Goal: Feedback & Contribution: Submit feedback/report problem

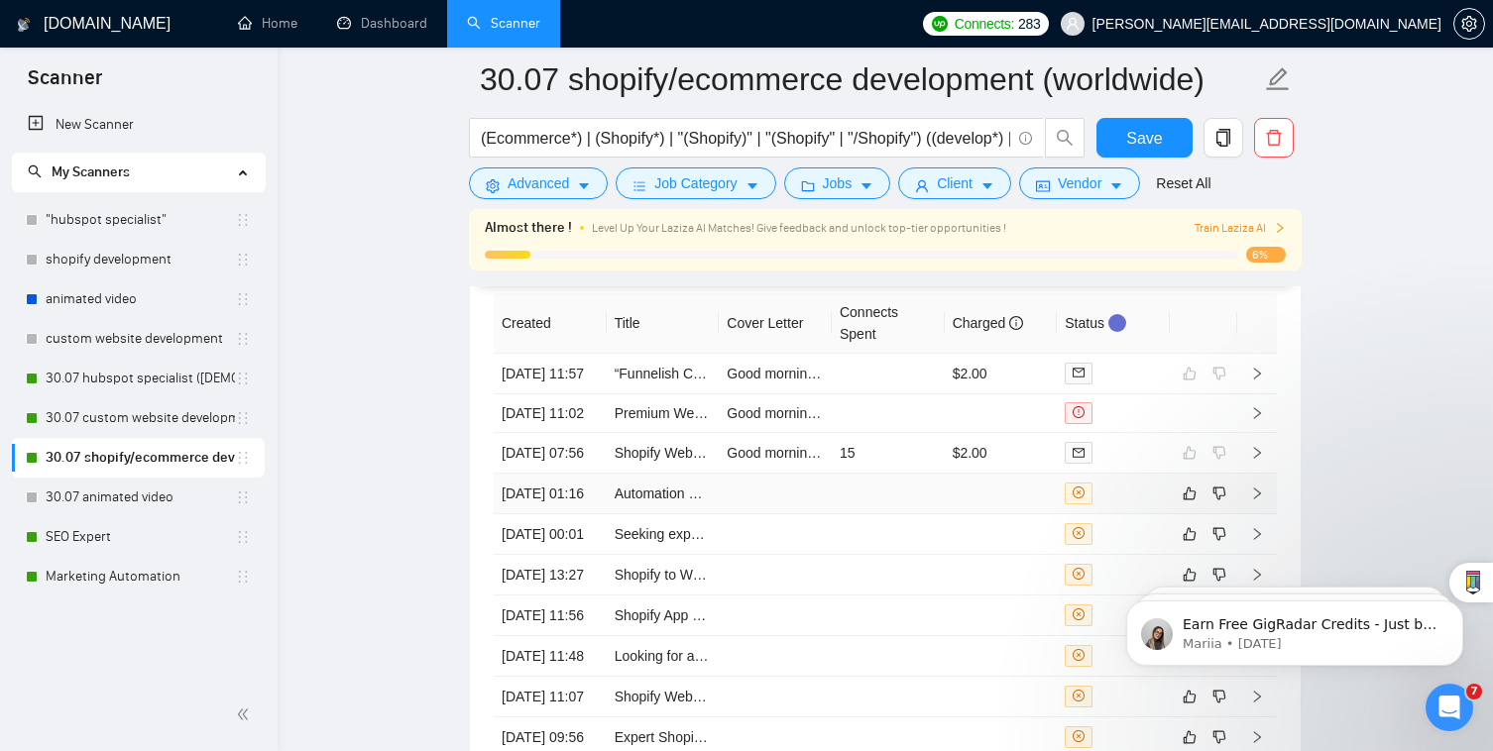
scroll to position [5147, 0]
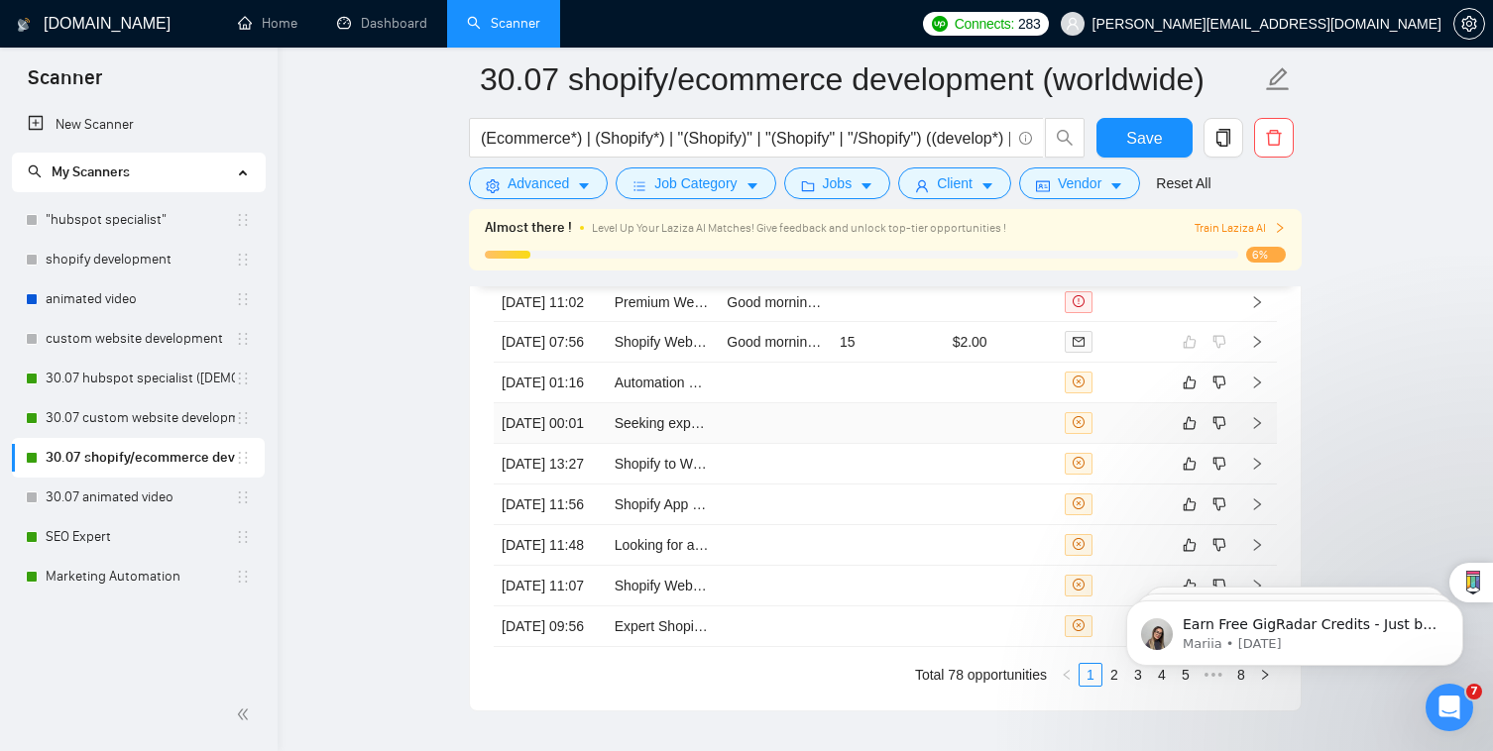
click at [966, 444] on td at bounding box center [1000, 423] width 113 height 41
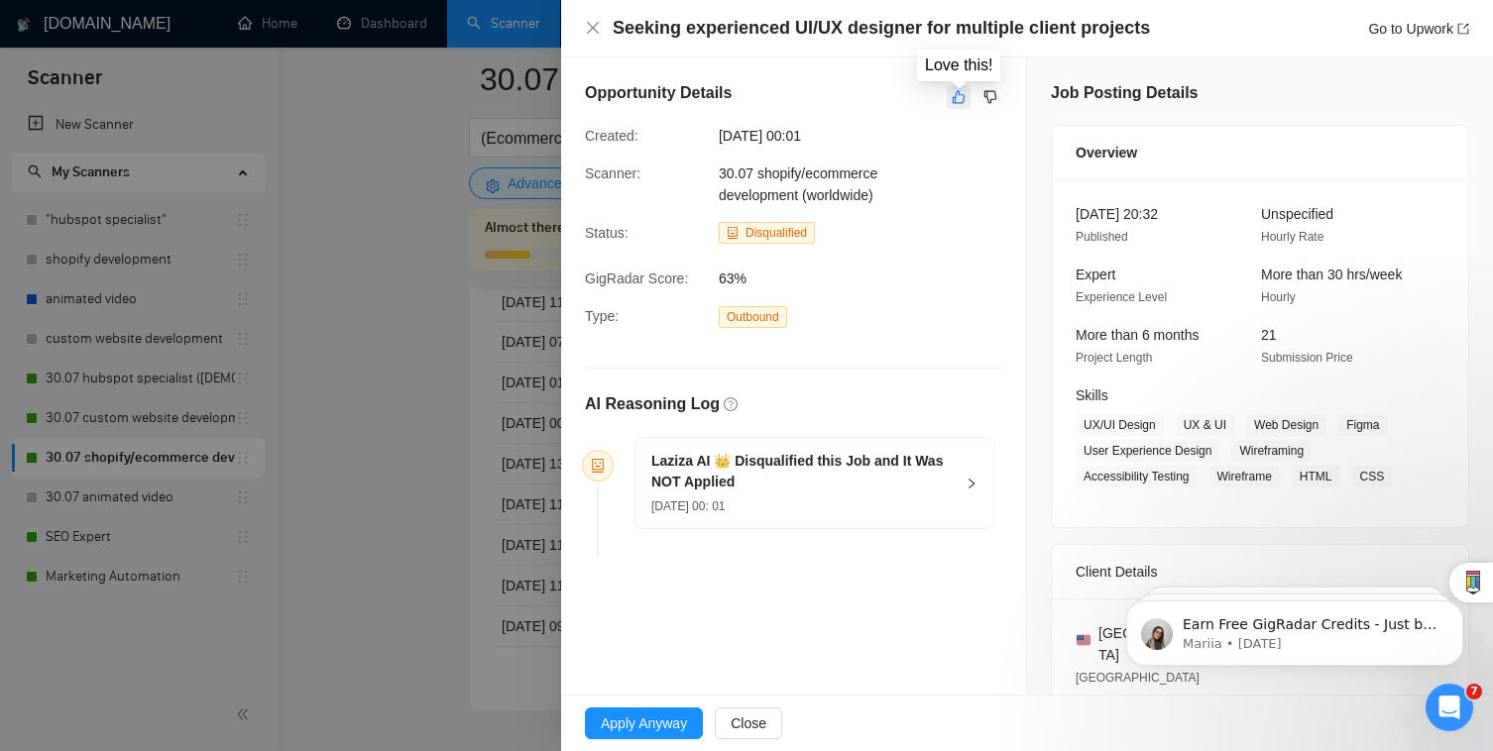
click at [959, 93] on icon "like" at bounding box center [958, 97] width 14 height 16
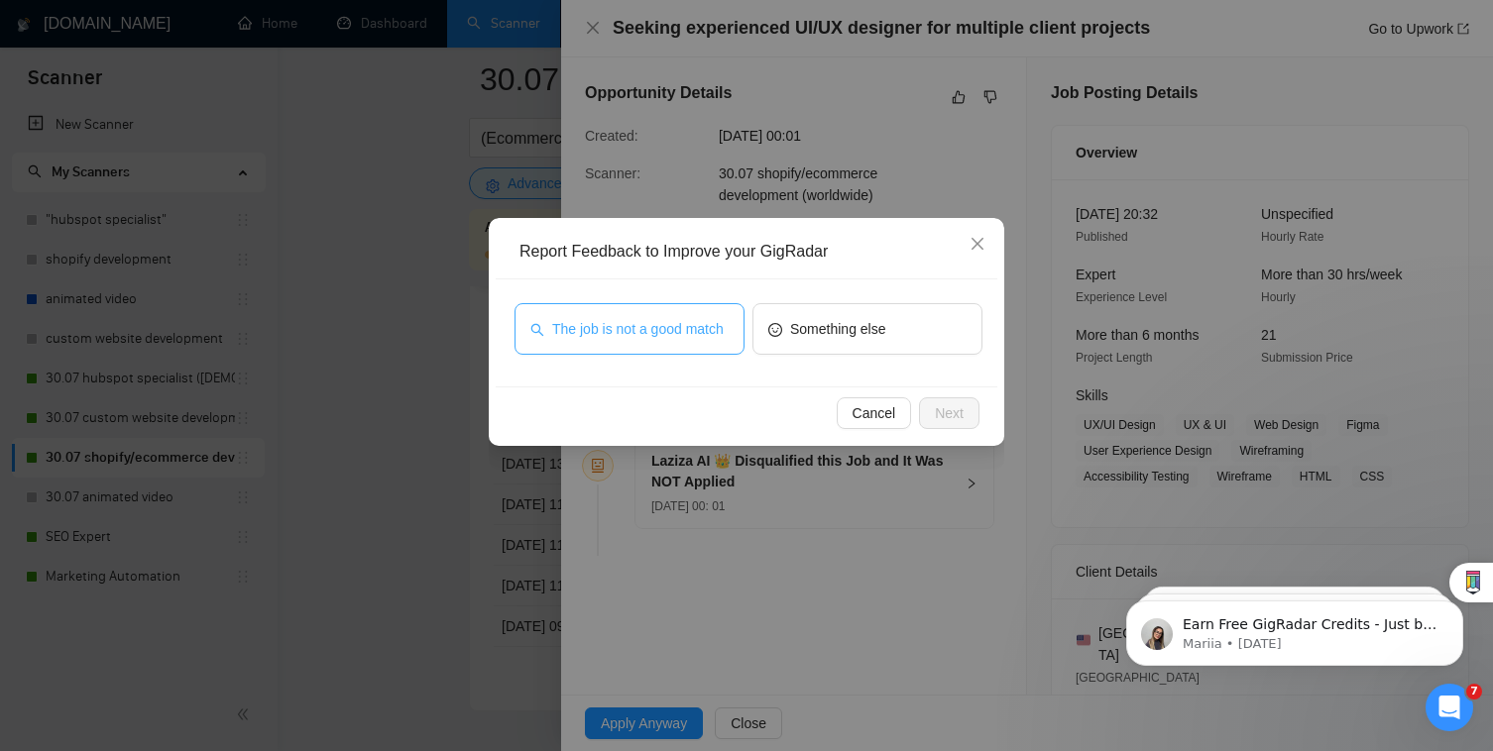
click at [686, 327] on span "The job is not a good match" at bounding box center [637, 329] width 171 height 22
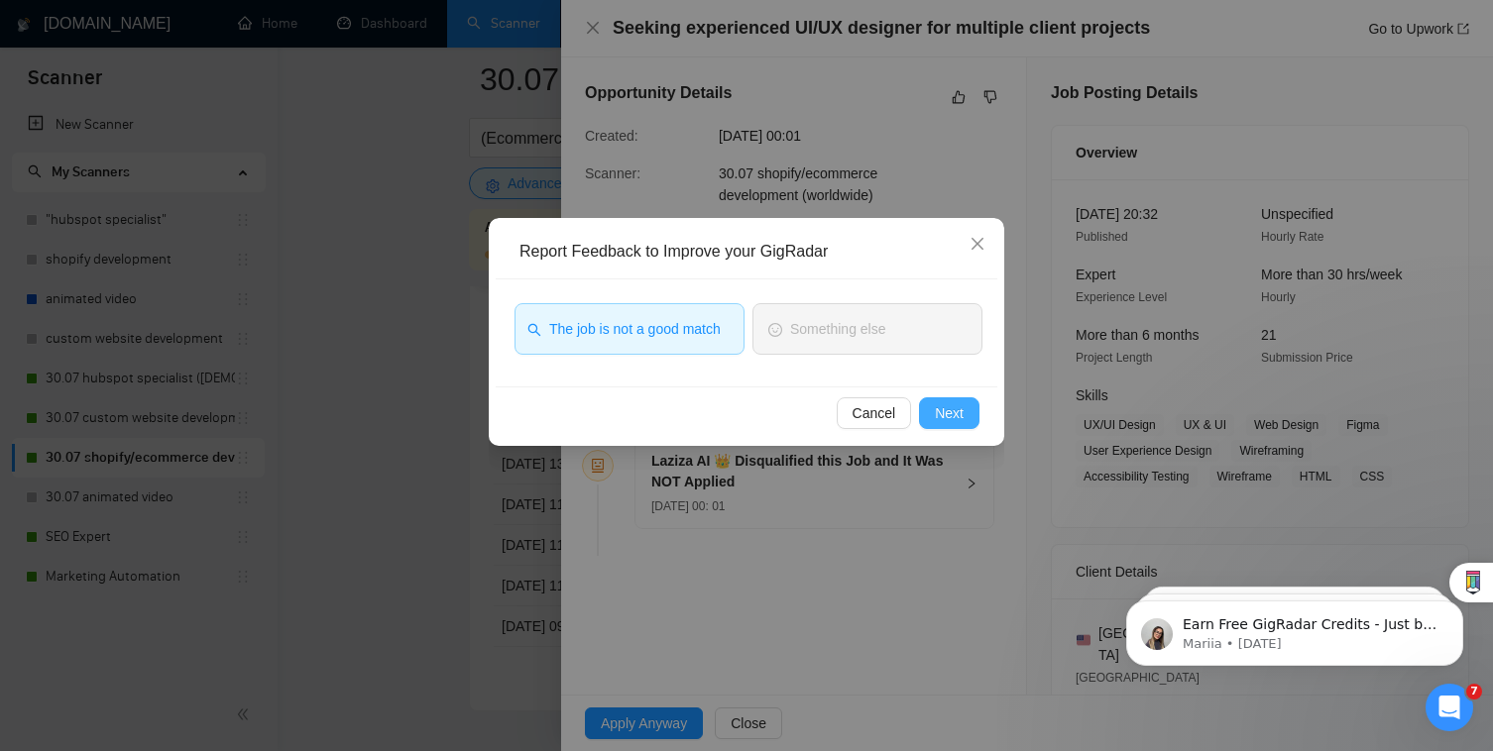
click at [967, 414] on button "Next" at bounding box center [949, 413] width 60 height 32
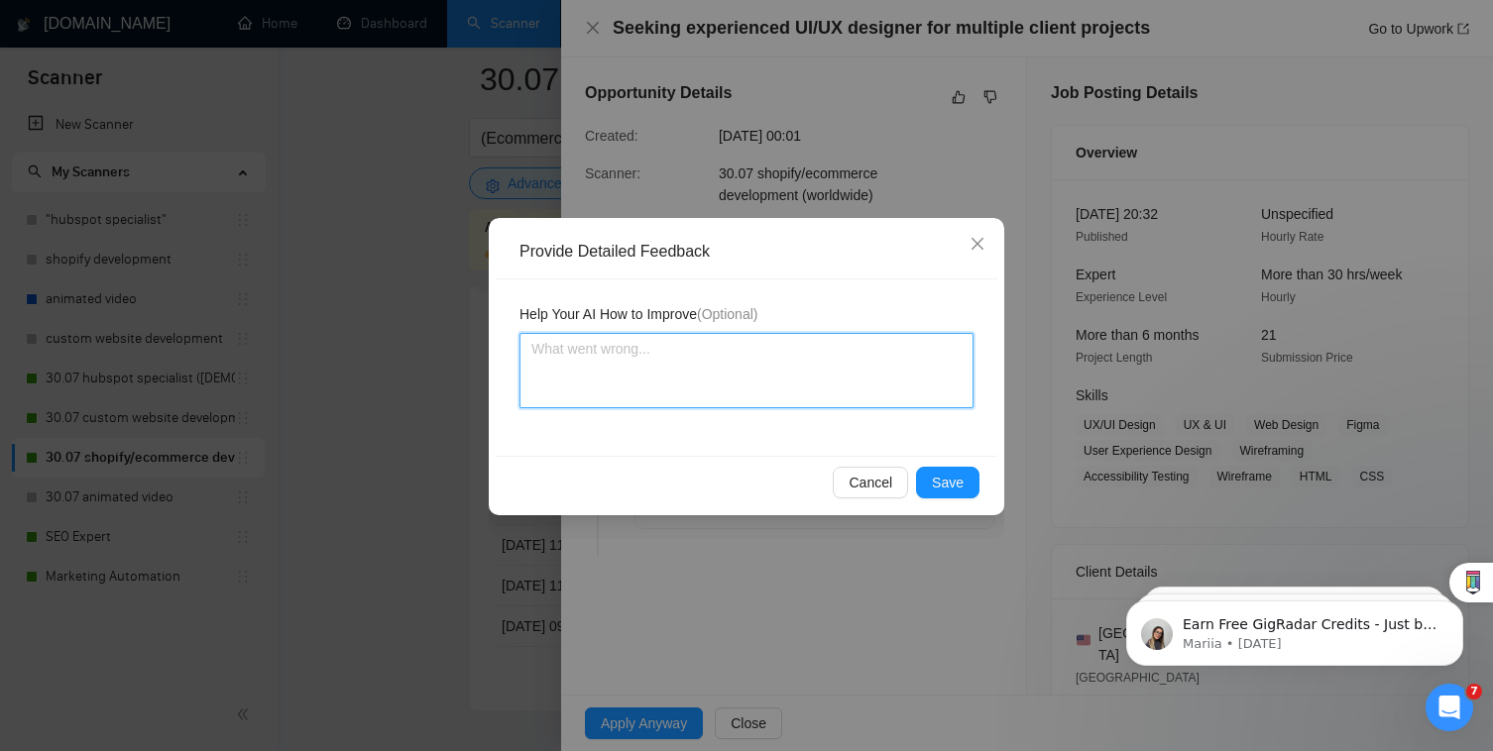
click at [838, 390] on textarea at bounding box center [746, 370] width 454 height 75
type textarea "I"
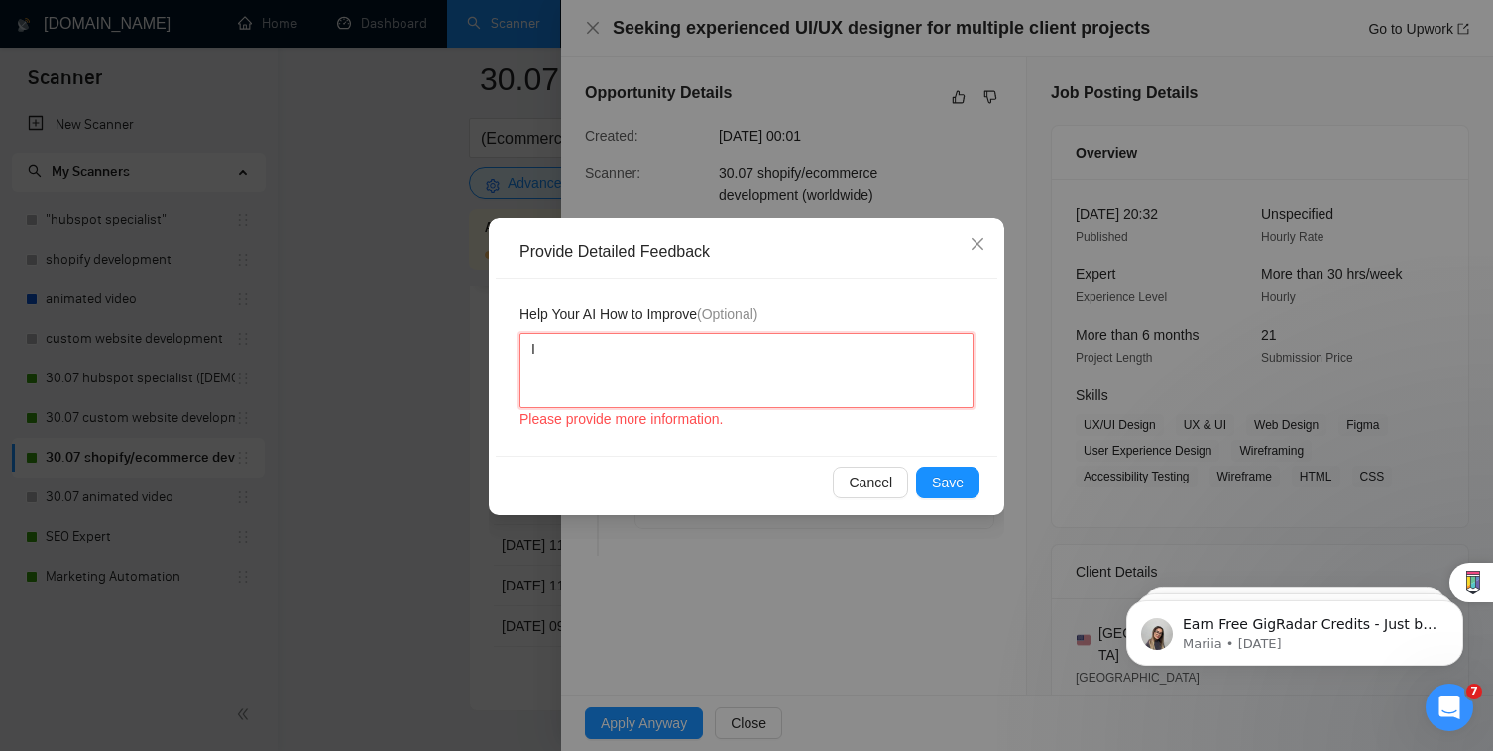
type textarea "It"
type textarea "It i"
type textarea "It id"
type textarea "It i"
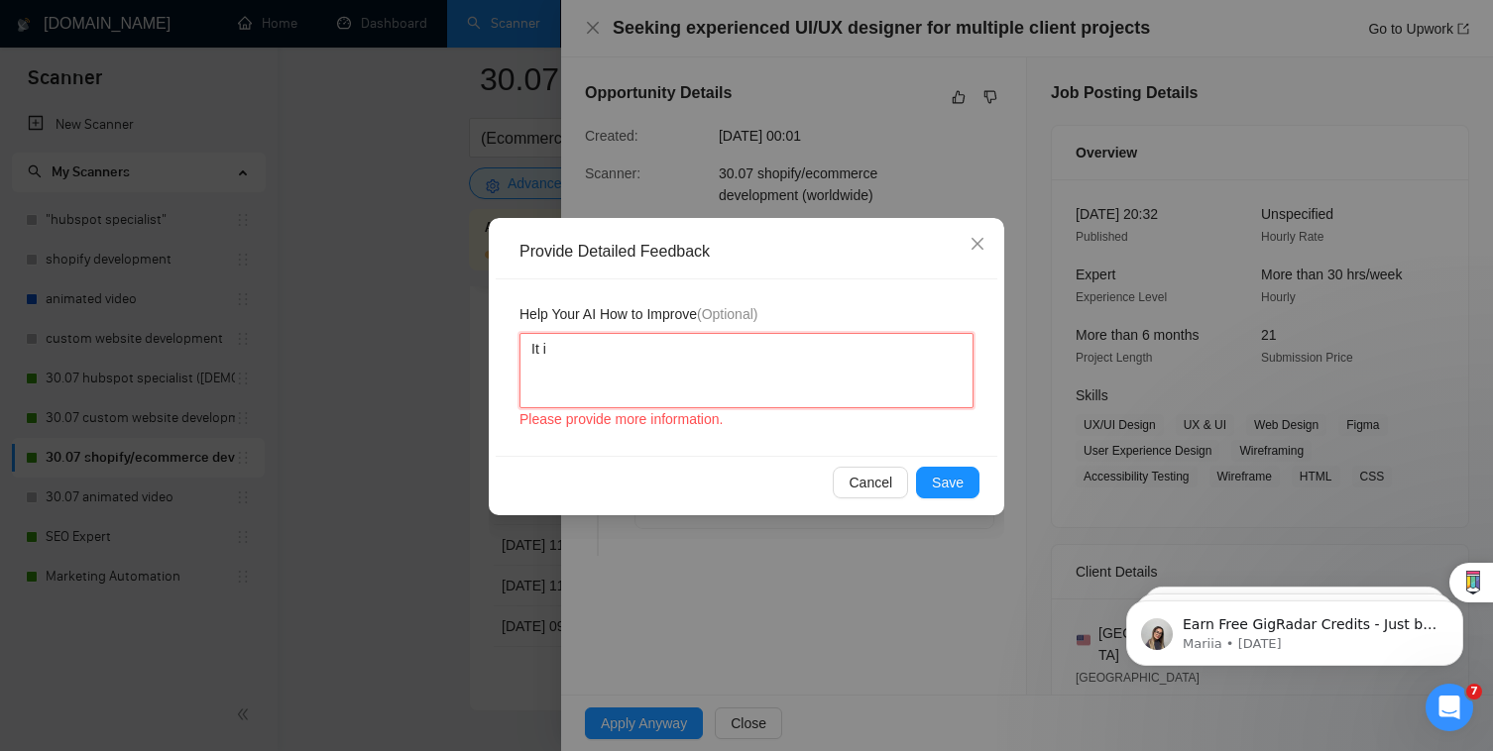
type textarea "It is"
type textarea "It is a"
type textarea "It is a c"
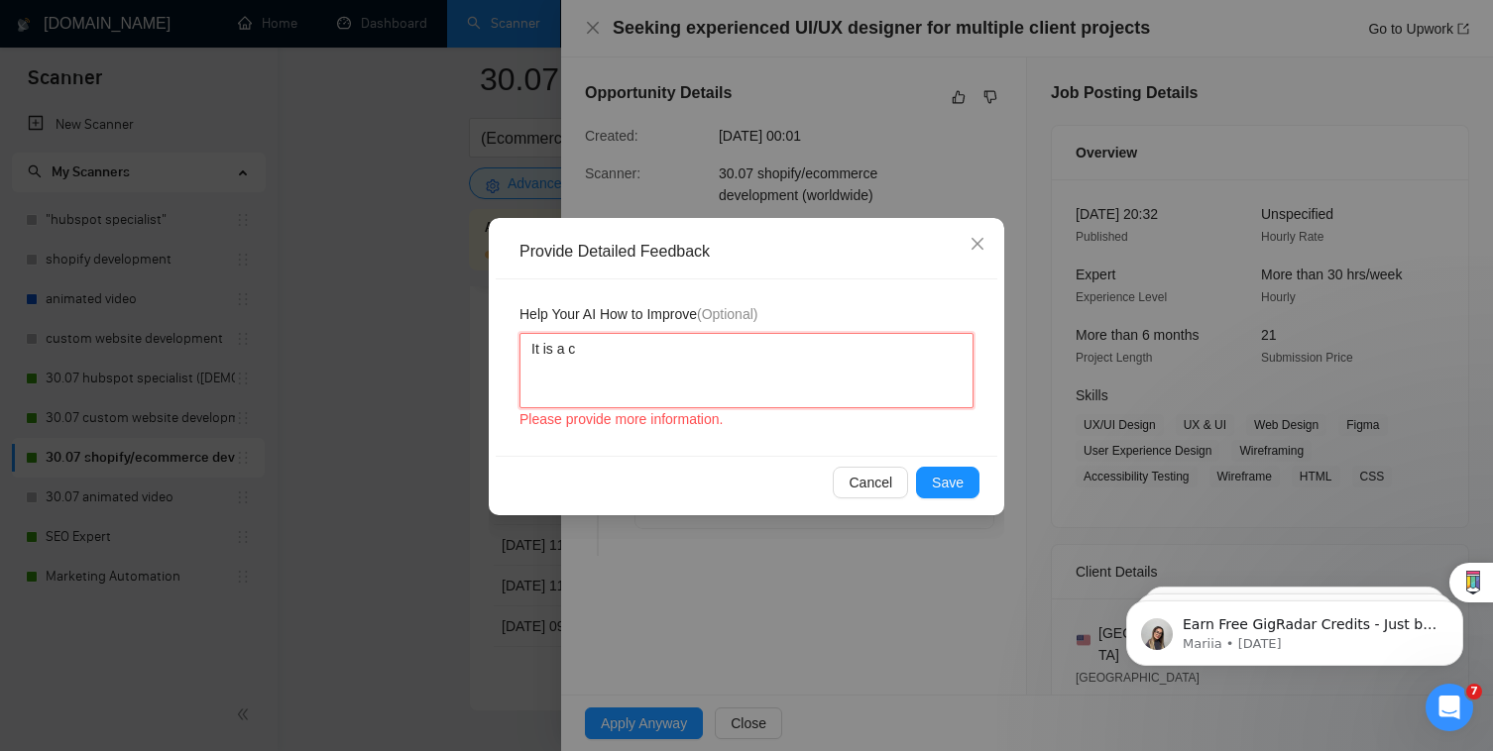
type textarea "It is a"
type textarea "It is c"
type textarea "It is co"
type textarea "It is cor"
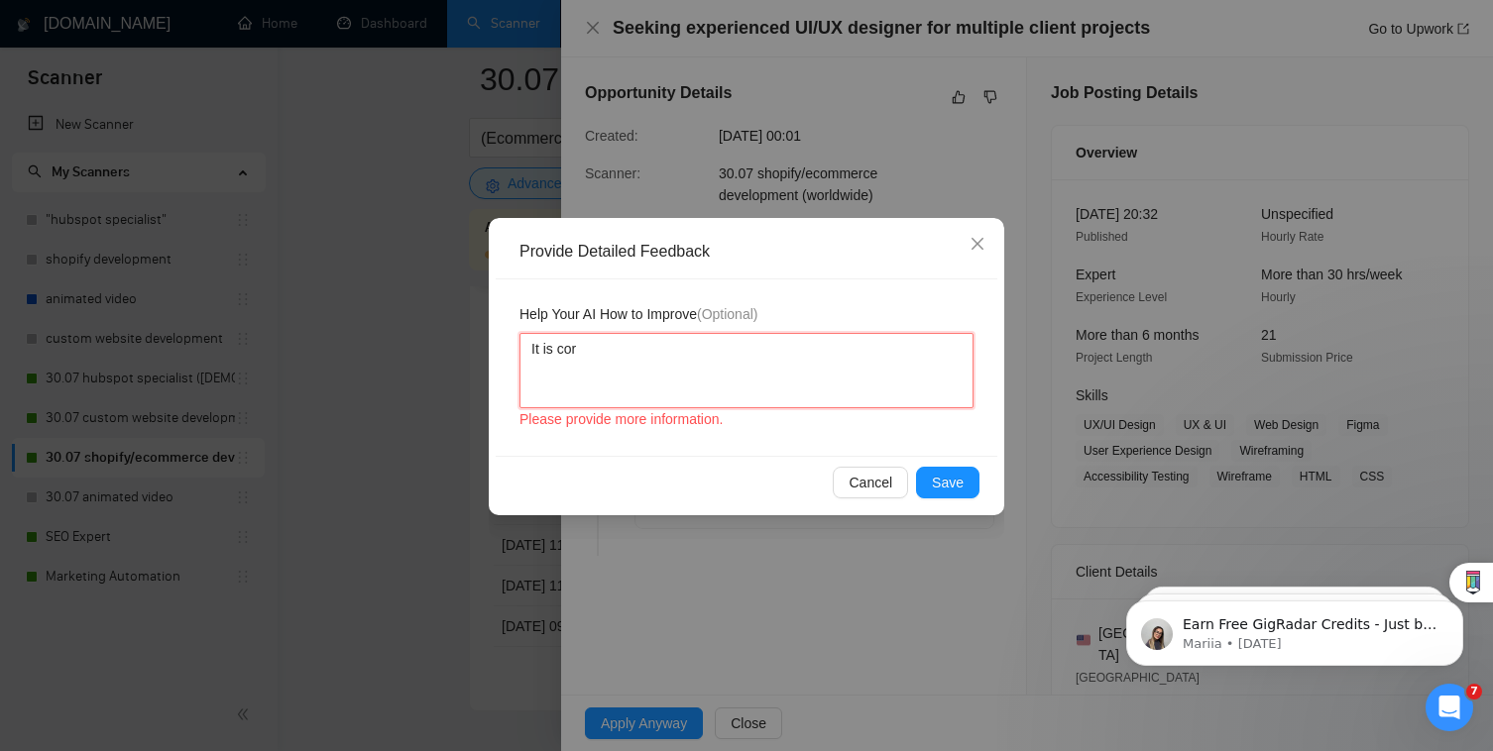
type textarea "It is corr"
type textarea "It is corre"
type textarea "It is correy"
type textarea "It is corre"
type textarea "It is correc"
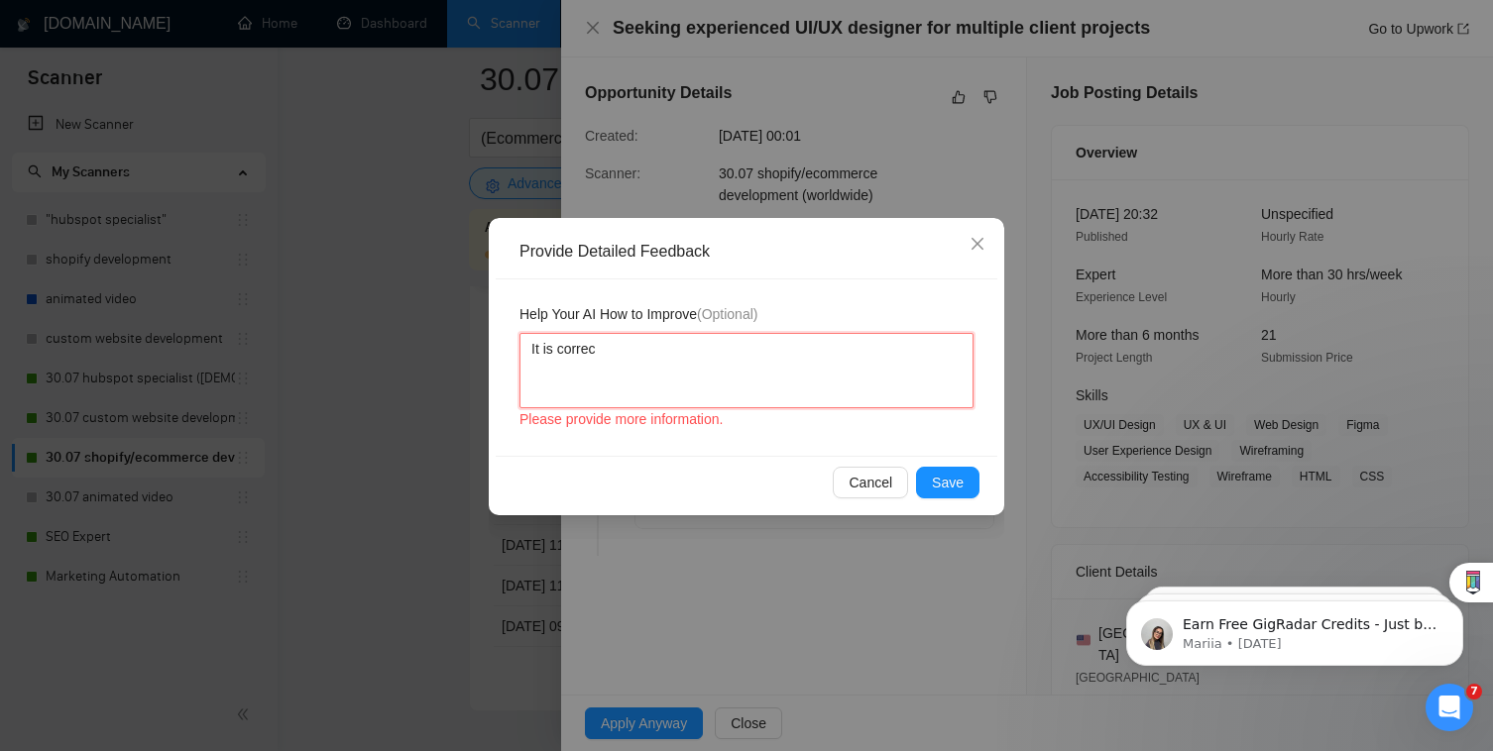
type textarea "It is correcy"
type textarea "It is correcyt"
type textarea "It is correcy"
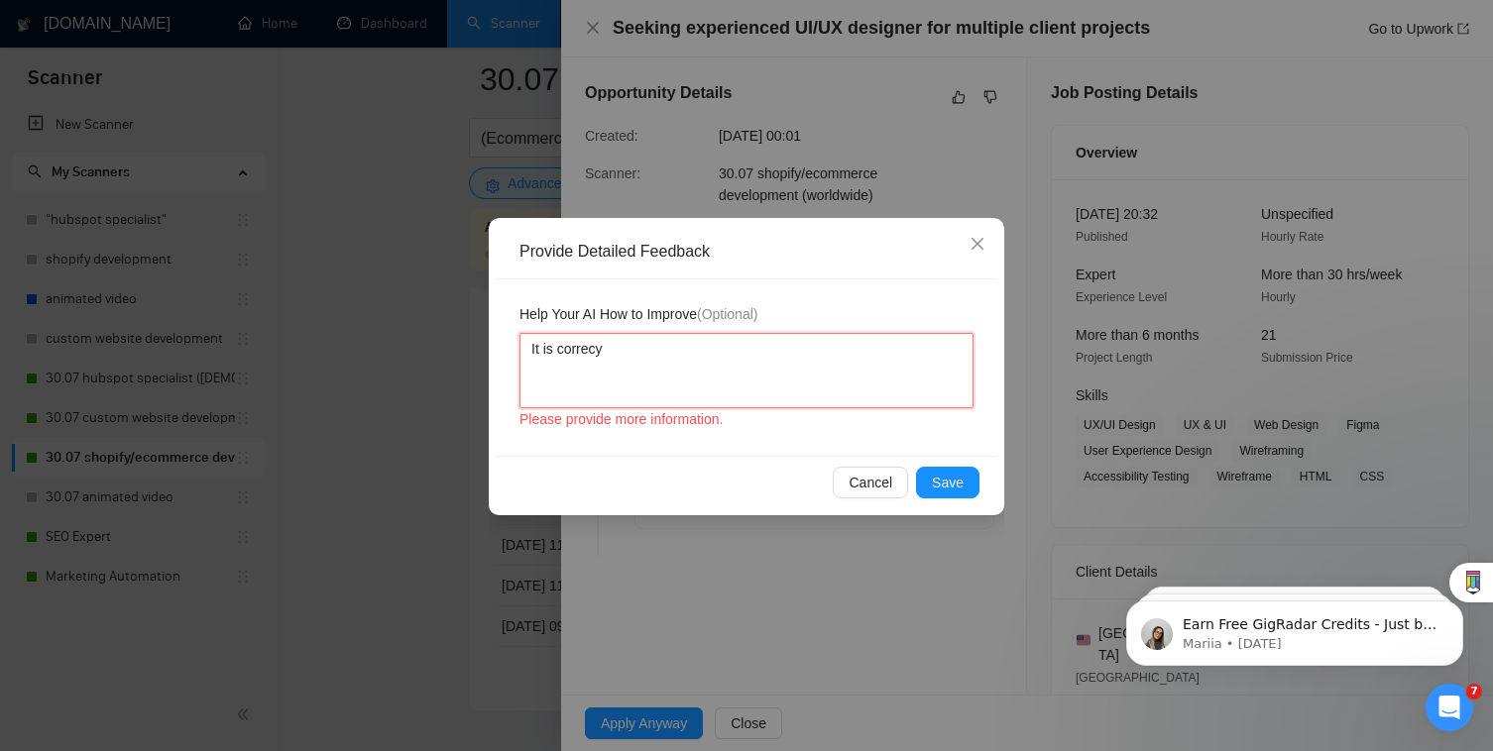
type textarea "It is correc"
type textarea "It is correct"
type textarea "It is correct t"
type textarea "It is correct to"
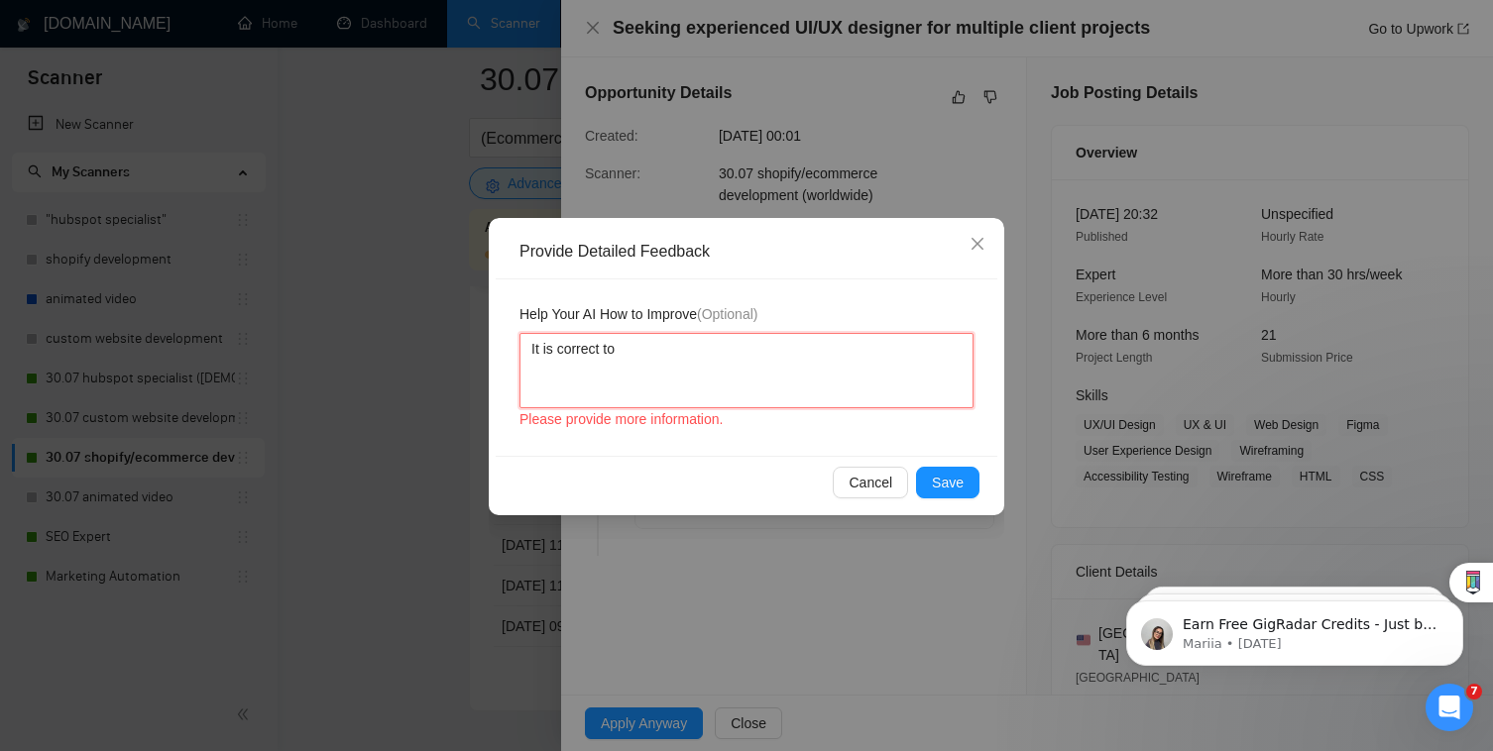
type textarea "It is correct to"
type textarea "It is correct to di"
type textarea "It is correct to dis"
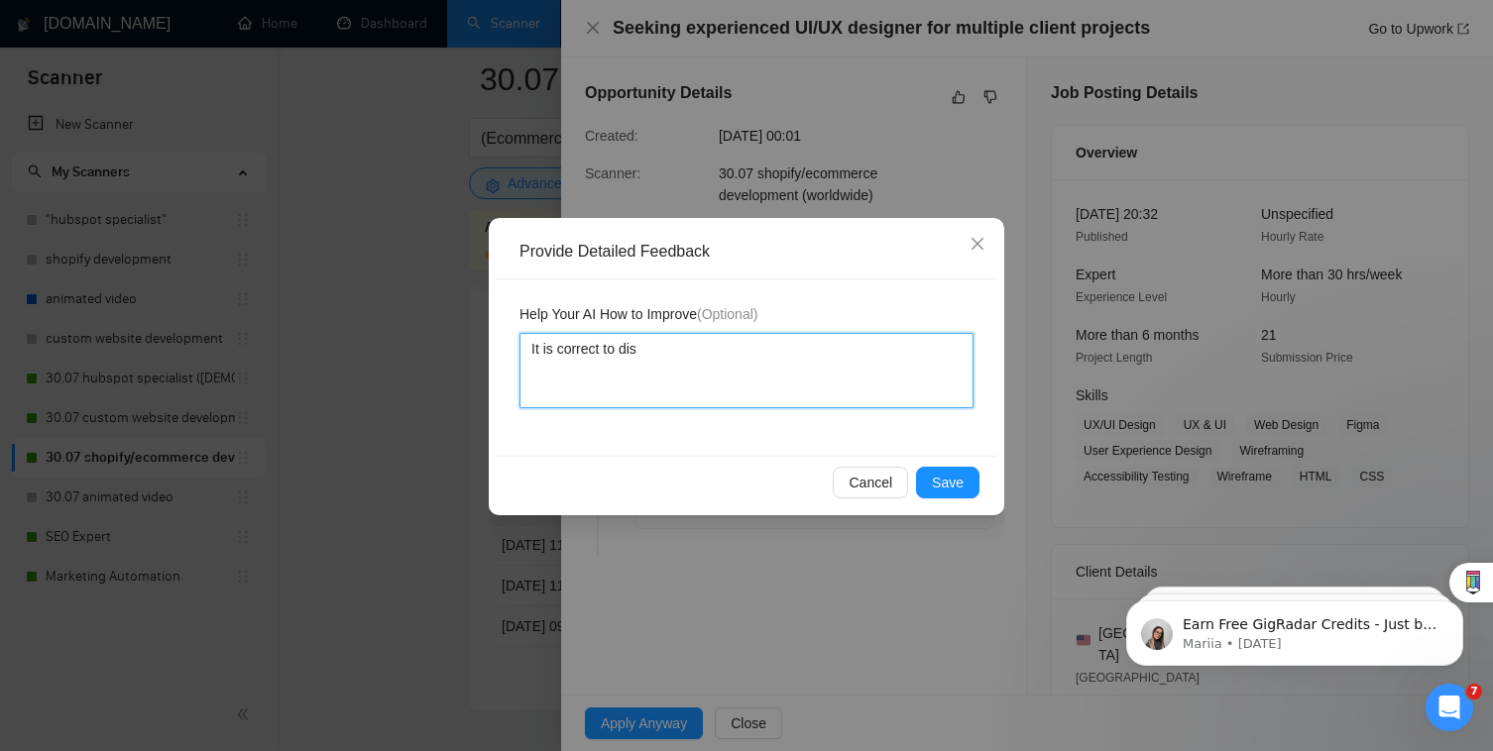
type textarea "It is correct to disq"
type textarea "It is correct to disqu"
type textarea "It is correct to disqual"
type textarea "It is correct to disquali"
type textarea "It is correct to disqualif"
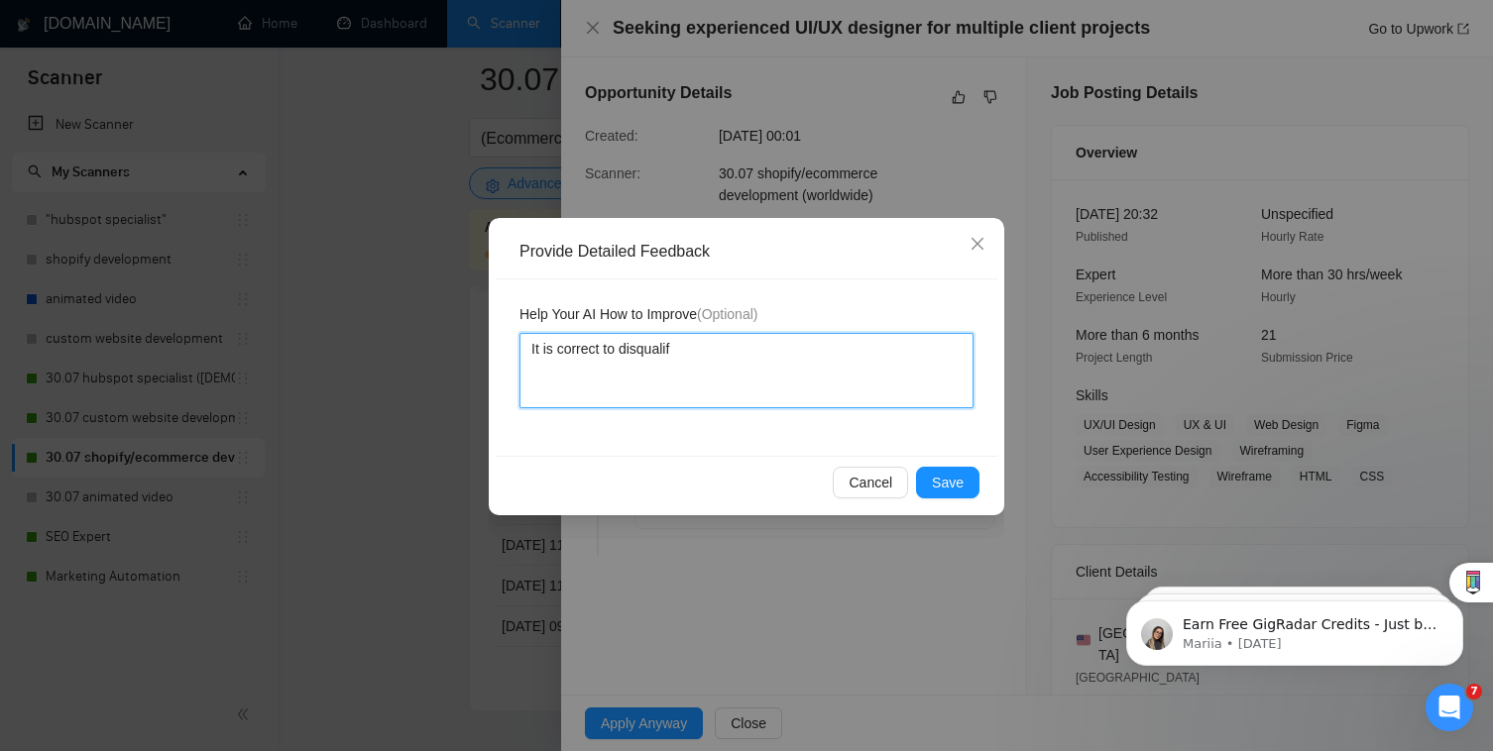
type textarea "It is correct to disqualify"
type textarea "It is correct to disqualify p"
type textarea "It is correct to disqualify pr"
type textarea "It is correct to disqualify pro"
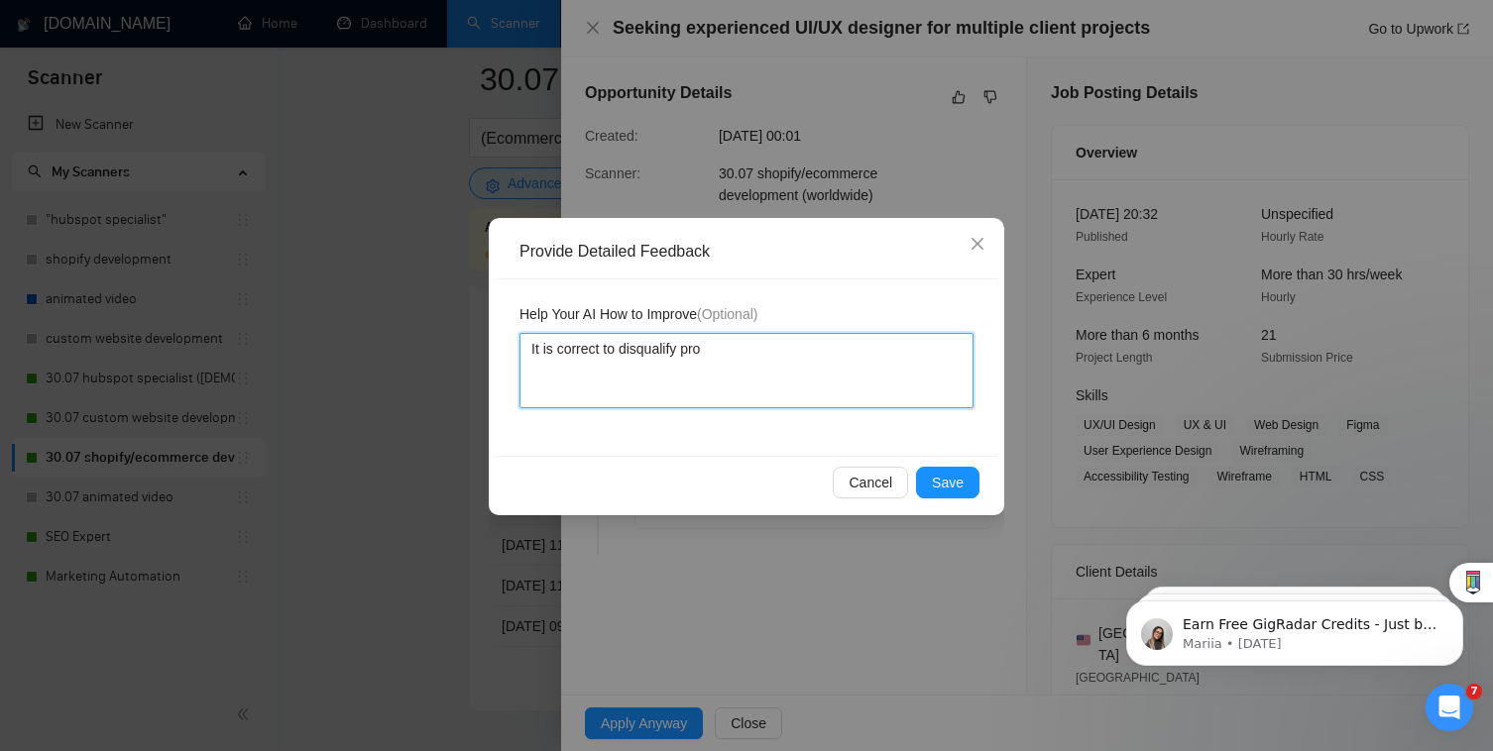
type textarea "It is correct to disqualify proj"
type textarea "It is correct to disqualify proje"
type textarea "It is correct to disqualify projec"
type textarea "It is correct to disqualify project"
type textarea "It is correct to disqualify projects"
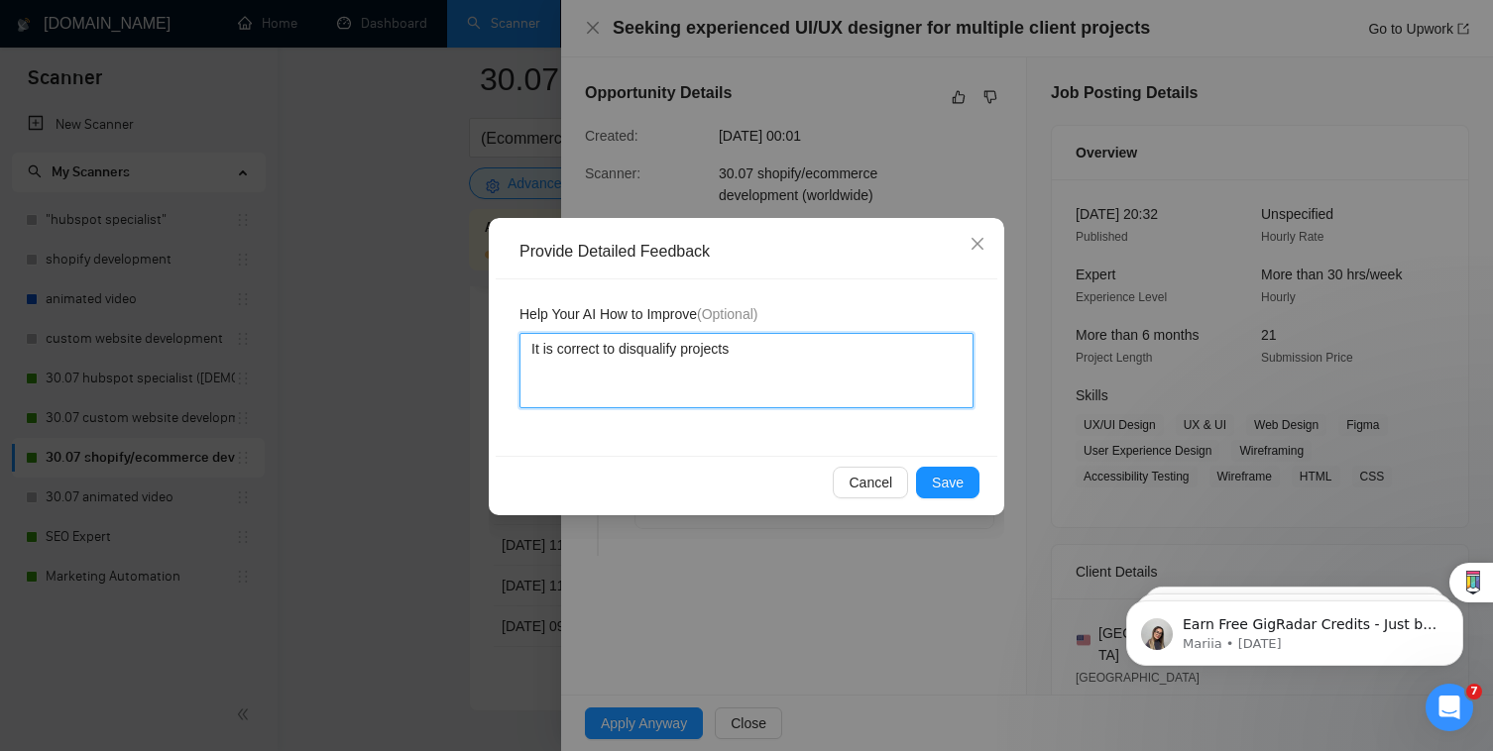
type textarea "It is correct to disqualify projects c"
type textarea "It is correct to disqualify projects co"
type textarea "It is correct to disqualify projects com"
type textarea "It is correct to disqualify projects comi"
type textarea "It is correct to disqualify projects comin"
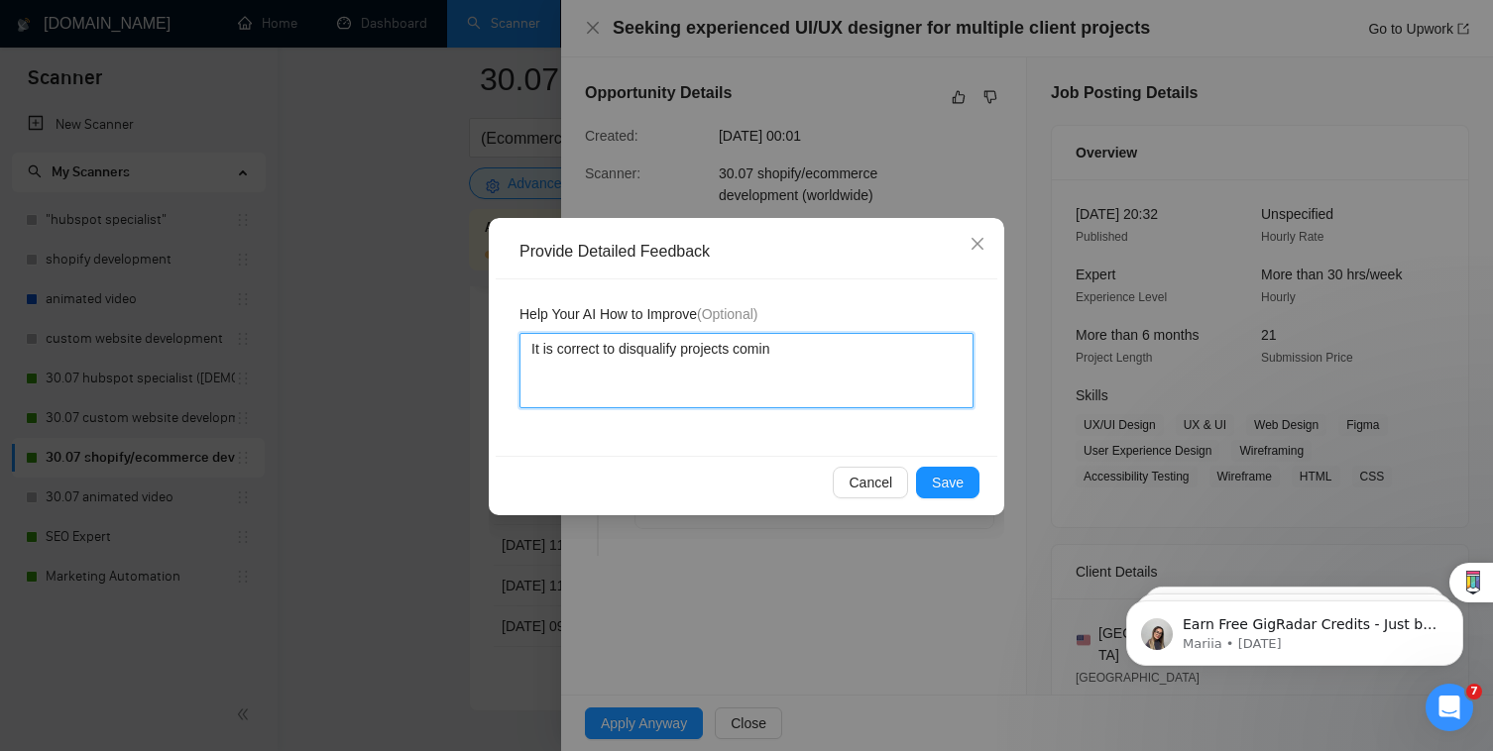
type textarea "It is correct to disqualify projects coming"
type textarea "It is correct to disqualify projects coming f"
type textarea "It is correct to disqualify projects coming fr"
type textarea "It is correct to disqualify projects coming fro"
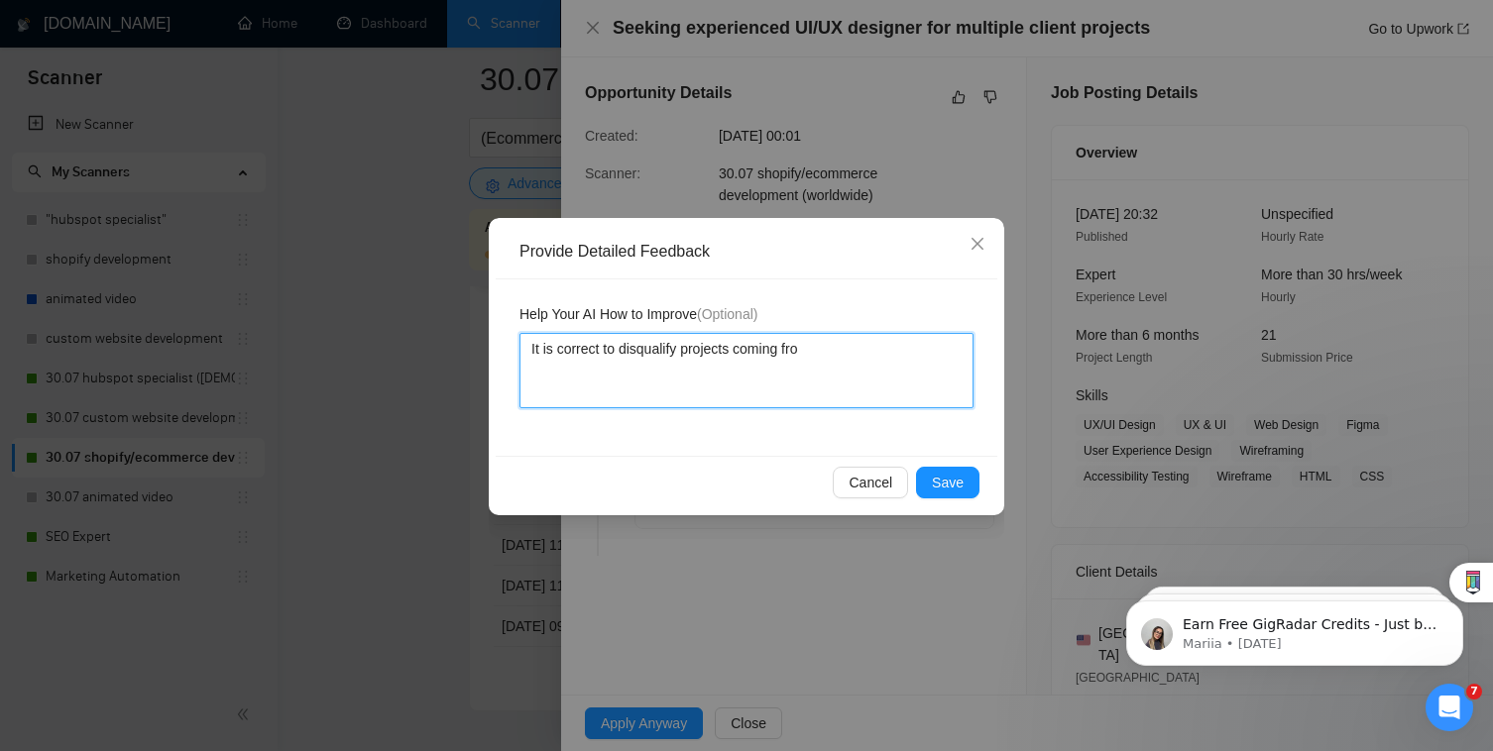
type textarea "It is correct to disqualify projects coming from"
type textarea "It is correct to disqualify projects coming from a"
type textarea "It is correct to disqualify projects coming from a ma"
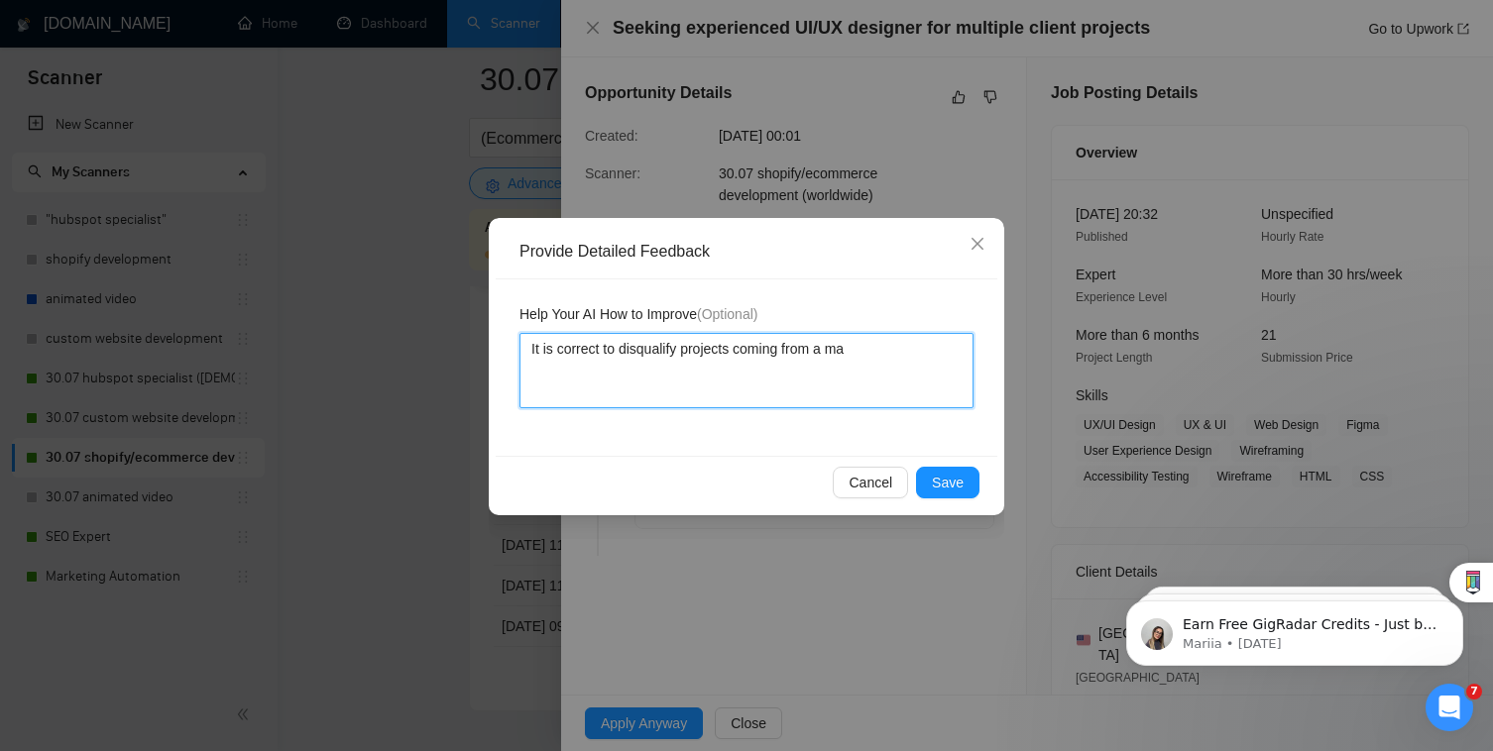
type textarea "It is correct to disqualify projects coming from a mar"
type textarea "It is correct to disqualify projects coming from a mark"
type textarea "It is correct to disqualify projects coming from a market"
type textarea "It is correct to disqualify projects coming from a marketi"
type textarea "It is correct to disqualify projects coming from a marketin"
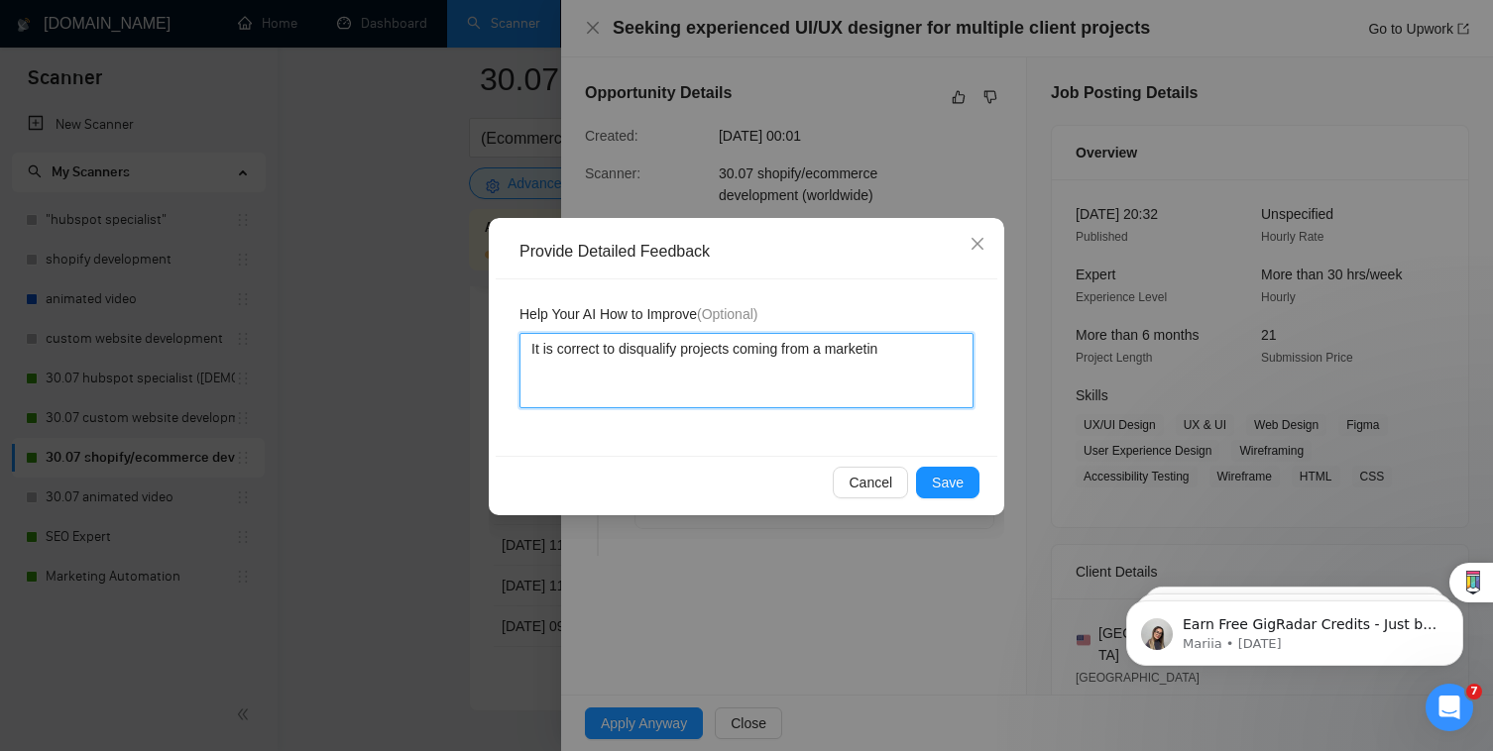
type textarea "It is correct to disqualify projects coming from a marketing"
type textarea "It is correct to disqualify projects coming from a marketing a"
type textarea "It is correct to disqualify projects coming from a marketing ag"
type textarea "It is correct to disqualify projects coming from a marketing agn"
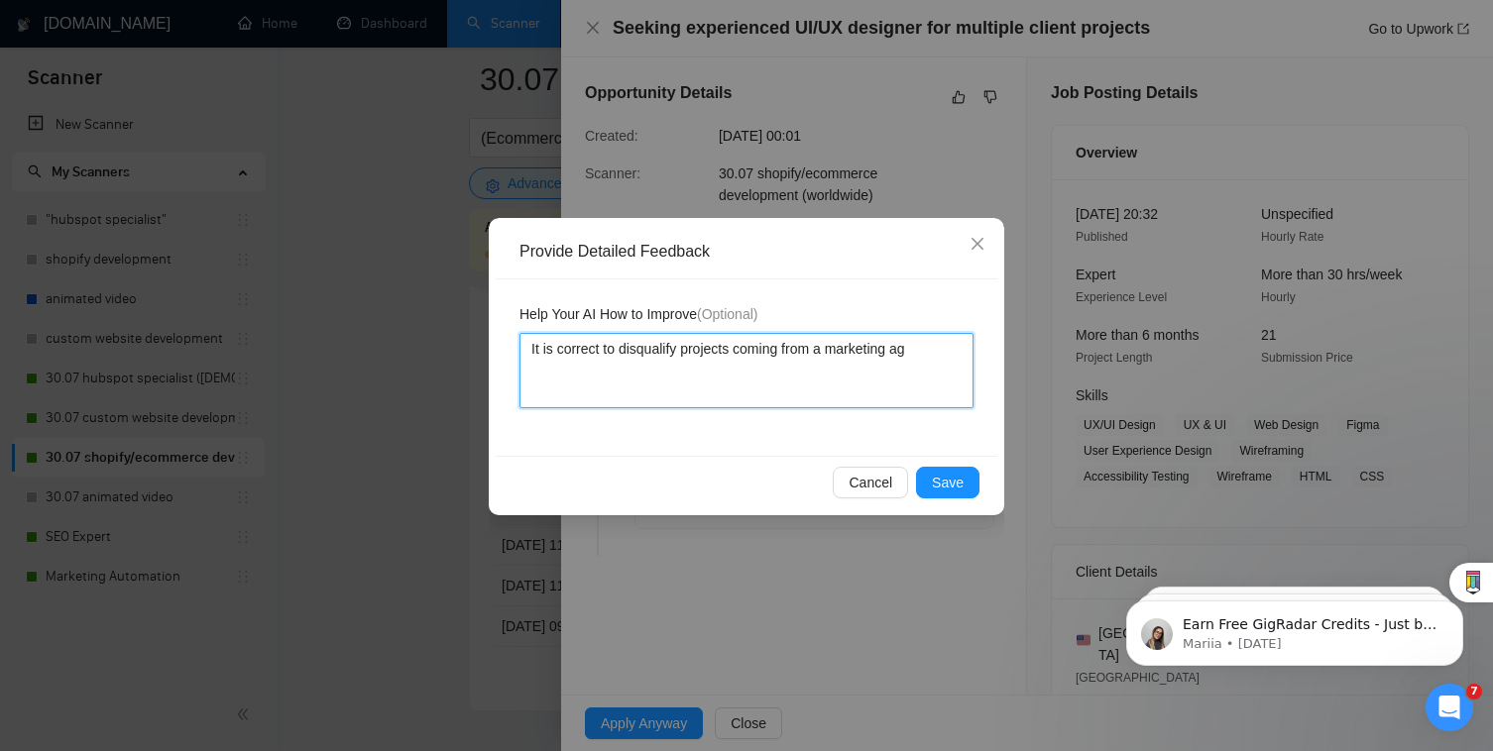
type textarea "It is correct to disqualify projects coming from a marketing age"
type textarea "It is correct to disqualify projects coming from a marketing agen"
type textarea "It is correct to disqualify projects coming from a marketing agenc"
type textarea "It is correct to disqualify projects coming from a marketing agency"
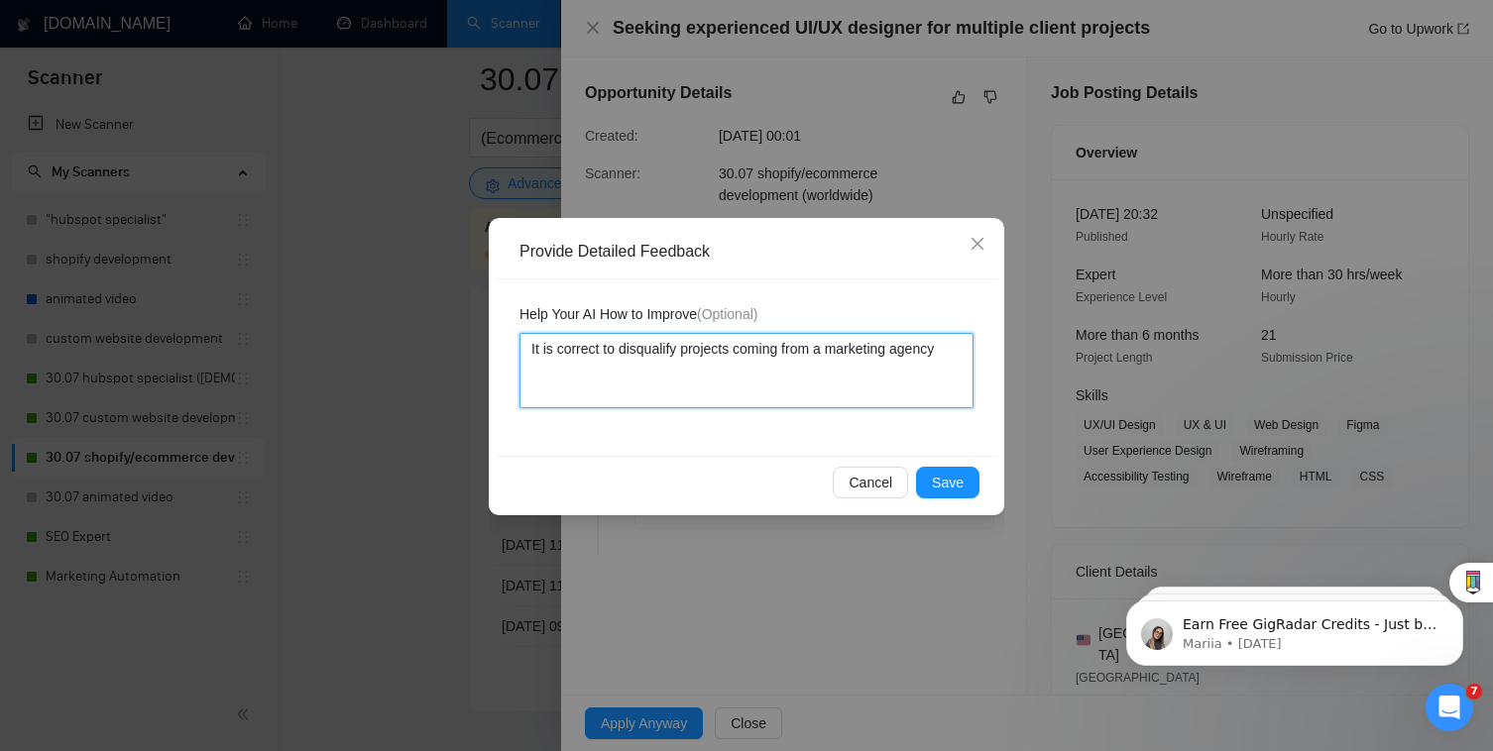
click at [863, 338] on textarea "It is correct to disqualify projects coming from a marketing agency" at bounding box center [746, 370] width 454 height 75
type textarea "It is correct to disqualify projects coming from a agency"
type textarea "It is correct to disqualify projects coming from an agency"
click at [935, 350] on textarea "It is correct to disqualify projects coming from an agency" at bounding box center [746, 370] width 454 height 75
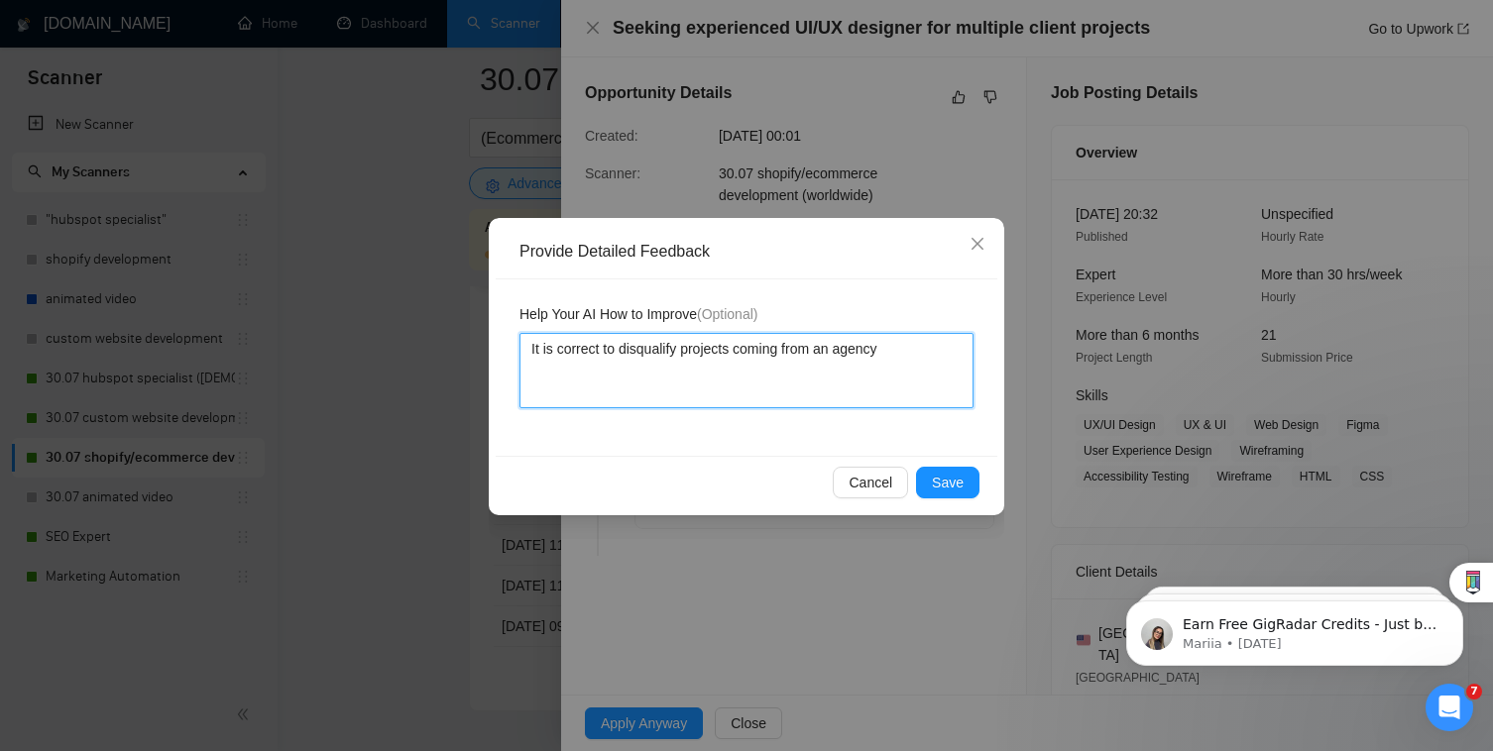
type textarea "It is correct to disqualify projects coming from an agency c"
type textarea "It is correct to disqualify projects coming from an agency cu"
type textarea "It is correct to disqualify projects coming from an agency cus"
type textarea "It is correct to disqualify projects coming from an agency cust"
type textarea "It is correct to disqualify projects coming from an agency custom"
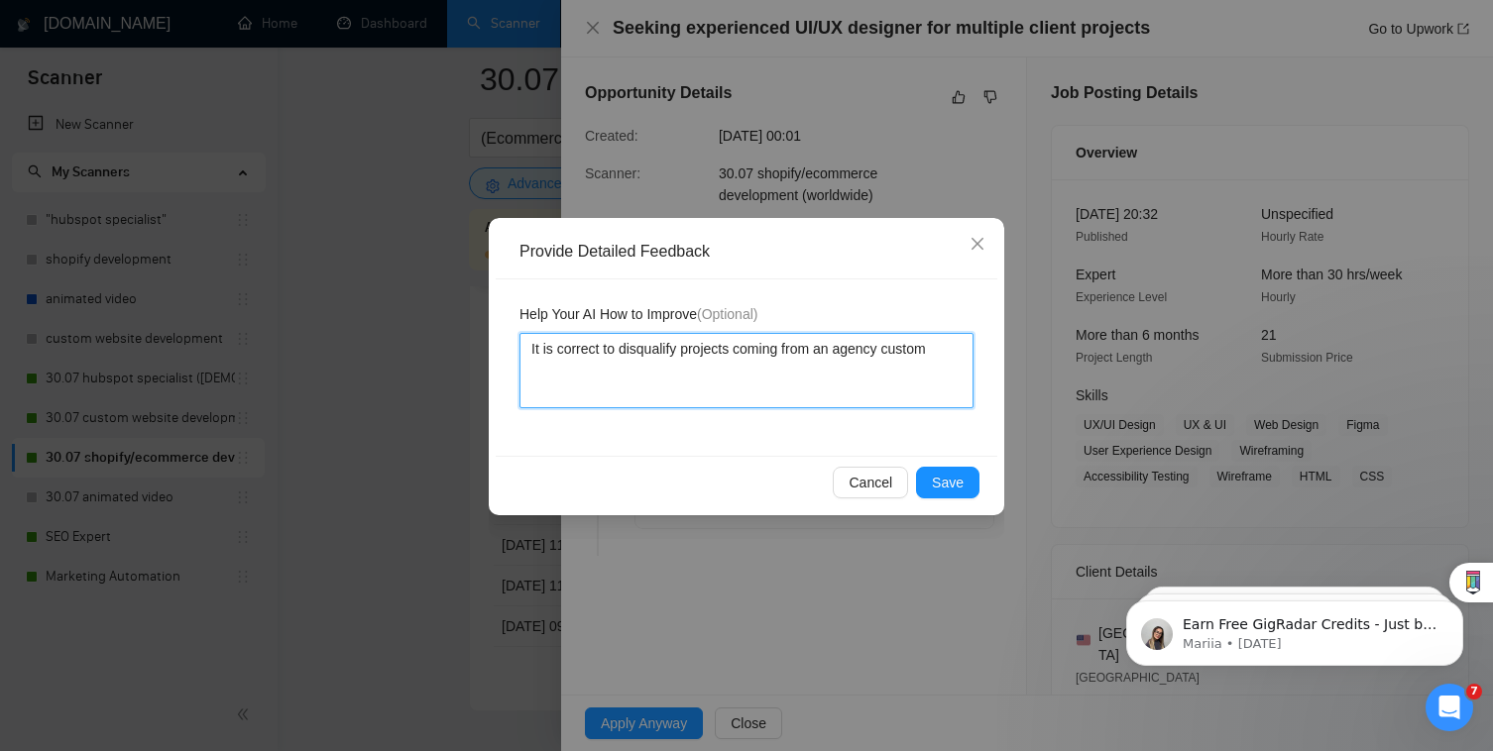
type textarea "It is correct to disqualify projects coming from an agency custome"
type textarea "It is correct to disqualify projects coming from an agency customer"
click at [938, 464] on div "Cancel Save" at bounding box center [746, 482] width 501 height 53
click at [938, 467] on button "Save" at bounding box center [947, 483] width 63 height 32
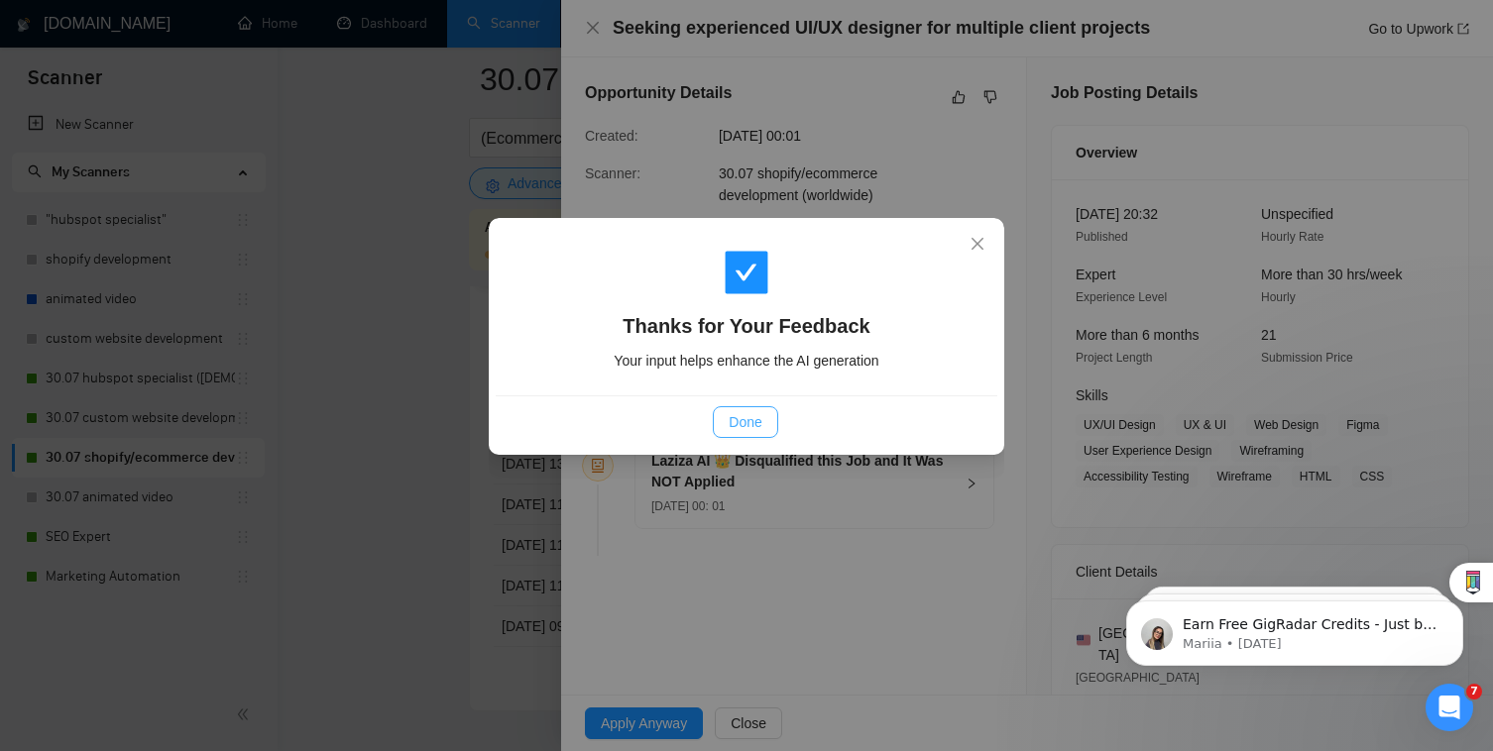
click at [757, 421] on span "Done" at bounding box center [744, 422] width 33 height 22
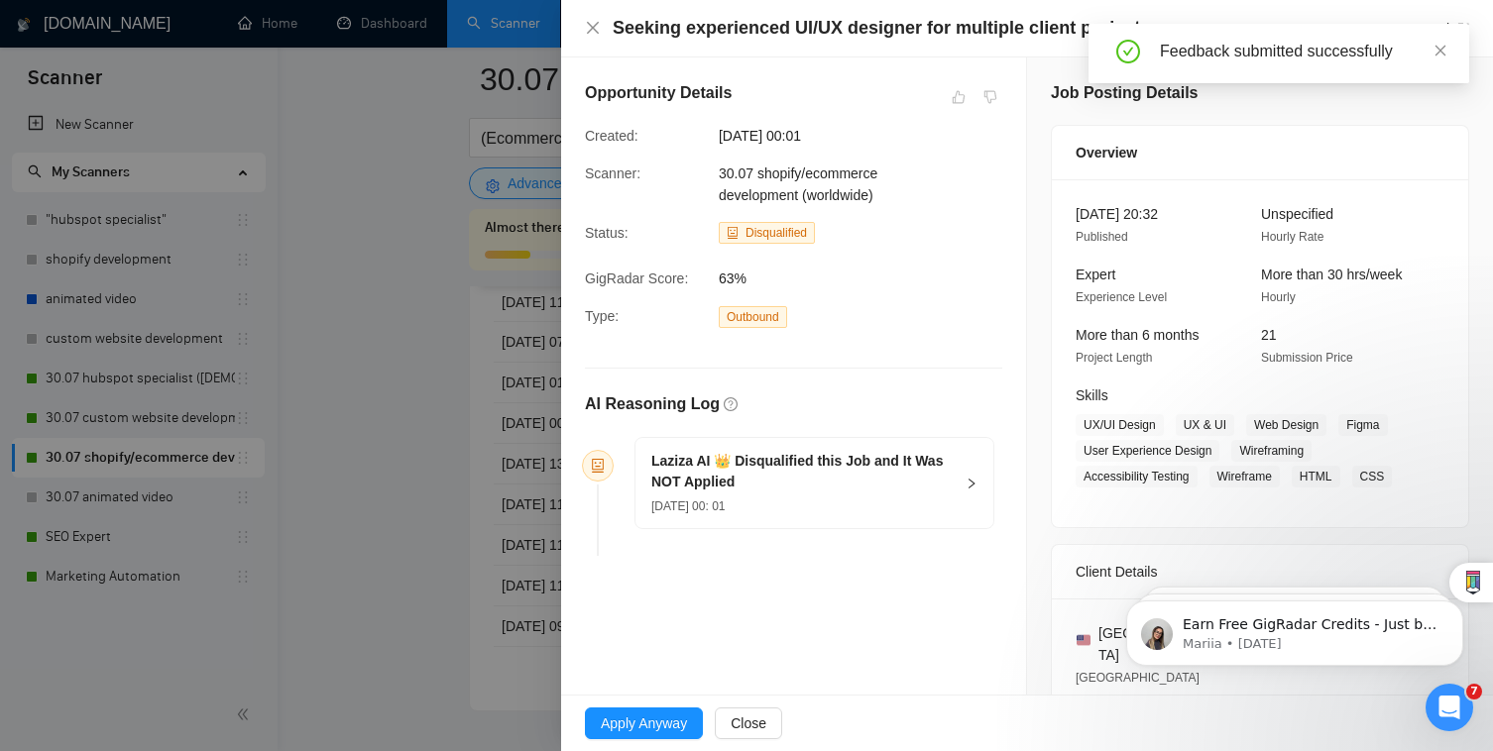
click at [504, 415] on div at bounding box center [746, 375] width 1493 height 751
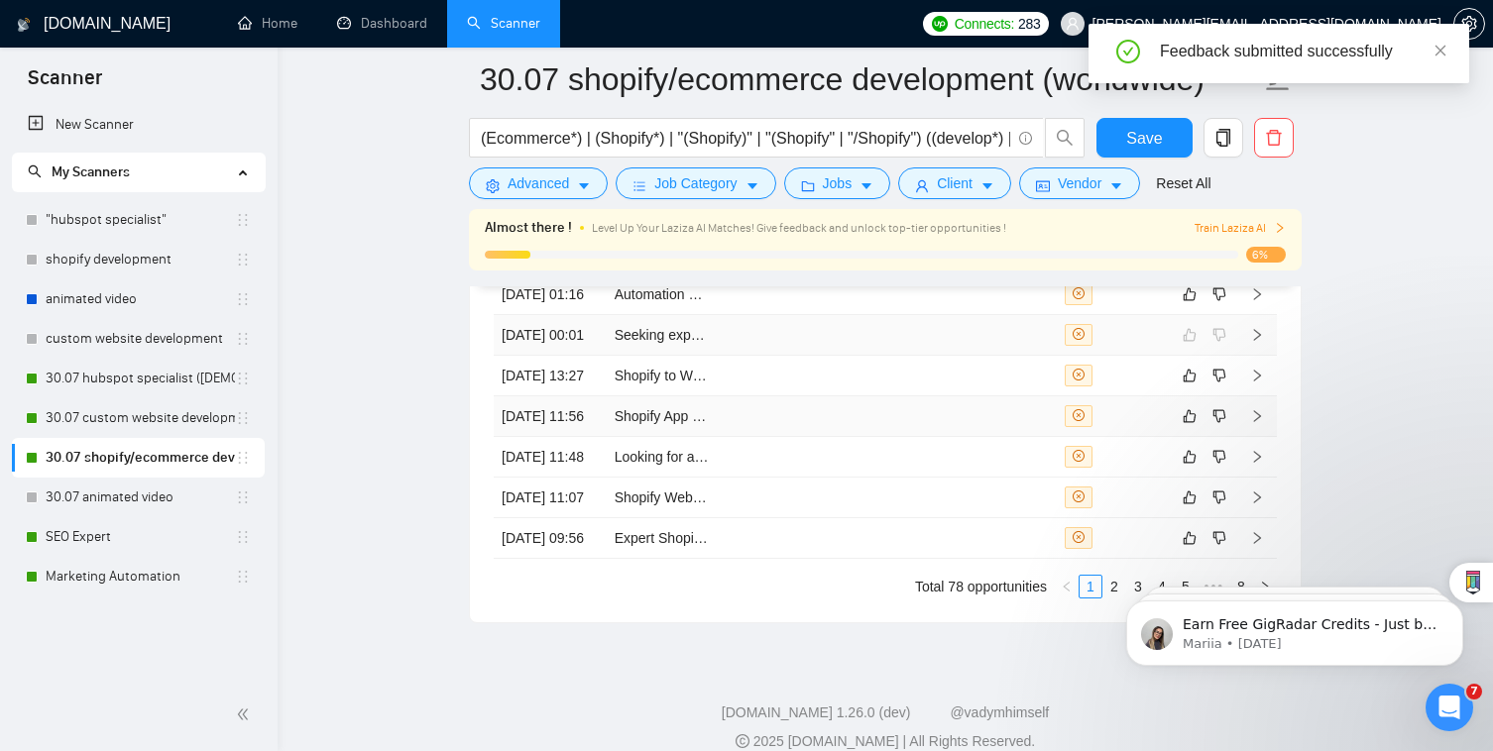
scroll to position [5254, 0]
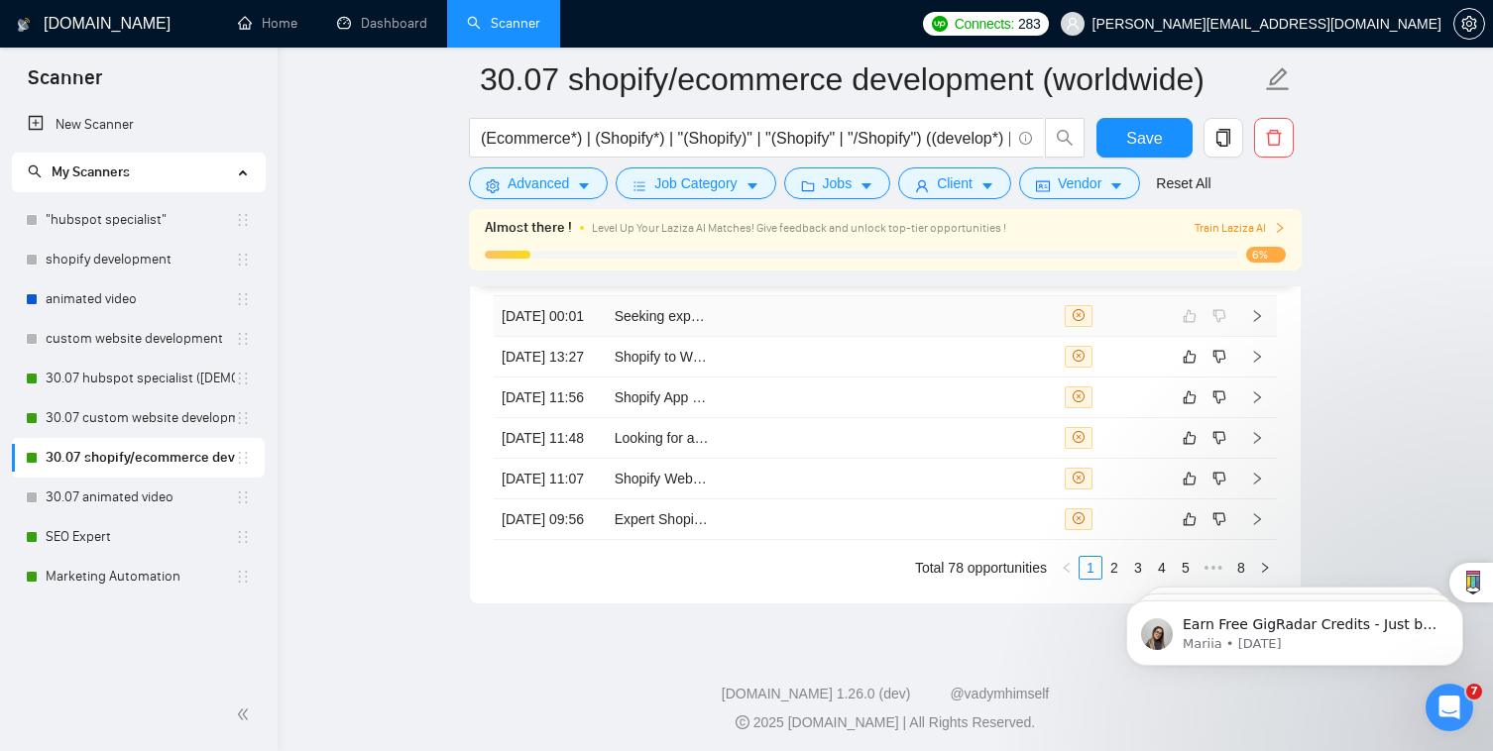
click at [842, 337] on td at bounding box center [888, 316] width 113 height 41
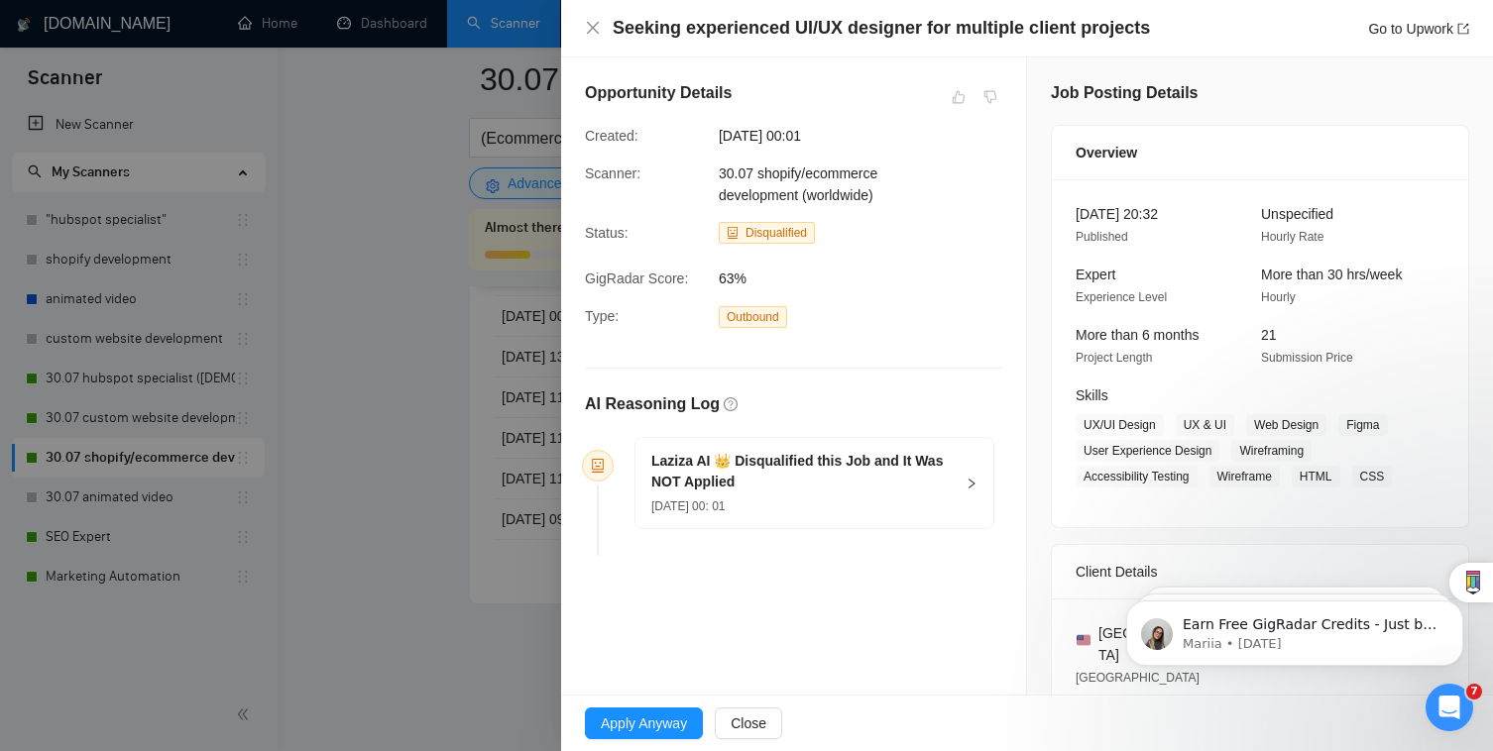
click at [352, 572] on div at bounding box center [746, 375] width 1493 height 751
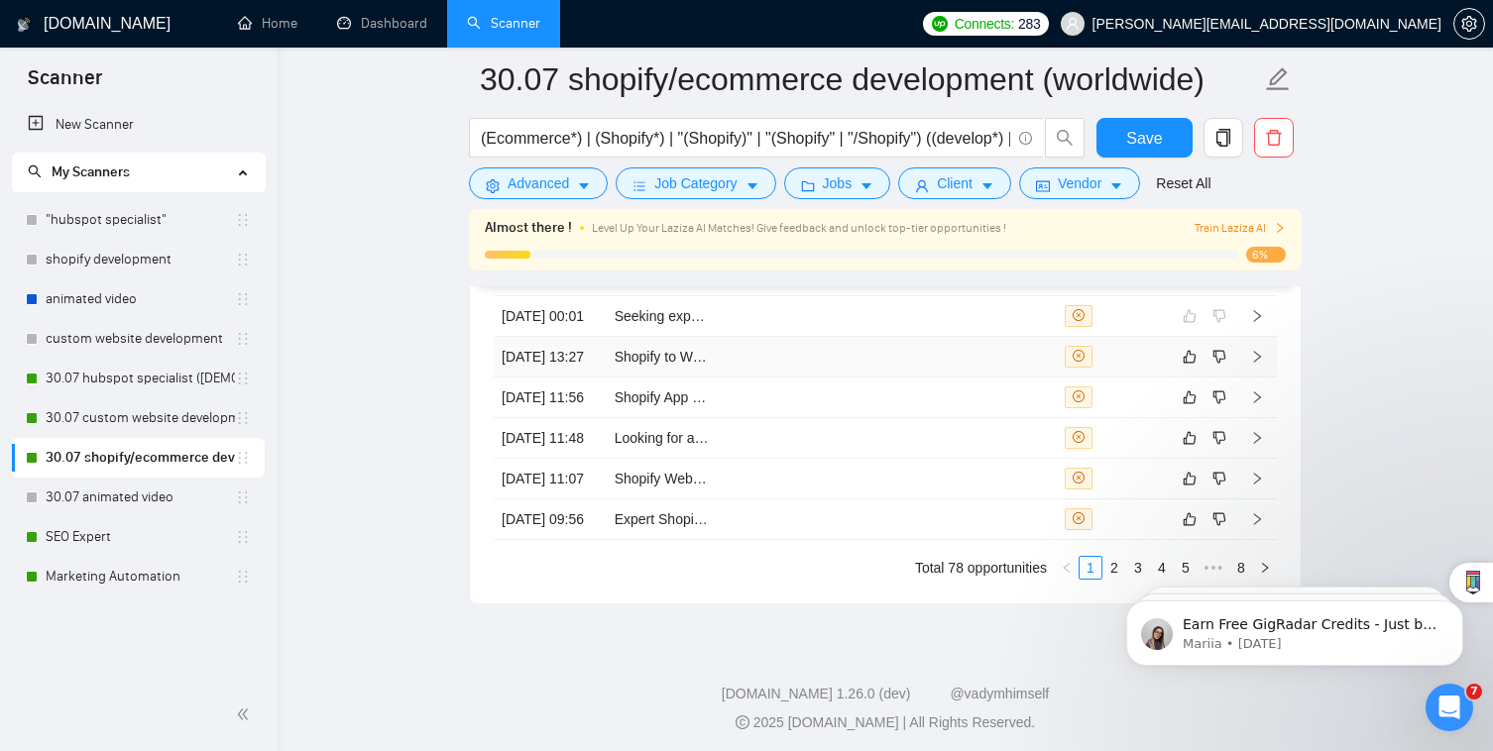
click at [587, 378] on td "[DATE] 13:27" at bounding box center [550, 357] width 113 height 41
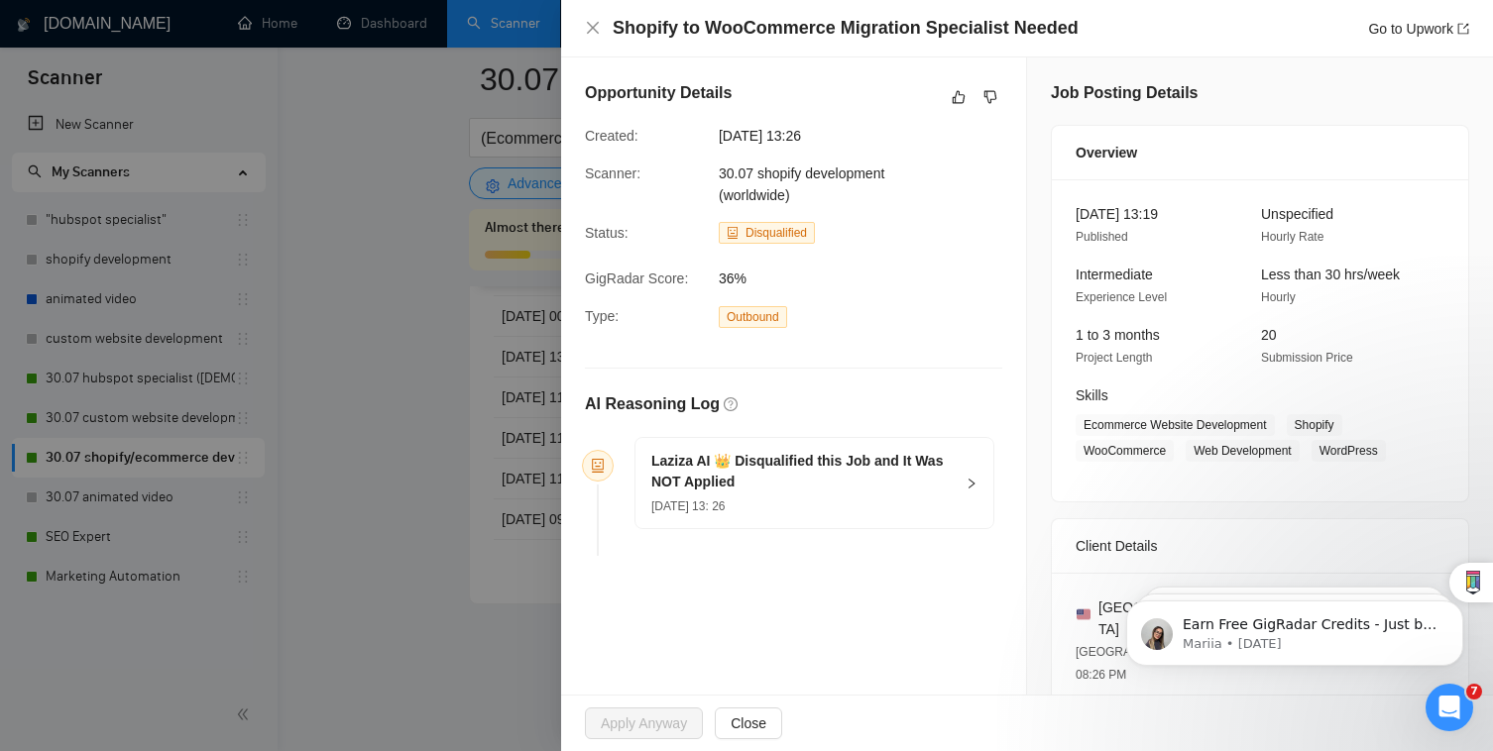
click at [935, 487] on h5 "Laziza AI 👑 Disqualified this Job and It Was NOT Applied" at bounding box center [802, 472] width 302 height 42
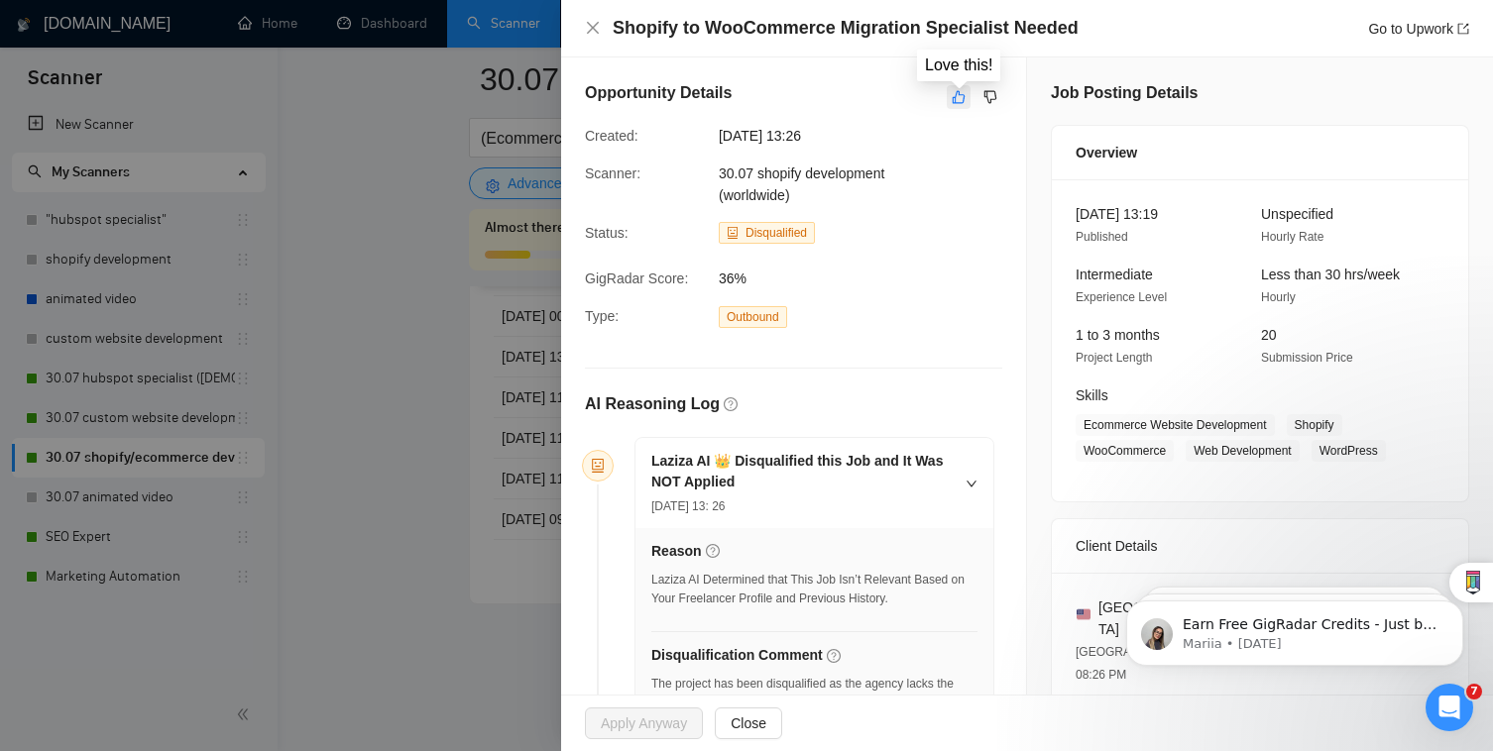
click at [956, 99] on icon "like" at bounding box center [958, 97] width 14 height 16
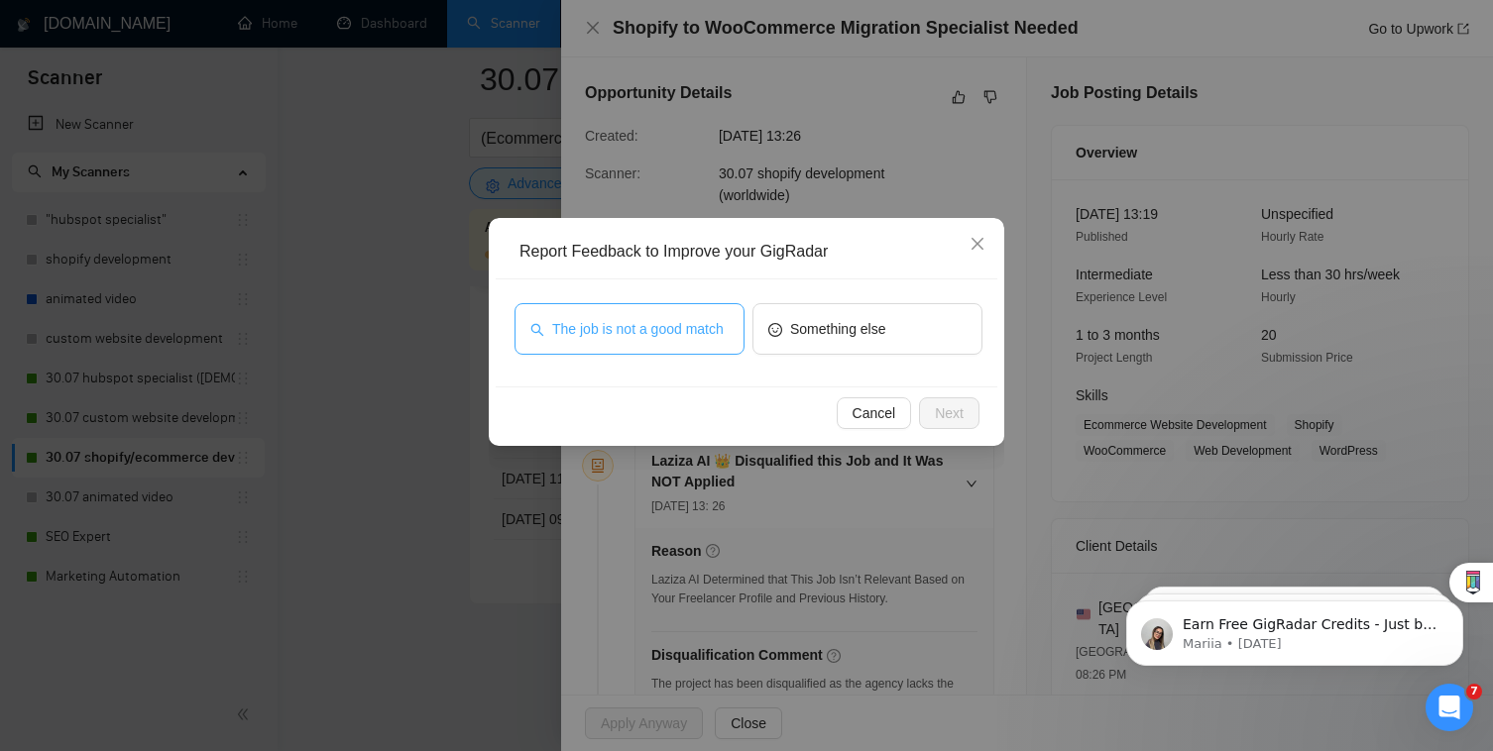
click at [673, 328] on span "The job is not a good match" at bounding box center [637, 329] width 171 height 22
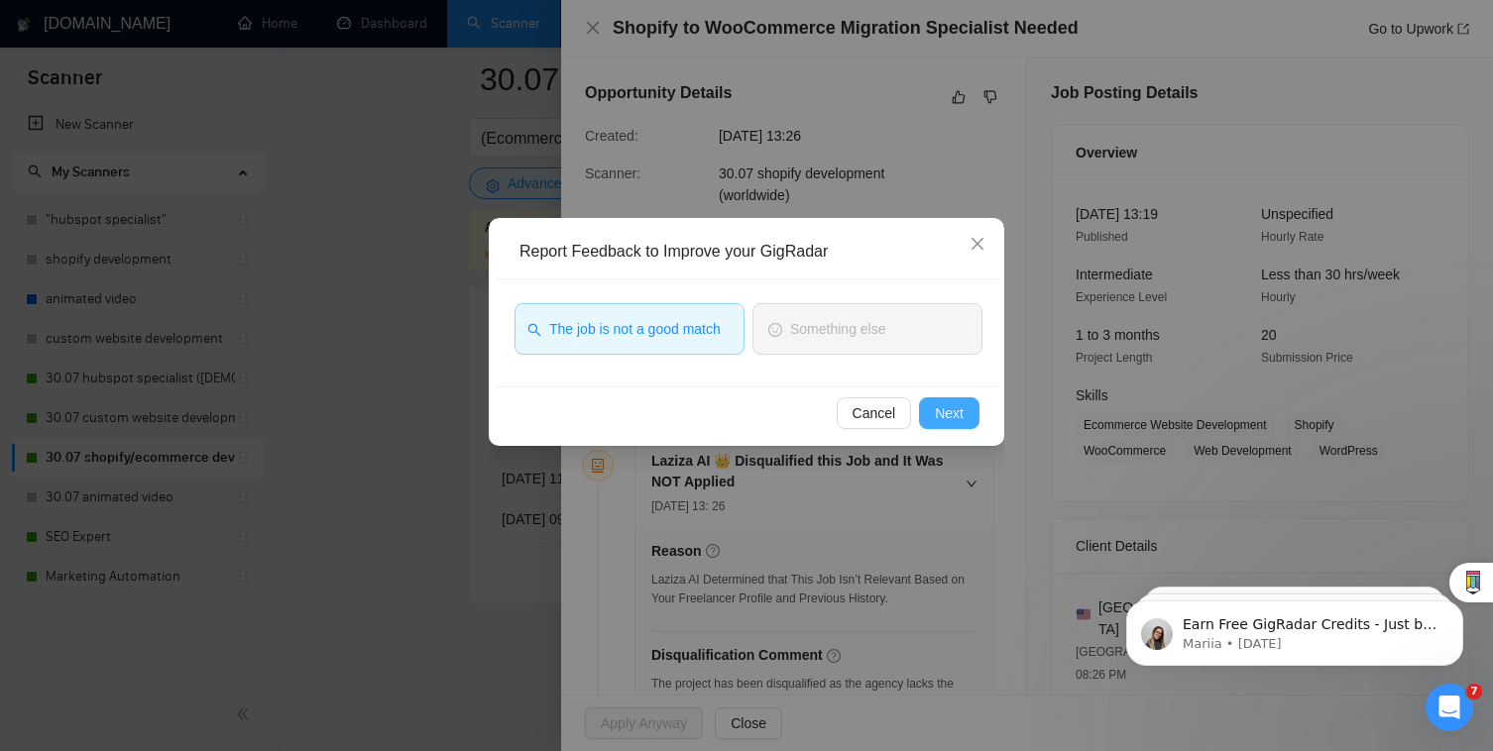
click at [967, 423] on button "Next" at bounding box center [949, 413] width 60 height 32
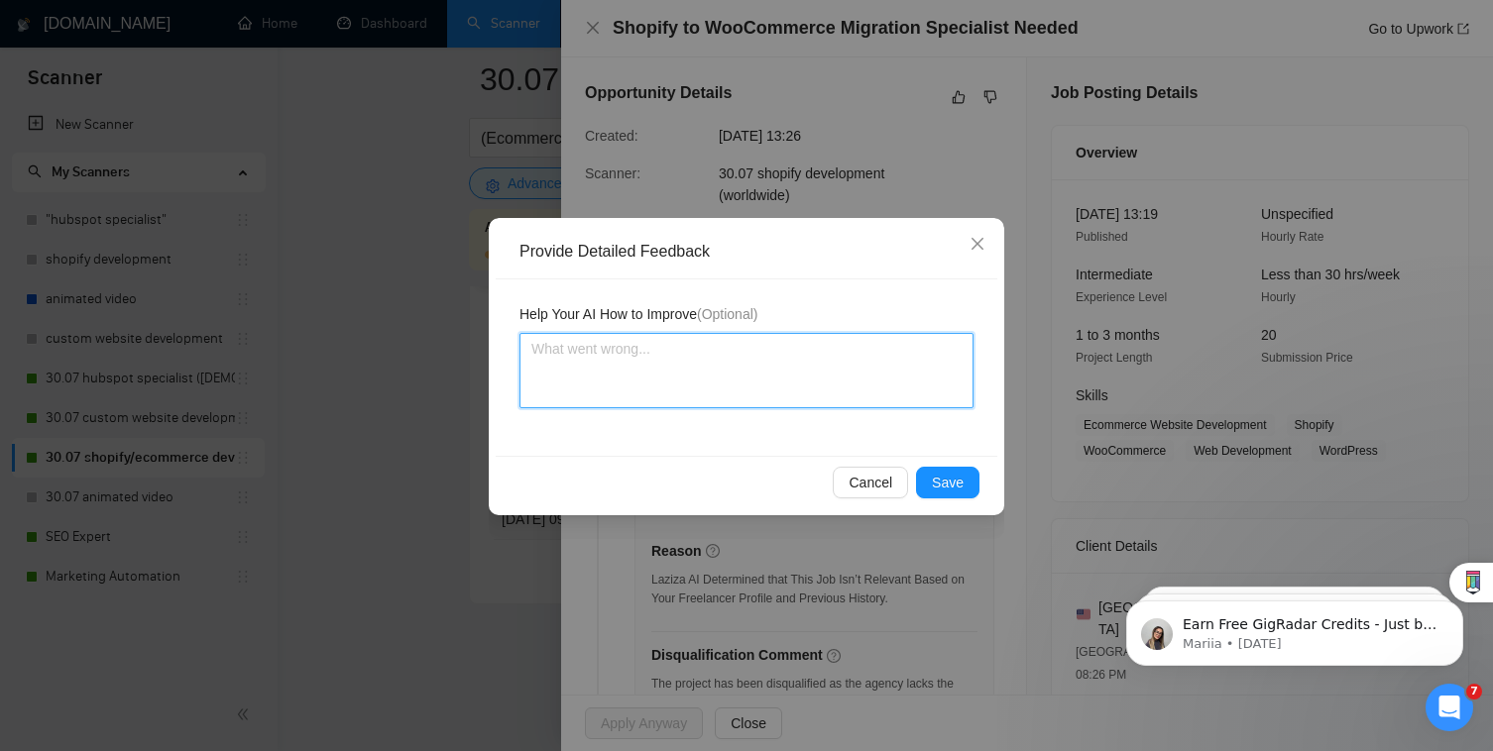
click at [883, 355] on textarea at bounding box center [746, 370] width 454 height 75
type textarea "S"
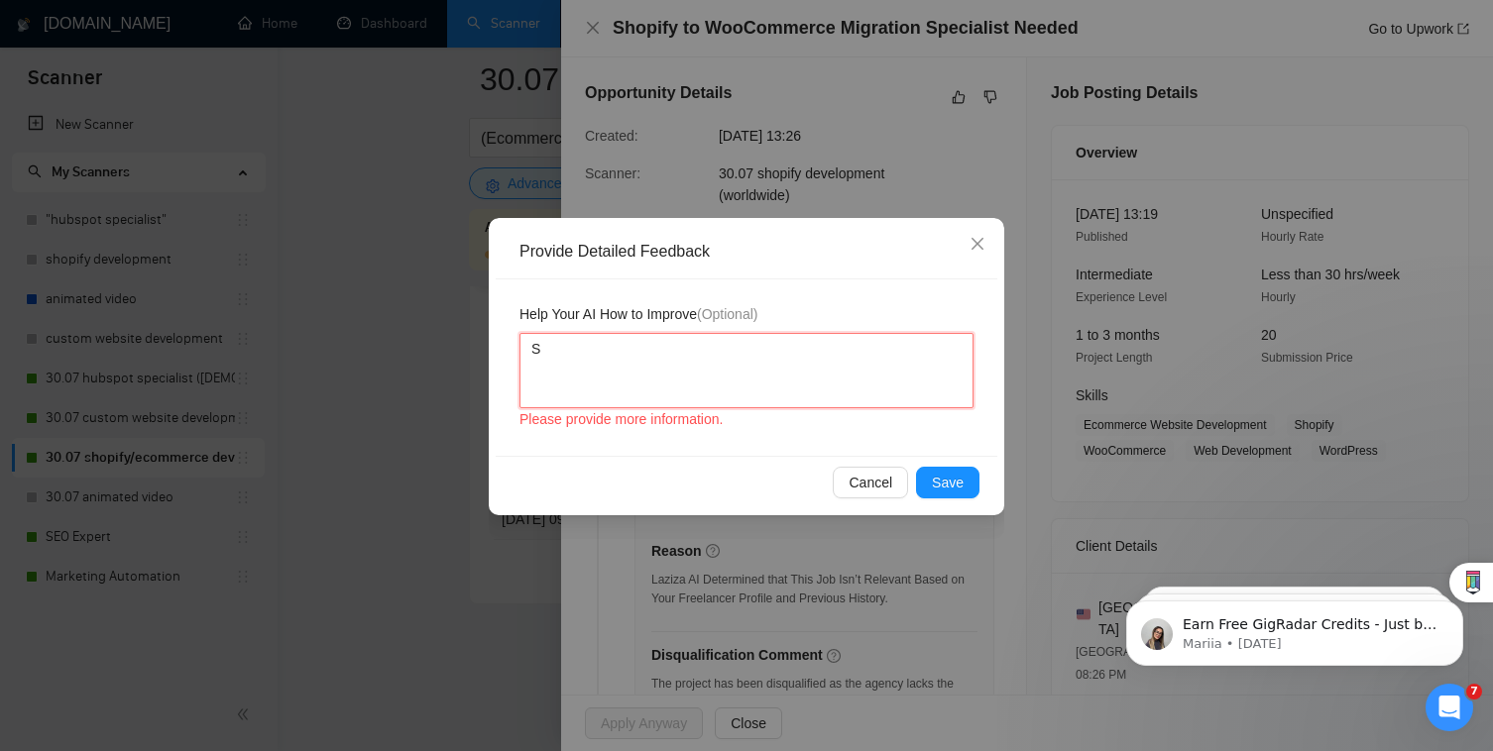
type textarea "Sh"
type textarea "Sho"
type textarea "Shopi"
type textarea "Shopif"
type textarea "Shopify"
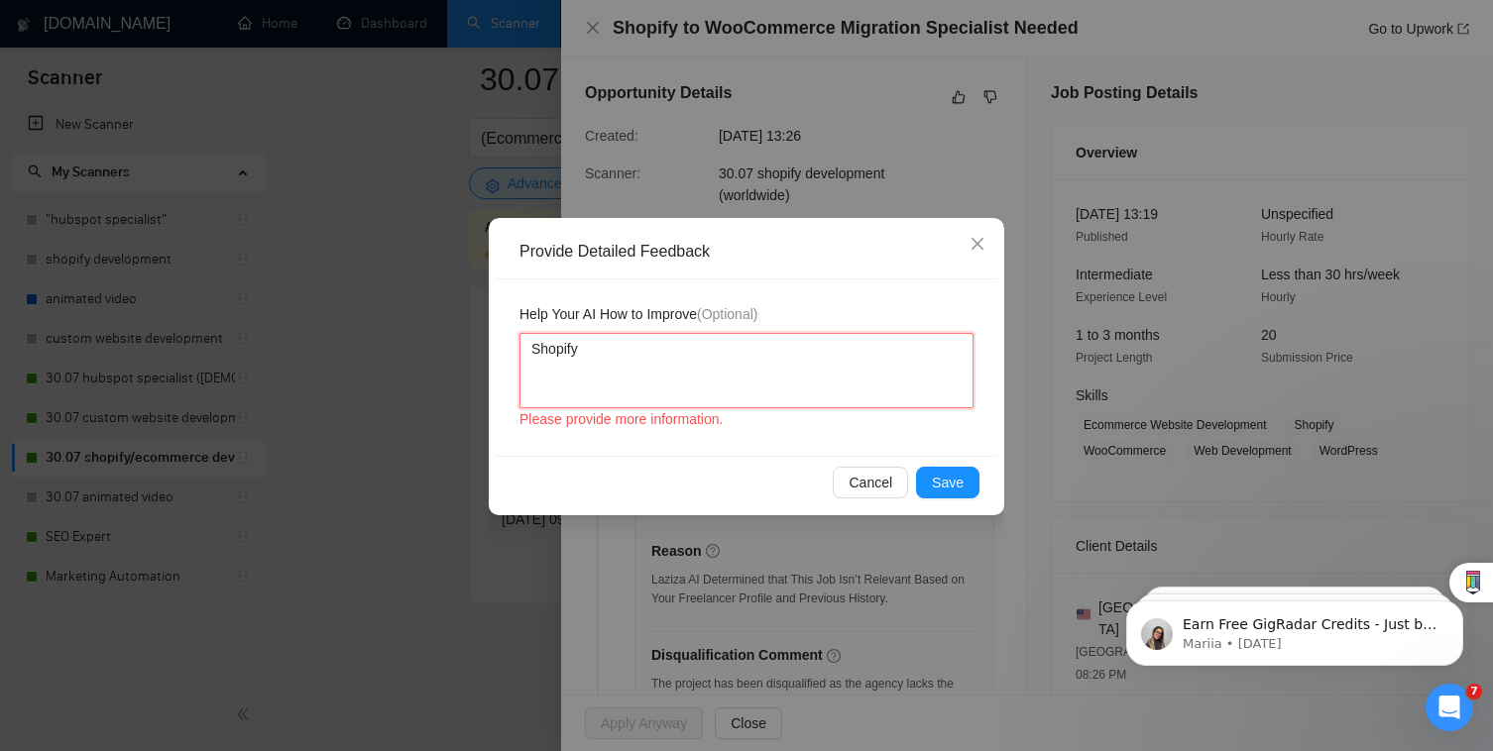
type textarea "Shopify t"
type textarea "Shopify to"
type textarea "Shopify to w"
type textarea "Shopify to wo"
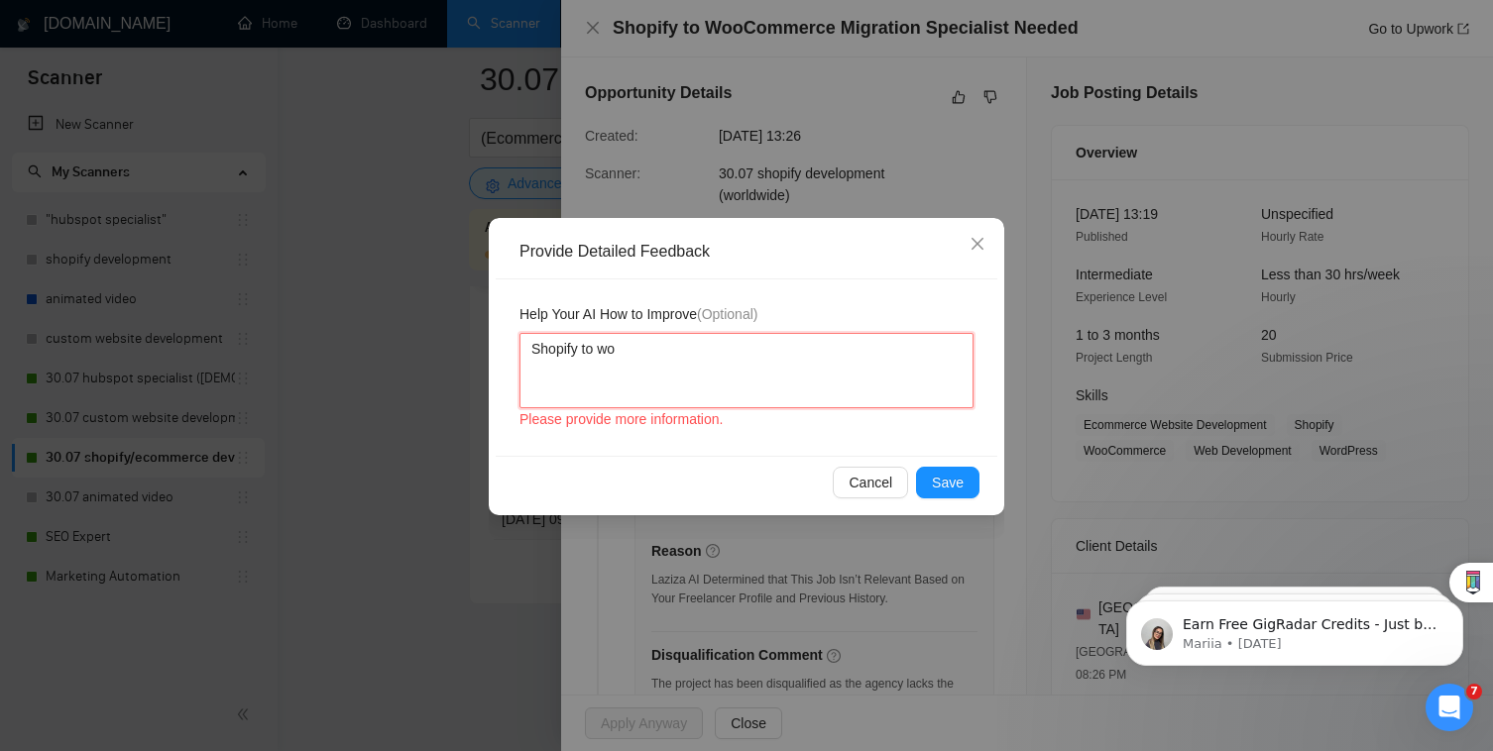
type textarea "Shopify to woo"
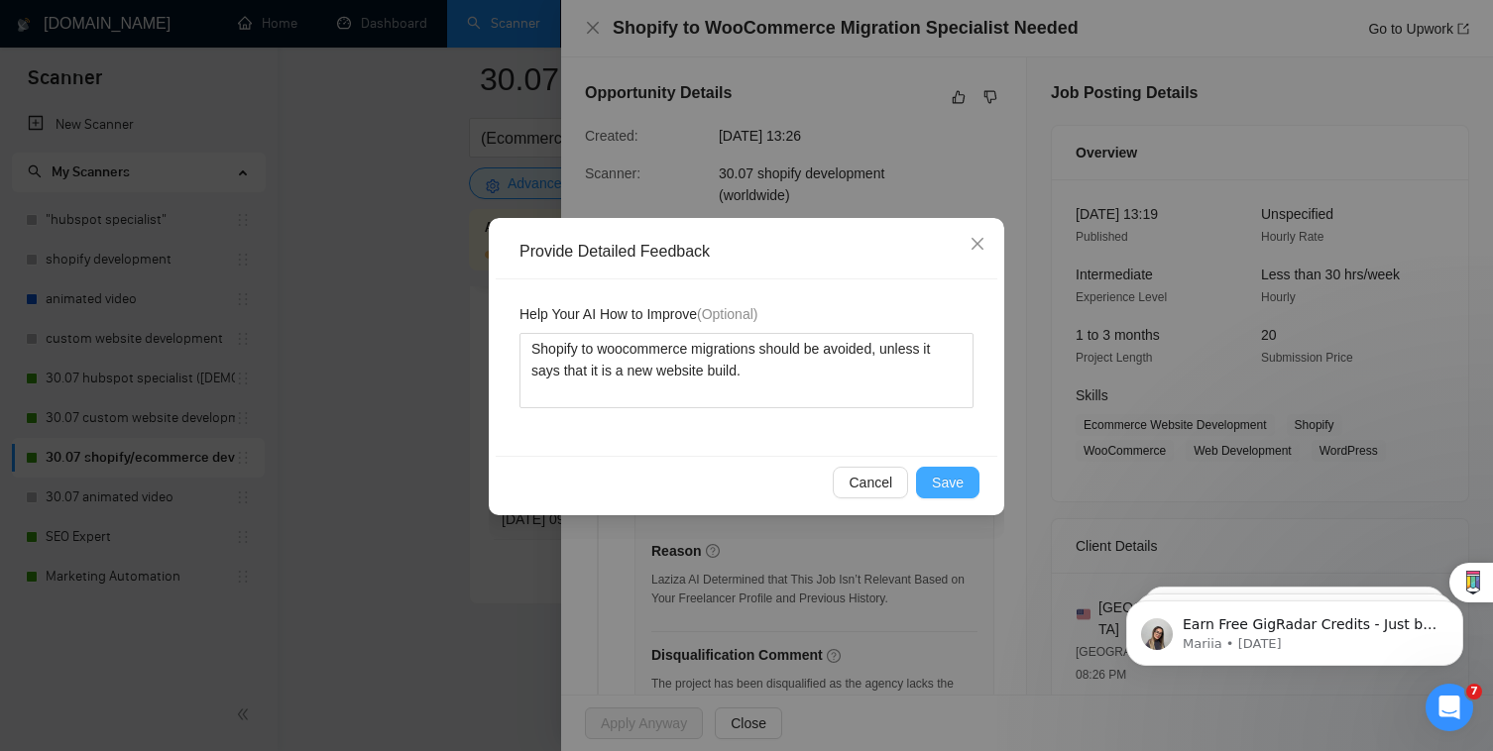
click at [957, 479] on span "Save" at bounding box center [948, 483] width 32 height 22
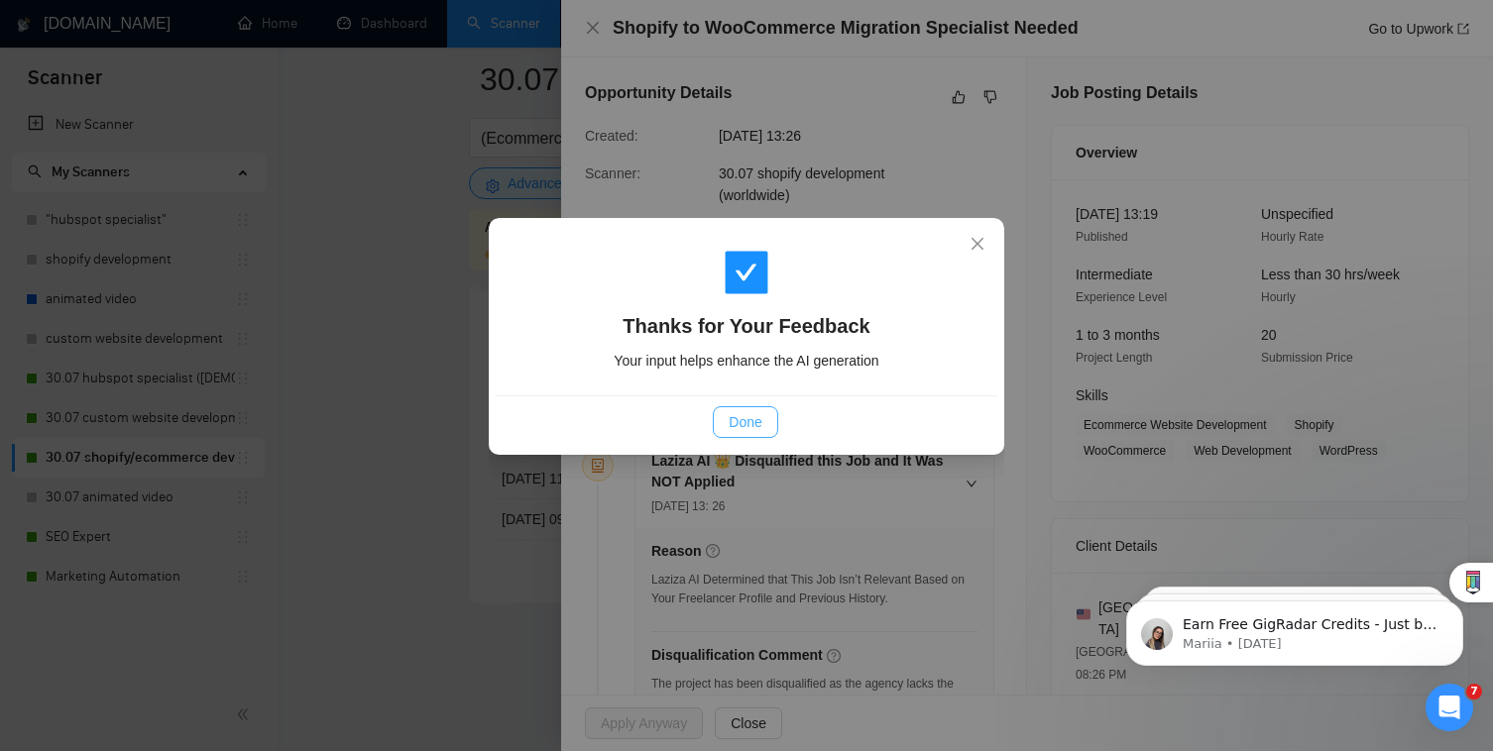
click at [753, 417] on span "Done" at bounding box center [744, 422] width 33 height 22
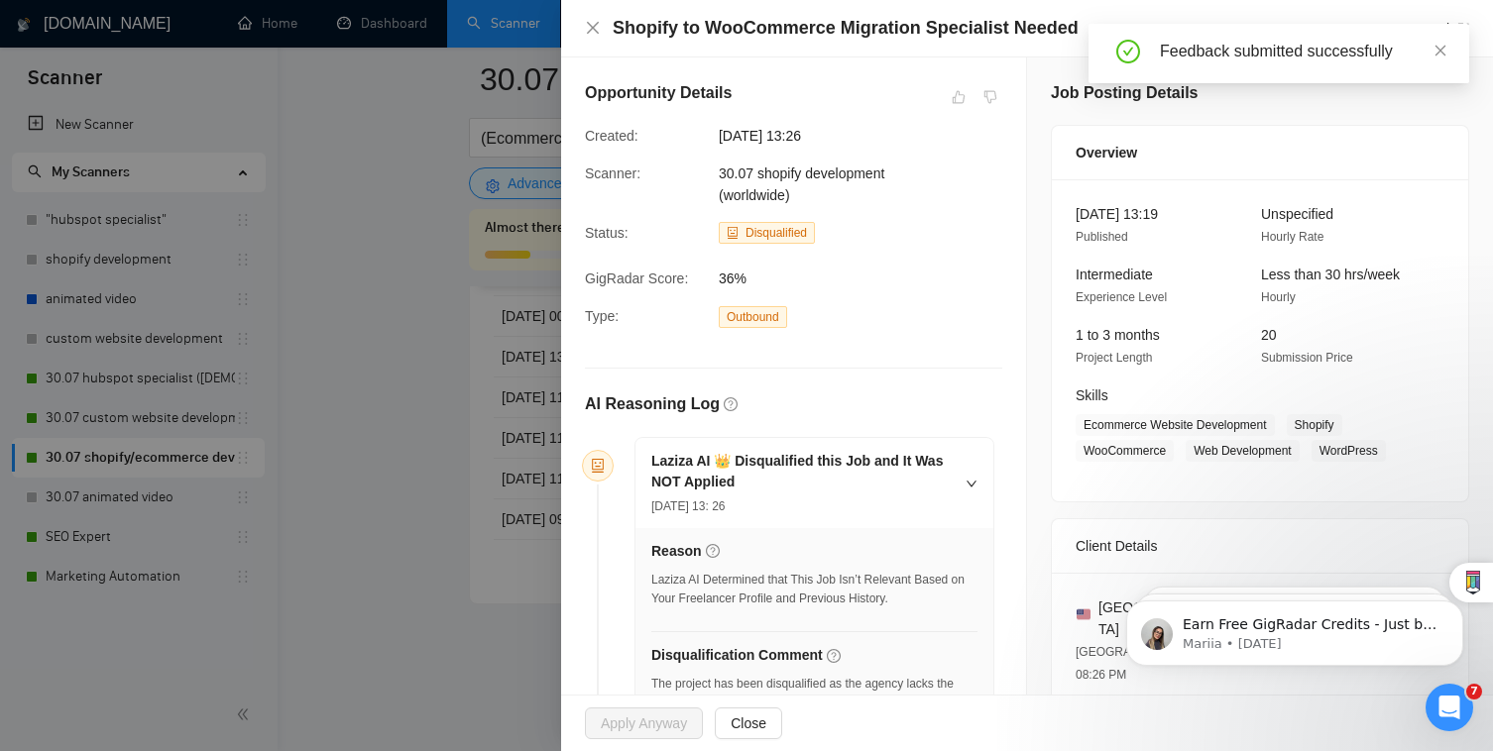
click at [296, 409] on div at bounding box center [746, 375] width 1493 height 751
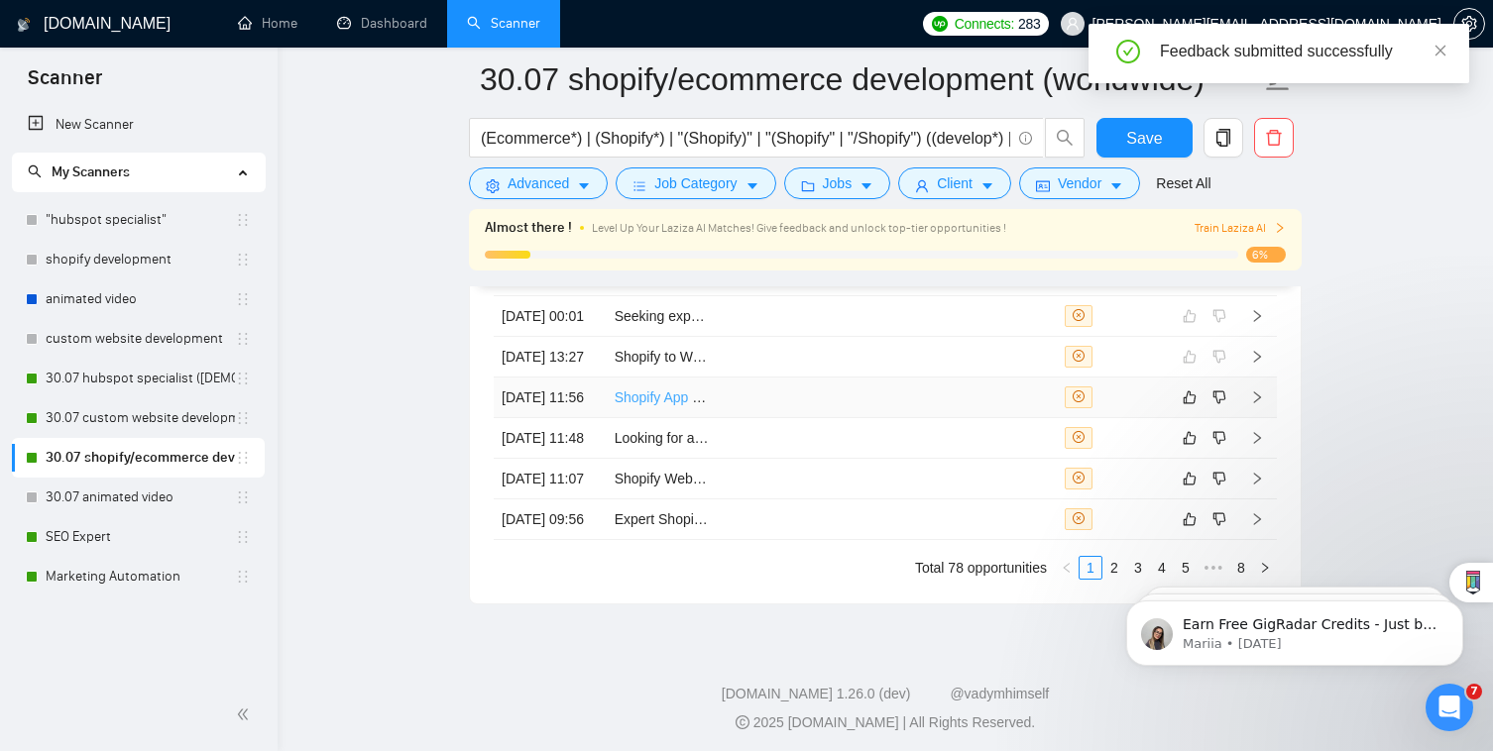
click at [641, 405] on link "Shopify App Development" at bounding box center [694, 397] width 160 height 16
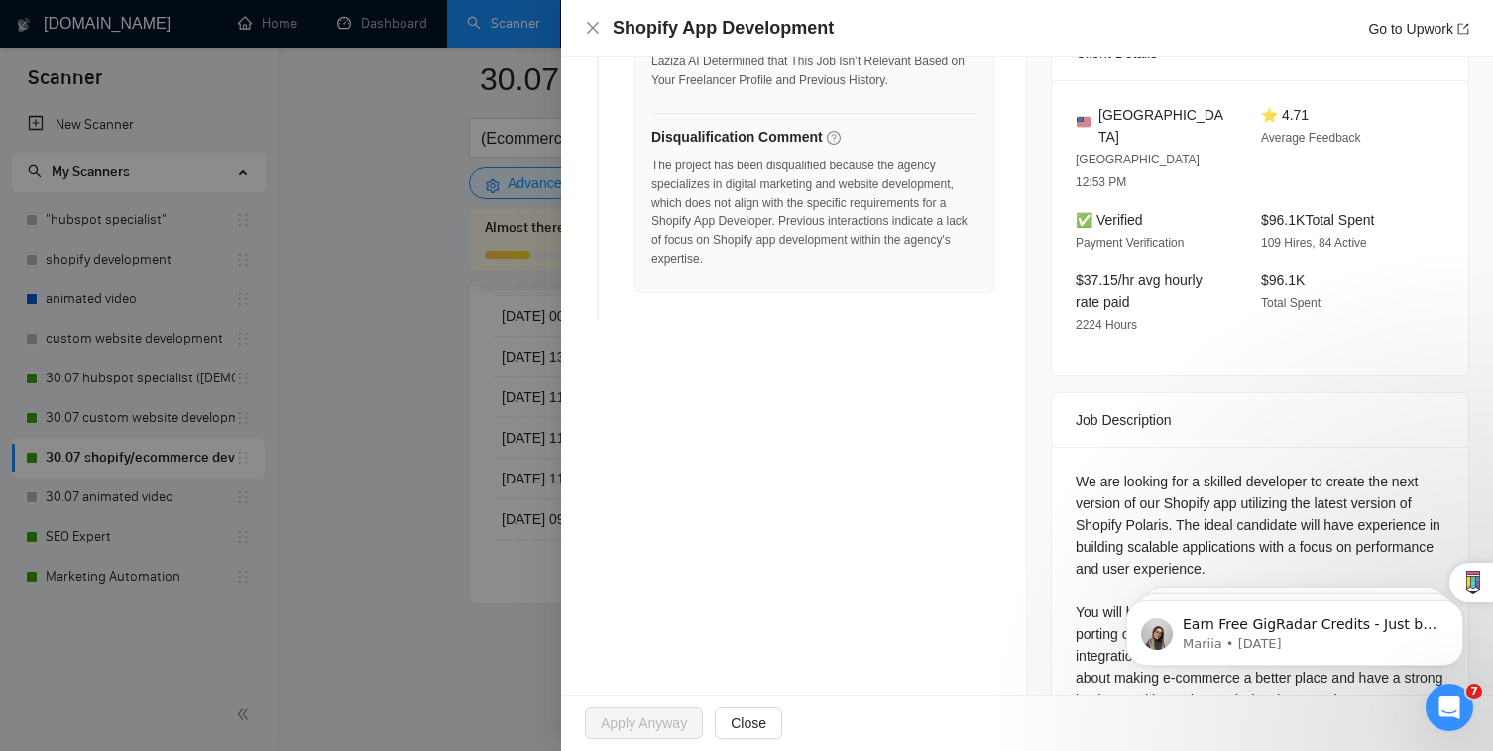
scroll to position [565, 0]
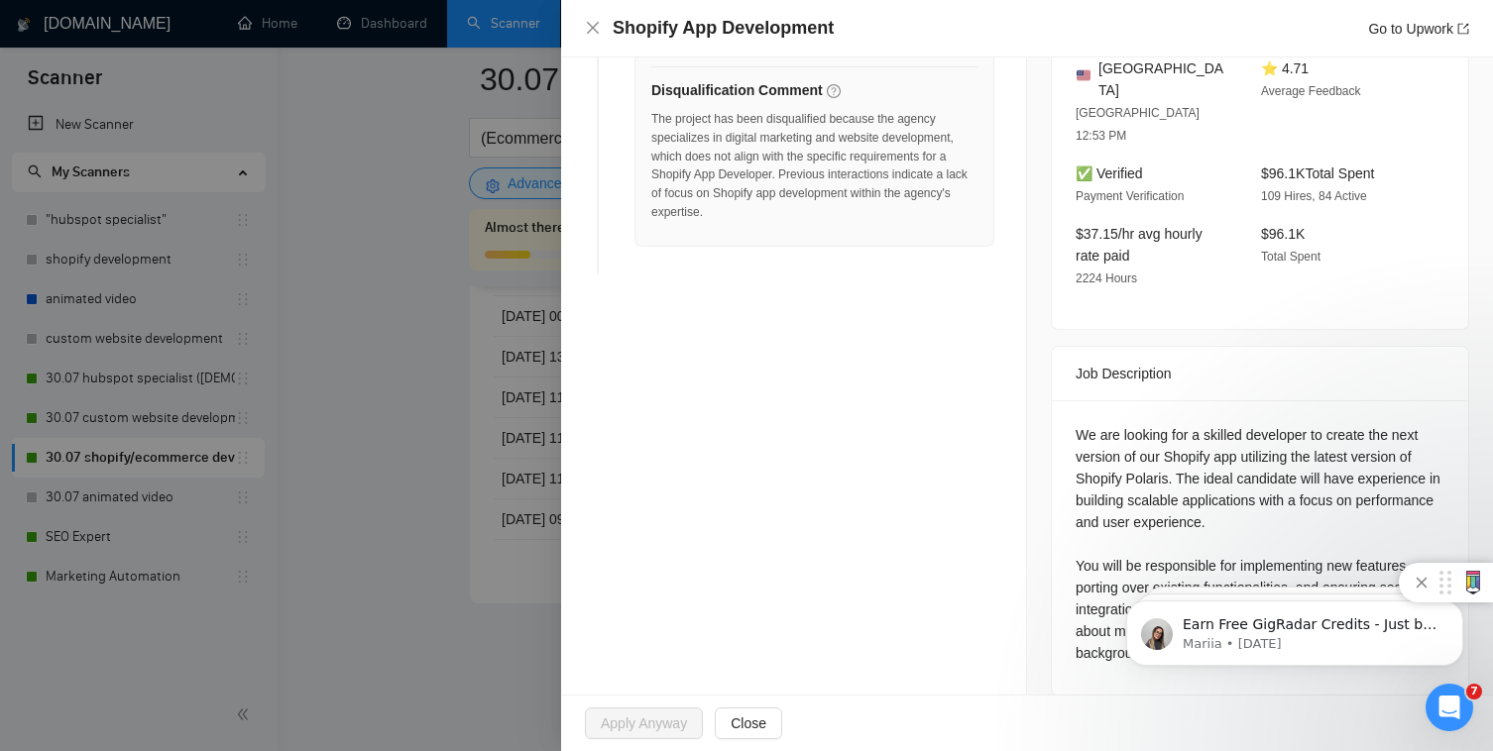
click at [1421, 580] on icon at bounding box center [1421, 583] width 24 height 24
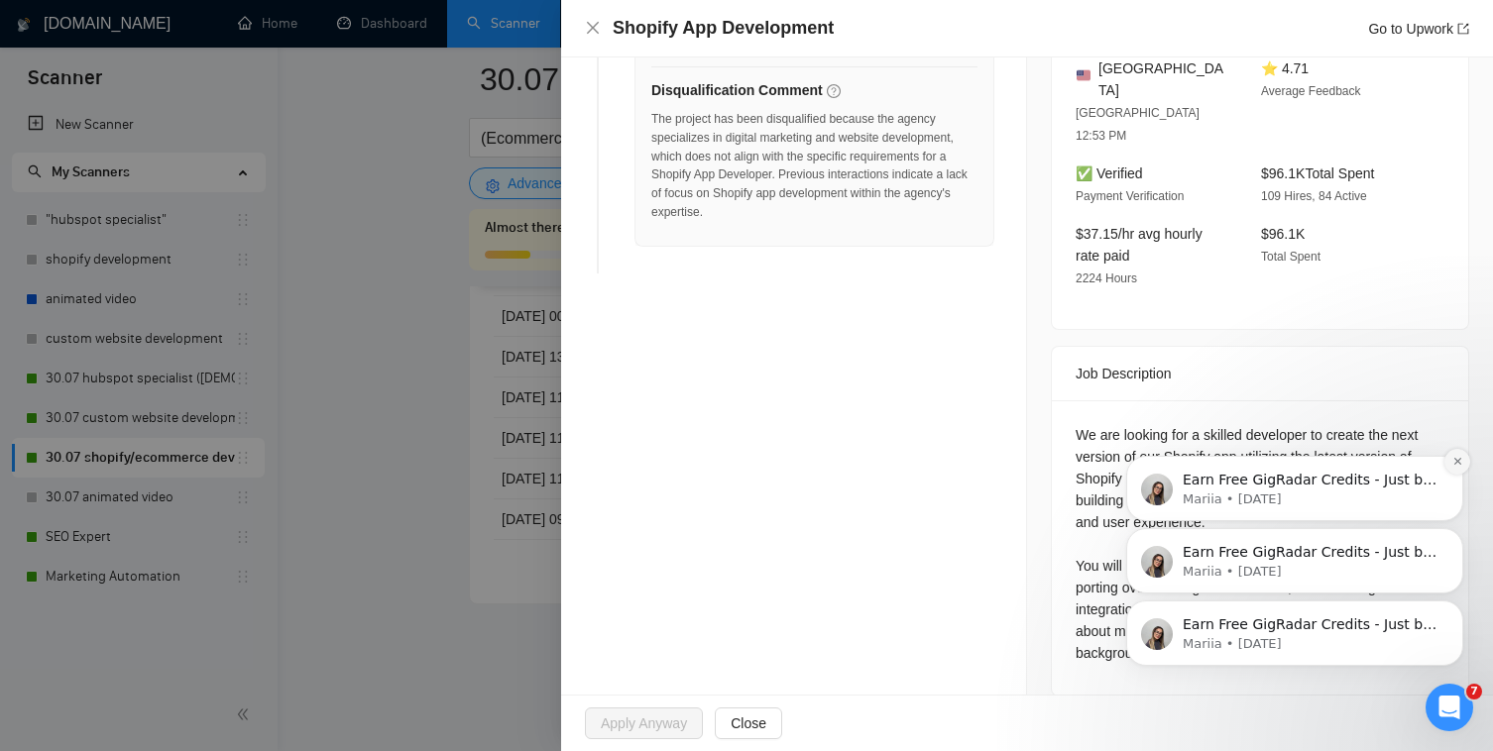
click at [1462, 456] on icon "Dismiss notification" at bounding box center [1457, 461] width 11 height 11
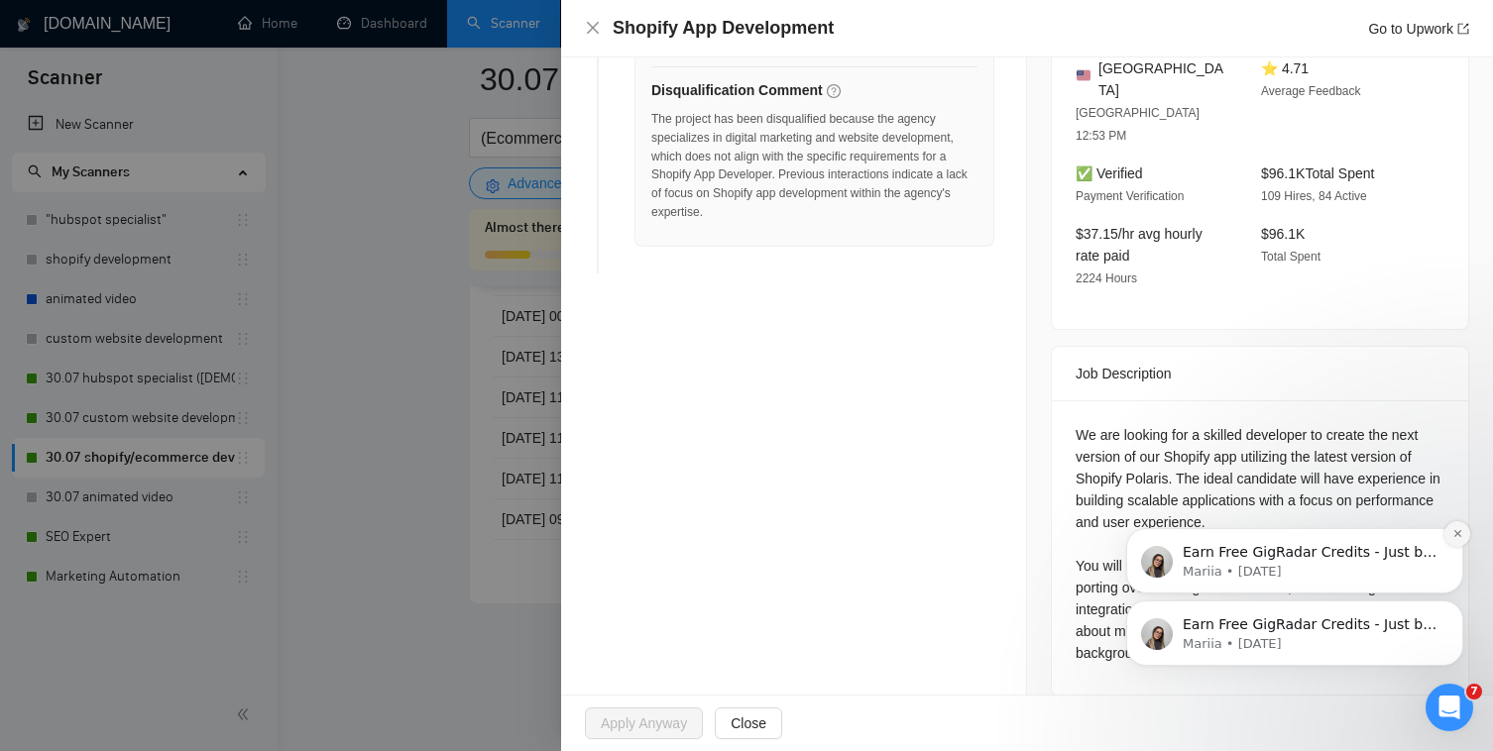
click at [1454, 530] on icon "Dismiss notification" at bounding box center [1457, 533] width 11 height 11
click at [1459, 610] on icon "Dismiss notification" at bounding box center [1457, 606] width 11 height 11
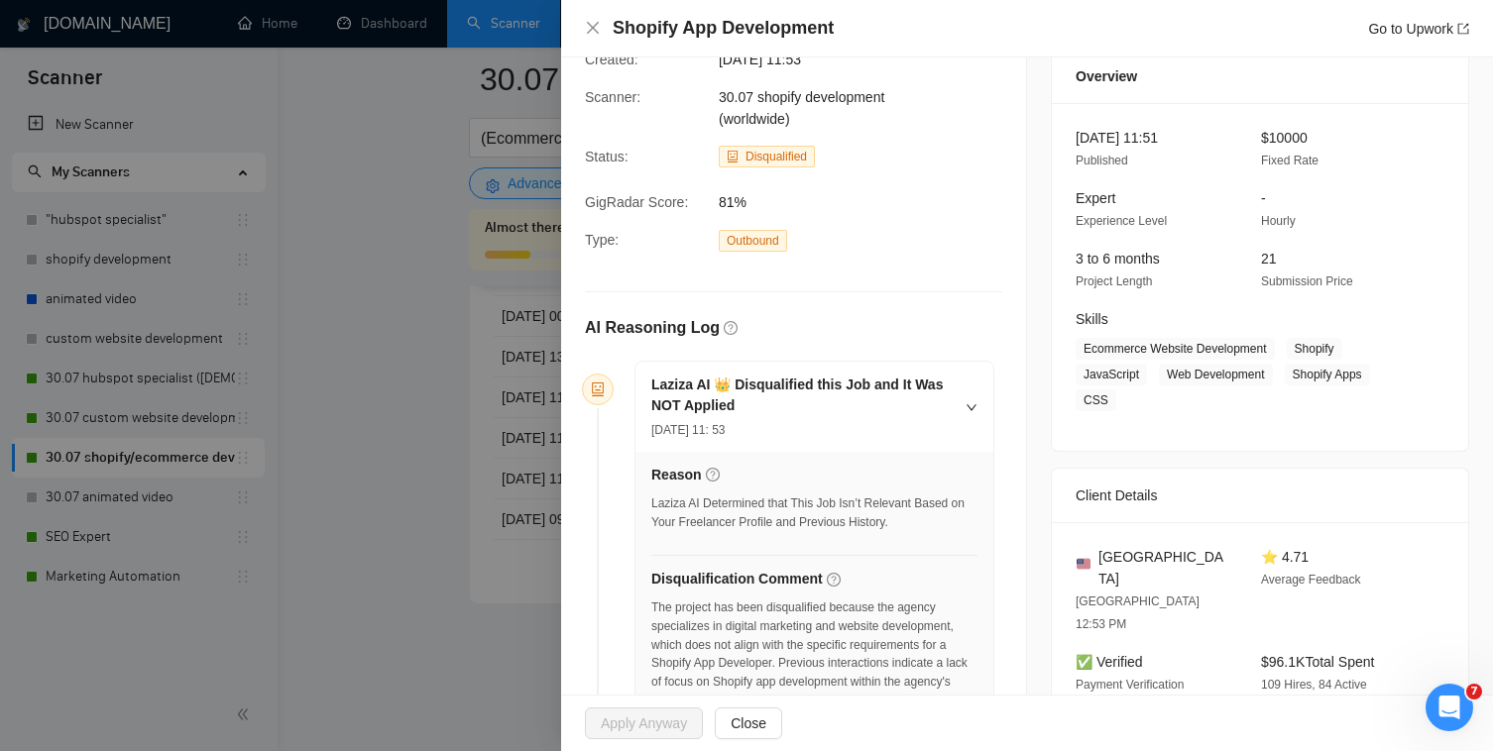
scroll to position [0, 0]
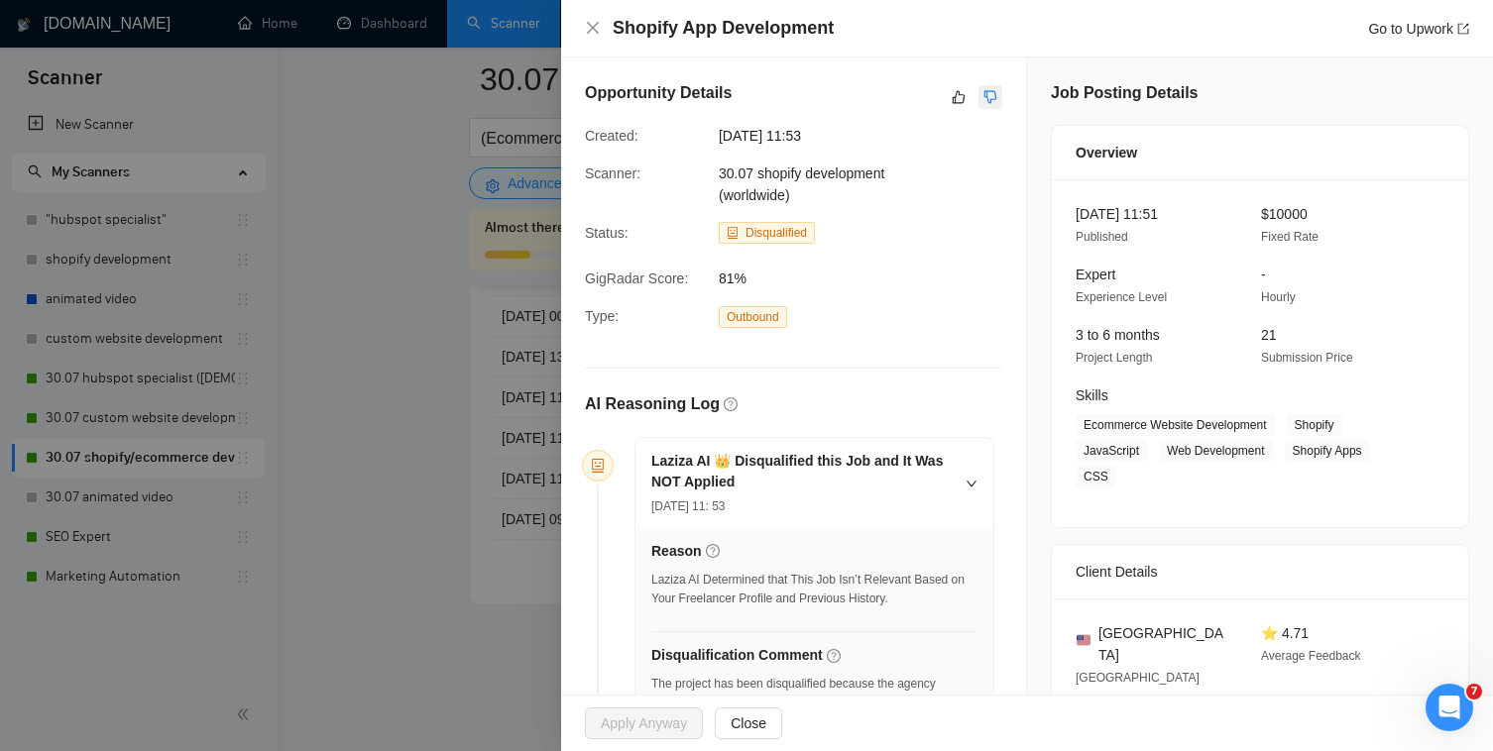
click at [993, 87] on button "button" at bounding box center [990, 97] width 24 height 24
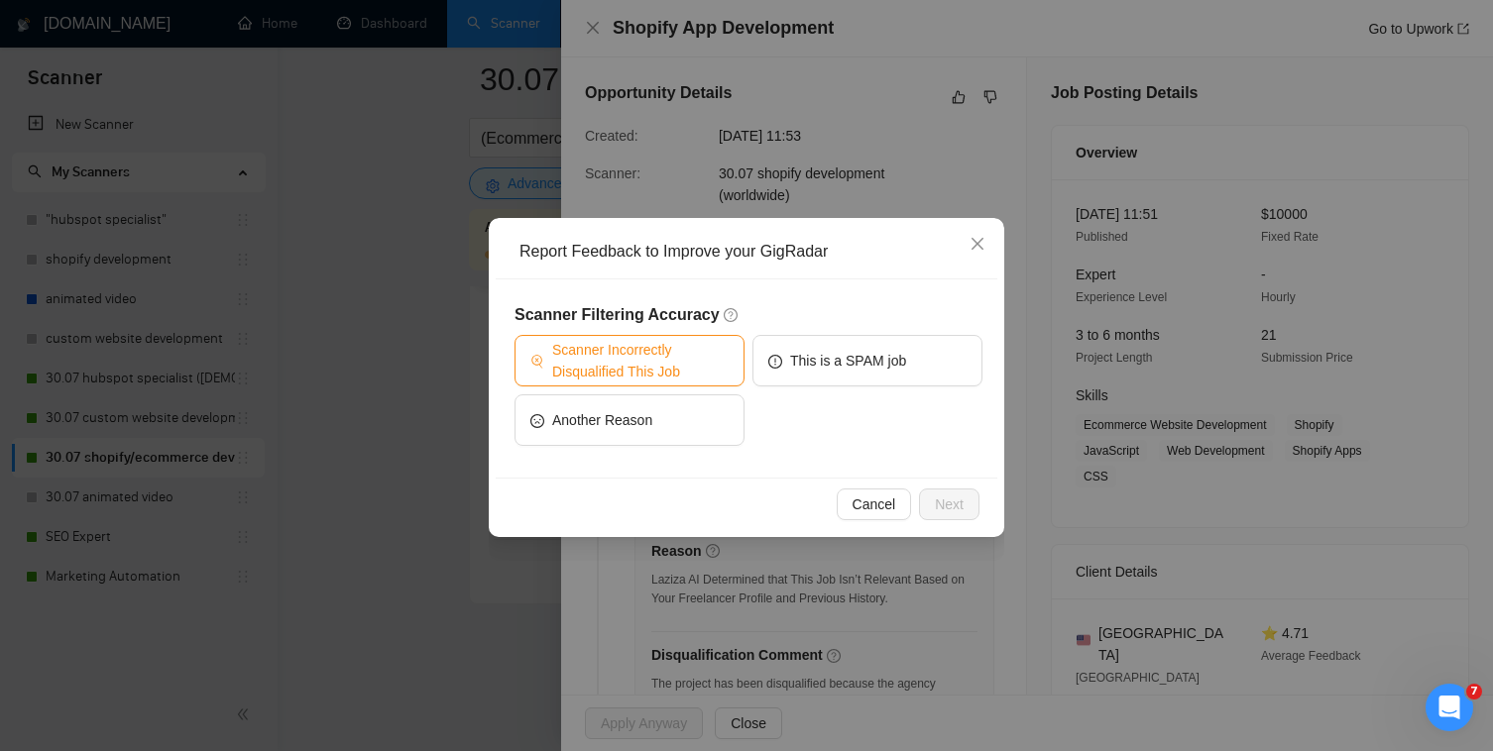
click at [629, 352] on span "Scanner Incorrectly Disqualified This Job" at bounding box center [640, 361] width 176 height 44
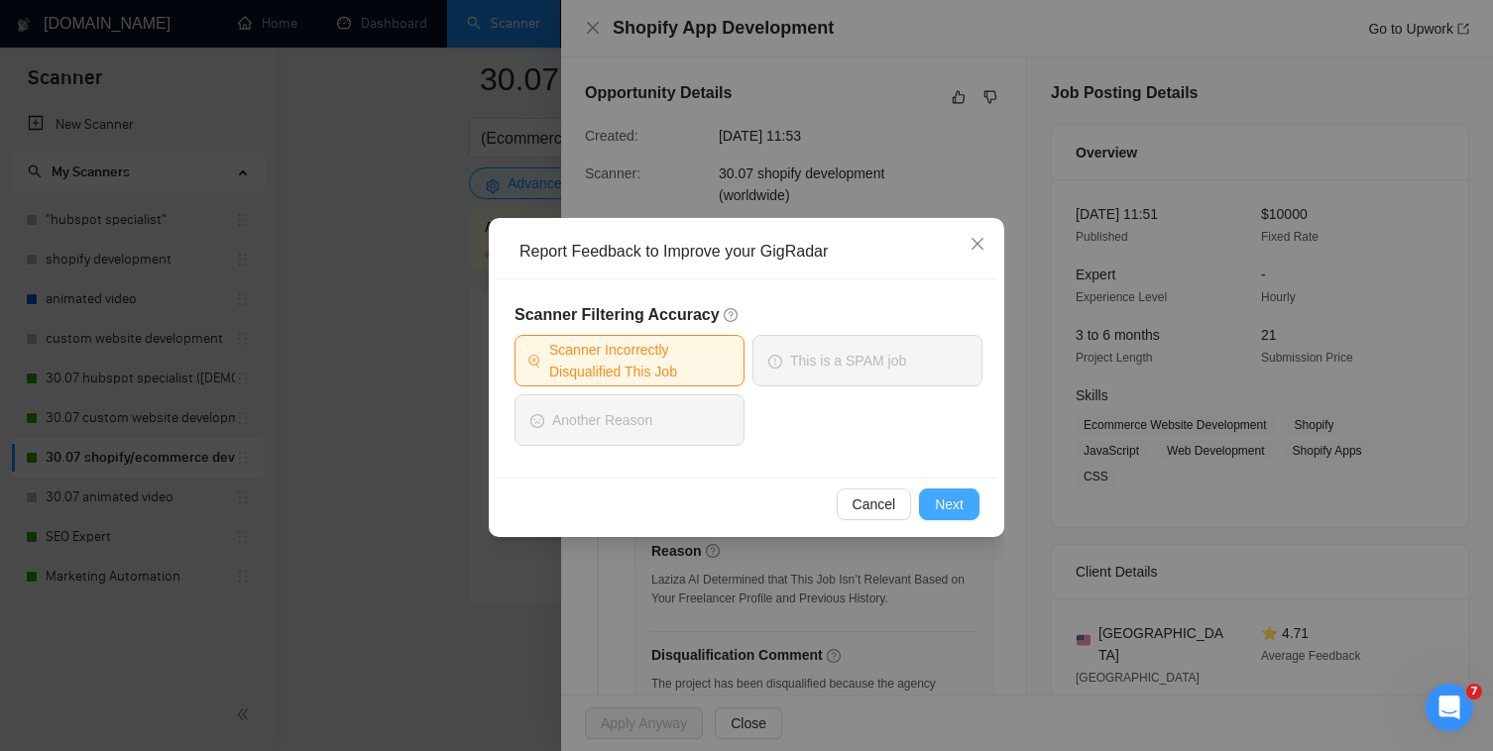
click at [954, 503] on span "Next" at bounding box center [949, 505] width 29 height 22
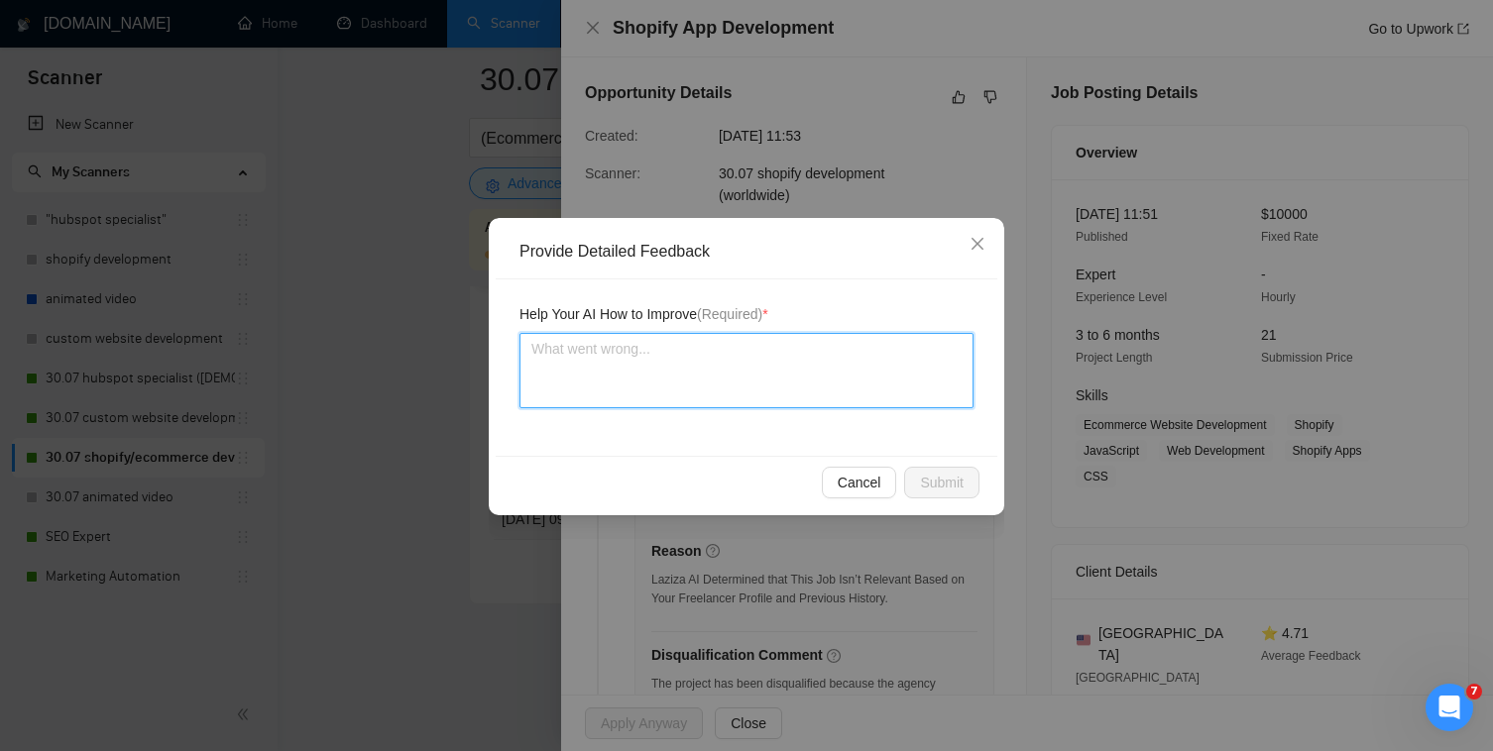
click at [851, 359] on textarea at bounding box center [746, 370] width 454 height 75
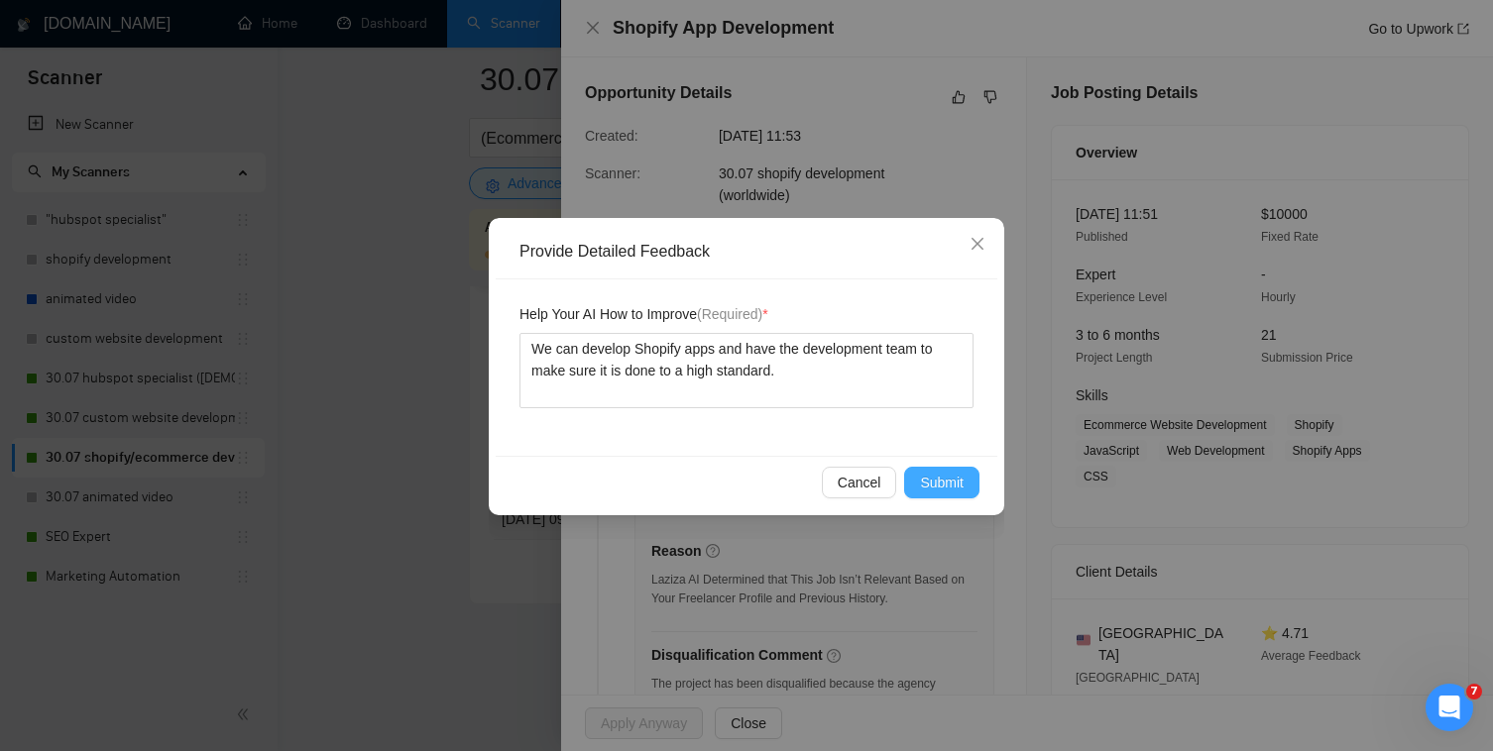
click at [928, 494] on button "Submit" at bounding box center [941, 483] width 75 height 32
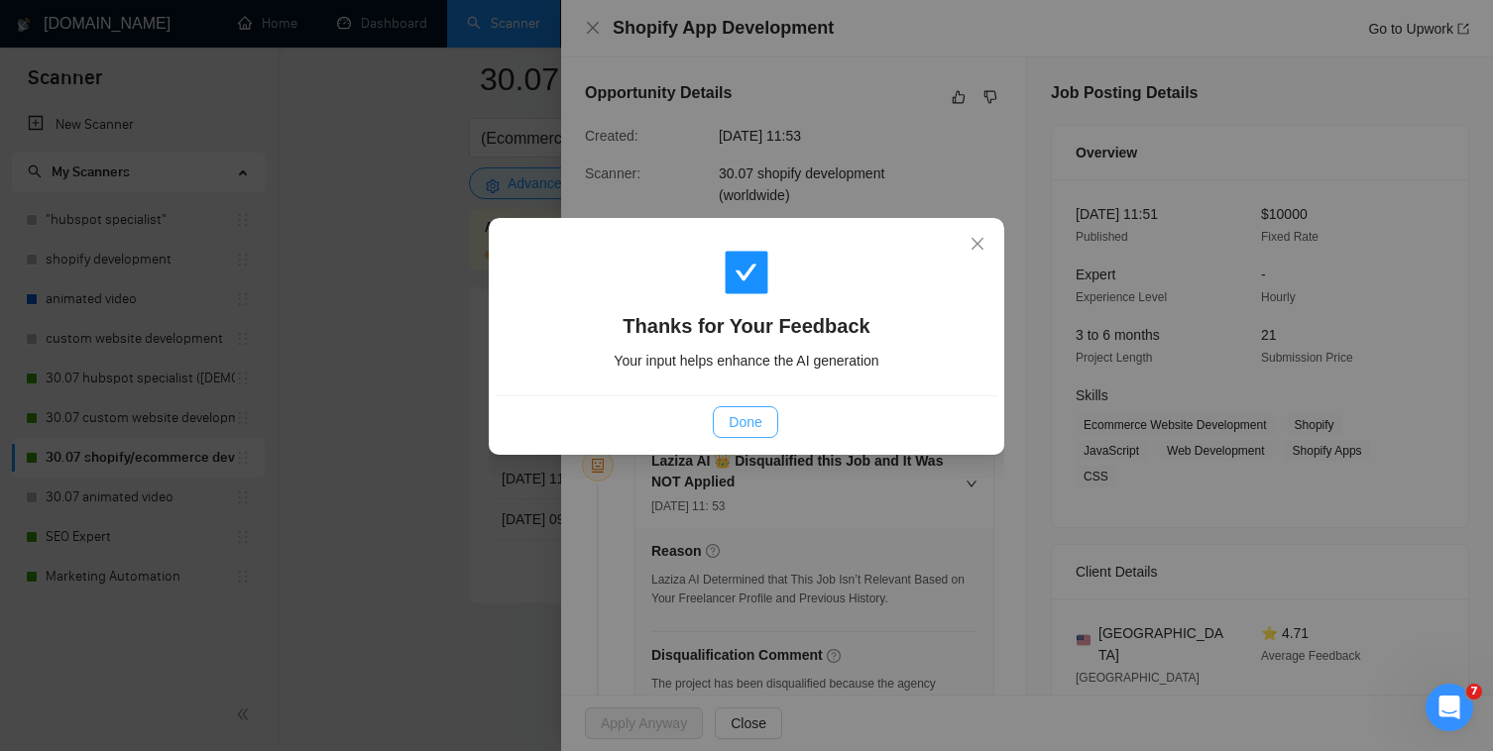
click at [760, 423] on span "Done" at bounding box center [744, 422] width 33 height 22
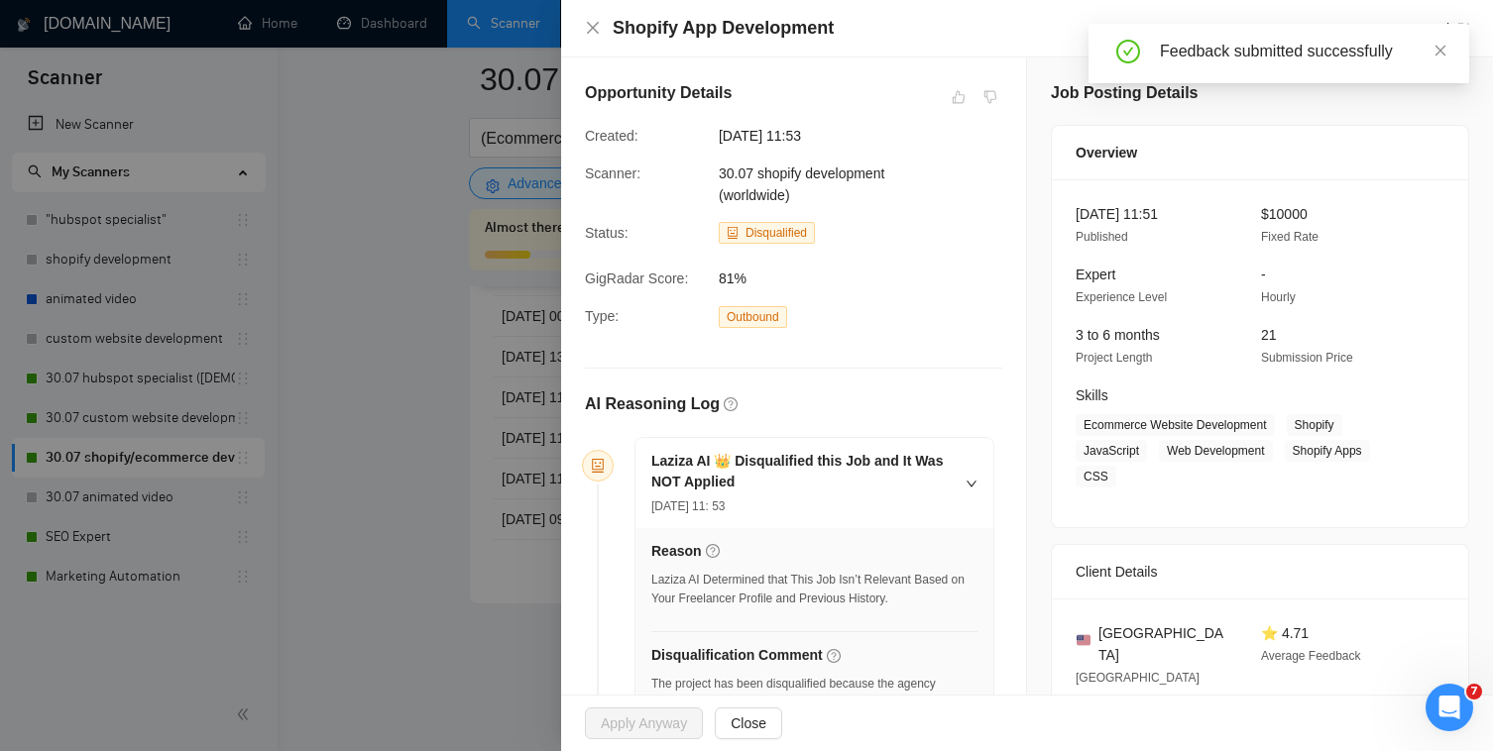
click at [473, 395] on div at bounding box center [746, 375] width 1493 height 751
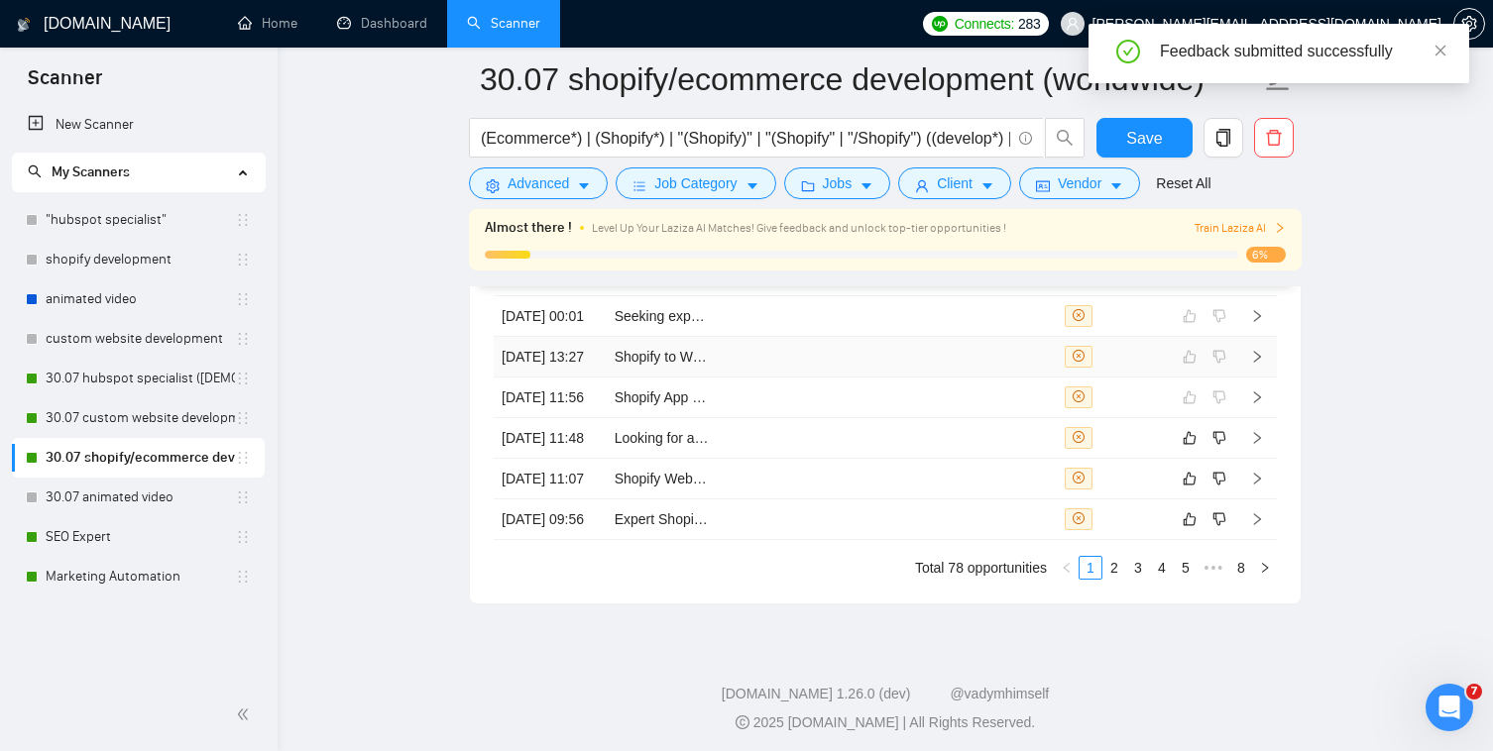
click at [907, 378] on td at bounding box center [888, 357] width 113 height 41
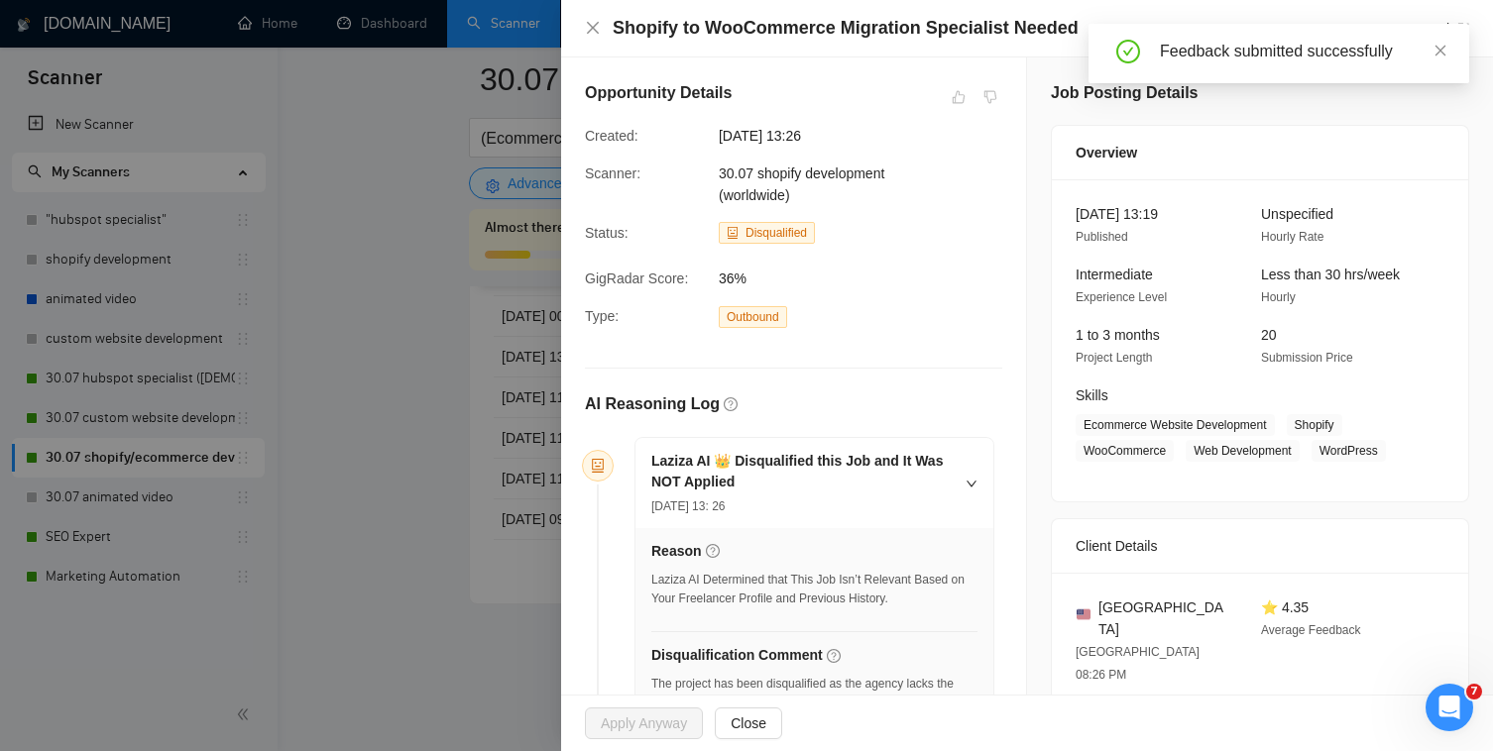
click at [455, 549] on div at bounding box center [746, 375] width 1493 height 751
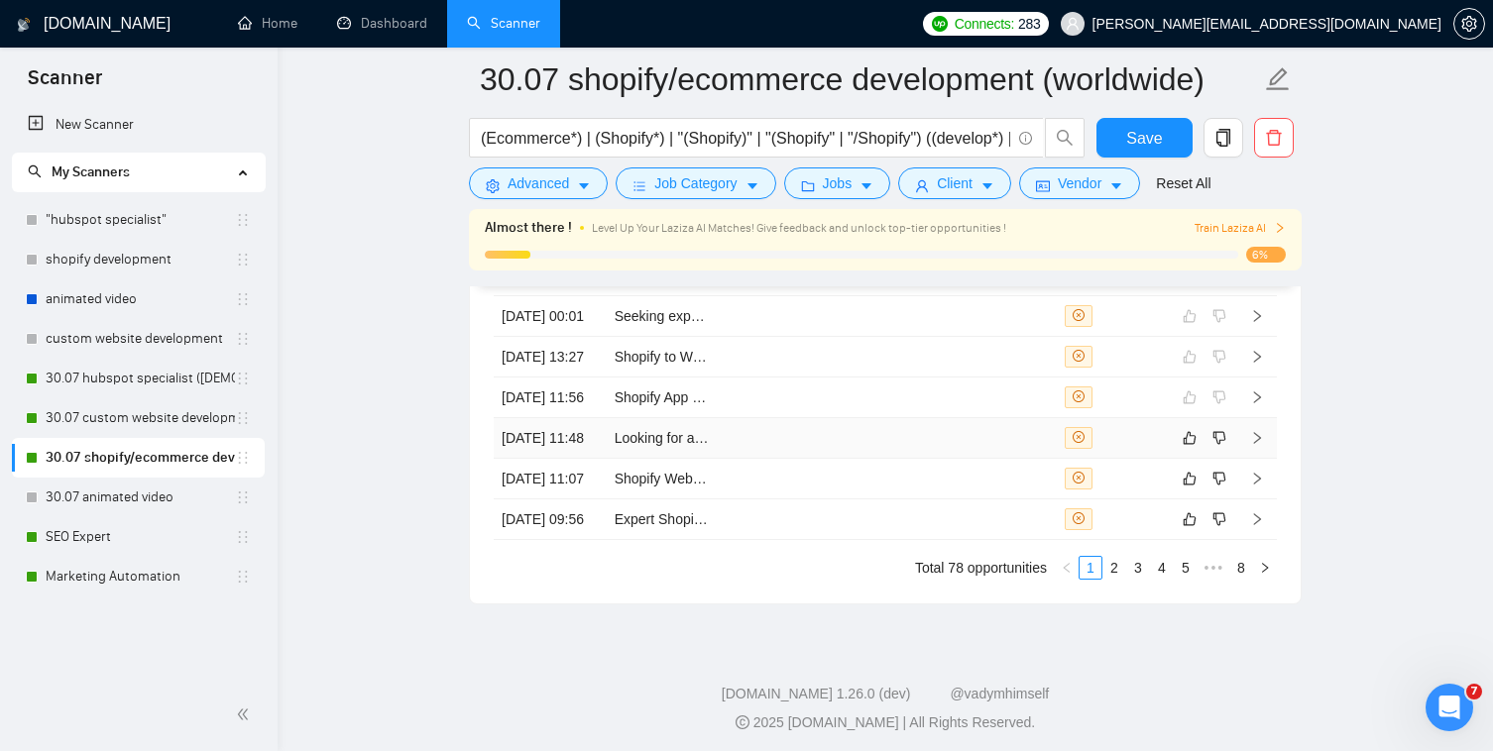
click at [777, 459] on td at bounding box center [775, 438] width 113 height 41
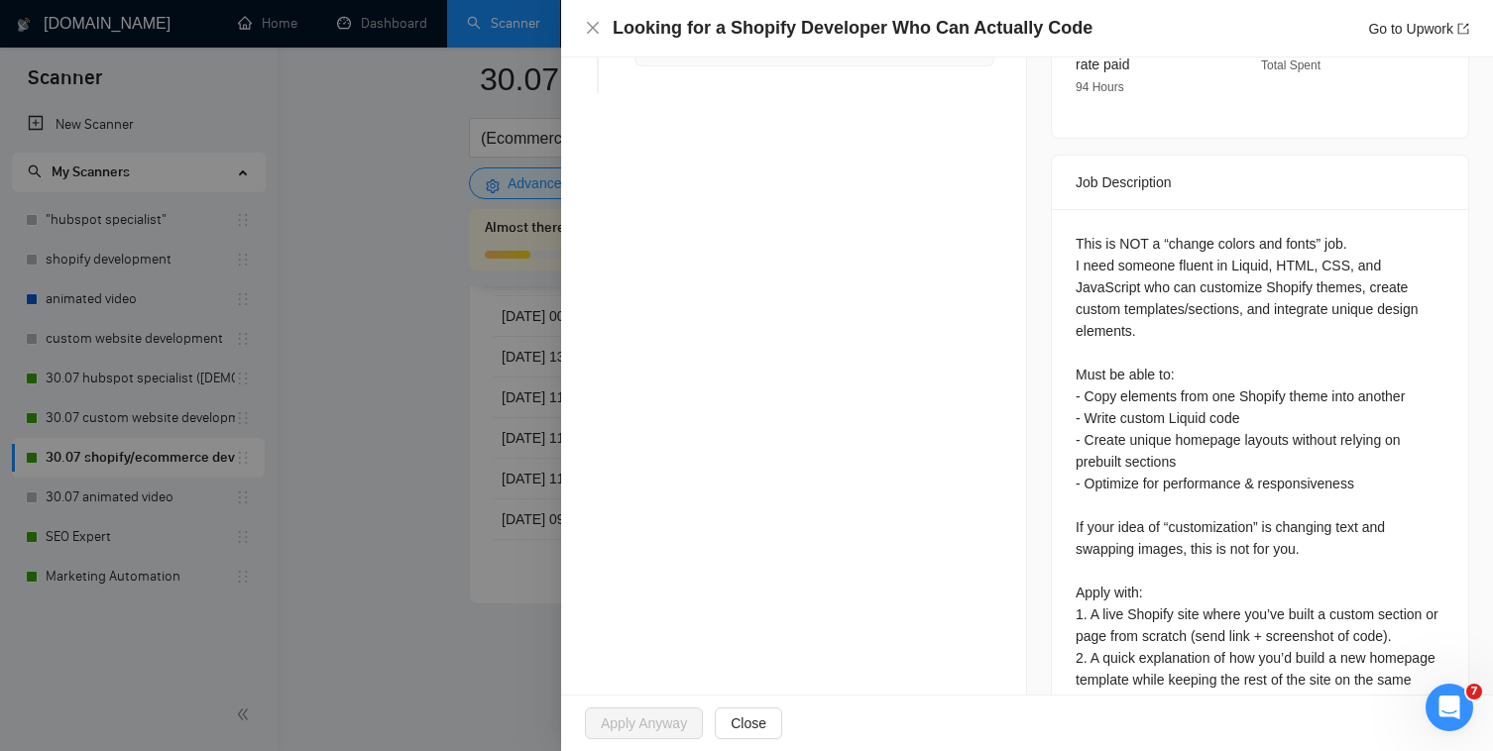
scroll to position [783, 0]
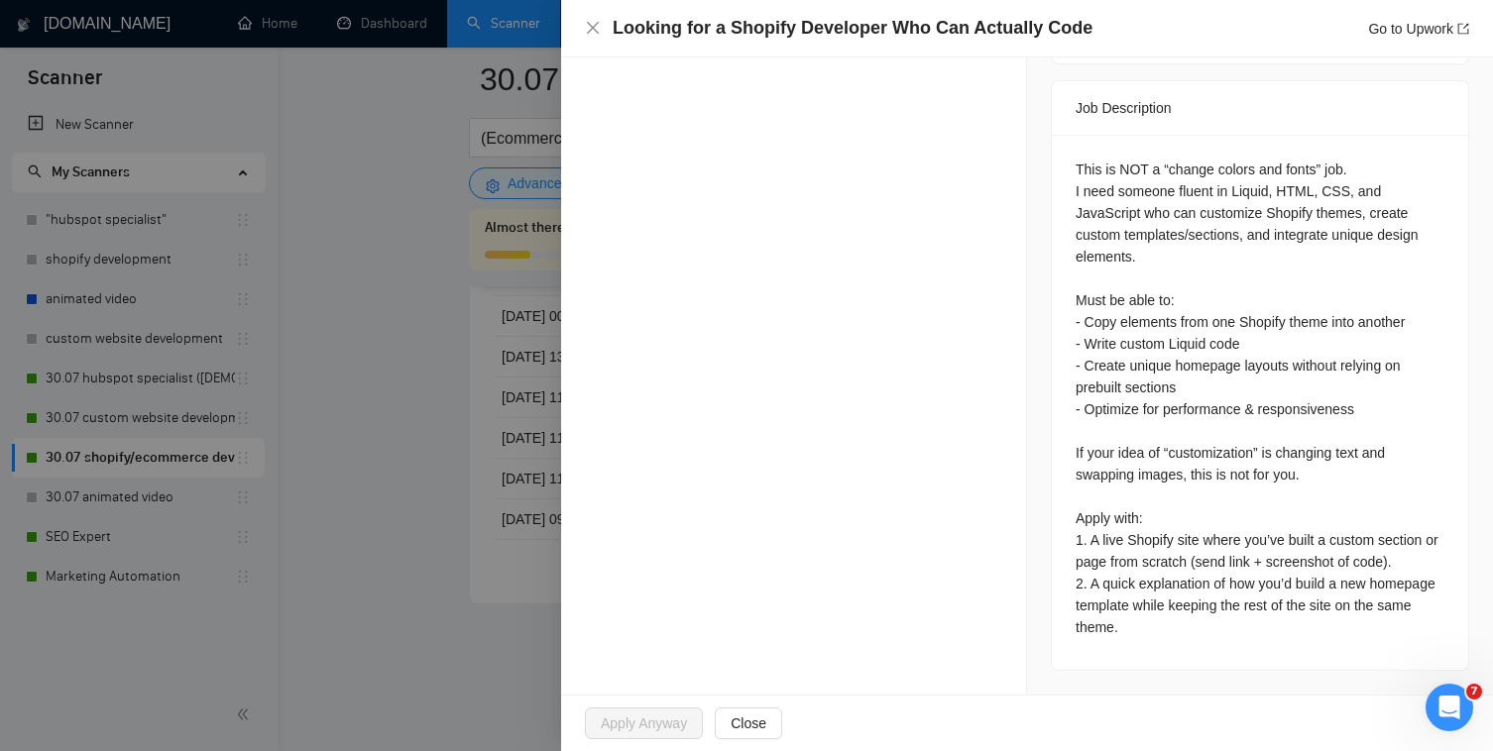
click at [359, 617] on div at bounding box center [746, 375] width 1493 height 751
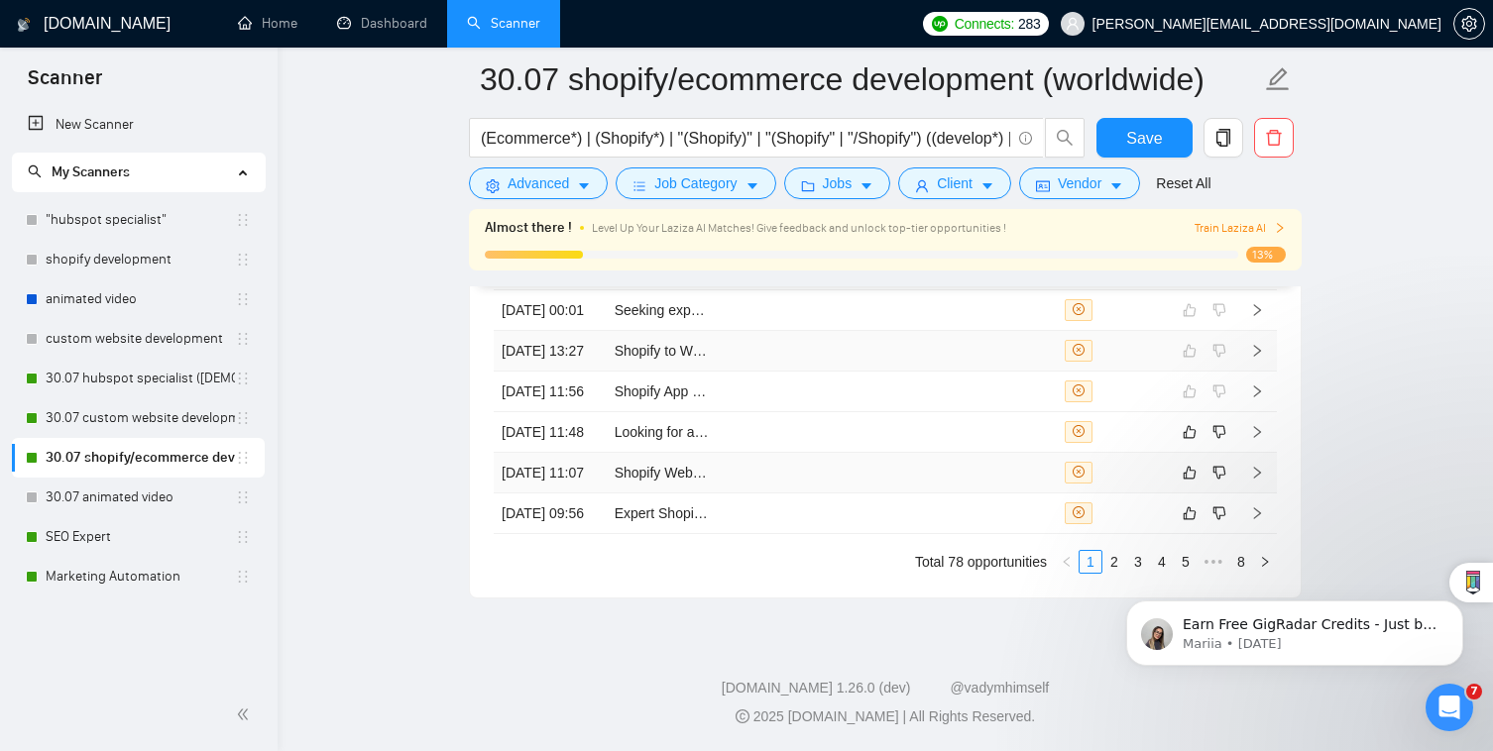
scroll to position [5358, 0]
click at [825, 494] on td at bounding box center [775, 473] width 113 height 41
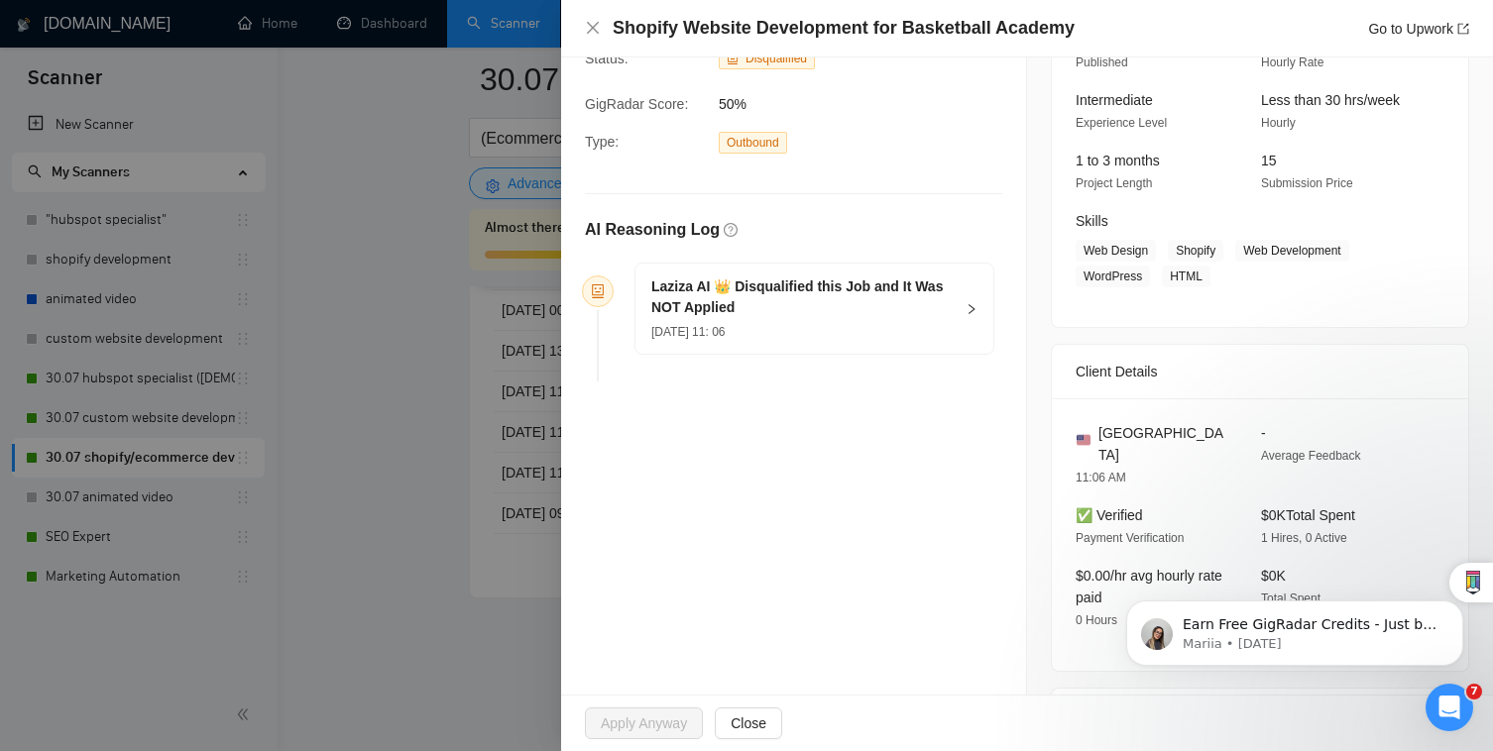
scroll to position [186, 0]
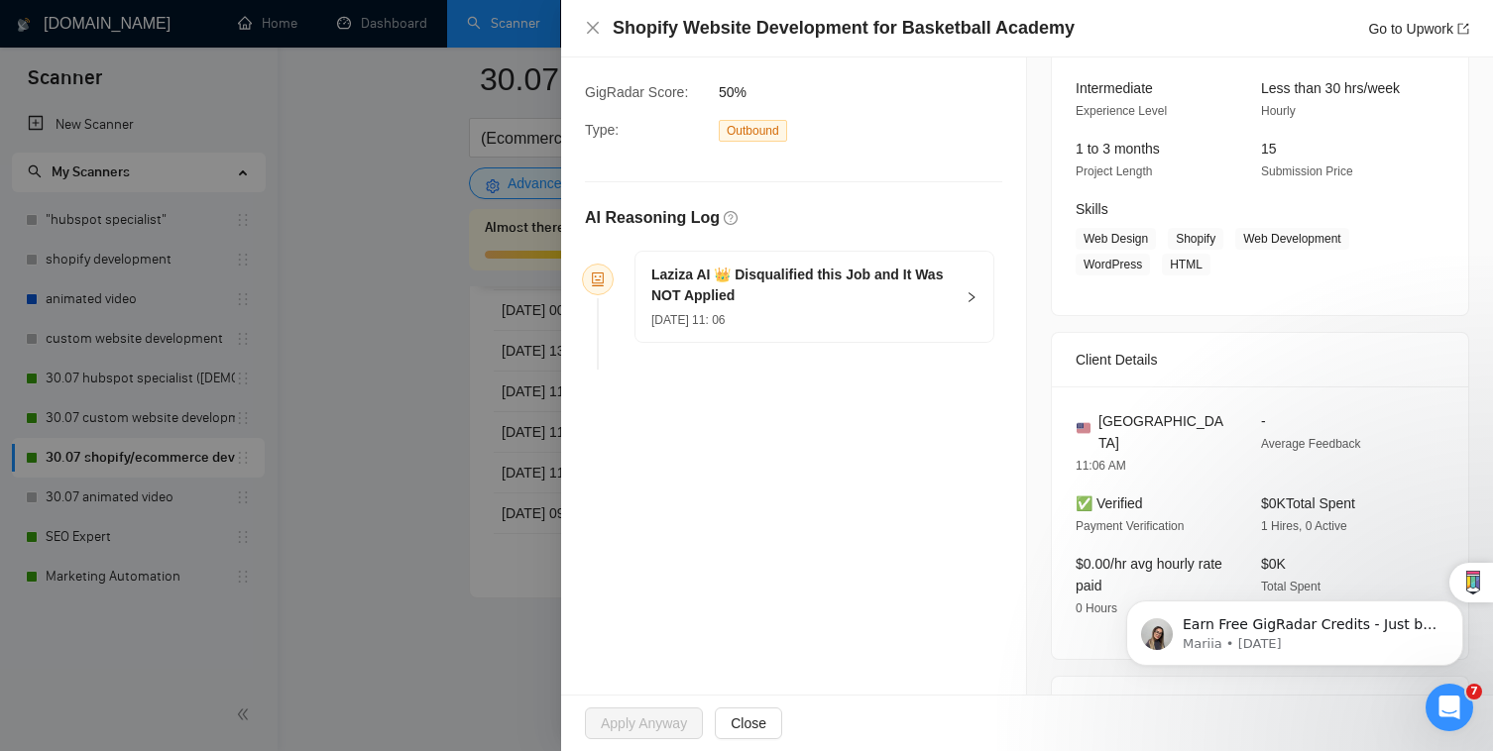
click at [960, 296] on div "Laziza AI 👑 Disqualified this Job and It Was NOT Applied [DATE] 11: 06" at bounding box center [814, 297] width 358 height 90
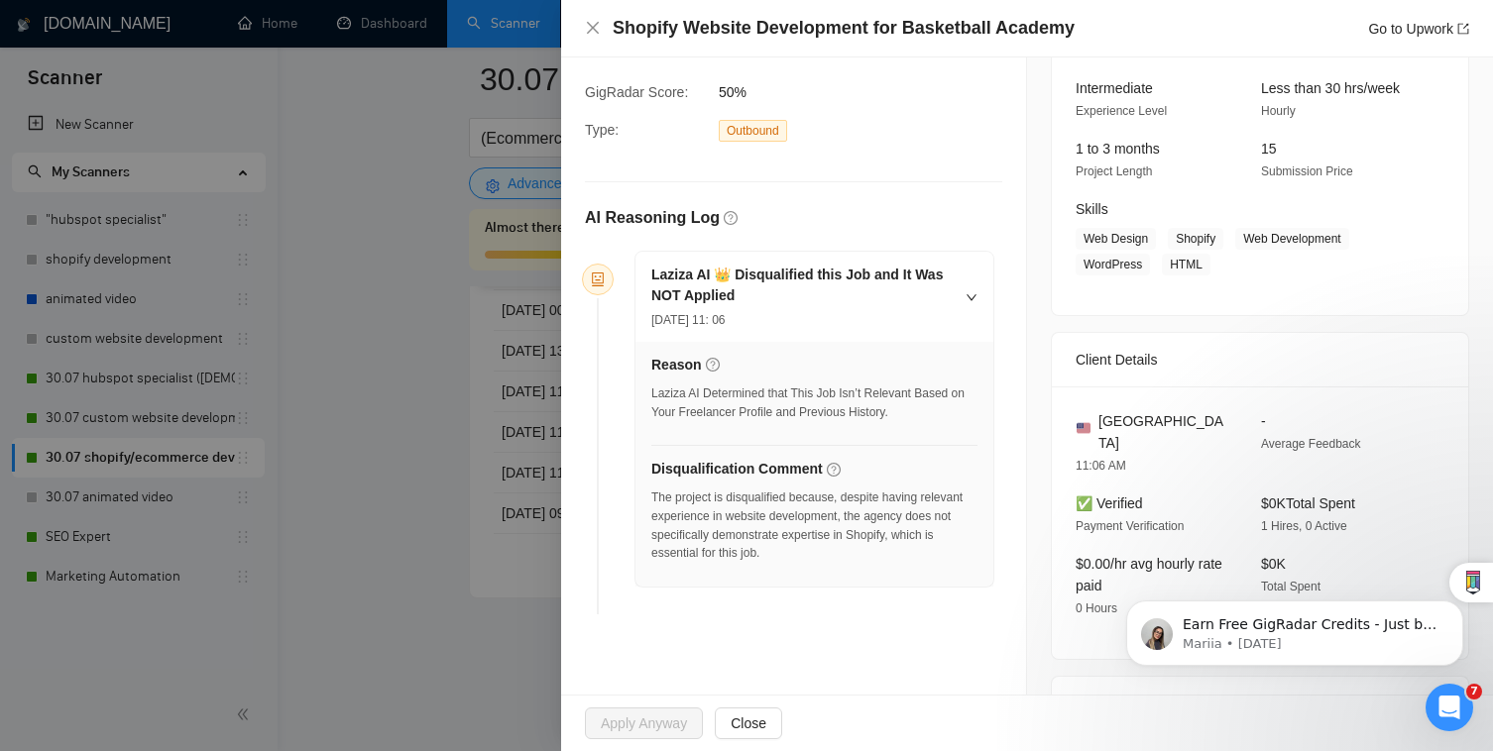
click at [448, 473] on div at bounding box center [746, 375] width 1493 height 751
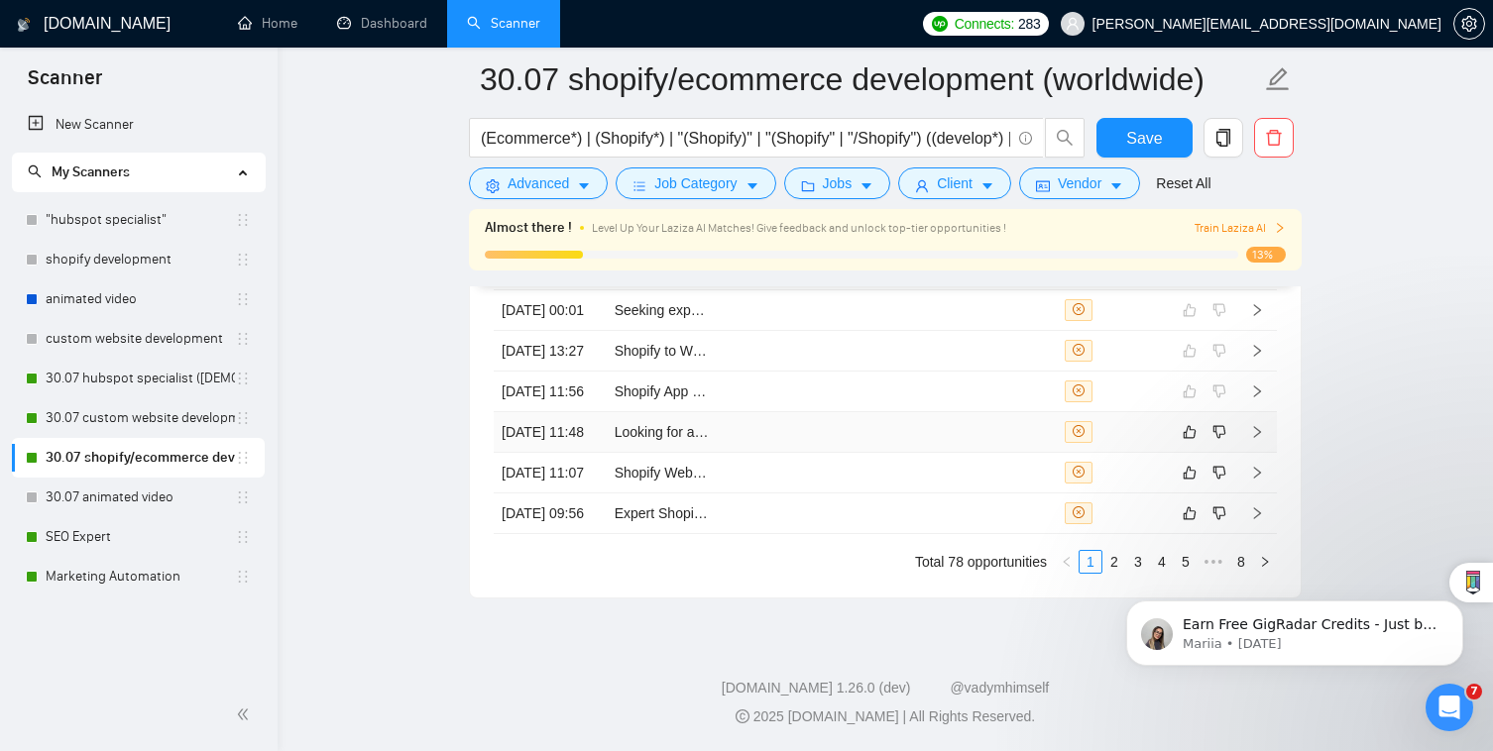
scroll to position [5359, 0]
click at [874, 439] on td at bounding box center [888, 432] width 113 height 41
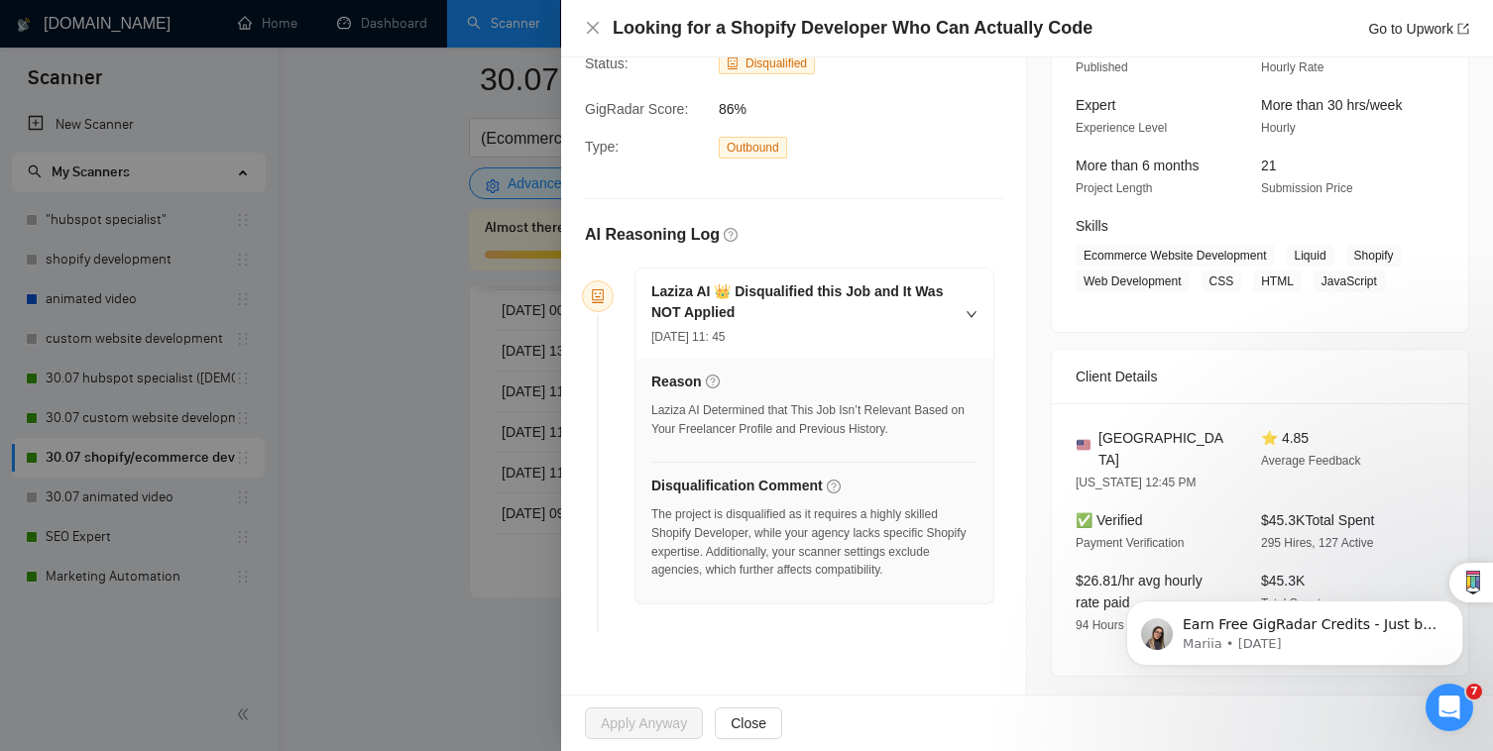
scroll to position [173, 0]
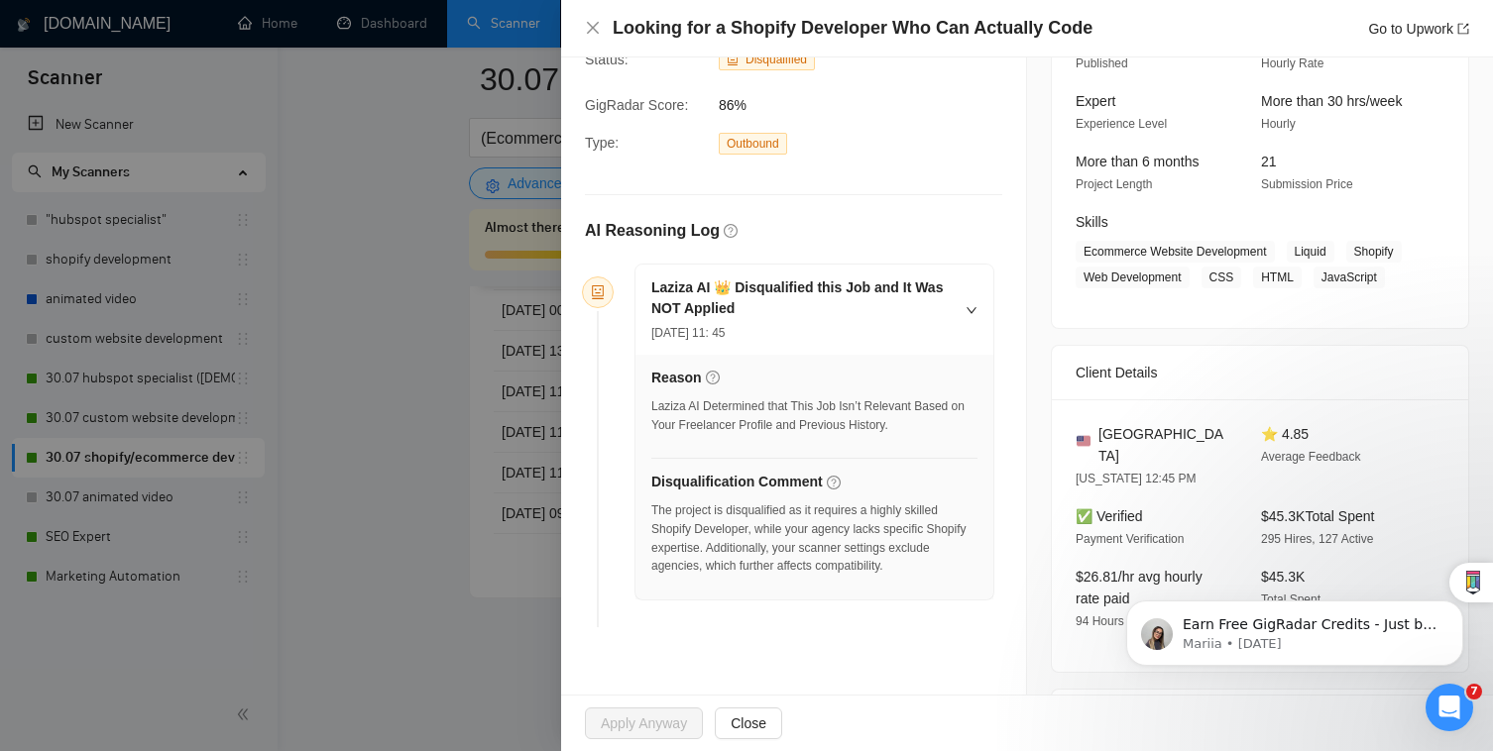
click at [442, 516] on div at bounding box center [746, 375] width 1493 height 751
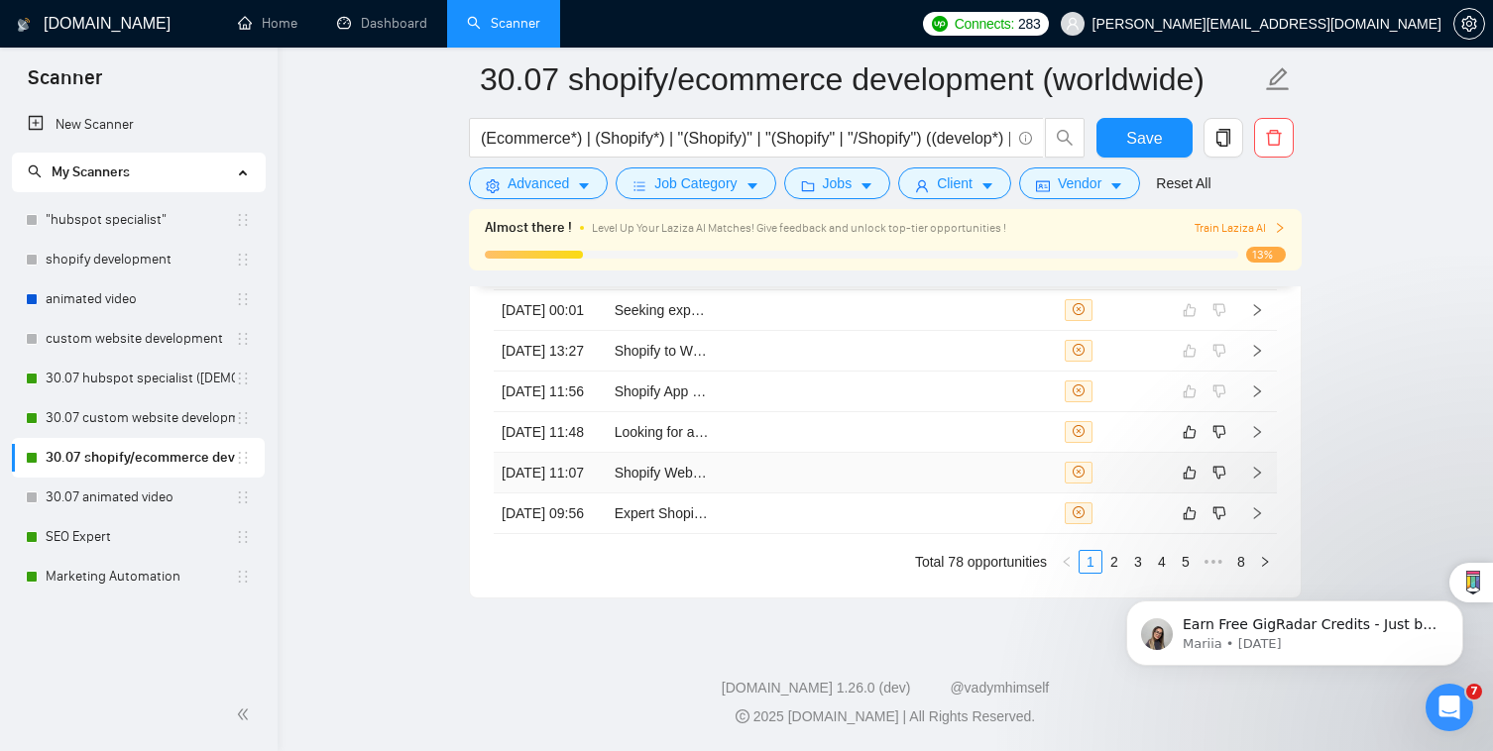
click at [843, 494] on td at bounding box center [888, 473] width 113 height 41
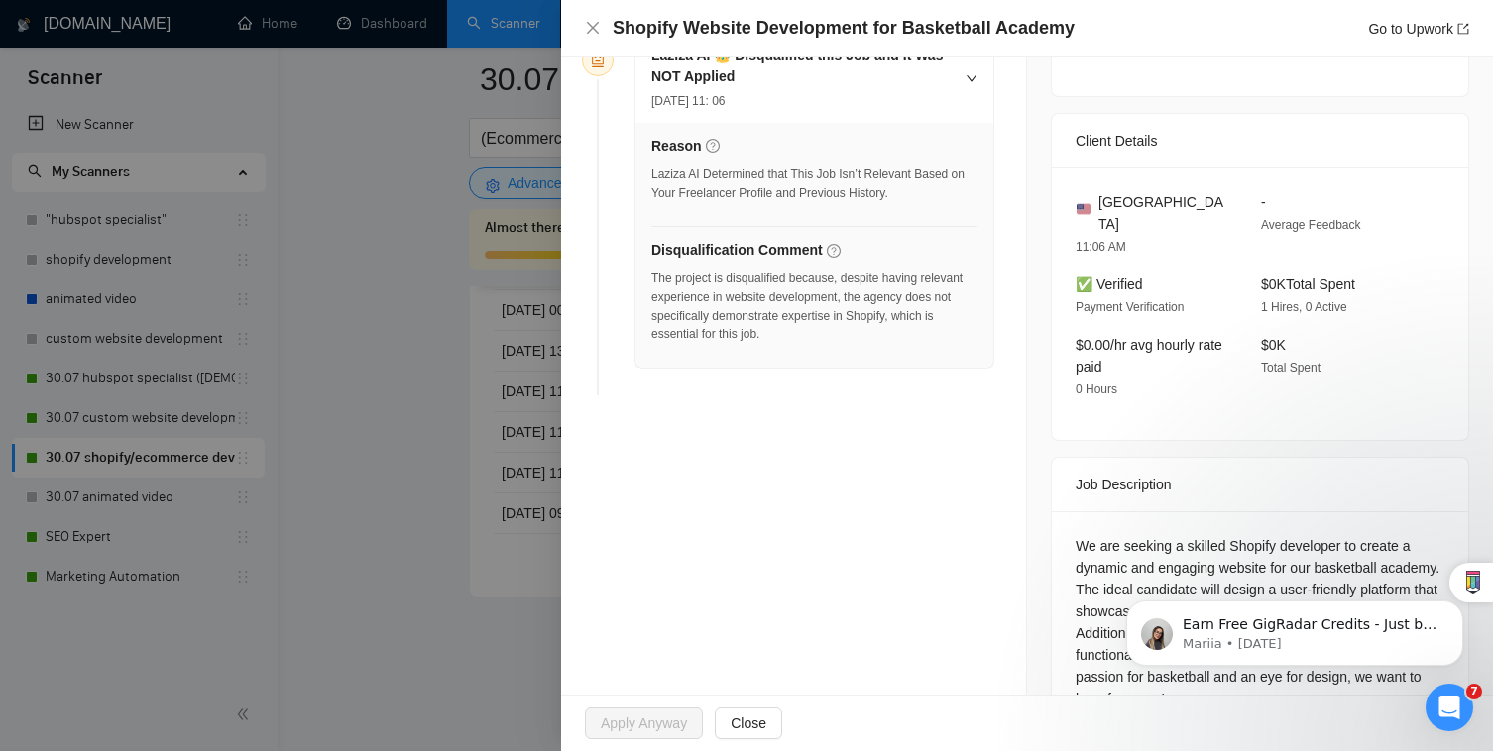
scroll to position [452, 0]
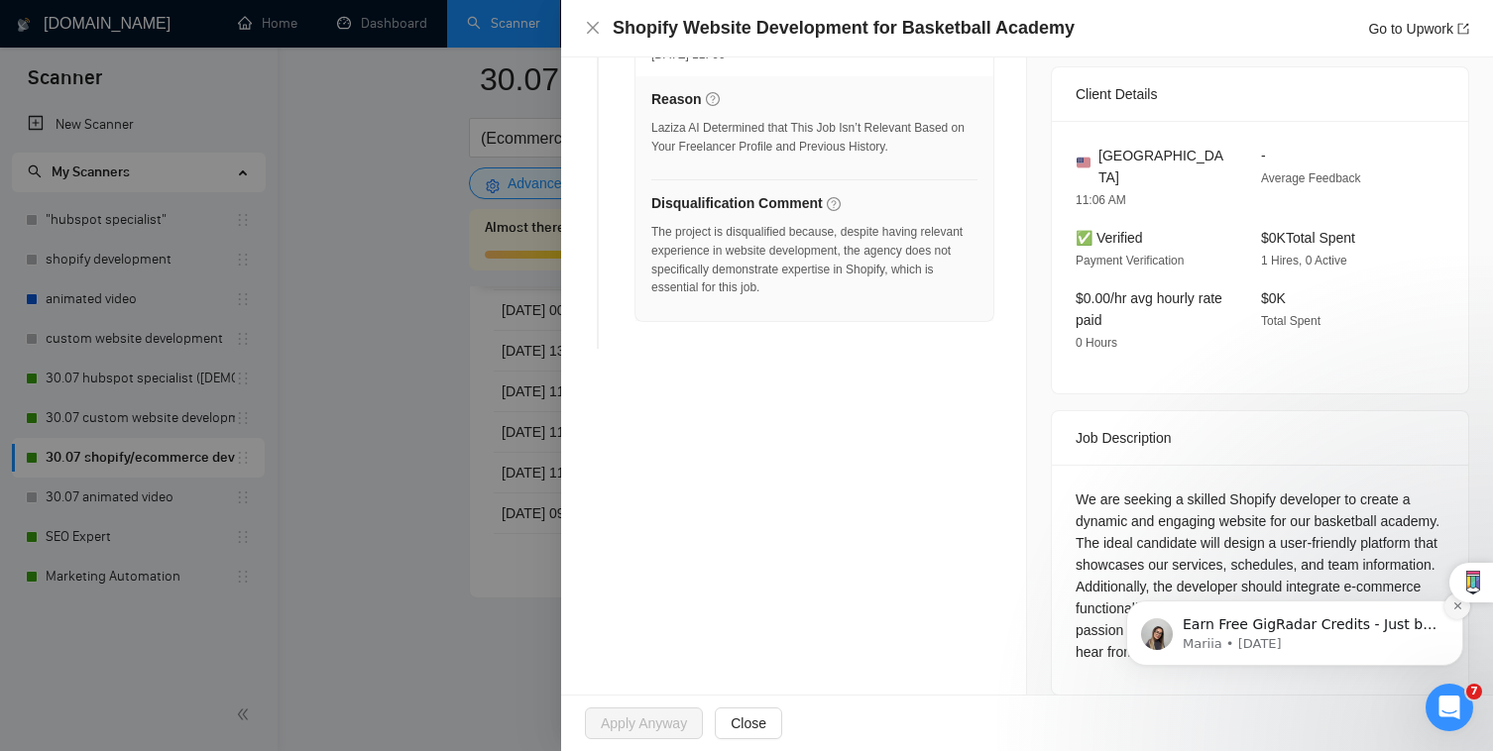
click at [1461, 611] on button "Dismiss notification" at bounding box center [1457, 607] width 26 height 26
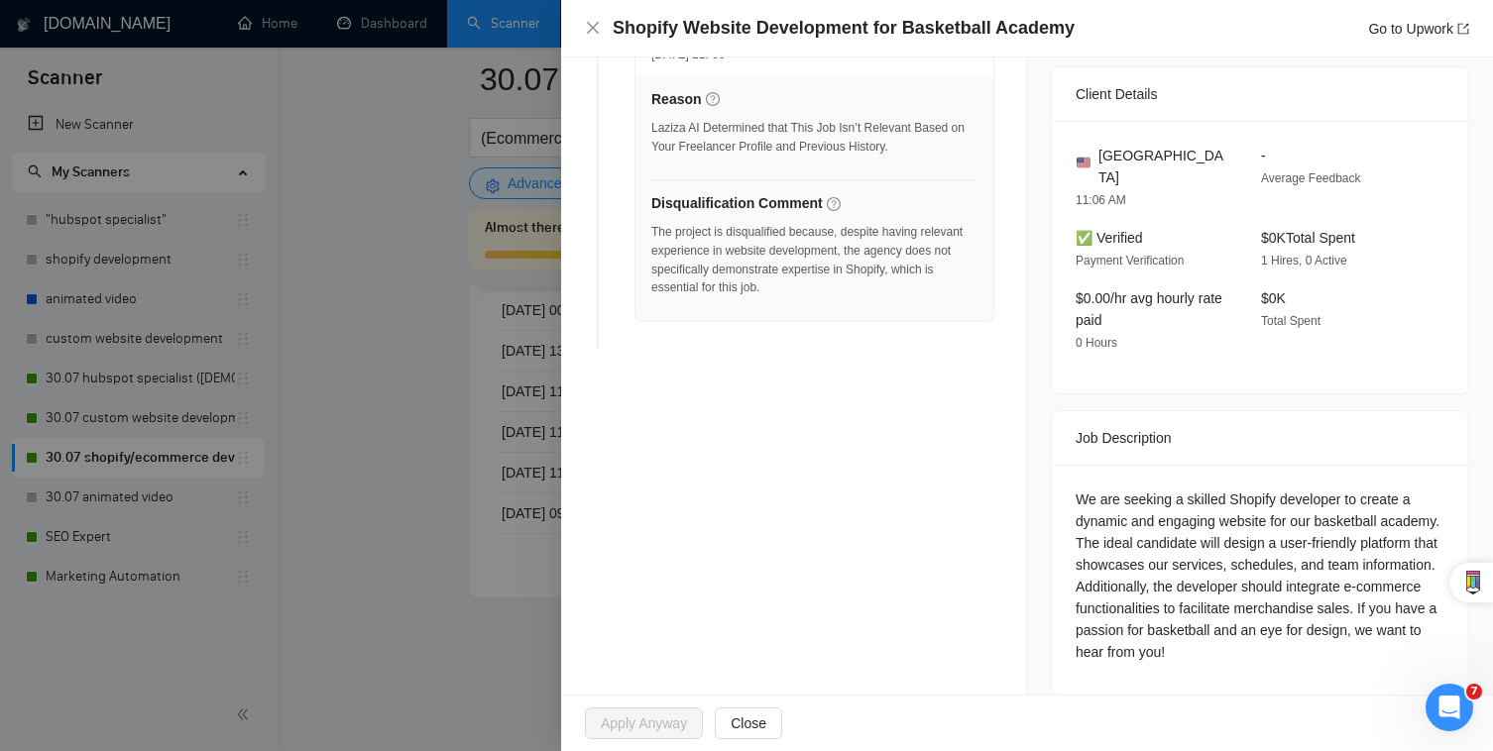
scroll to position [0, 0]
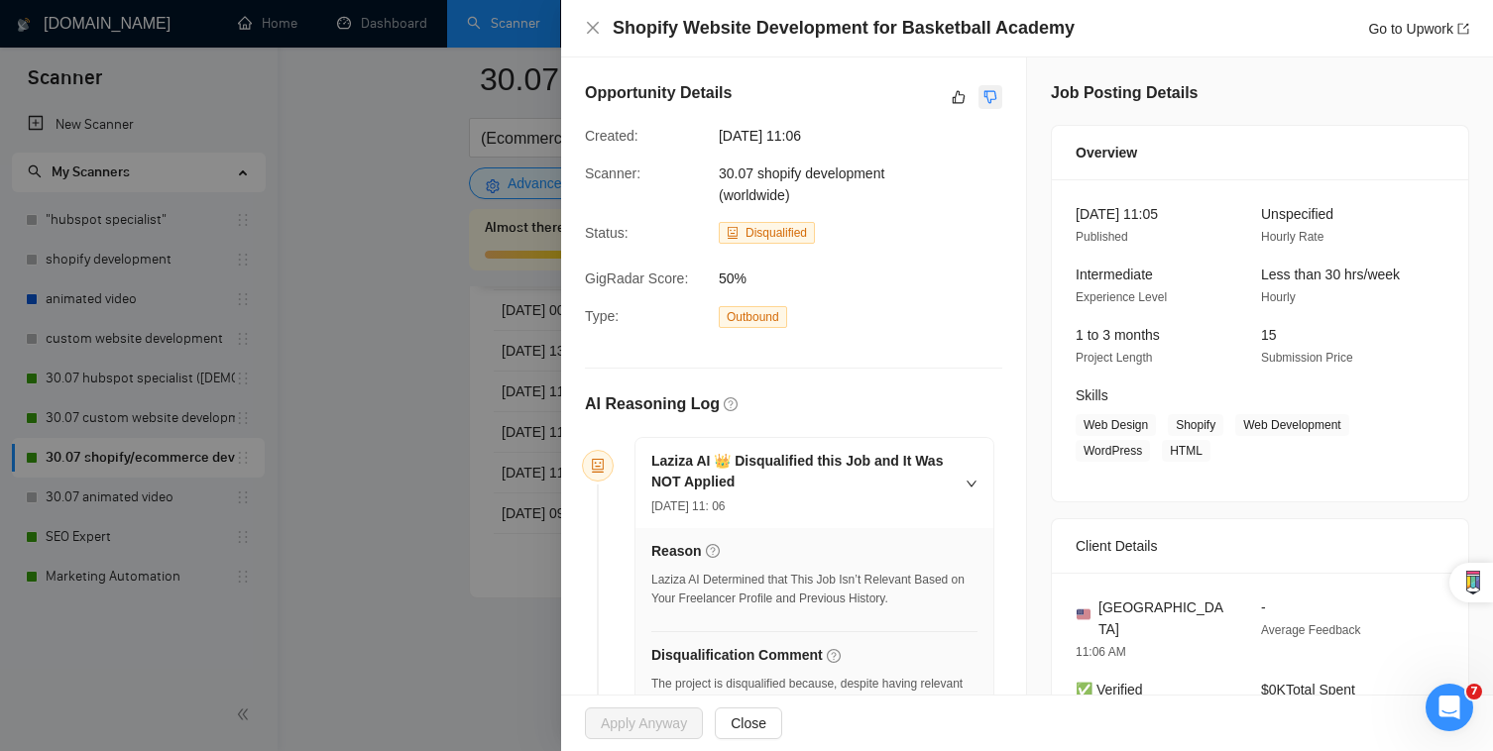
click at [978, 99] on button "button" at bounding box center [990, 97] width 24 height 24
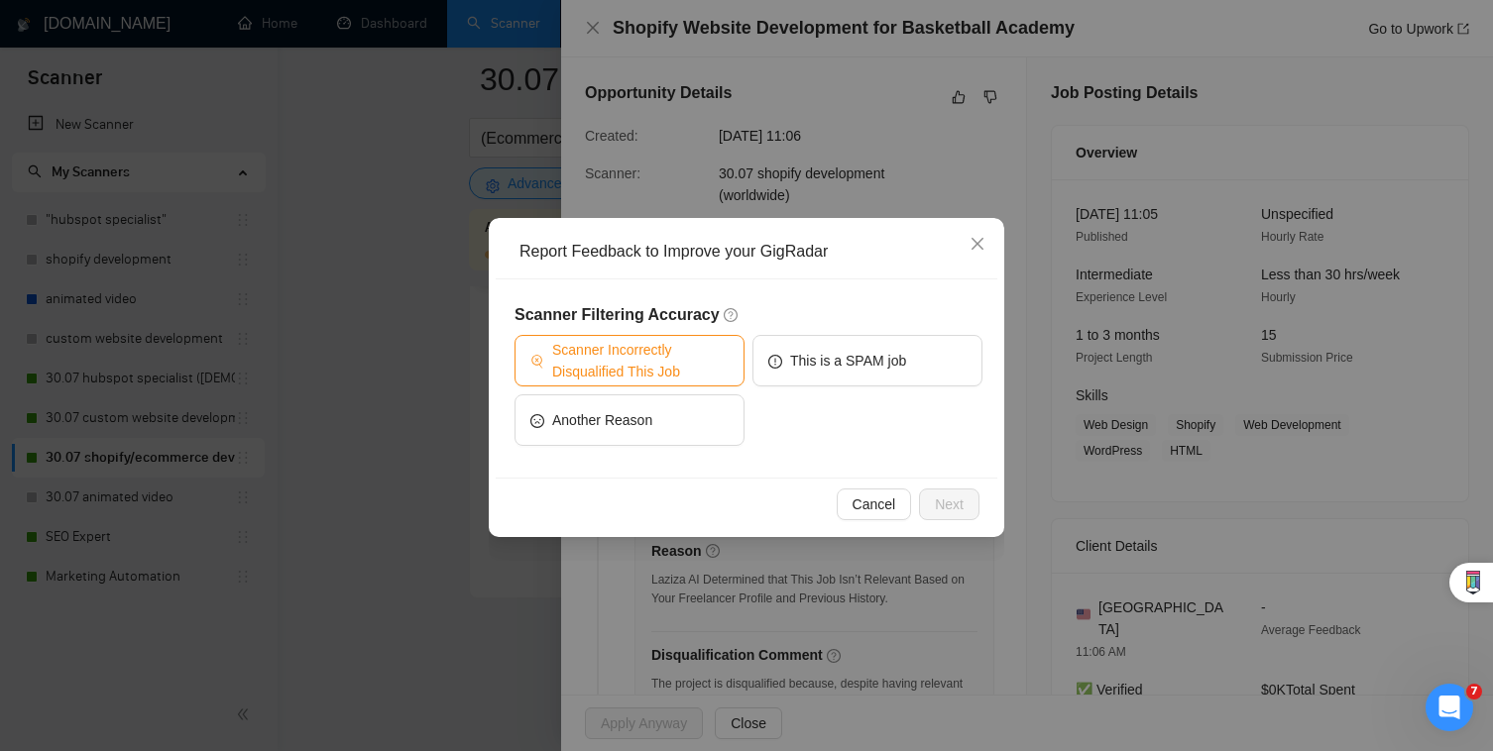
click at [677, 371] on span "Scanner Incorrectly Disqualified This Job" at bounding box center [640, 361] width 176 height 44
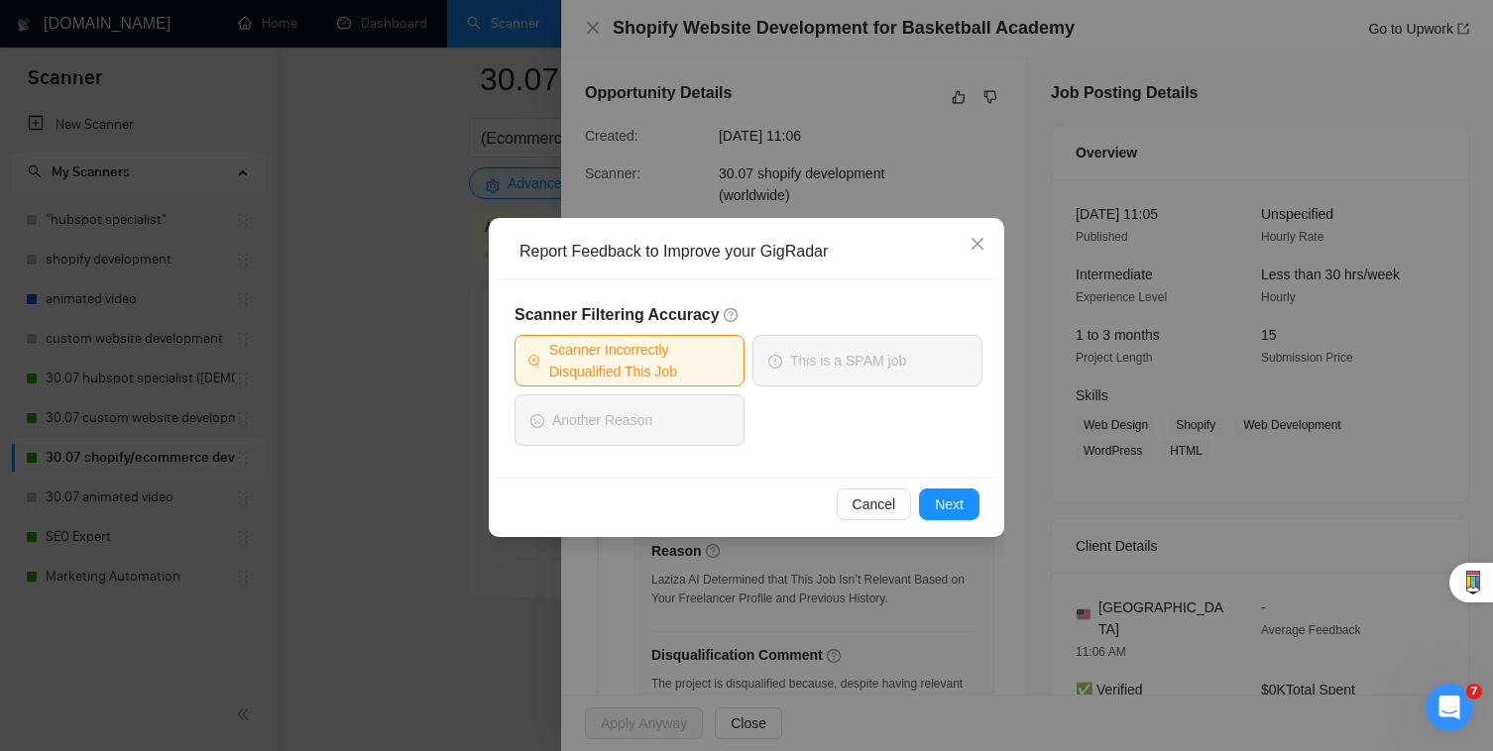
click at [991, 524] on div "Cancel Next" at bounding box center [746, 504] width 501 height 53
click at [944, 502] on span "Next" at bounding box center [949, 505] width 29 height 22
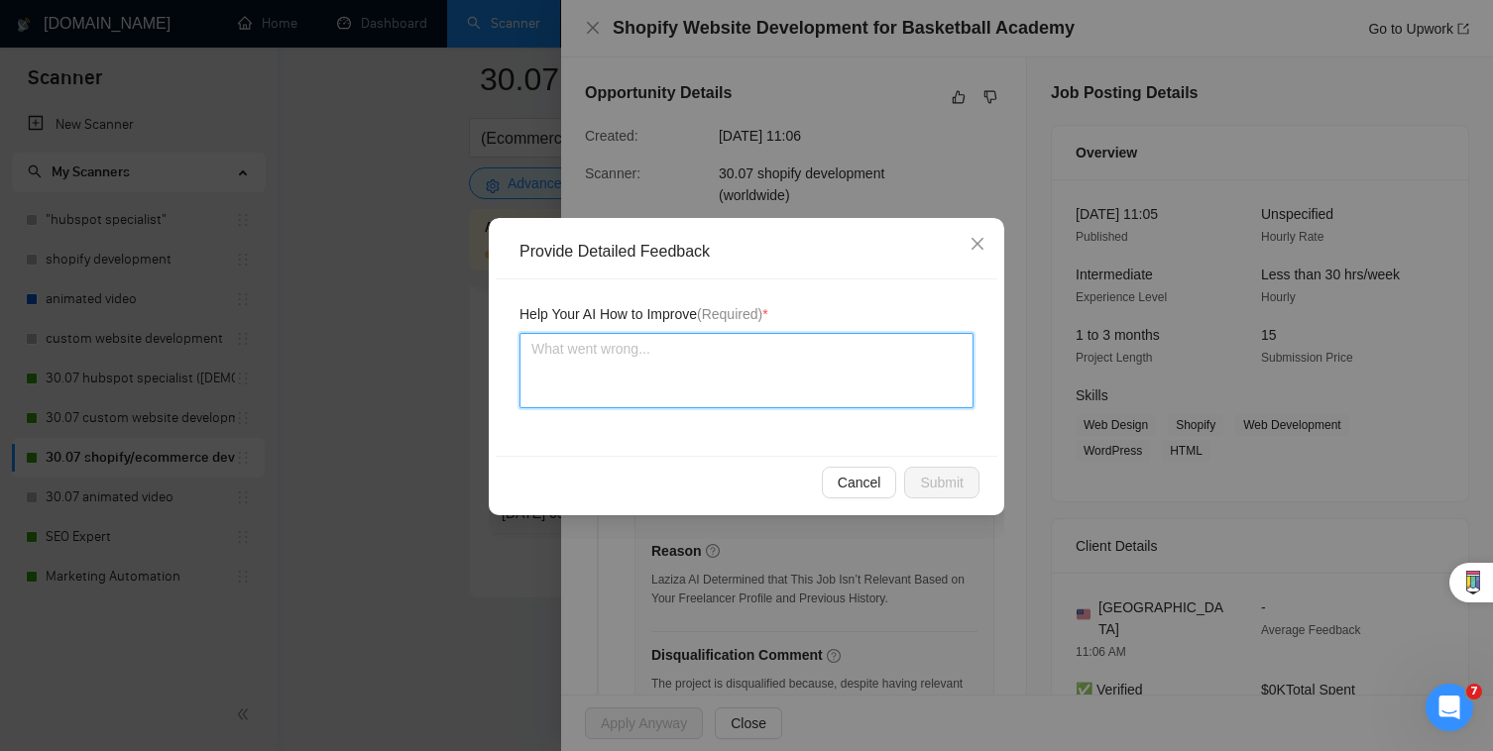
click at [769, 376] on textarea at bounding box center [746, 370] width 454 height 75
type textarea "W"
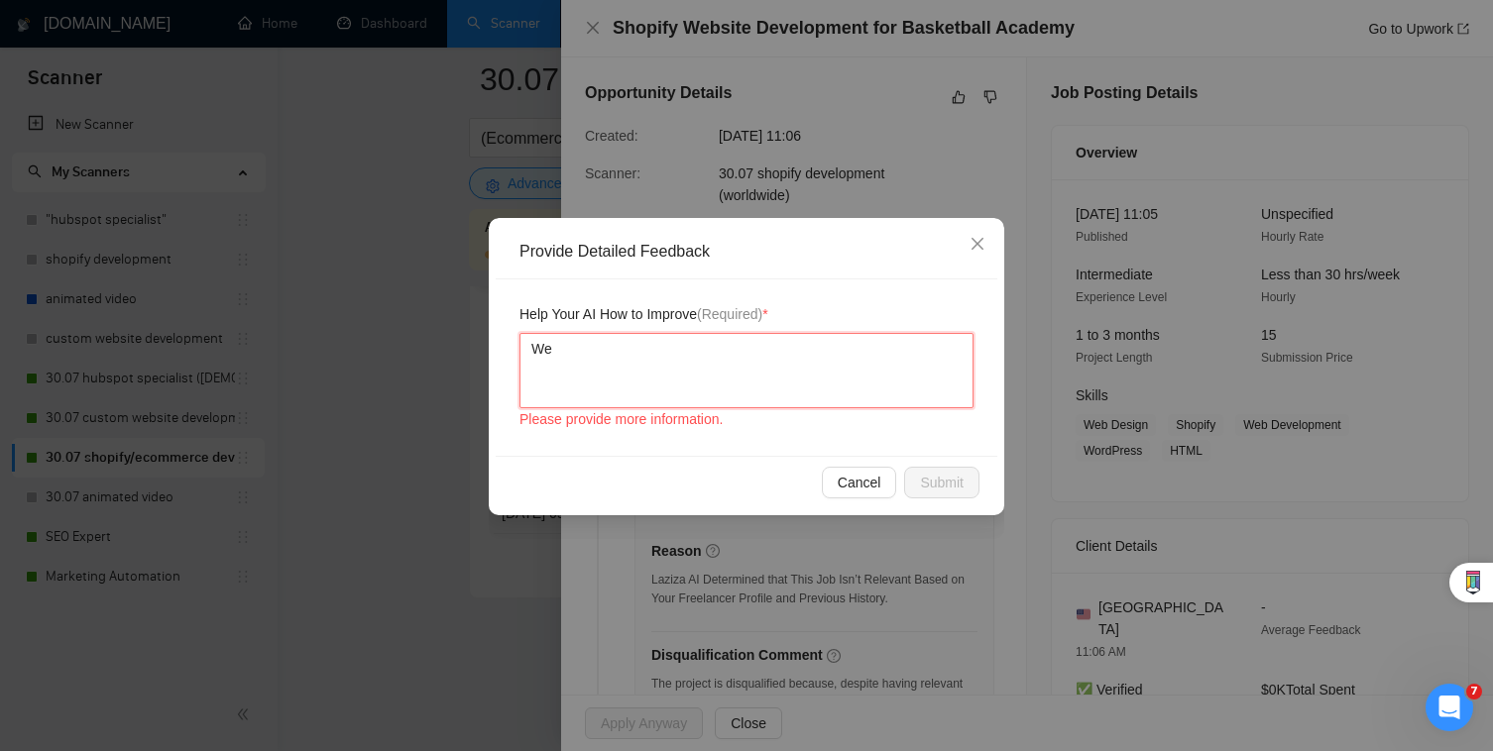
type textarea "We"
type textarea "We ;"
type textarea "We ;h"
type textarea "We ;"
type textarea "We"
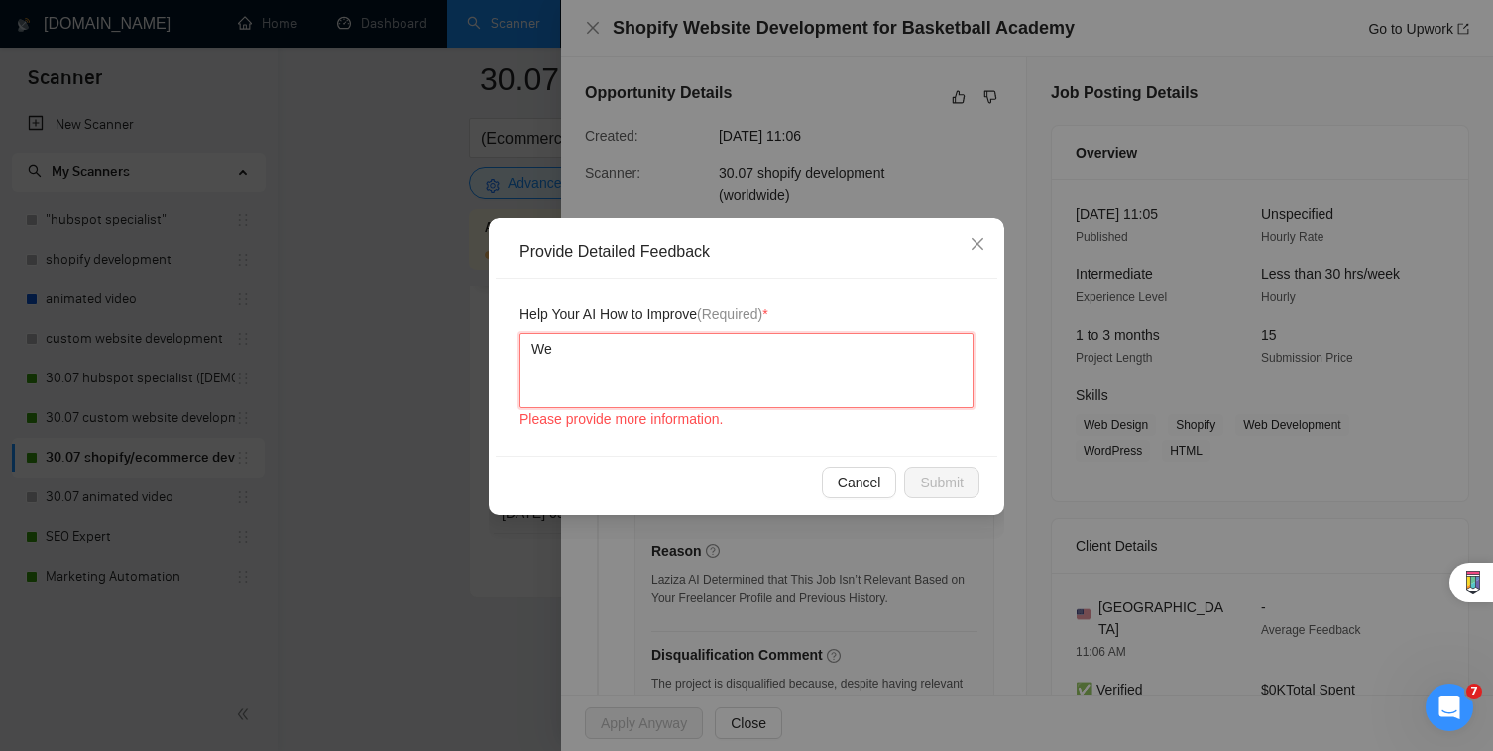
type textarea "We h"
type textarea "We ha"
type textarea "We hav"
type textarea "We have"
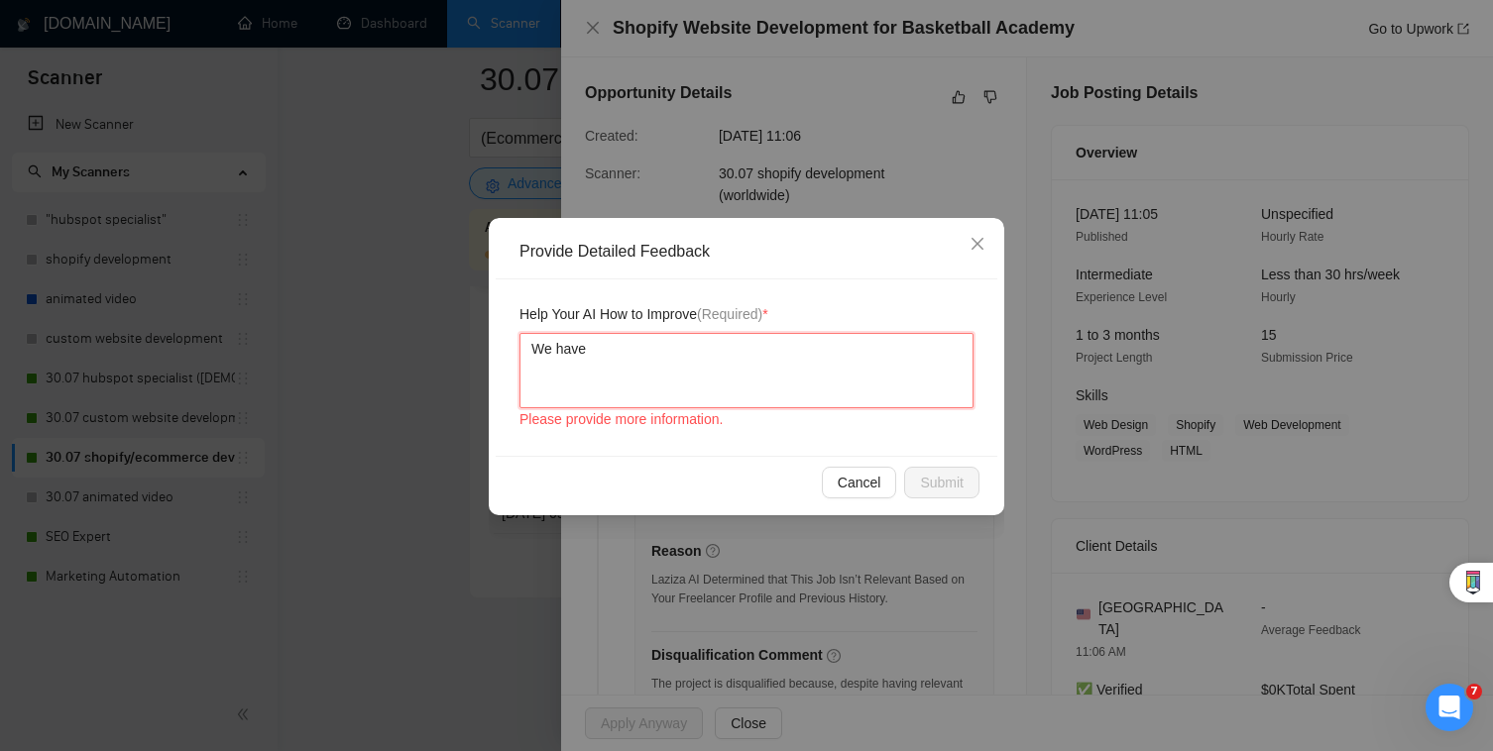
type textarea "We have e"
type textarea "We have ex"
type textarea "We have exp"
type textarea "We have expe"
type textarea "We have exper"
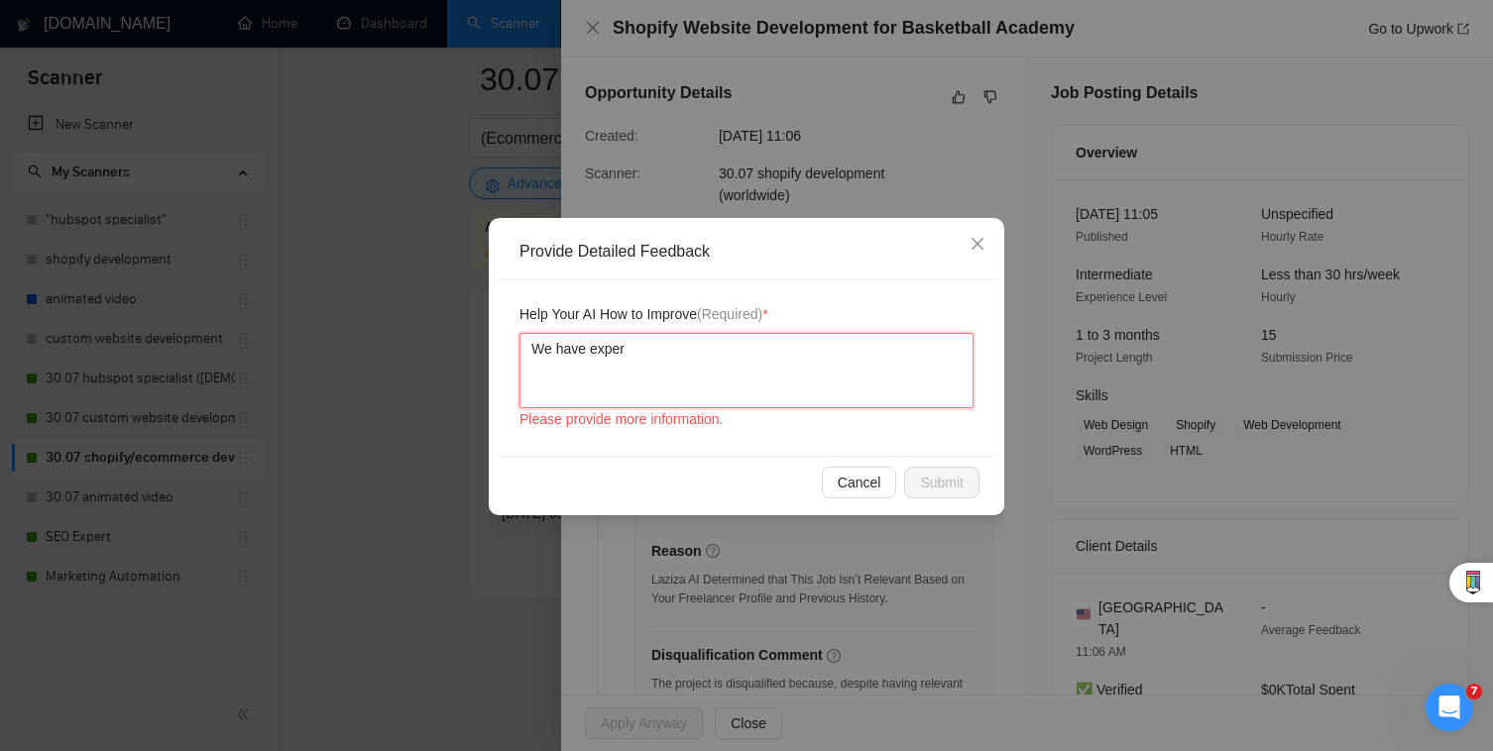
type textarea "We have experi"
type textarea "We have experie"
type textarea "We have experien"
type textarea "We have experience"
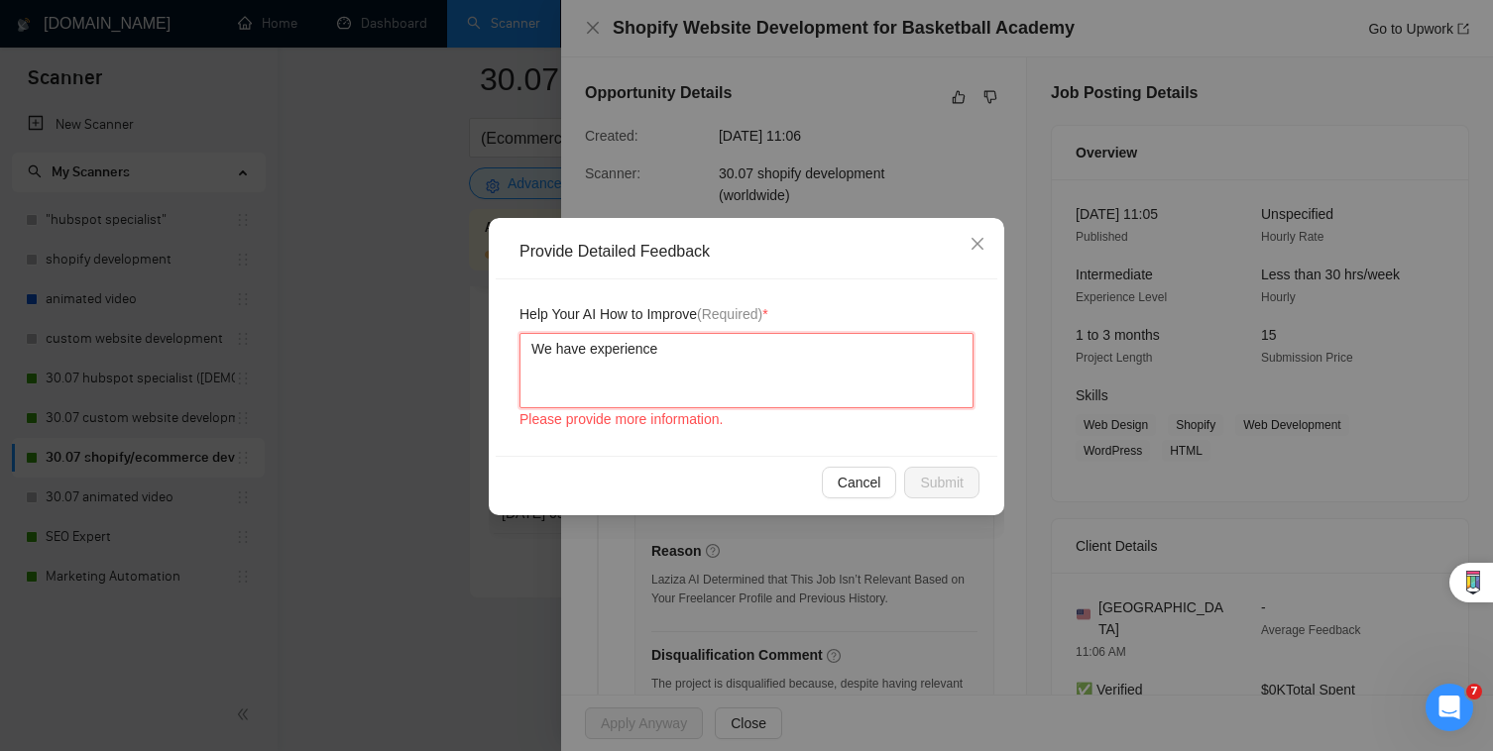
type textarea "We have experience i"
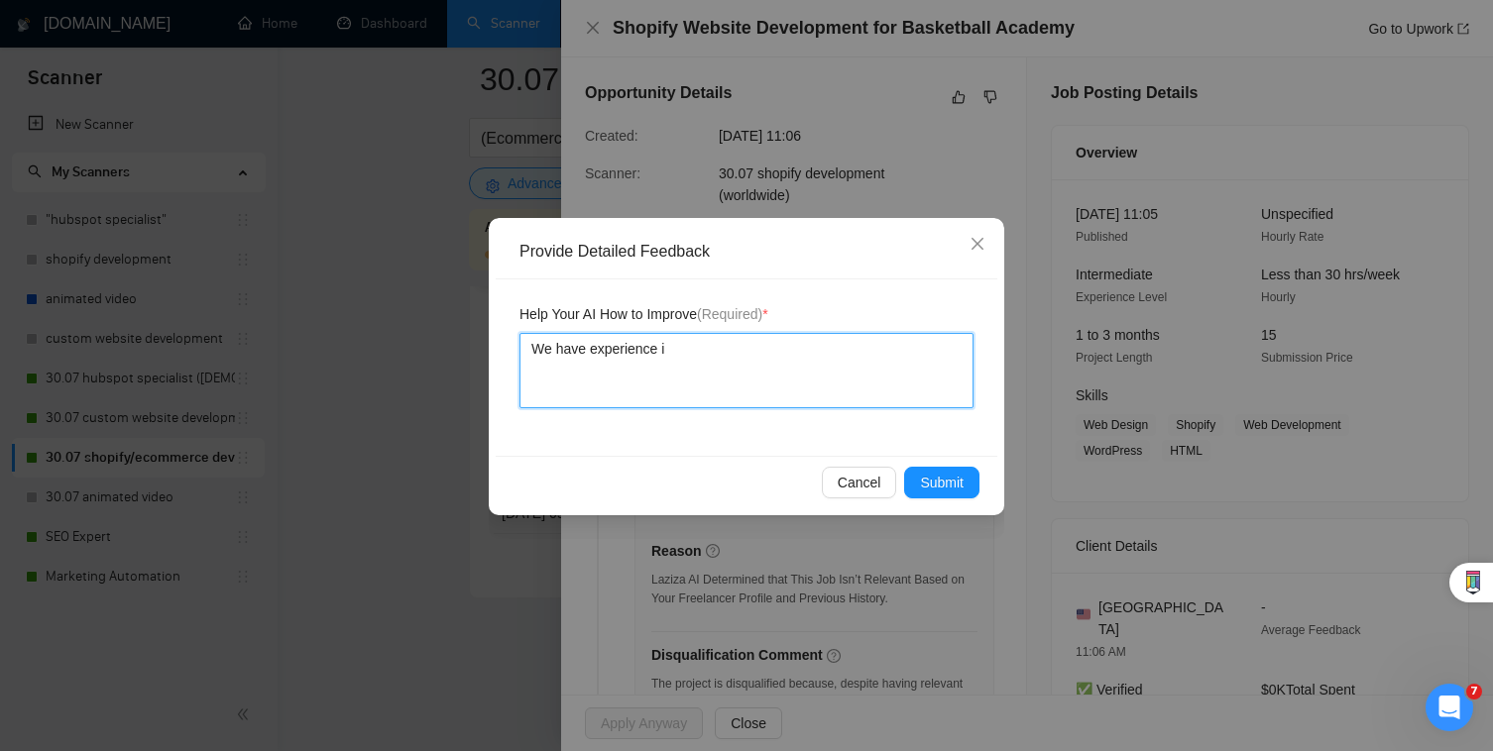
type textarea "We have experience in"
type textarea "We have experience in Sh"
type textarea "We have experience in Sho"
type textarea "We have experience in Shop"
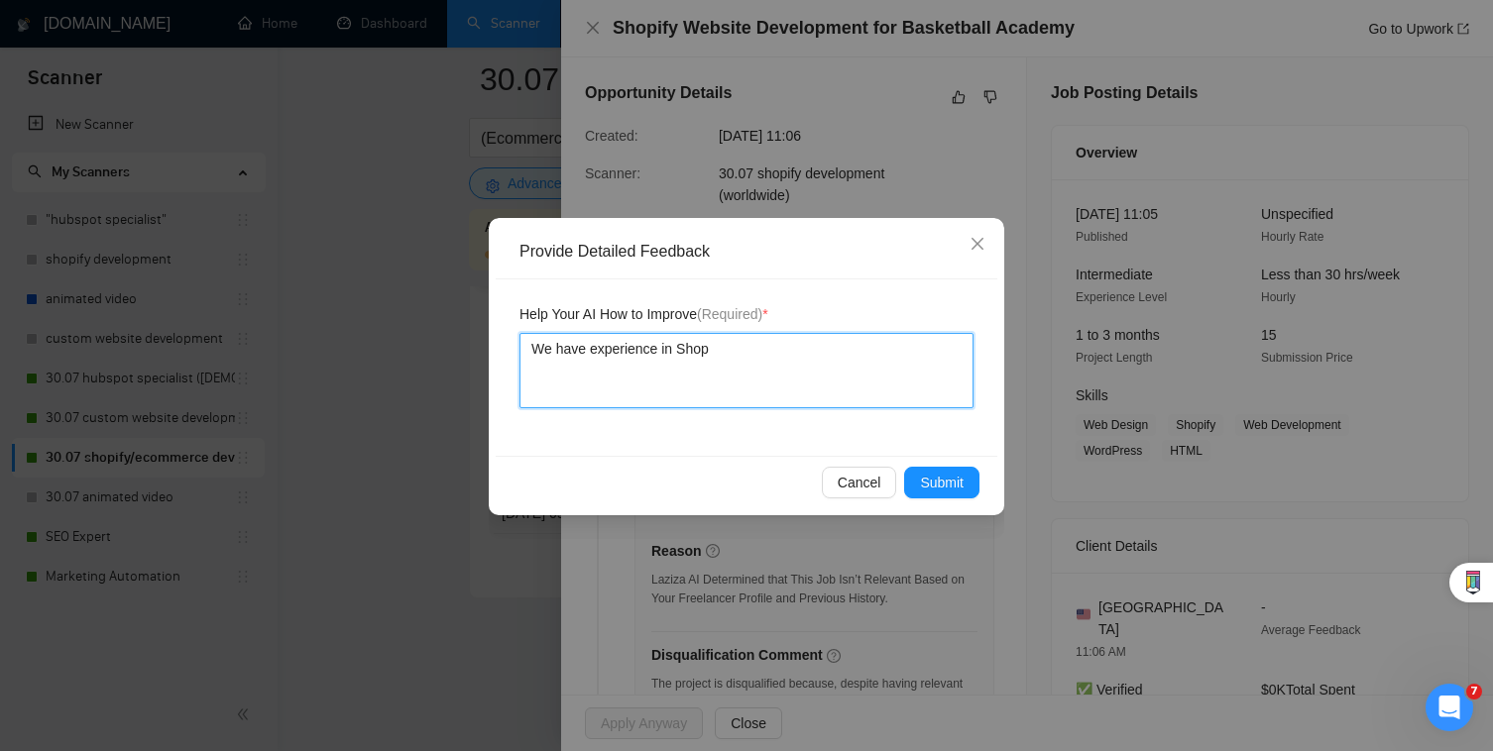
type textarea "We have experience in [GEOGRAPHIC_DATA]"
type textarea "We have experience in Shopif"
type textarea "We have experience in Shopify"
type textarea "We have experience in Shopify an"
type textarea "We have experience in Shopify and"
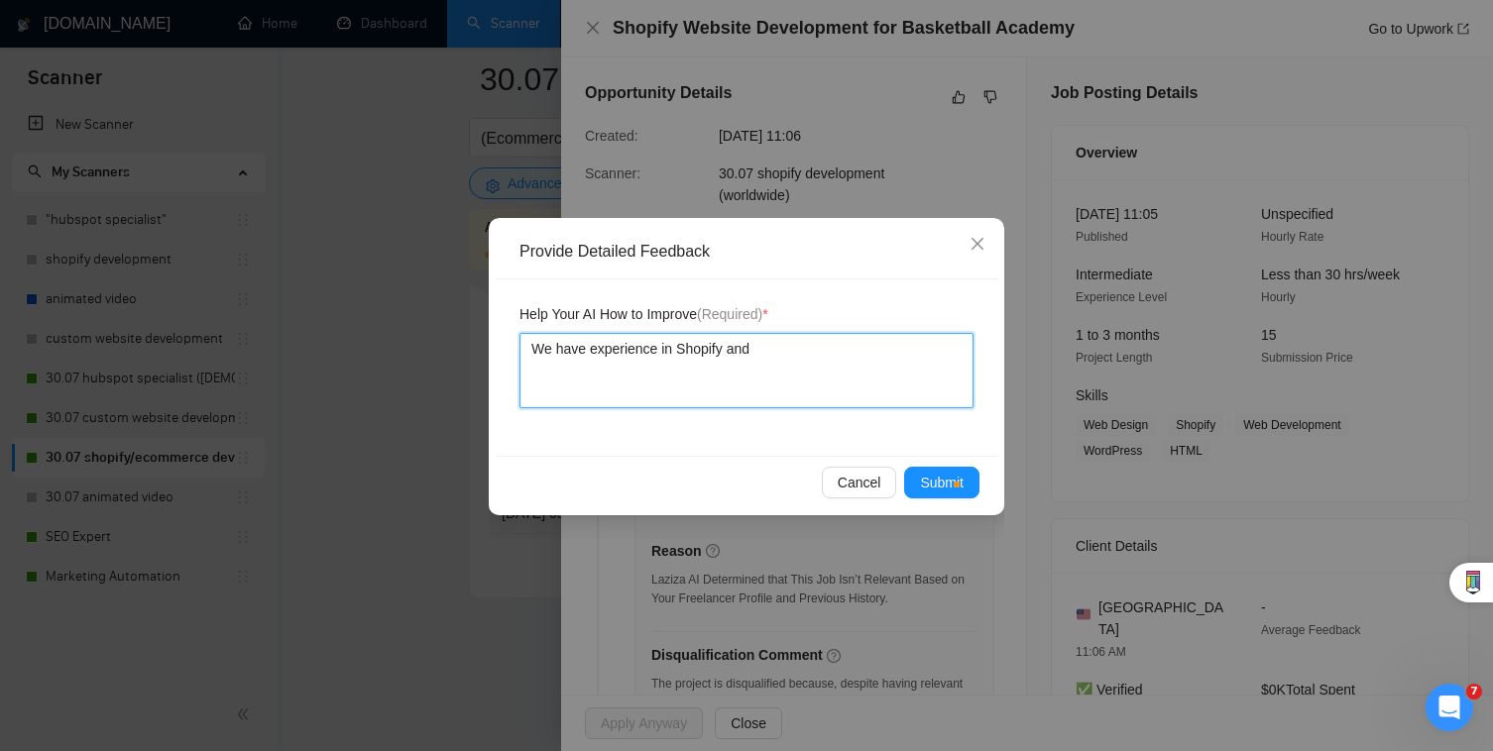
type textarea "We have experience in Shopify and c"
type textarea "We have experience in Shopify and co"
type textarea "We have experience in Shopify and cou"
type textarea "We have experience in Shopify and coul"
type textarea "We have experience in Shopify and could"
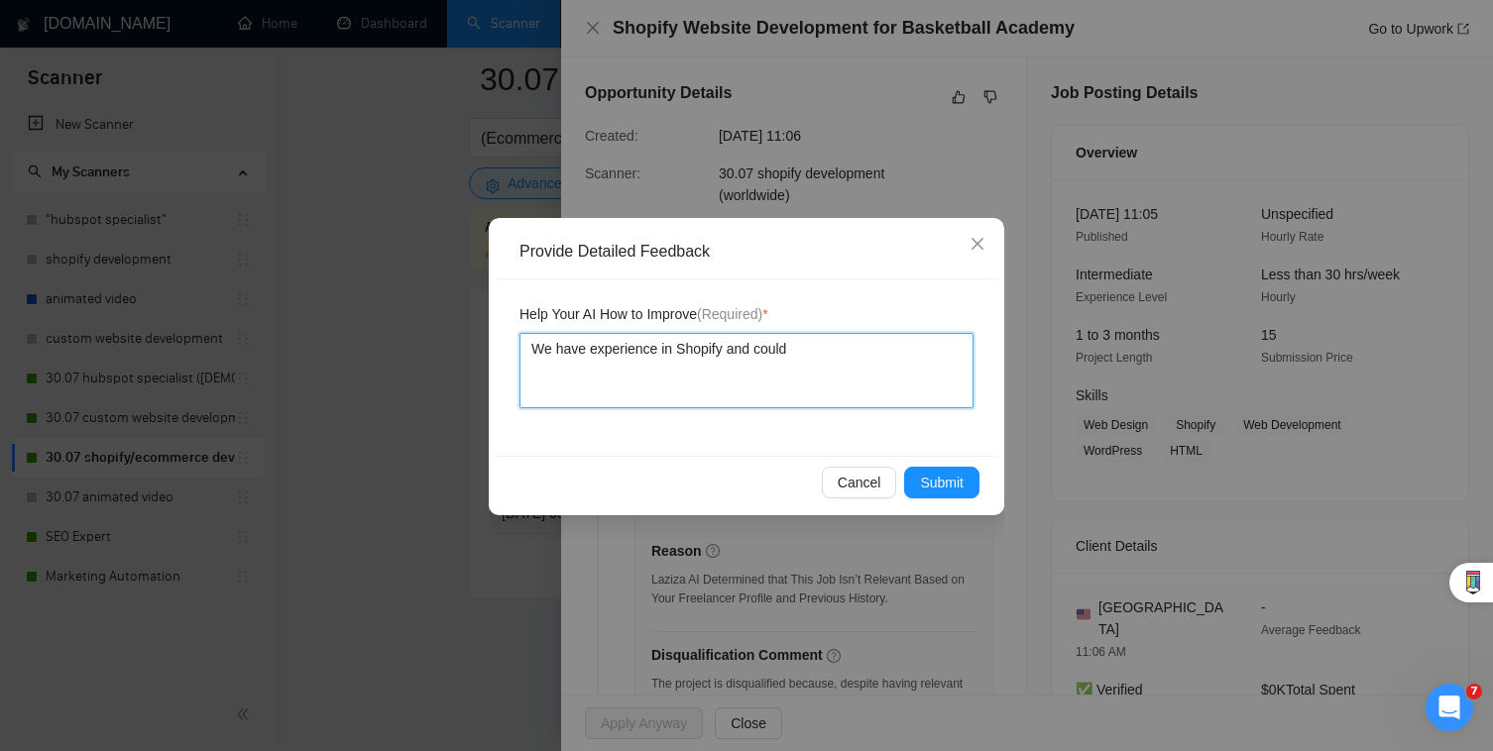
type textarea "We have experience in Shopify and could"
type textarea "We have experience in Shopify and could h"
type textarea "We have experience in Shopify and could ha"
type textarea "We have experience in Shopify and could hav"
type textarea "We have experience in Shopify and could have"
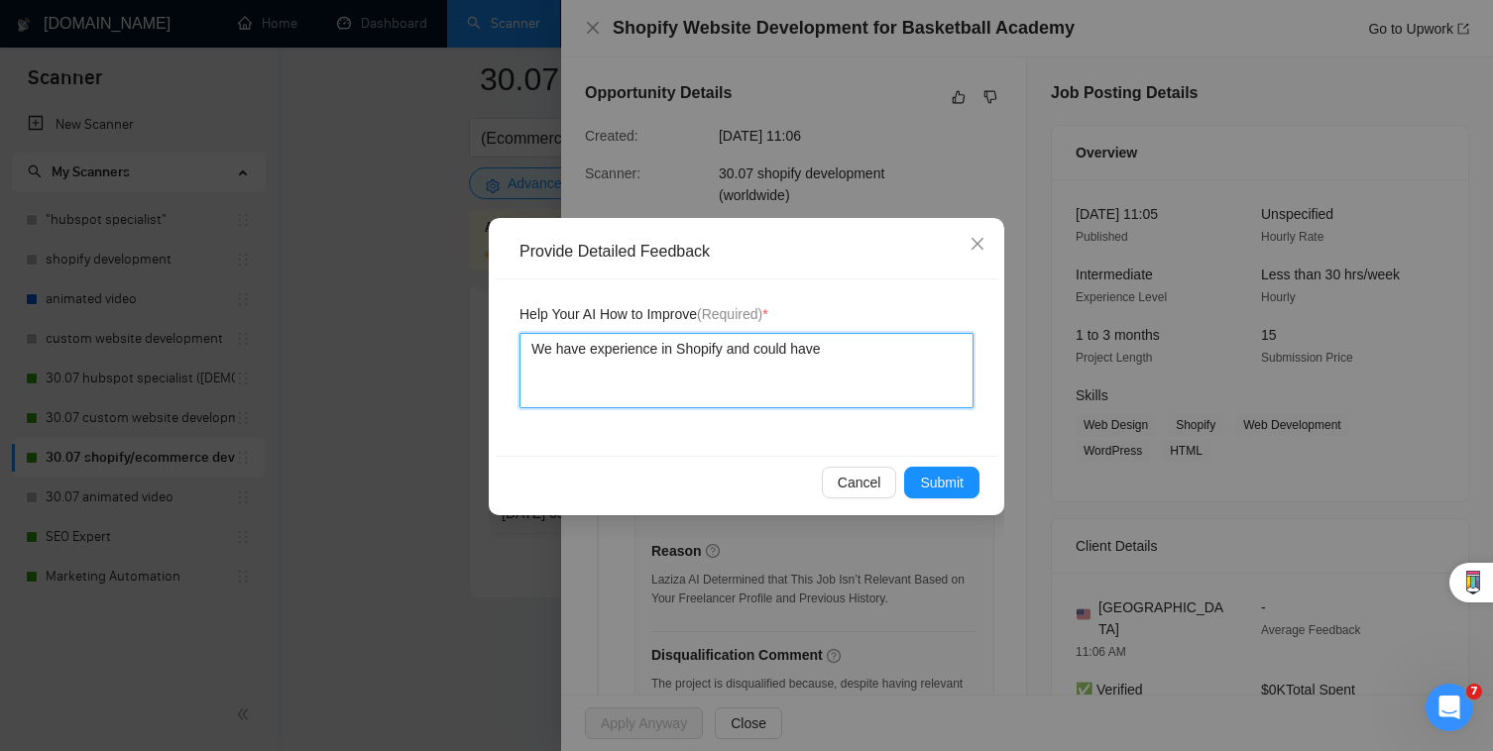
type textarea "We have experience in Shopify and could have"
type textarea "We have experience in Shopify and could have b"
type textarea "We have experience in Shopify and could have"
type textarea "We have experience in Shopify and could have he"
type textarea "We have experience in Shopify and could have hel"
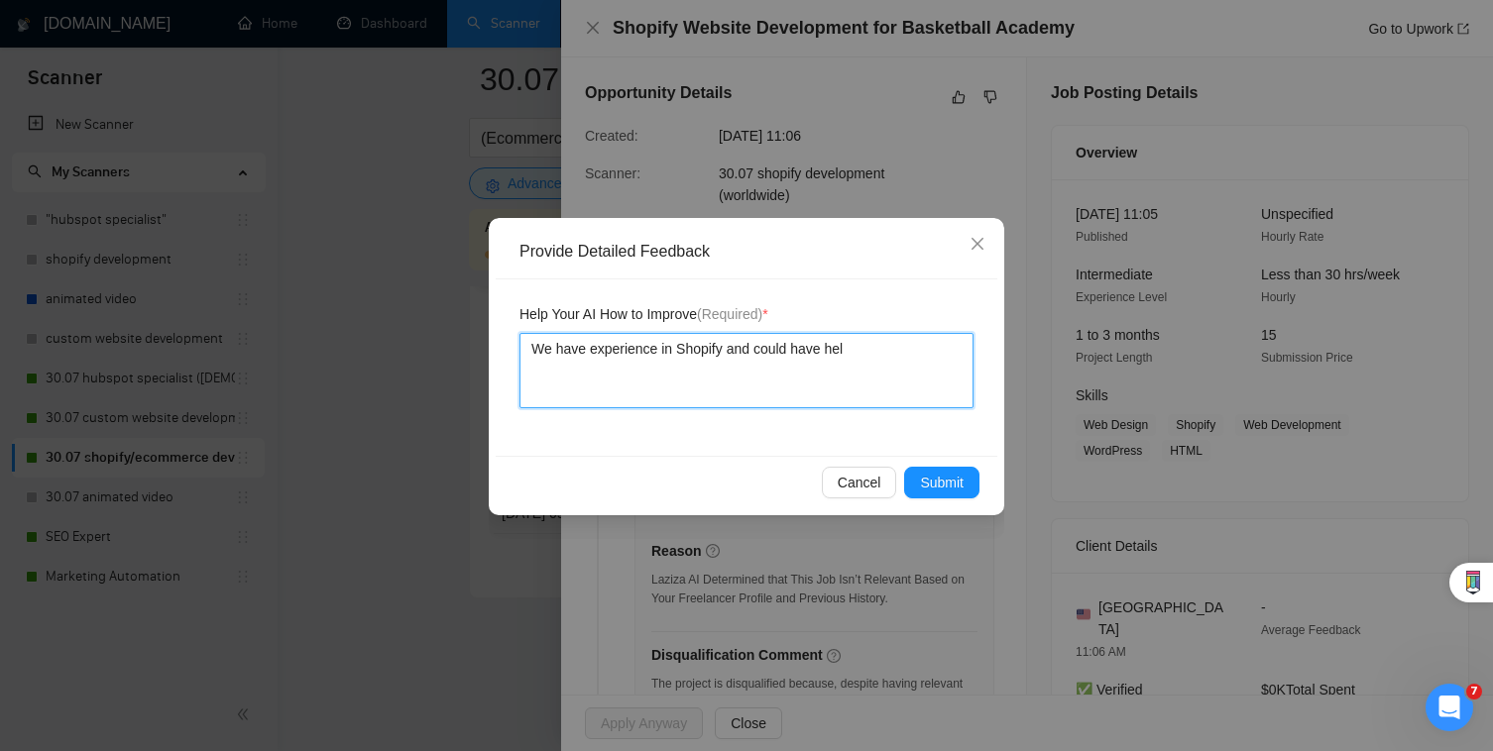
type textarea "We have experience in Shopify and could have help"
type textarea "We have experience in Shopify and could have helpe"
type textarea "We have experience in Shopify and could have helped"
type textarea "We have experience in Shopify and could have helped t"
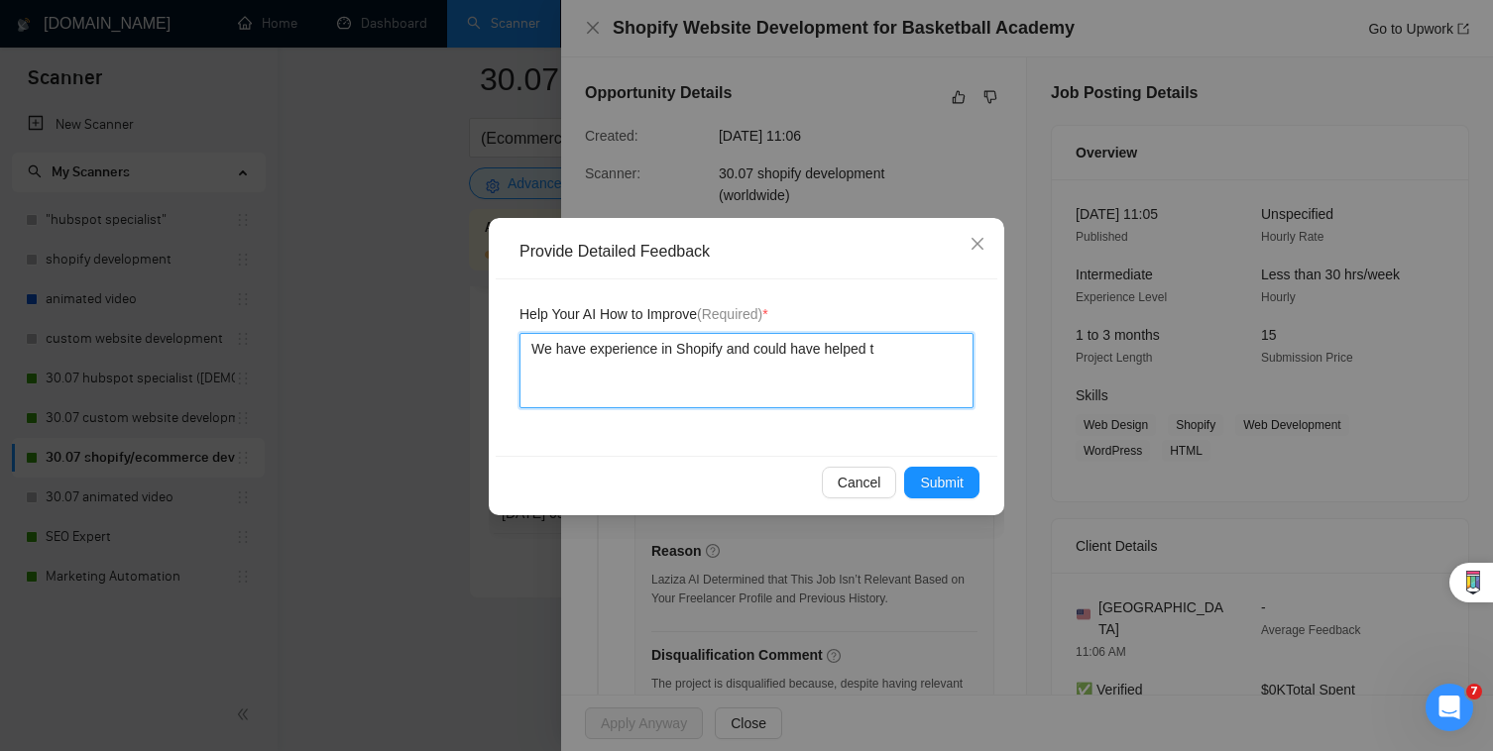
type textarea "We have experience in Shopify and could have helped th"
type textarea "We have experience in Shopify and could have helped this"
type textarea "We have experience in Shopify and could have helped this c"
type textarea "We have experience in Shopify and could have helped this cl"
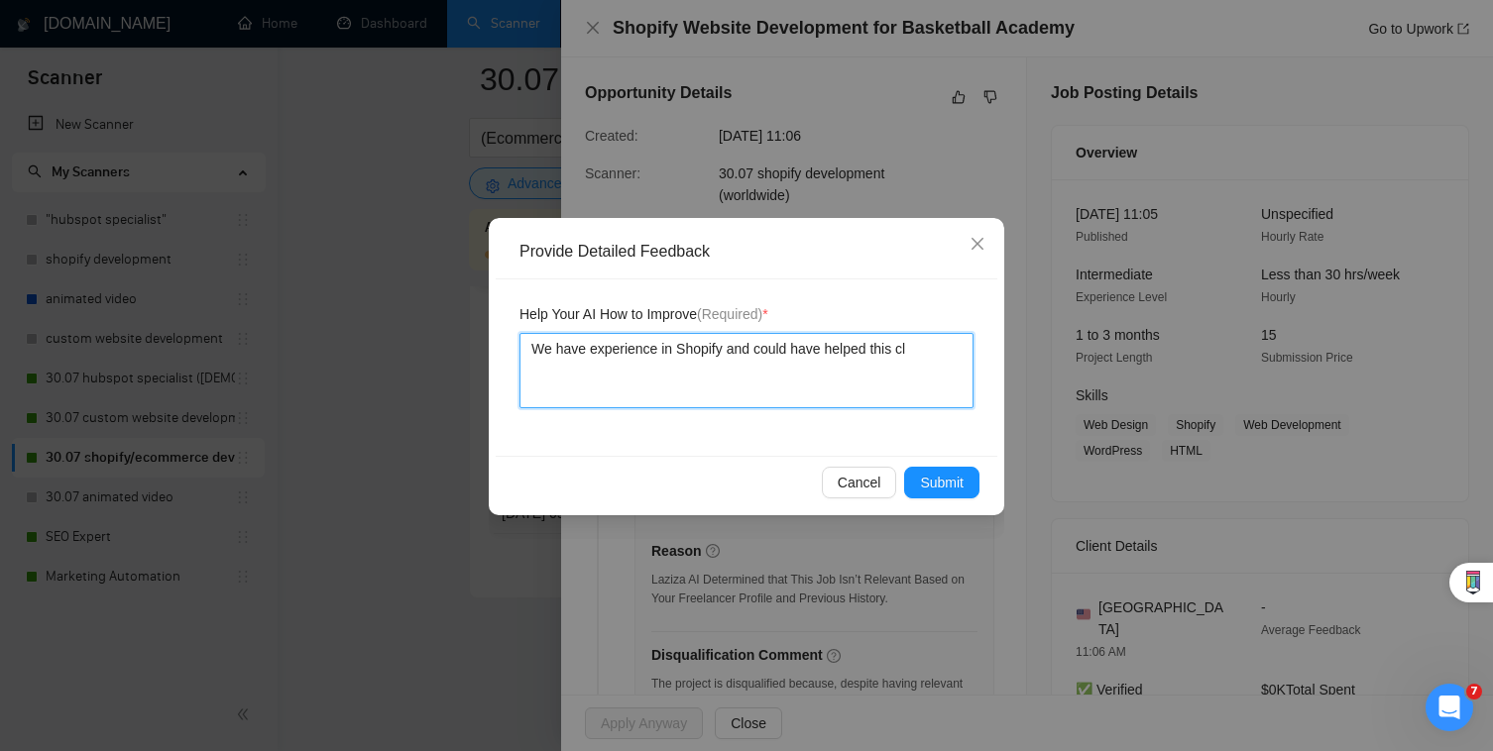
type textarea "We have experience in Shopify and could have helped this cli"
type textarea "We have experience in Shopify and could have helped this clie"
type textarea "We have experience in Shopify and could have helped this clien"
type textarea "We have experience in Shopify and could have helped this client"
type textarea "We have experience in Shopify and could have helped this client."
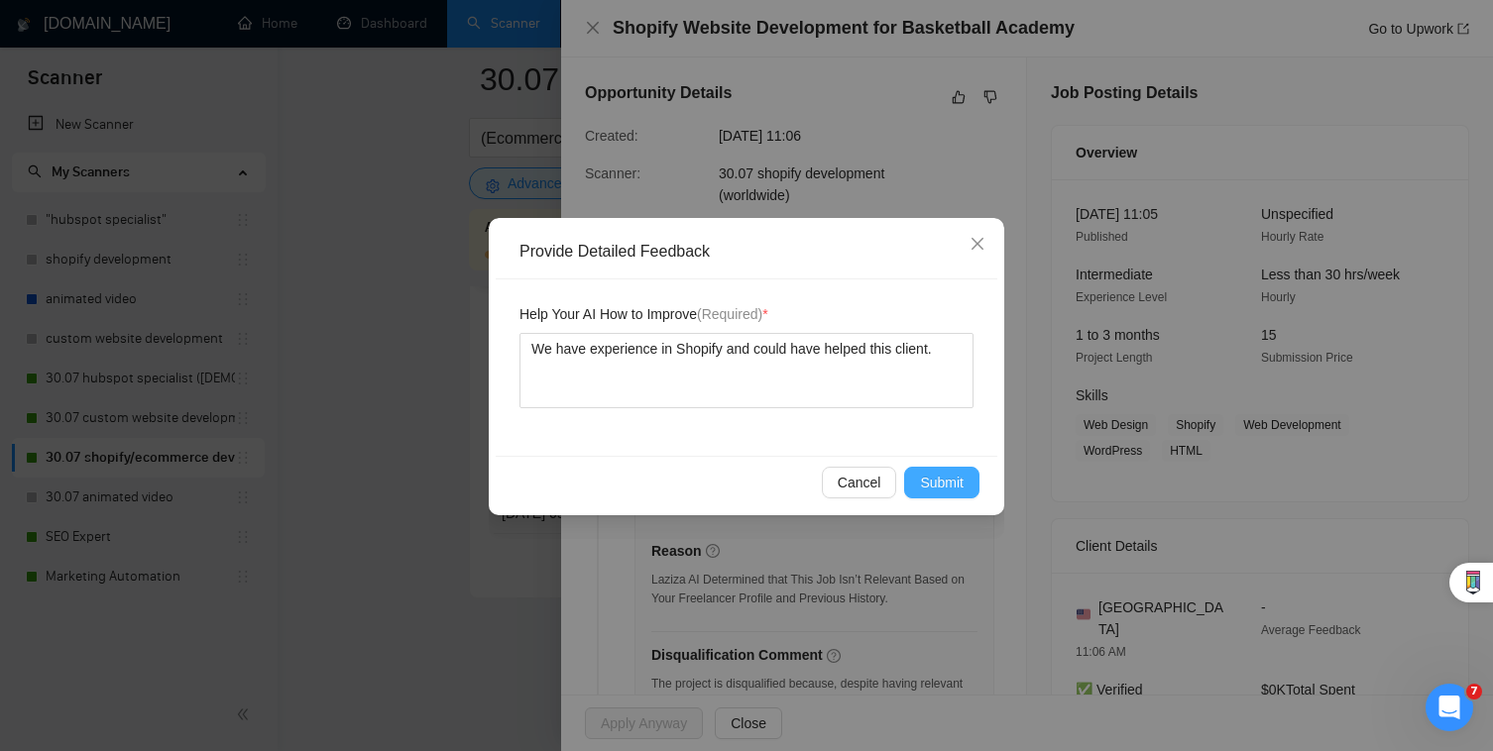
click at [942, 478] on span "Submit" at bounding box center [942, 483] width 44 height 22
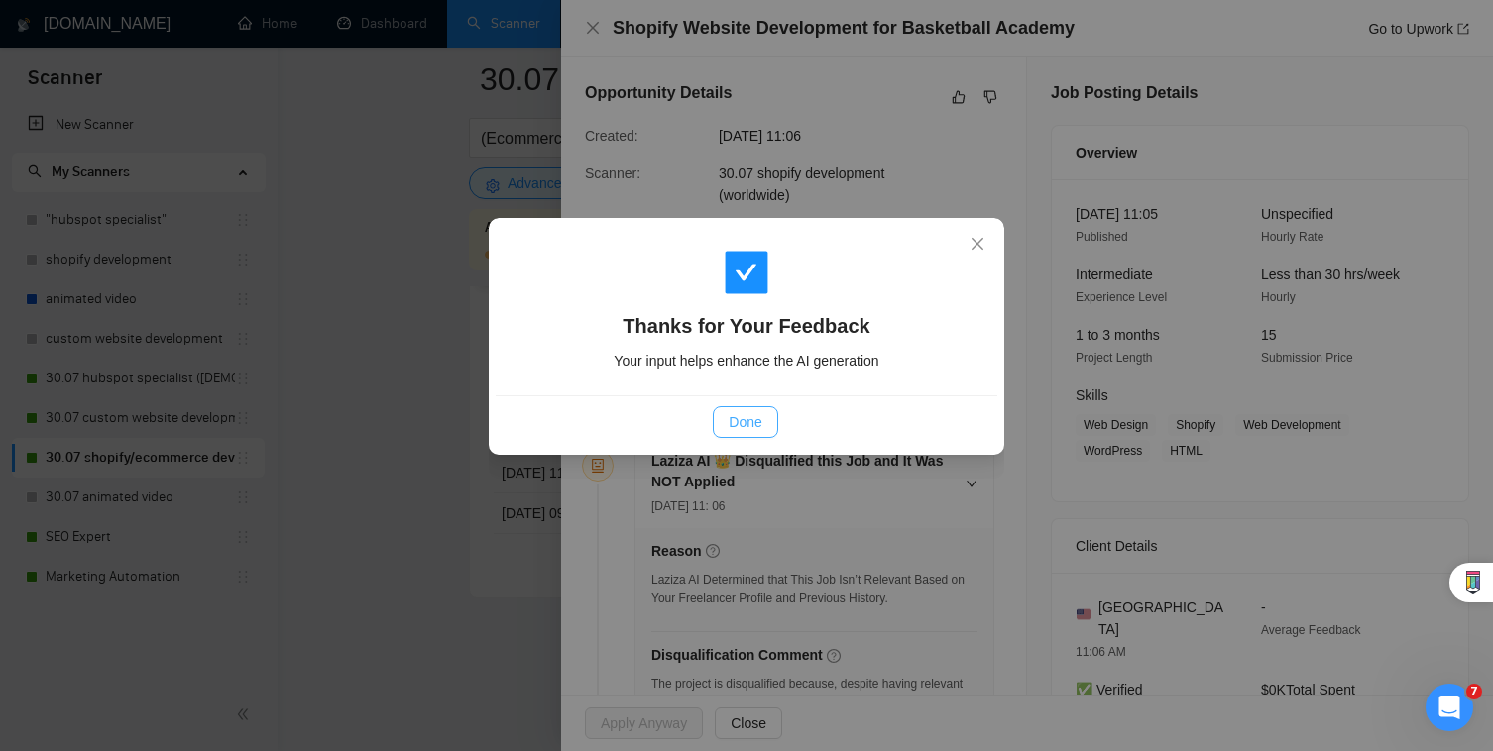
click at [738, 419] on span "Done" at bounding box center [744, 422] width 33 height 22
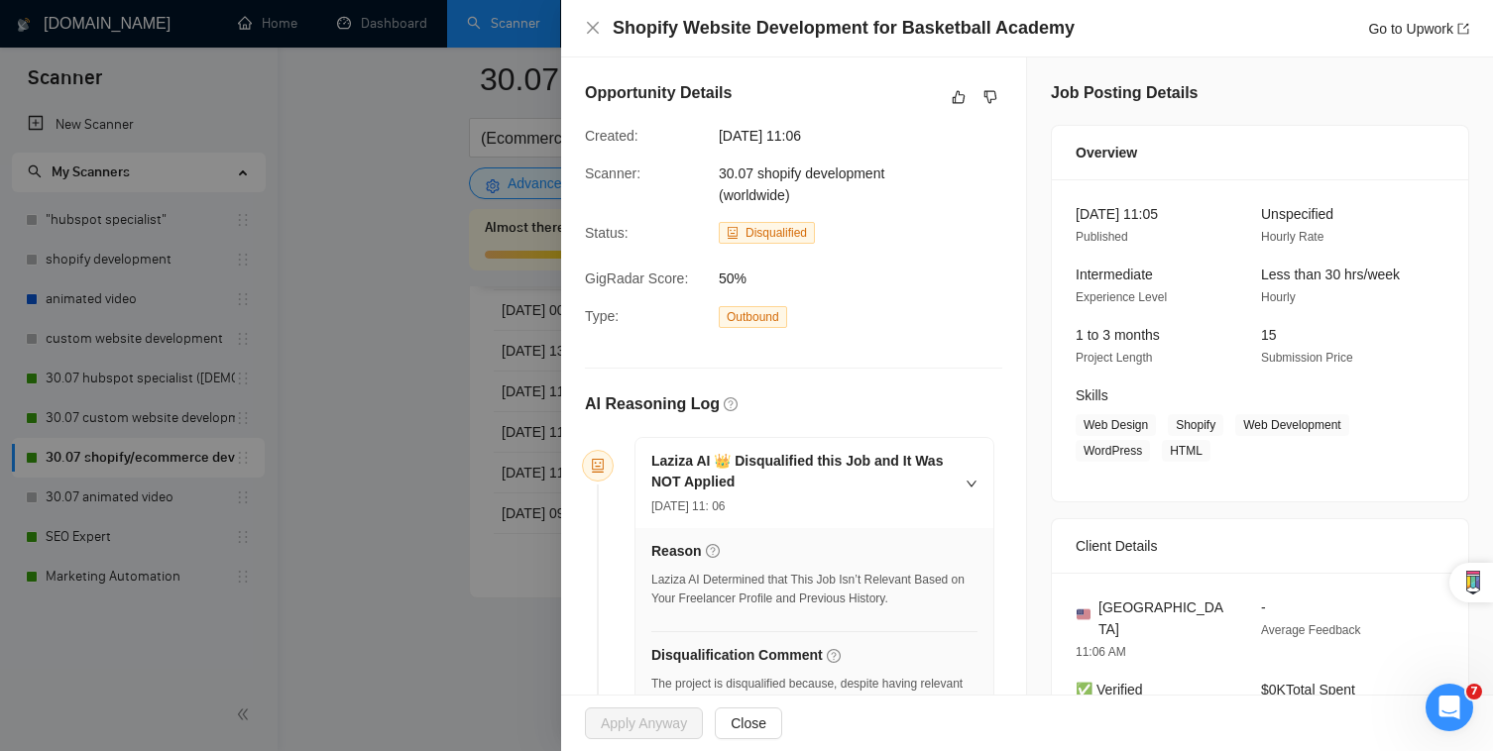
click at [401, 460] on div at bounding box center [746, 375] width 1493 height 751
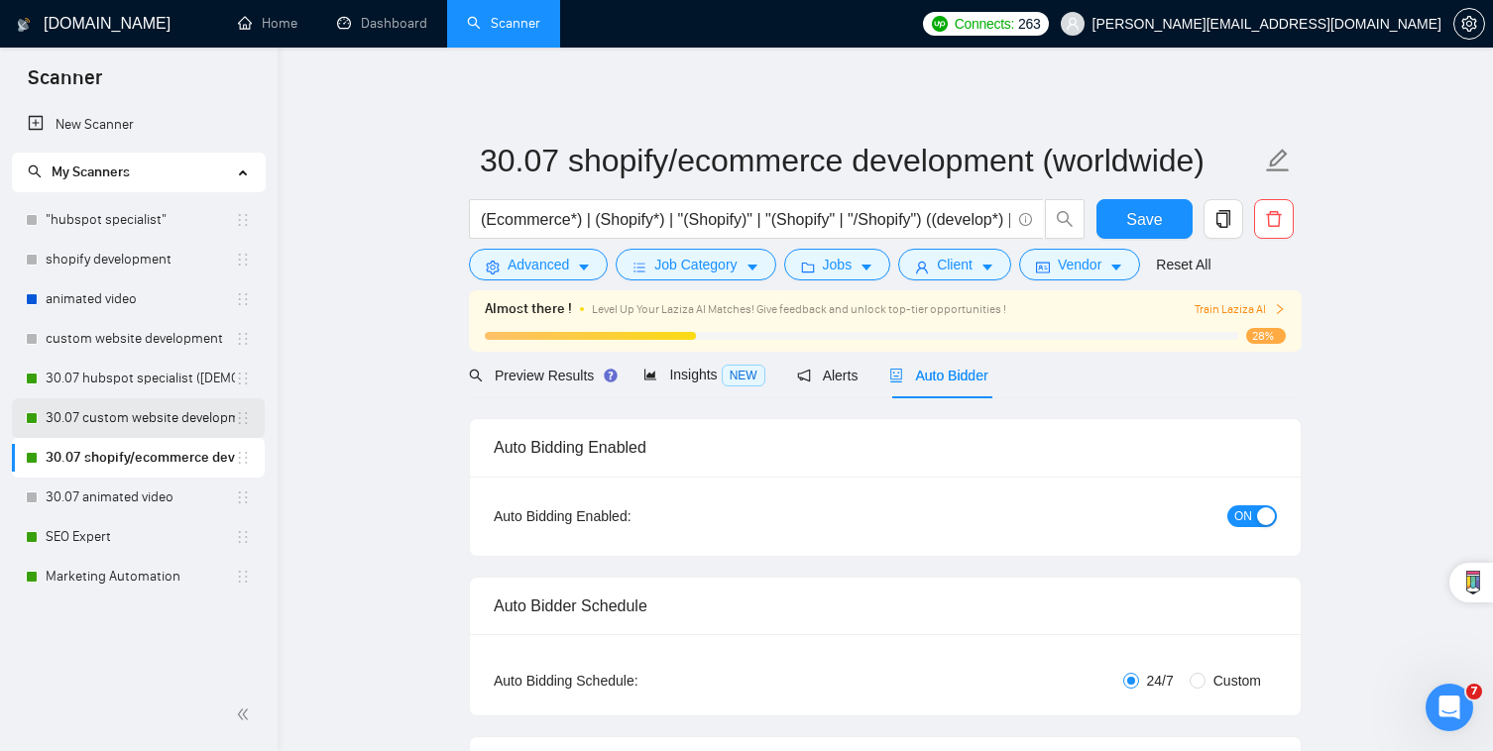
click at [139, 414] on link "30.07 custom website development" at bounding box center [140, 418] width 189 height 40
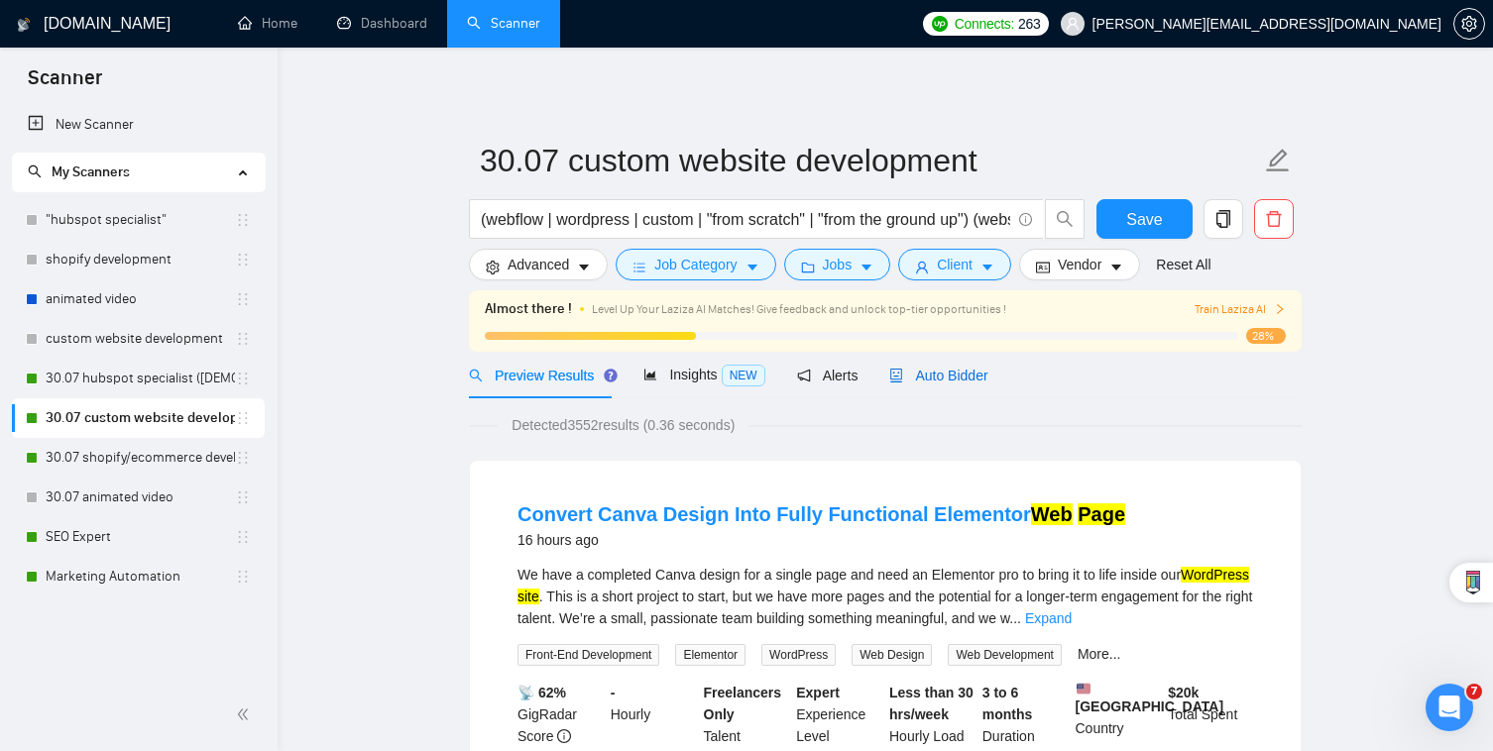
click at [953, 371] on span "Auto Bidder" at bounding box center [938, 376] width 98 height 16
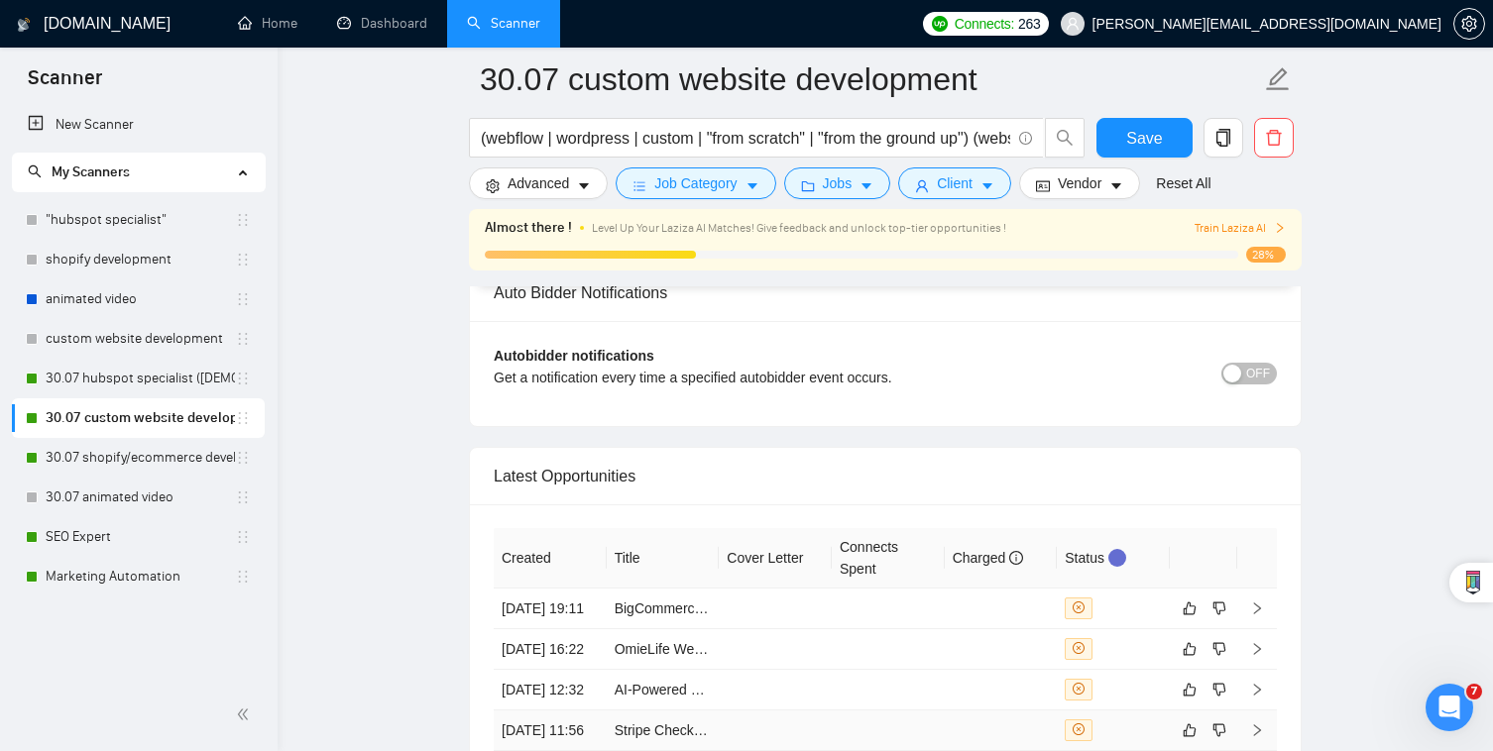
scroll to position [4769, 0]
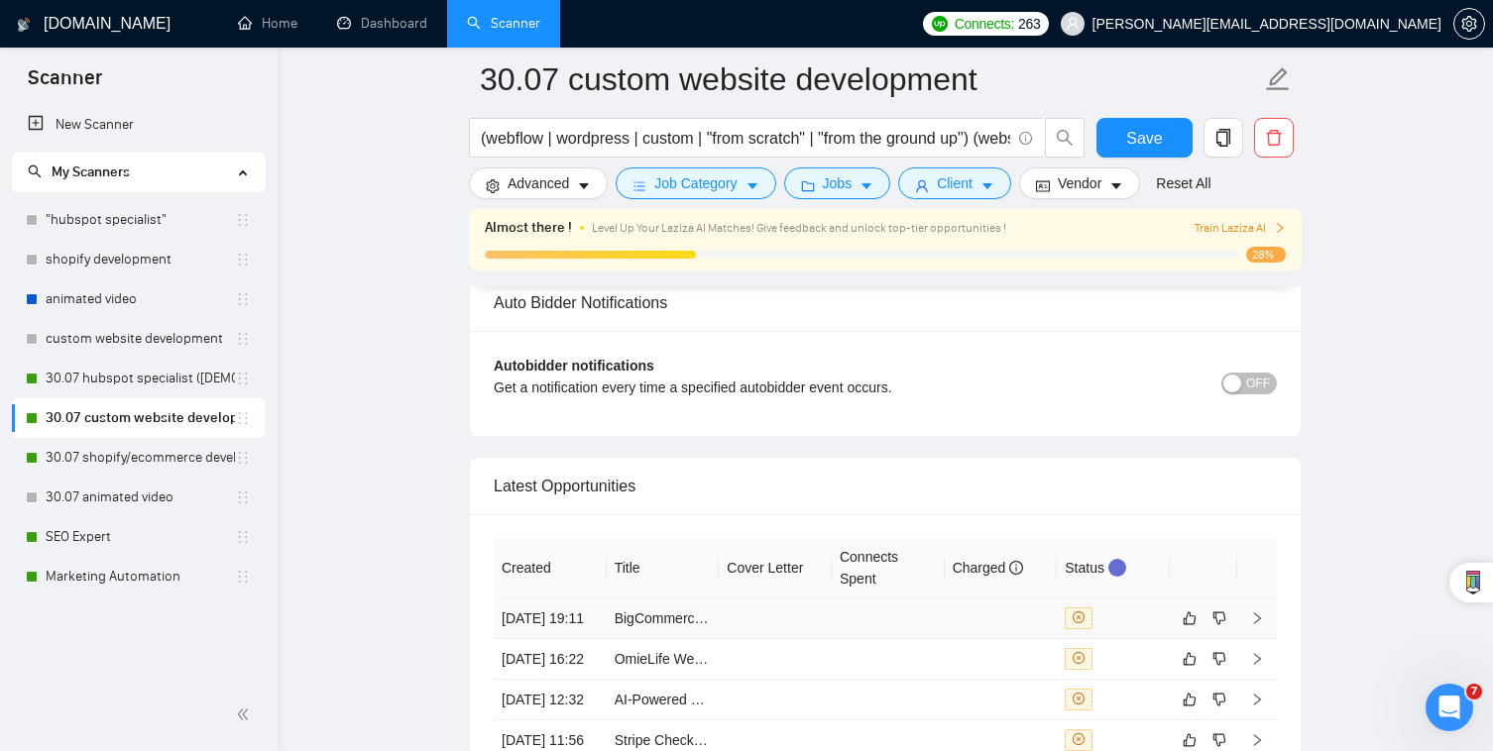
click at [970, 599] on td at bounding box center [1000, 619] width 113 height 41
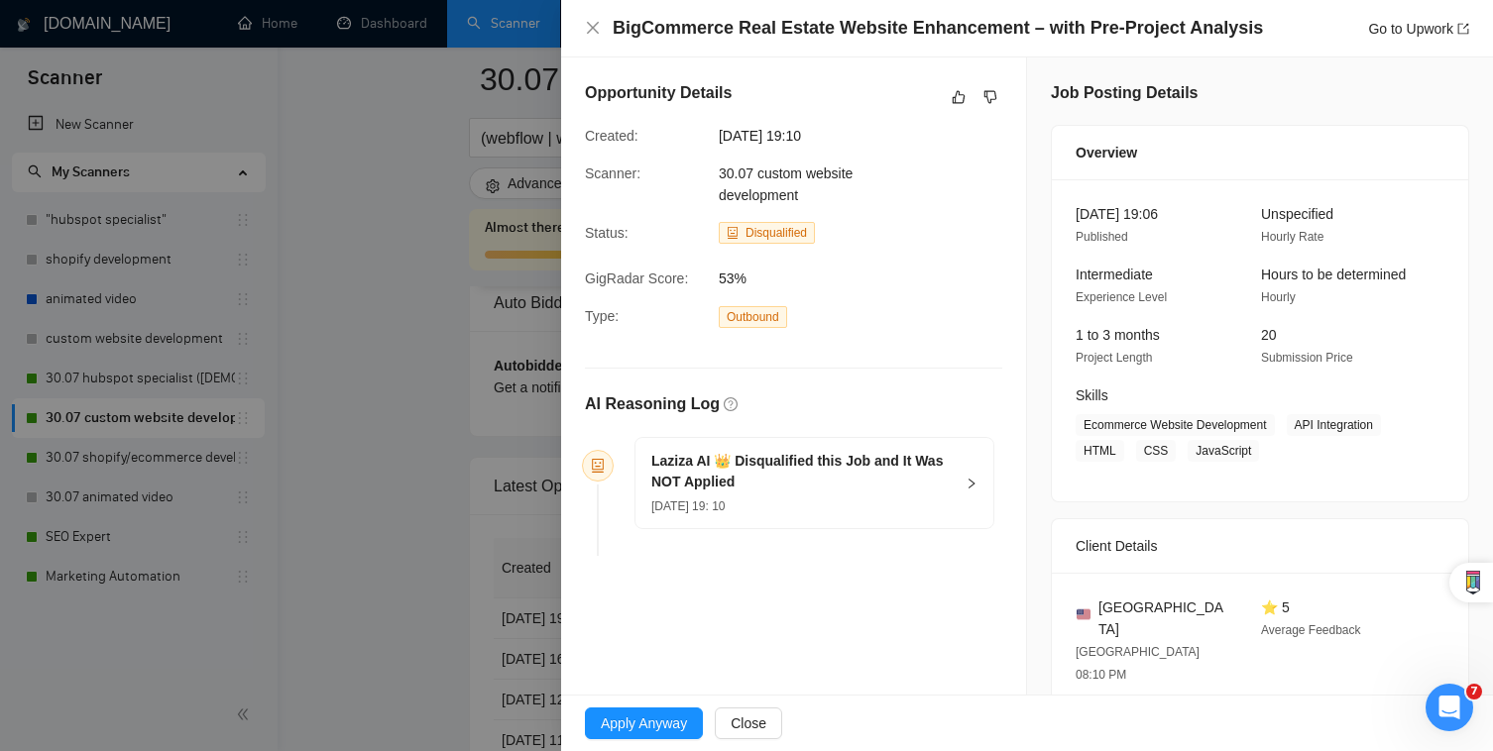
click at [1001, 80] on div "Opportunity Details Created: 12 Aug, 2025 19:10 Scanner: 30.07 custom website d…" at bounding box center [793, 322] width 465 height 530
click at [986, 98] on icon "dislike" at bounding box center [990, 97] width 13 height 13
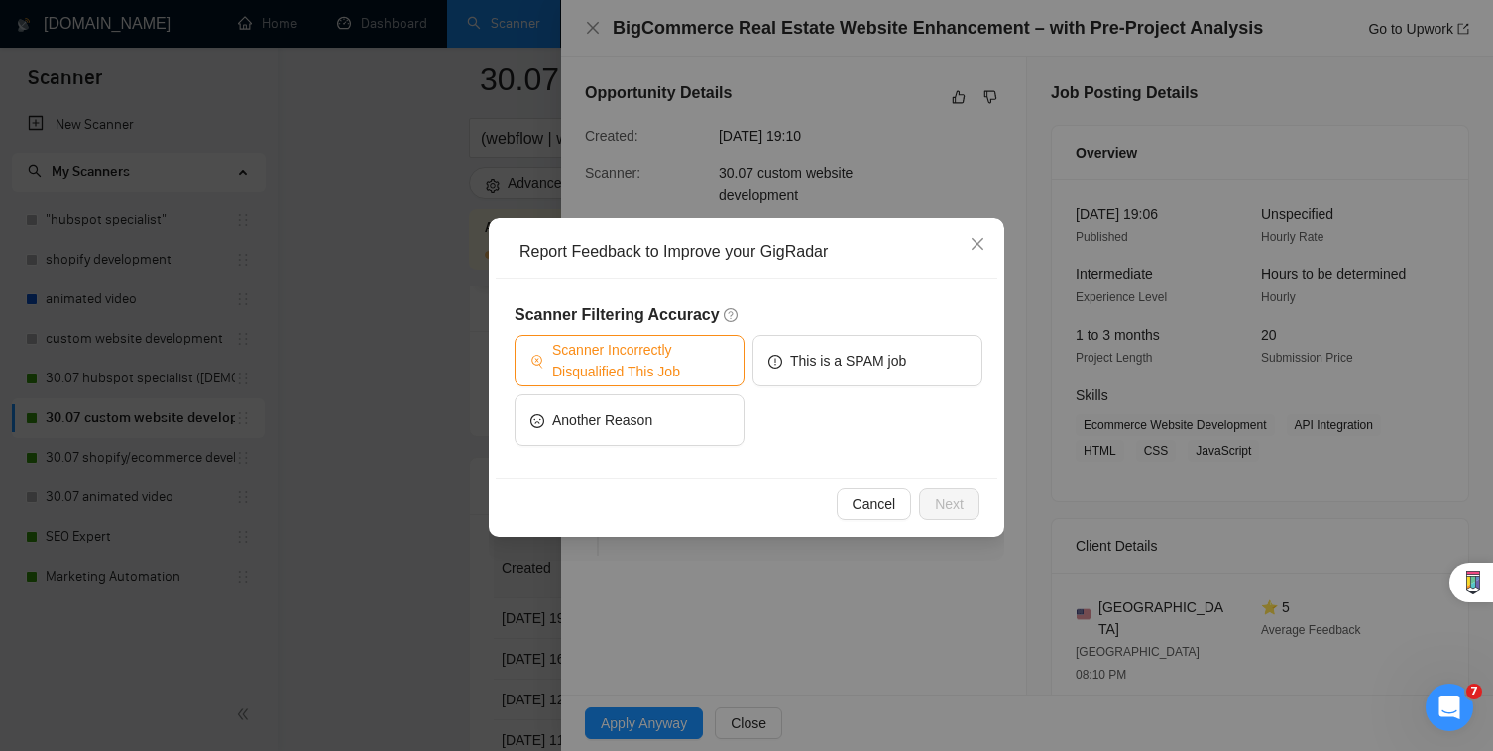
click at [621, 358] on span "Scanner Incorrectly Disqualified This Job" at bounding box center [640, 361] width 176 height 44
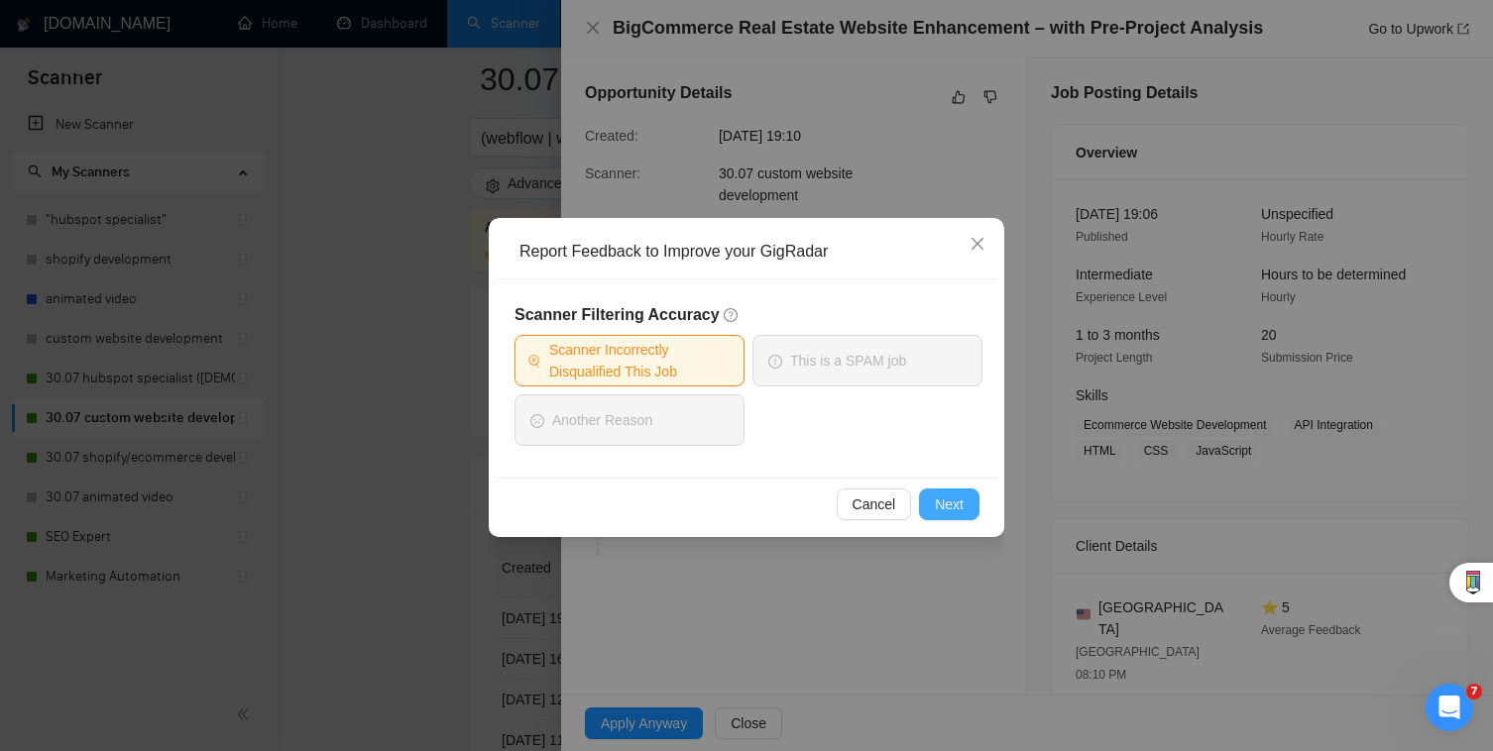
click at [959, 508] on span "Next" at bounding box center [949, 505] width 29 height 22
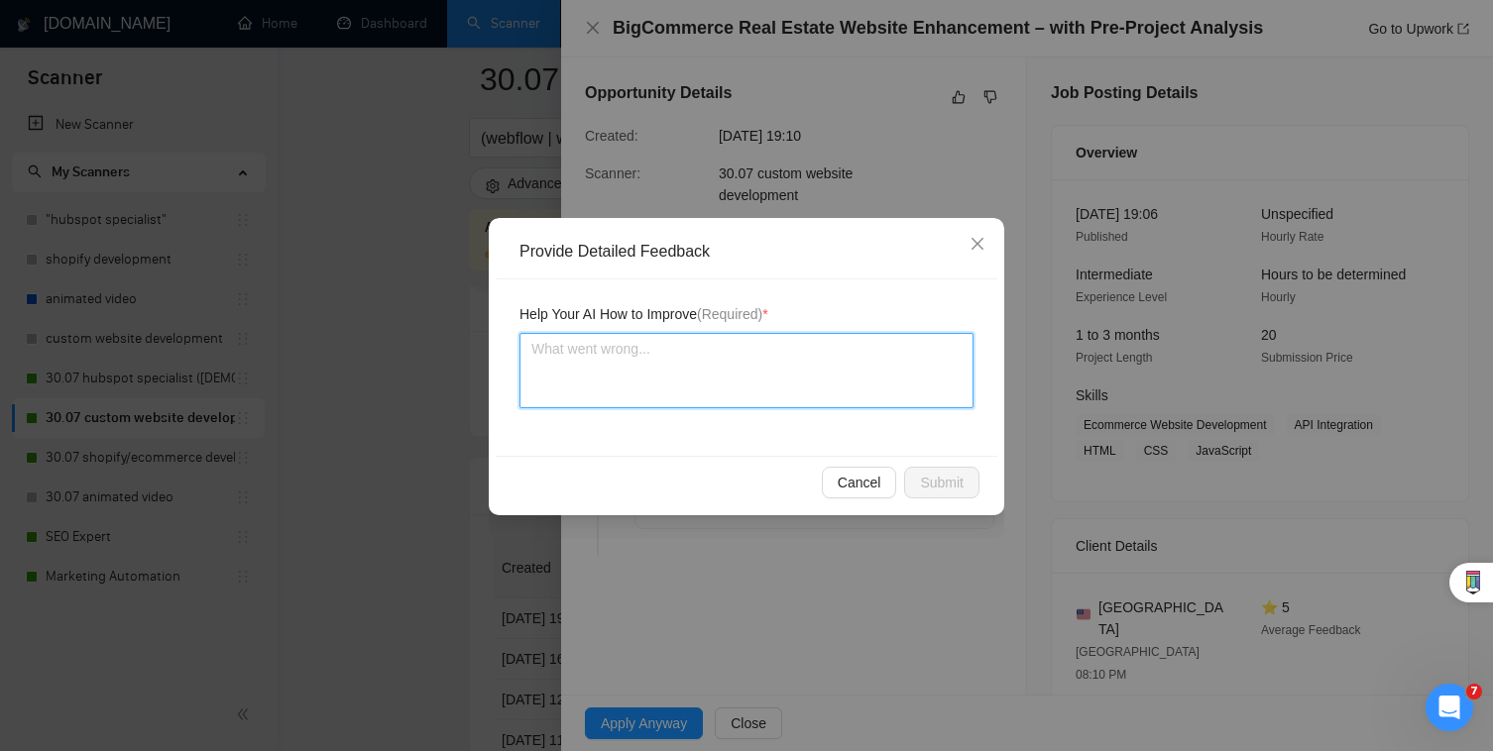
click at [859, 395] on textarea at bounding box center [746, 370] width 454 height 75
type textarea "W"
type textarea "We"
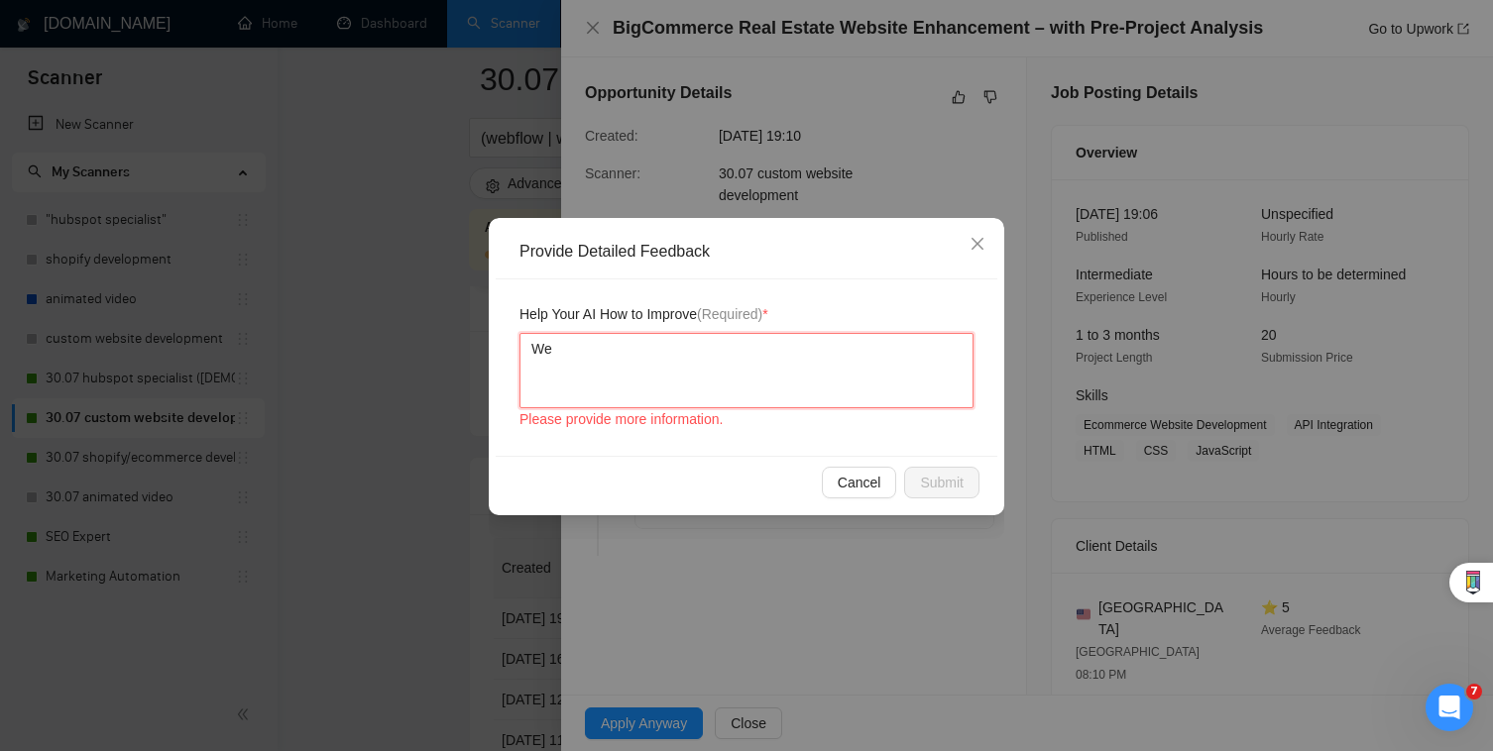
type textarea "We"
type textarea "We h"
type textarea "We ha"
type textarea "We hav"
type textarea "We have"
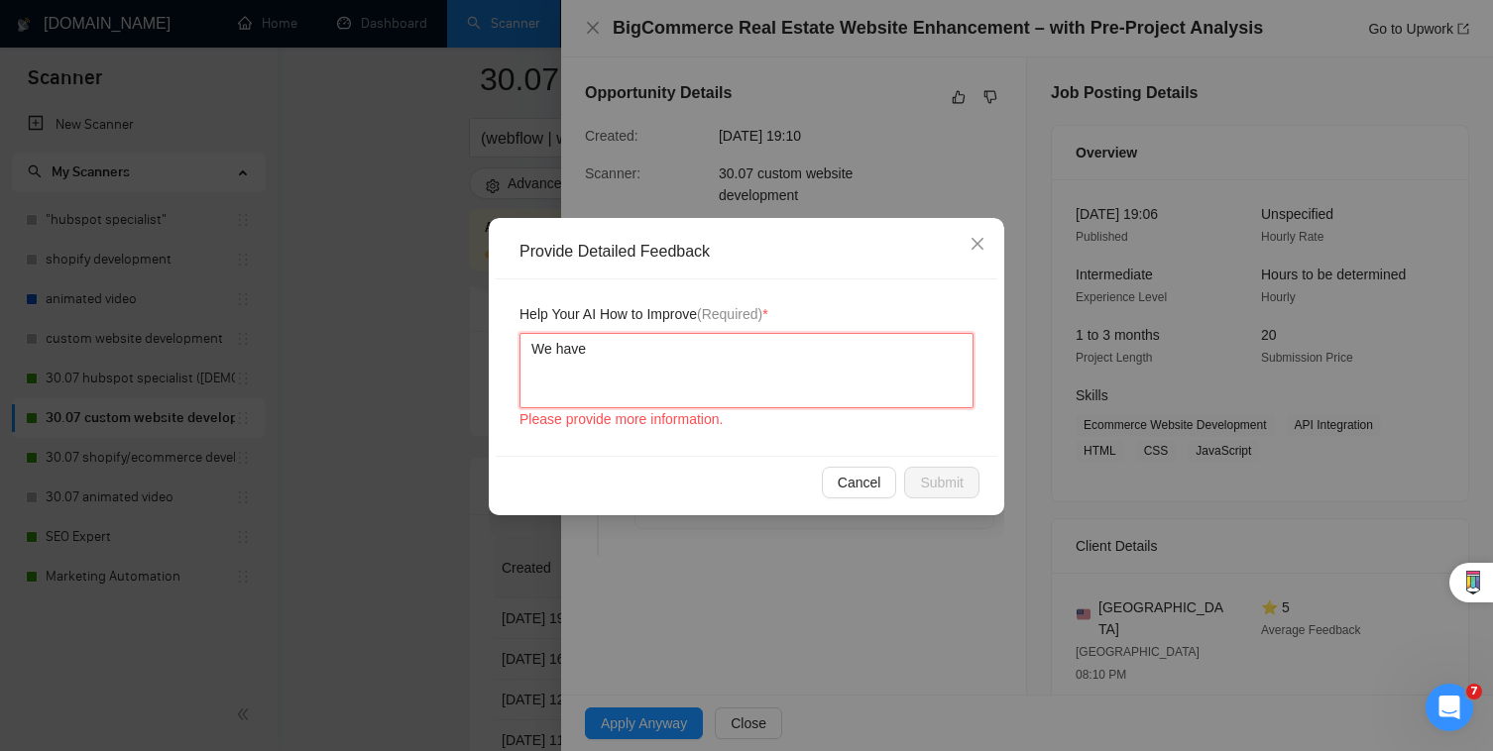
type textarea "We have"
type textarea "We have e"
type textarea "We have ex"
type textarea "We have exp"
type textarea "We have expe"
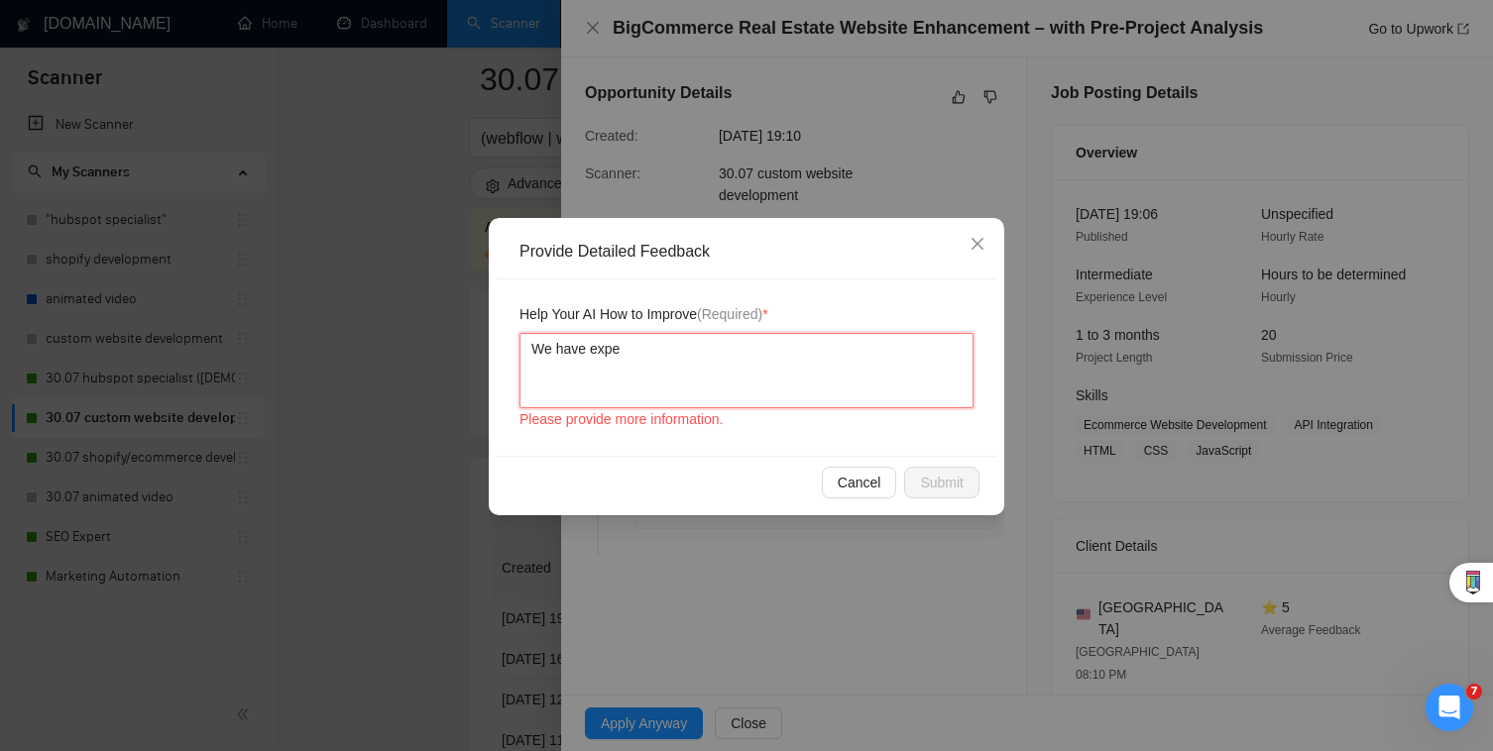
type textarea "We have exper"
type textarea "We have experi"
type textarea "We have experie"
type textarea "We have experien"
type textarea "We have experienc"
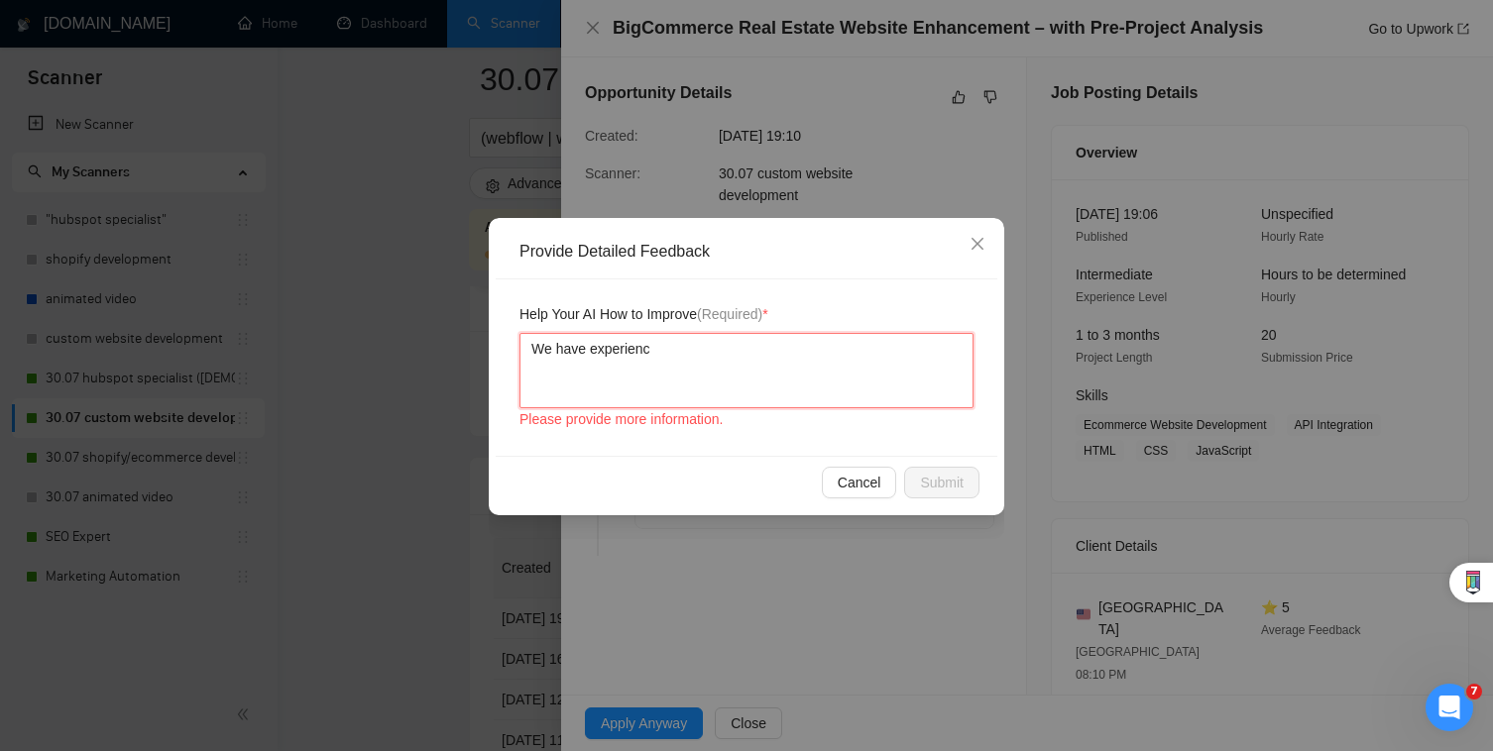
type textarea "We have experience"
type textarea "We have experience i"
type textarea "We have experience in"
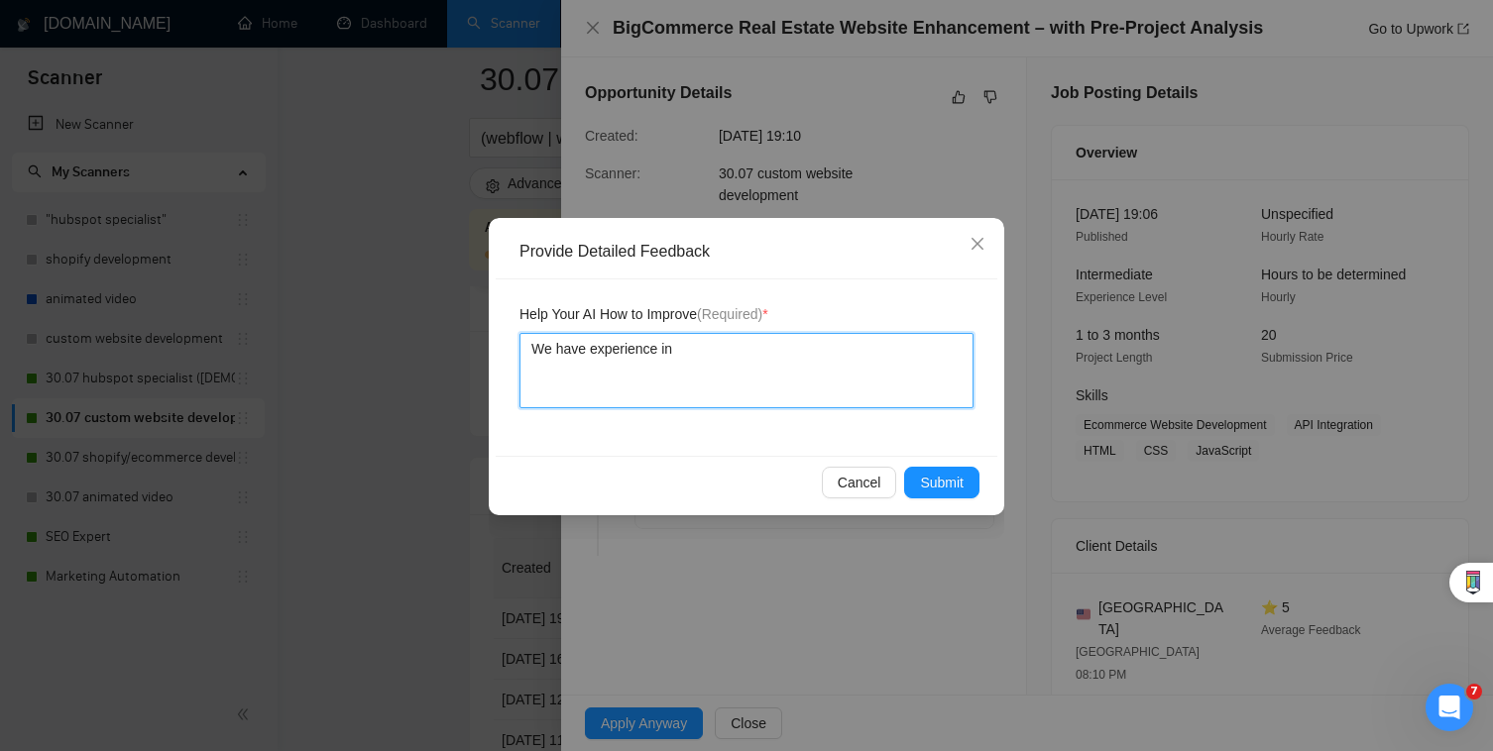
type textarea "We have experience in"
type textarea "We have experience in B"
type textarea "We have experience in Bi"
type textarea "We have experience in Big"
type textarea "We have experience in Bigo"
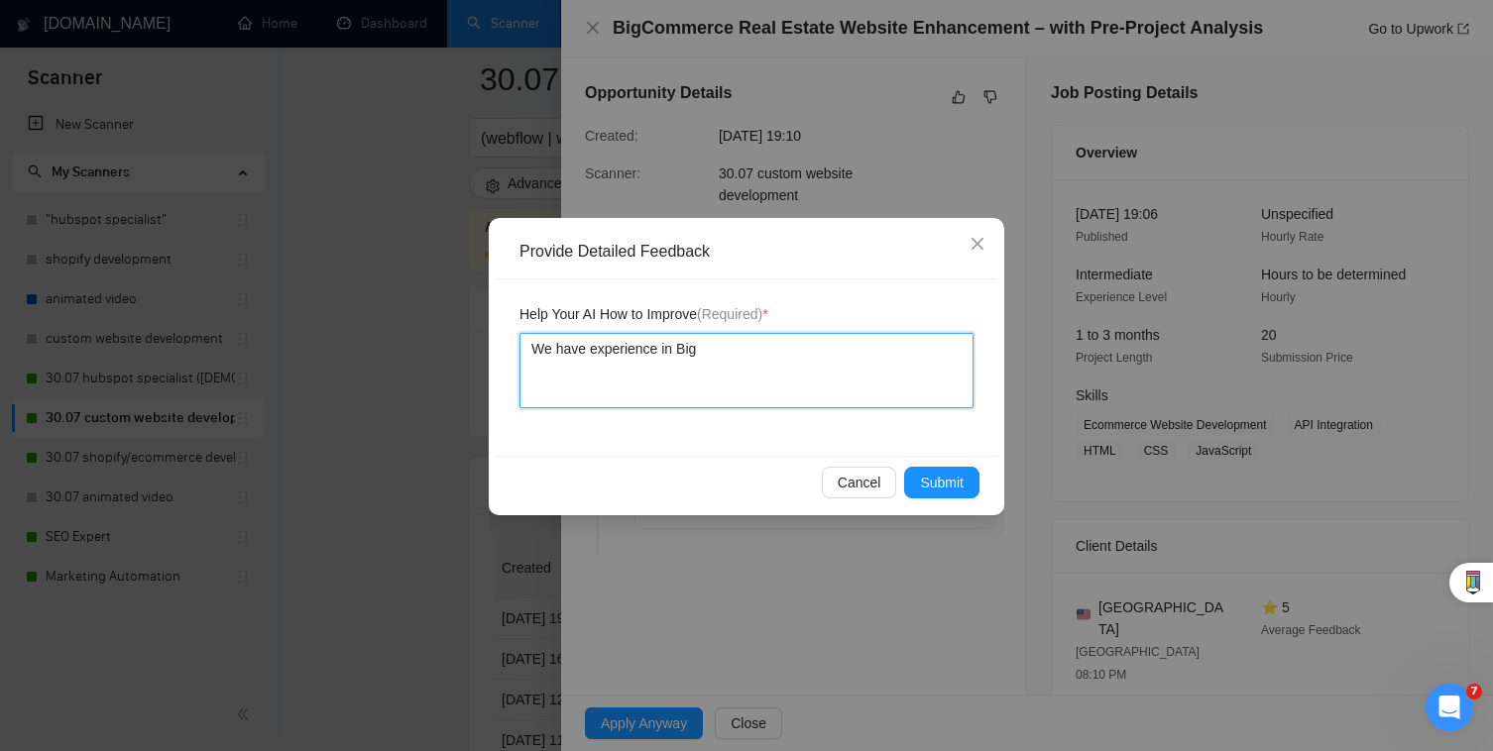
type textarea "We have experience in Bigc"
type textarea "We have experience in Bigco"
type textarea "We have experience in Bigcom"
type textarea "We have experience in Bigcomm"
type textarea "We have experience in Bigcomme"
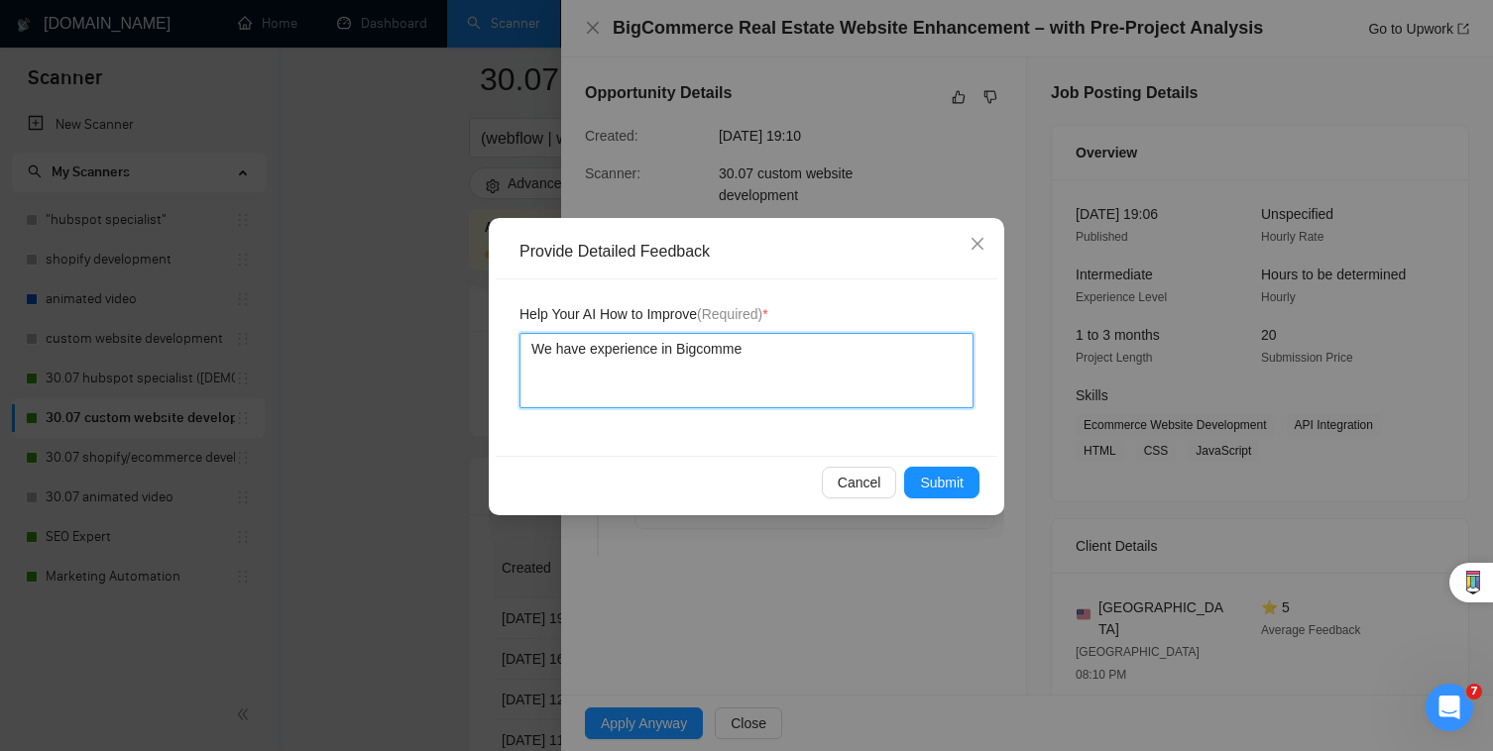
type textarea "We have experience in Bigcommer"
type textarea "We have experience in Bigcommerc"
type textarea "We have experience in Bigcommerce"
type textarea "We have experience in Bigcommerce a"
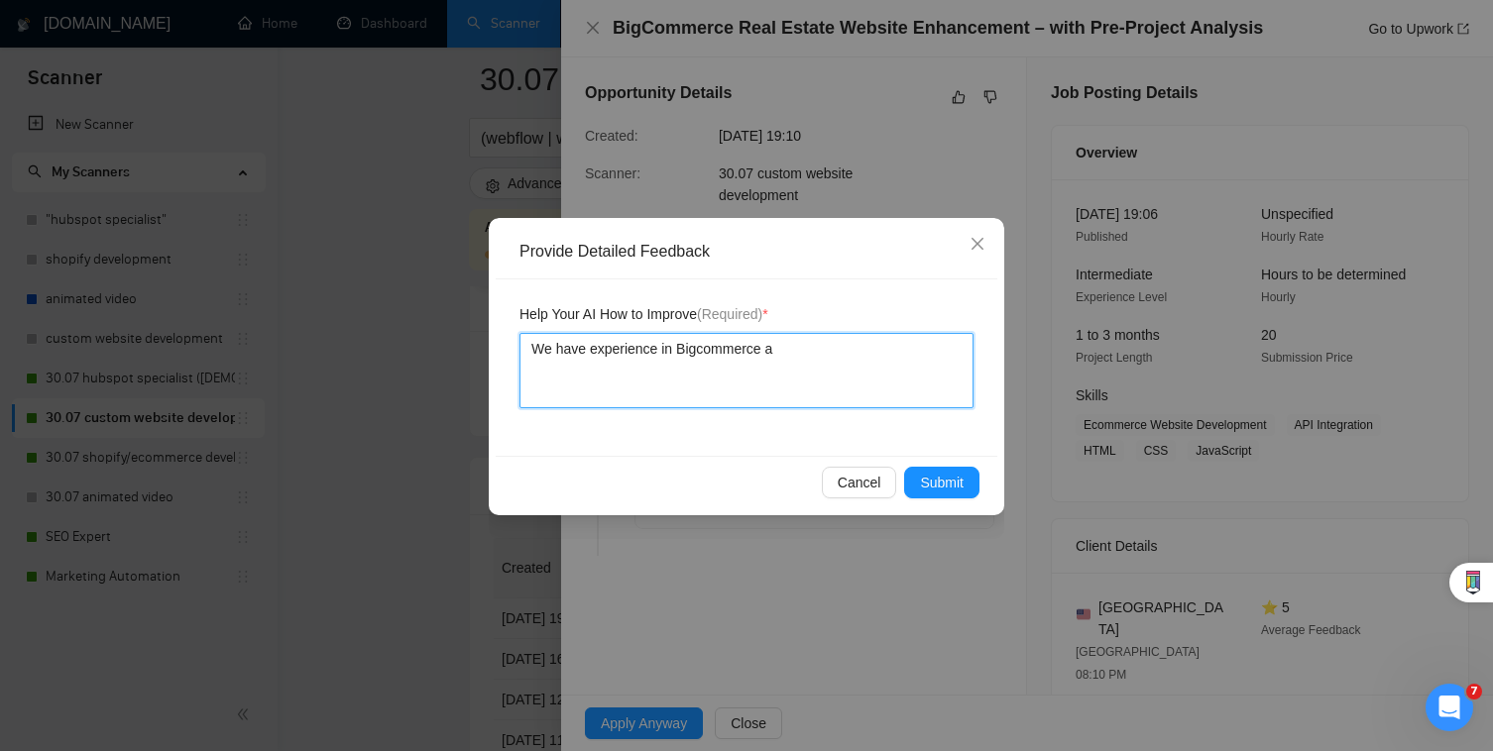
type textarea "We have experience in Bigcommerce an"
type textarea "We have experience in Bigcommerce and"
type textarea "We have experience in Bigcommerce and c"
type textarea "We have experience in Bigcommerce and co"
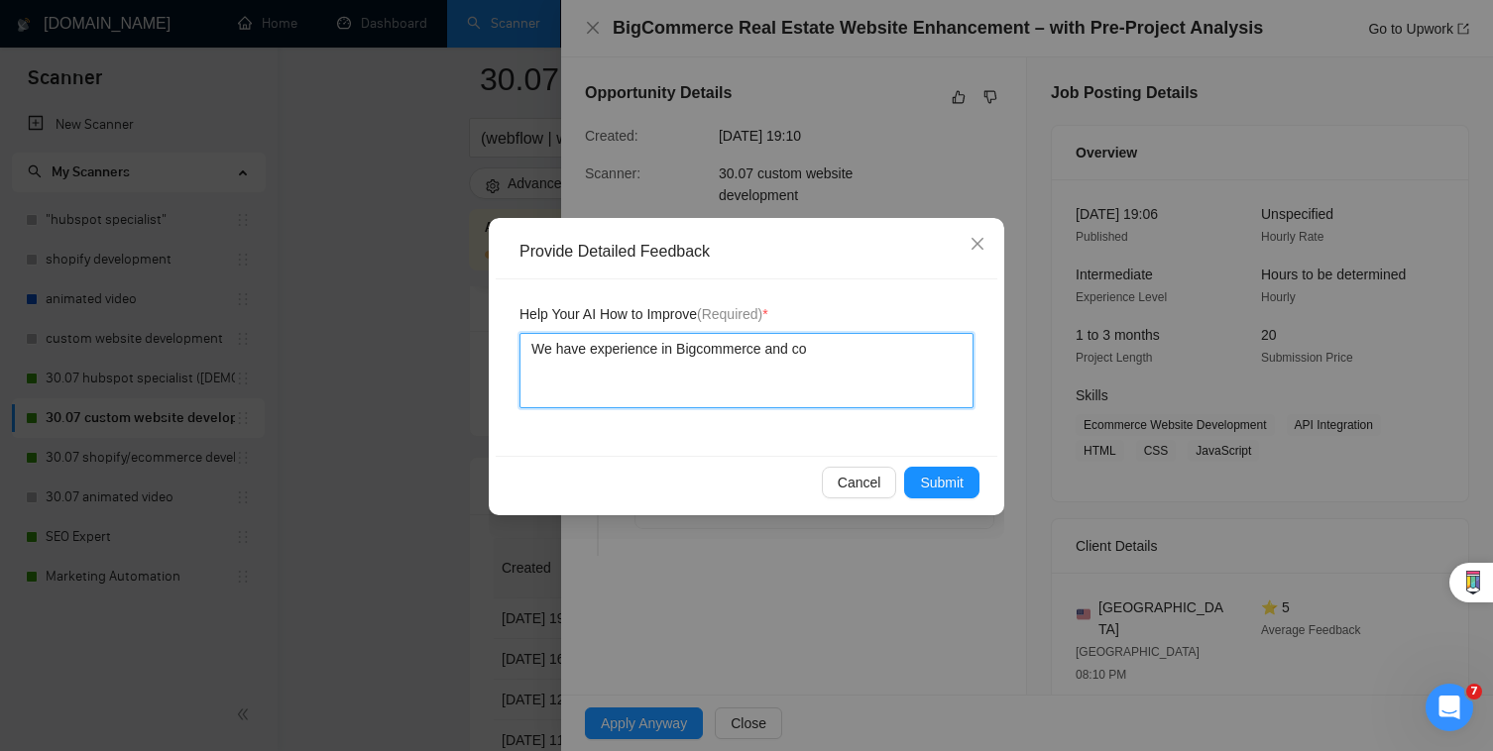
type textarea "We have experience in Bigcommerce and cou"
type textarea "We have experience in Bigcommerce and could"
type textarea "We have experience in Bigcommerce and could h"
type textarea "We have experience in Bigcommerce and could ha"
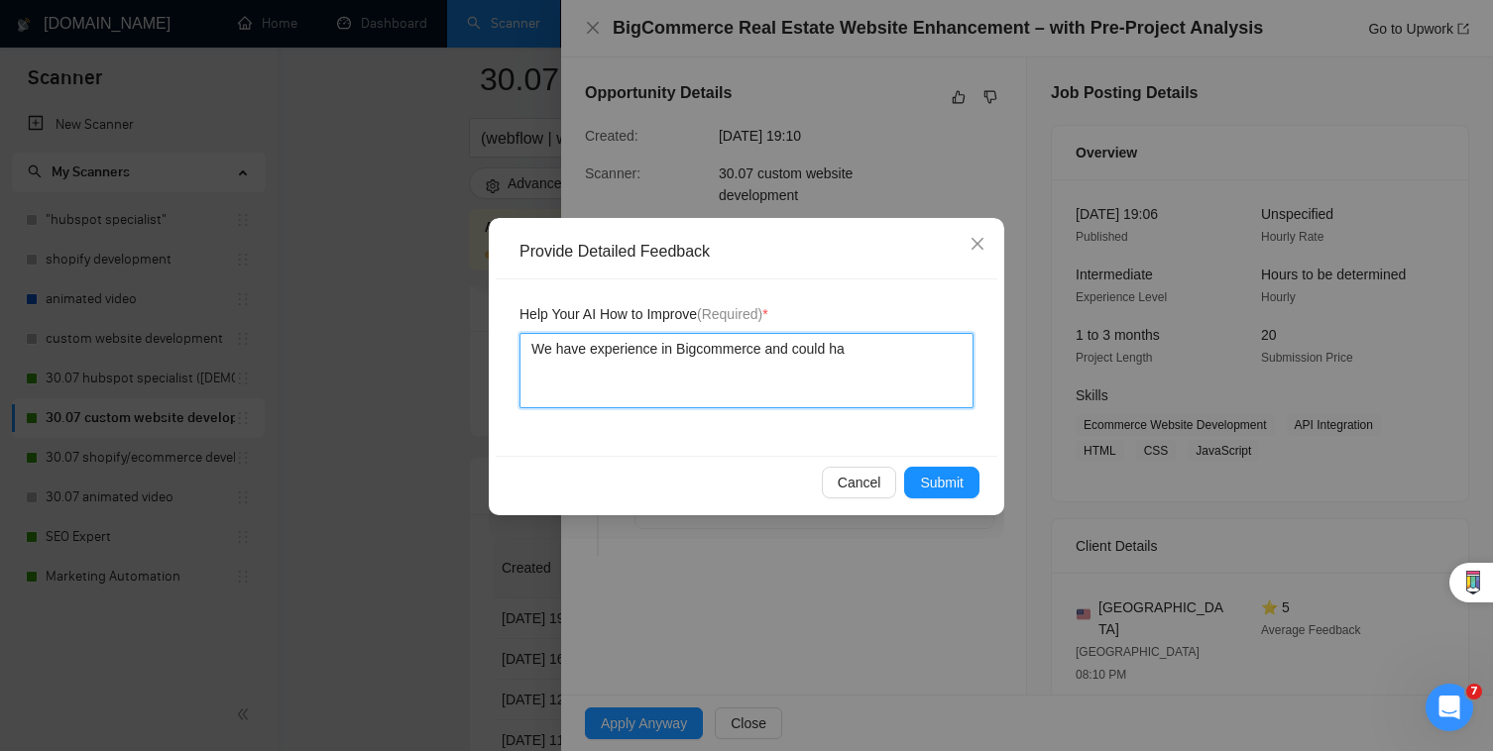
type textarea "We have experience in Bigcommerce and could hav"
type textarea "We have experience in Bigcommerce and could have"
type textarea "We have experience in Bigcommerce and could have d"
type textarea "We have experience in Bigcommerce and could have do"
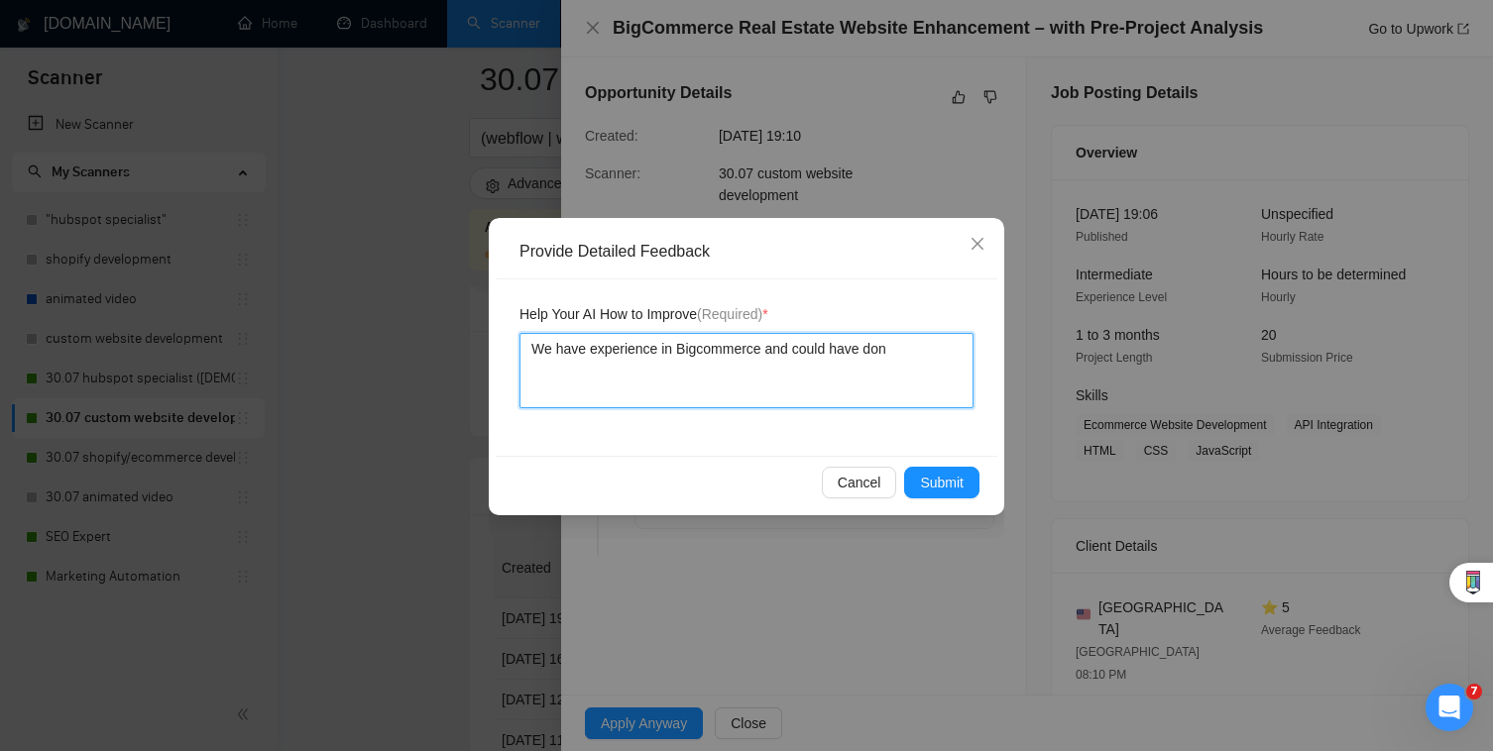
type textarea "We have experience in Bigcommerce and could have done"
type textarea "We have experience in Bigcommerce and could have done th"
type textarea "We have experience in Bigcommerce and could have done thi"
type textarea "We have experience in Bigcommerce and could have done this"
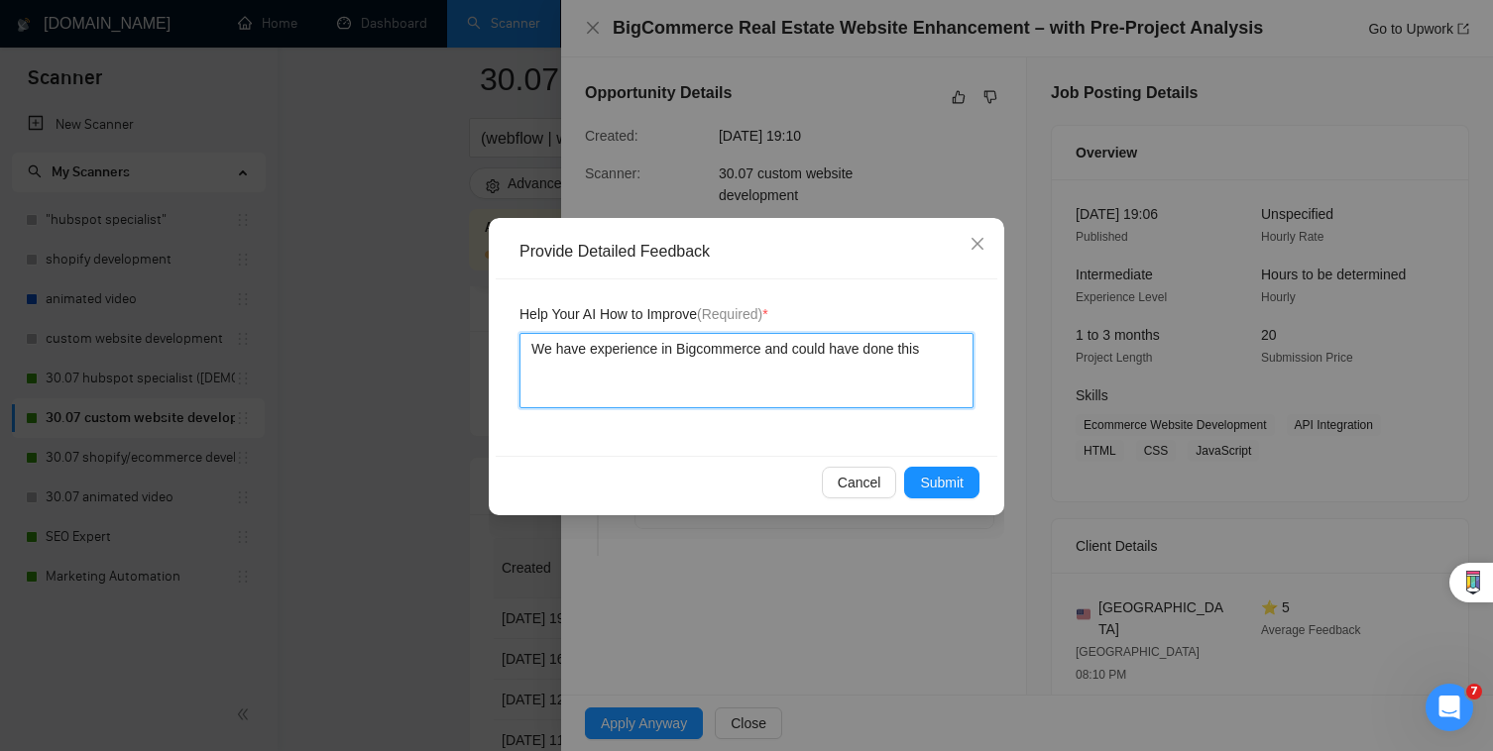
type textarea "We have experience in Bigcommerce and could have done this"
type textarea "We have experience in Bigcommerce and could have done this j"
type textarea "We have experience in Bigcommerce and could have done this jo"
type textarea "We have experience in Bigcommerce and could have done this job"
type textarea "We have experience in Bigcommerce and could have done this job."
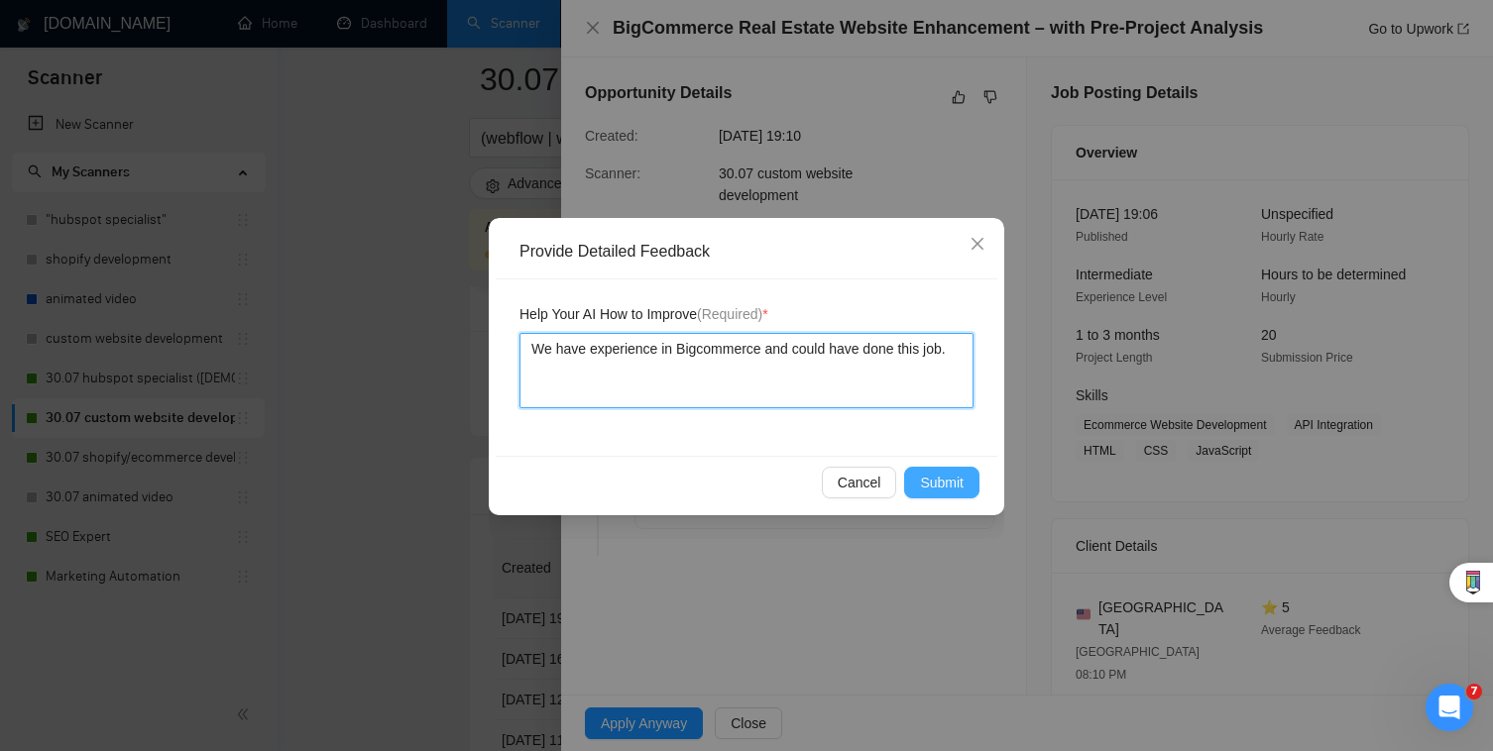
type textarea "We have experience in Bigcommerce and could have done this job."
click at [946, 494] on button "Submit" at bounding box center [941, 483] width 75 height 32
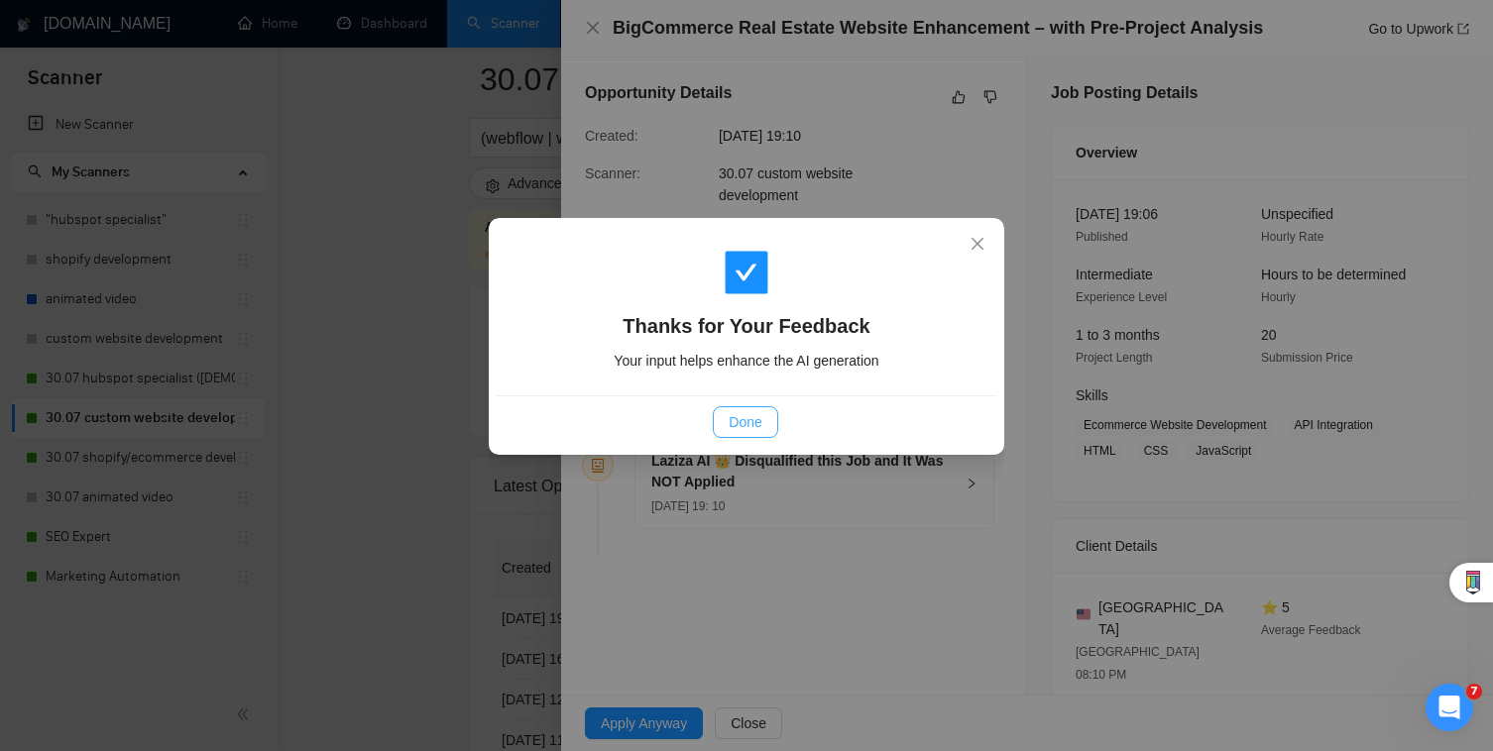
click at [739, 437] on button "Done" at bounding box center [745, 422] width 64 height 32
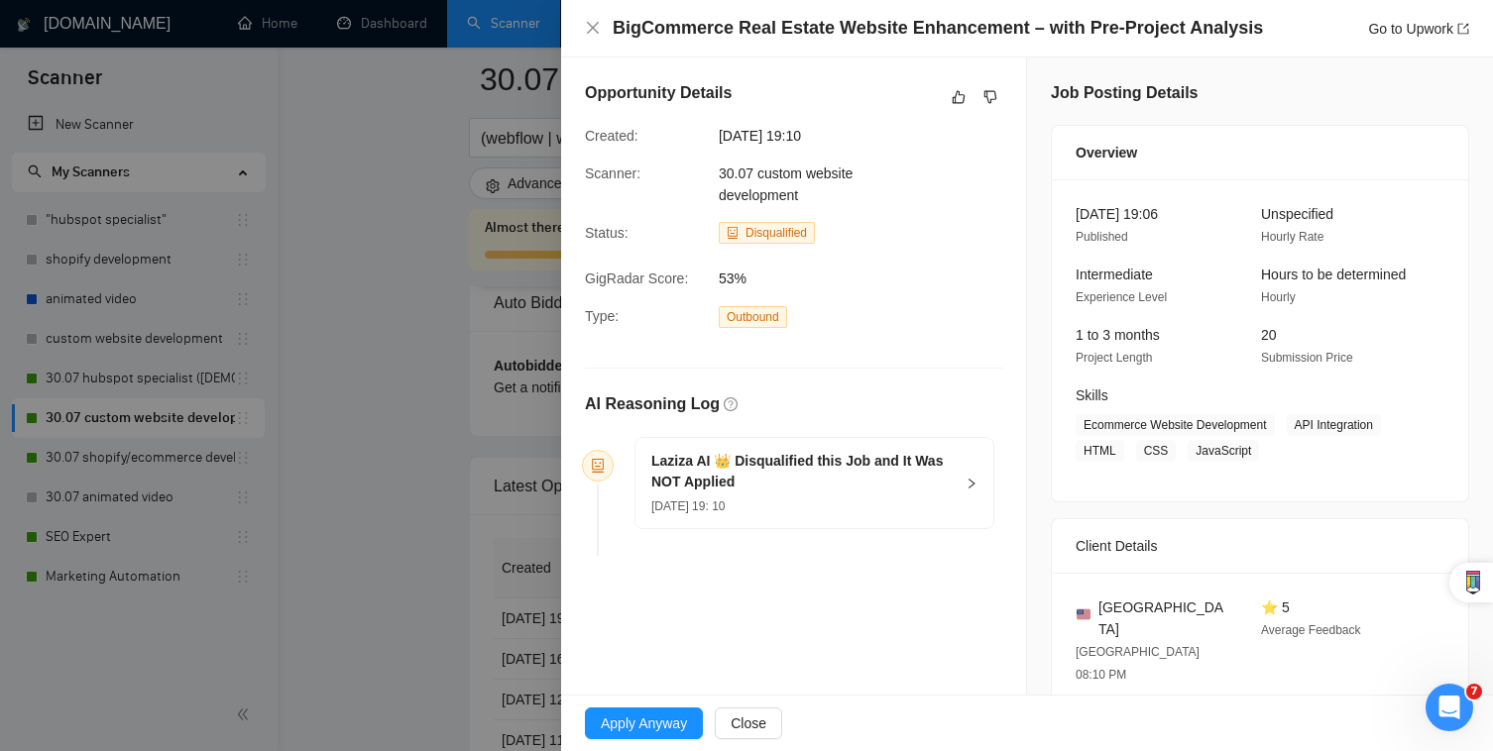
click at [337, 611] on div at bounding box center [746, 375] width 1493 height 751
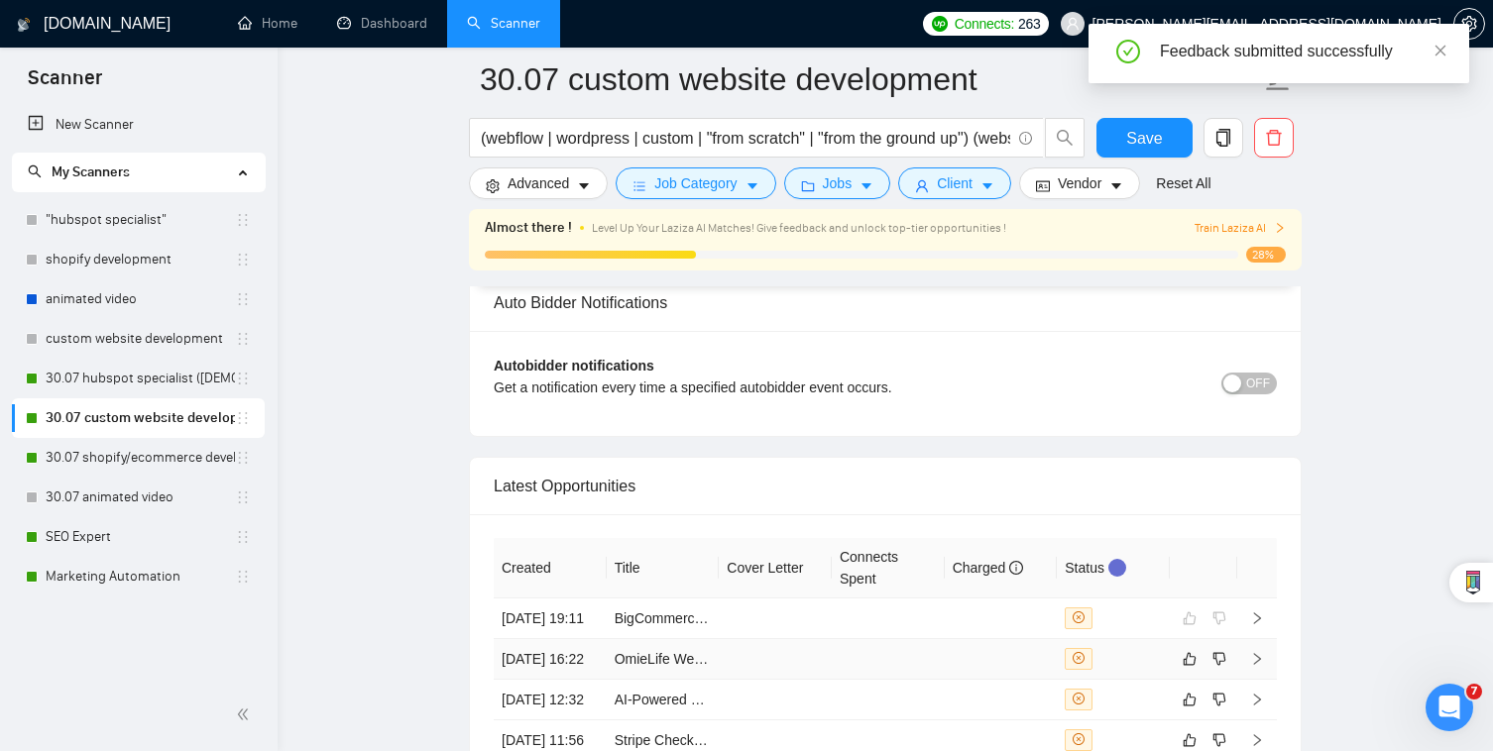
click at [634, 658] on td "OmieLife Website Custom Shopify Theme Dev" at bounding box center [663, 659] width 113 height 41
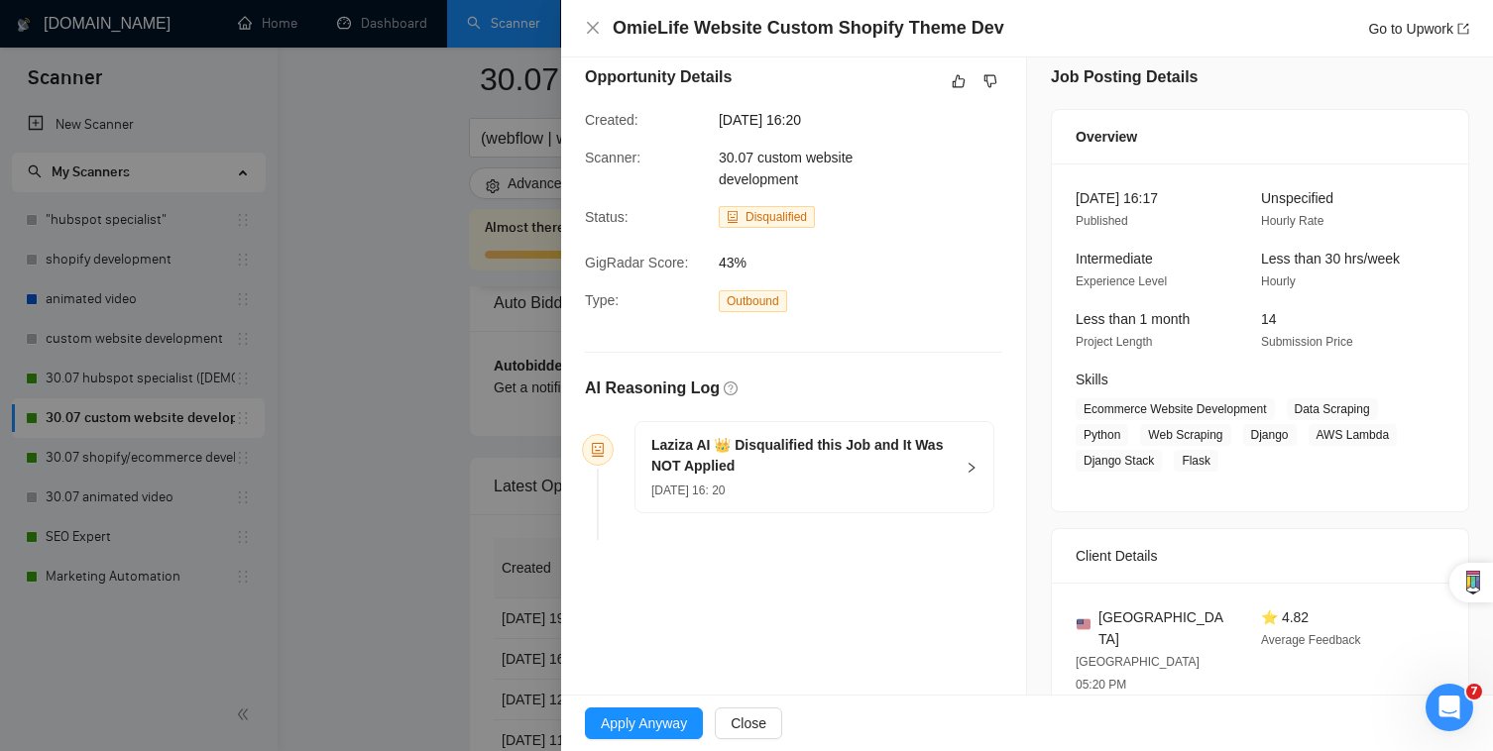
scroll to position [21, 0]
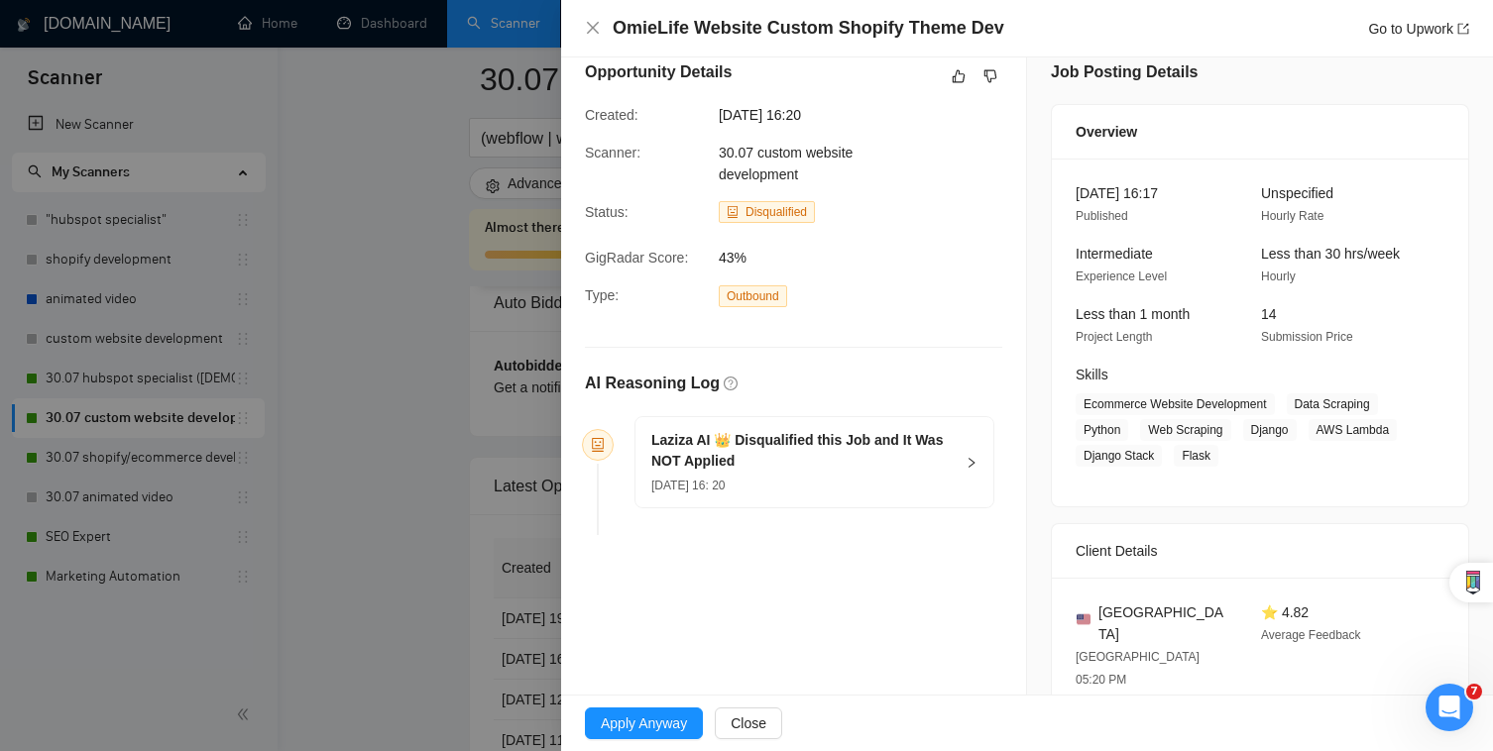
click at [811, 430] on h5 "Laziza AI 👑 Disqualified this Job and It Was NOT Applied" at bounding box center [802, 451] width 302 height 42
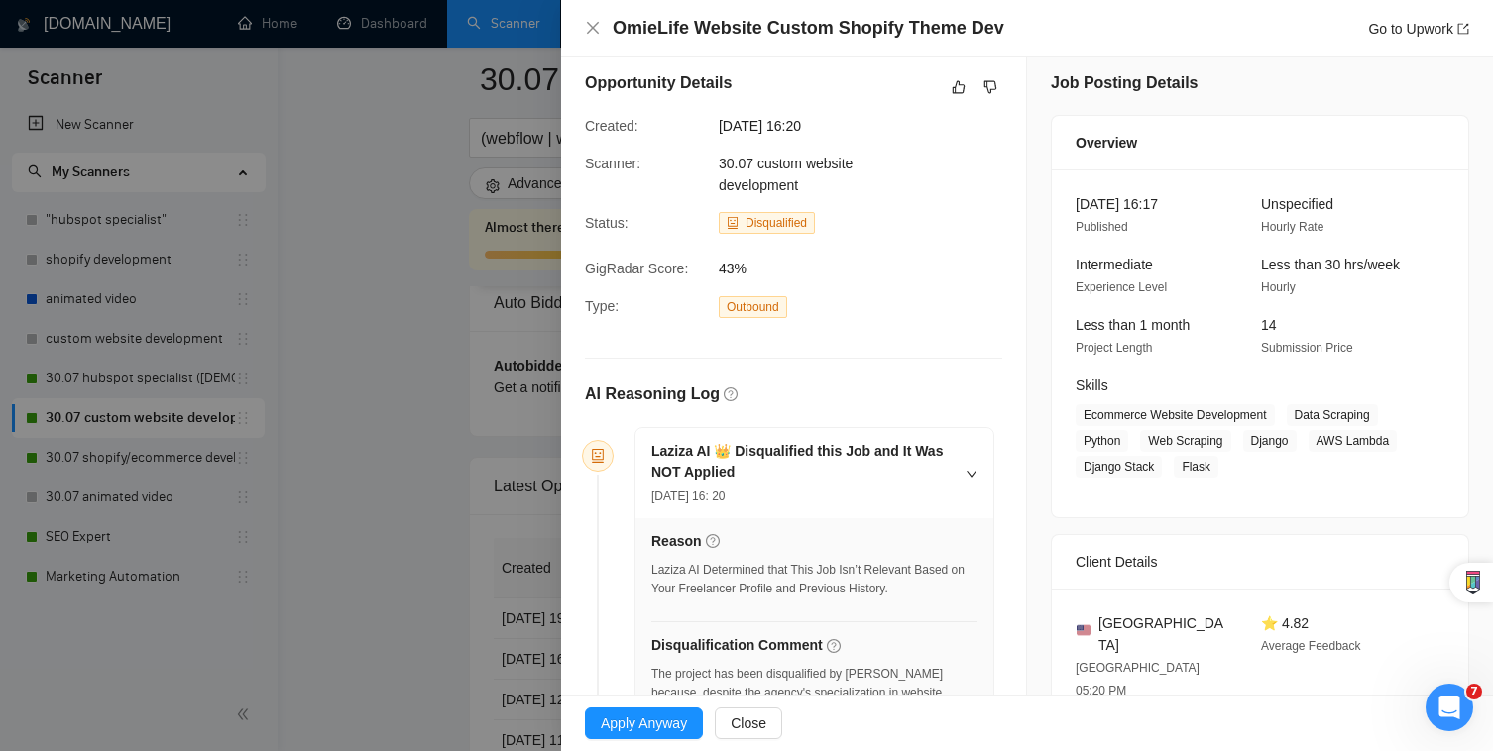
scroll to position [0, 0]
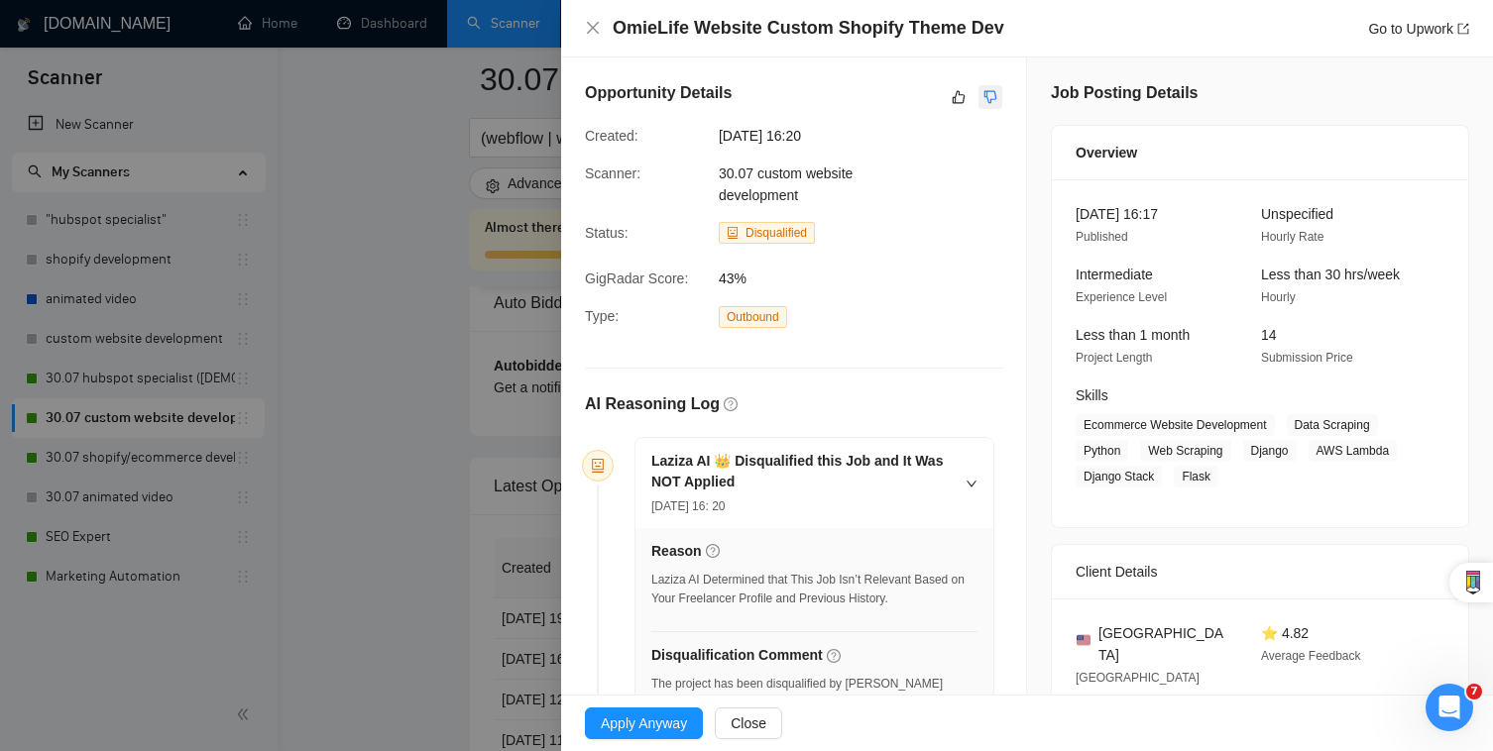
click at [987, 103] on icon "dislike" at bounding box center [990, 97] width 14 height 16
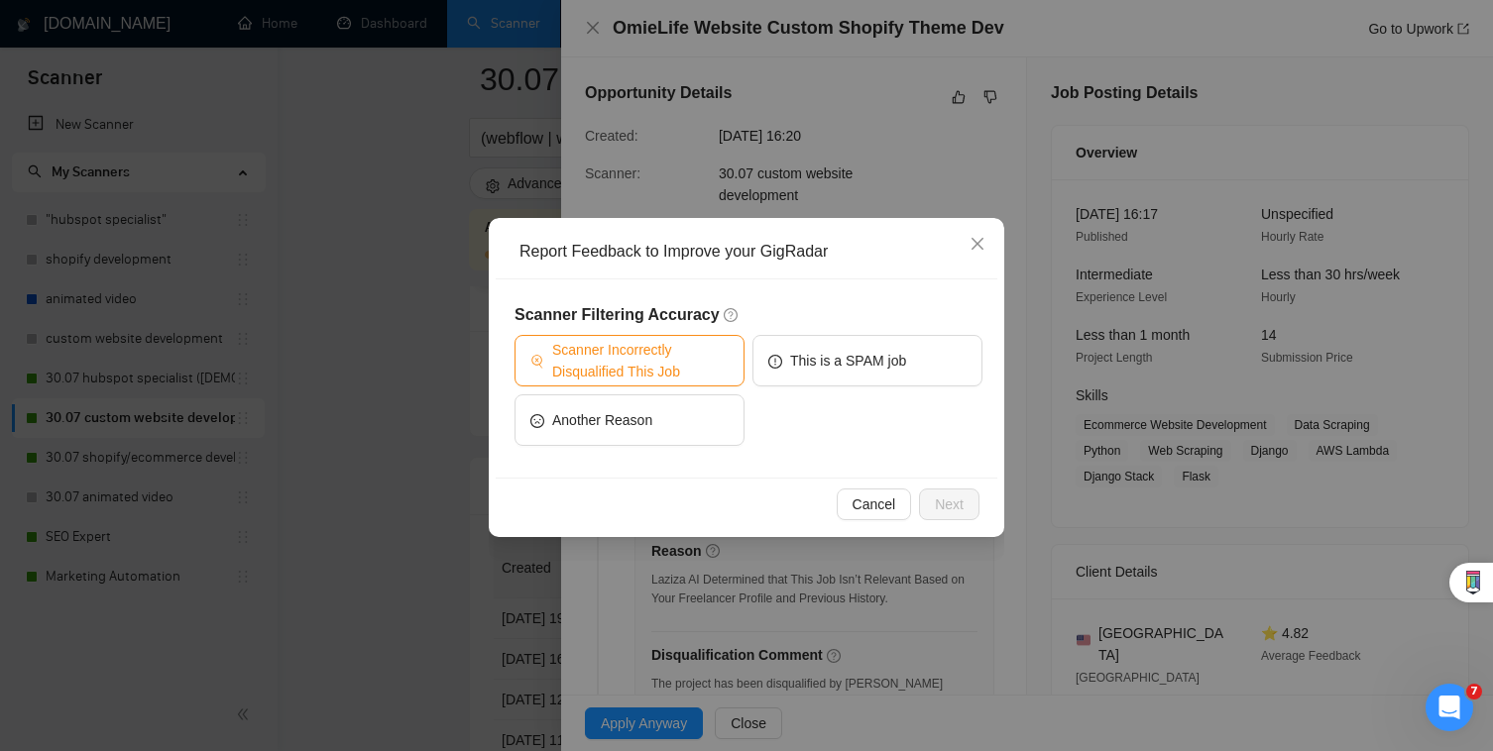
click at [660, 357] on span "Scanner Incorrectly Disqualified This Job" at bounding box center [640, 361] width 176 height 44
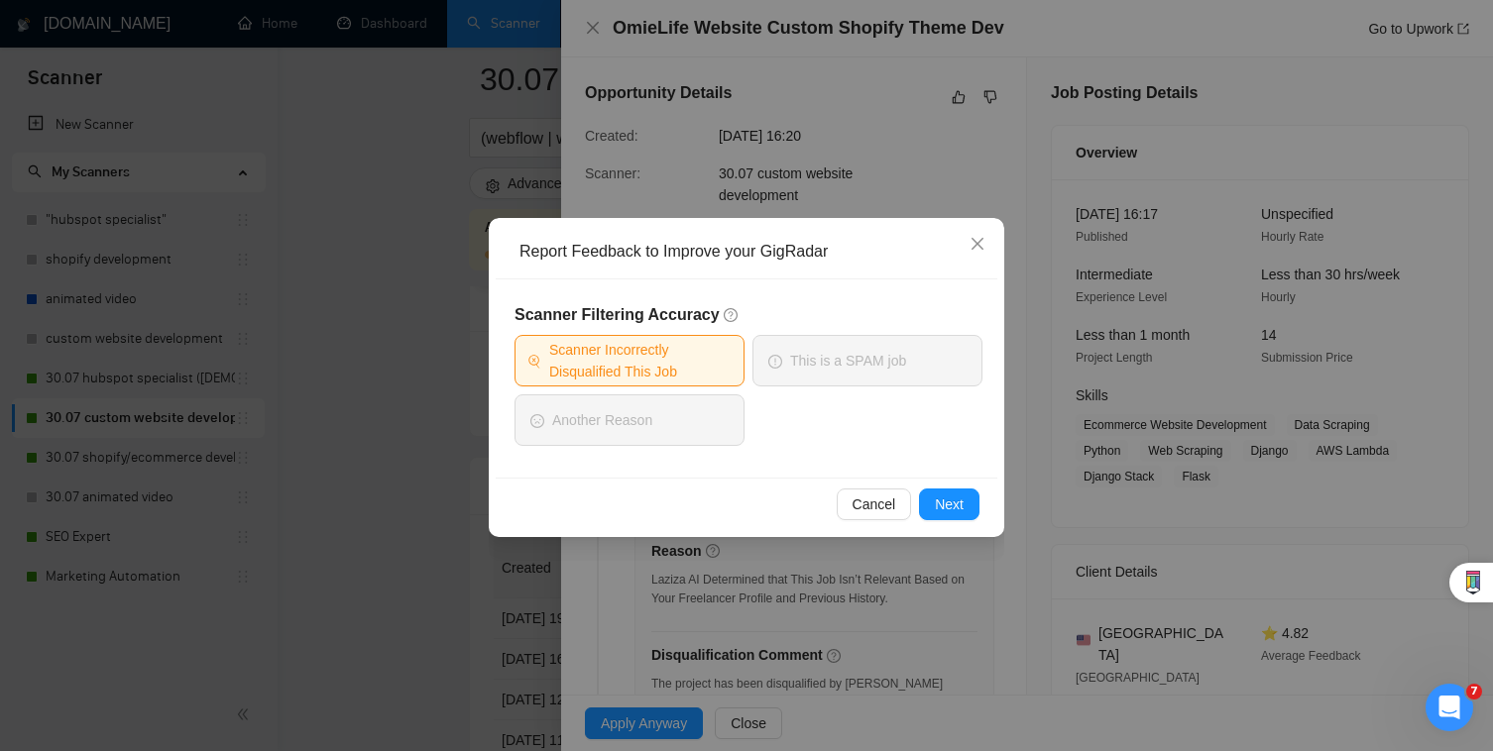
click at [942, 521] on div "Cancel Next" at bounding box center [746, 504] width 501 height 53
click at [945, 504] on span "Next" at bounding box center [949, 505] width 29 height 22
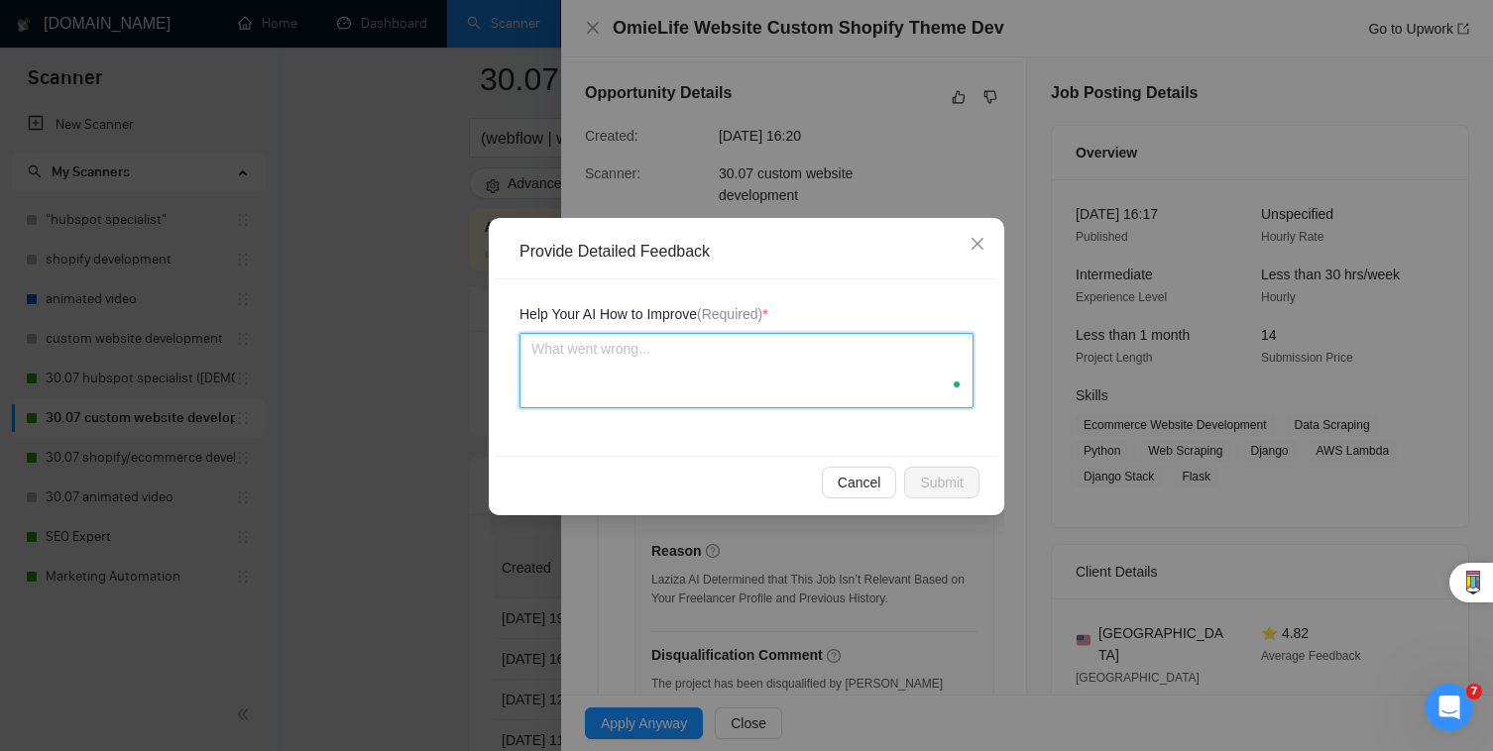
click at [745, 375] on textarea at bounding box center [746, 370] width 454 height 75
type textarea "W"
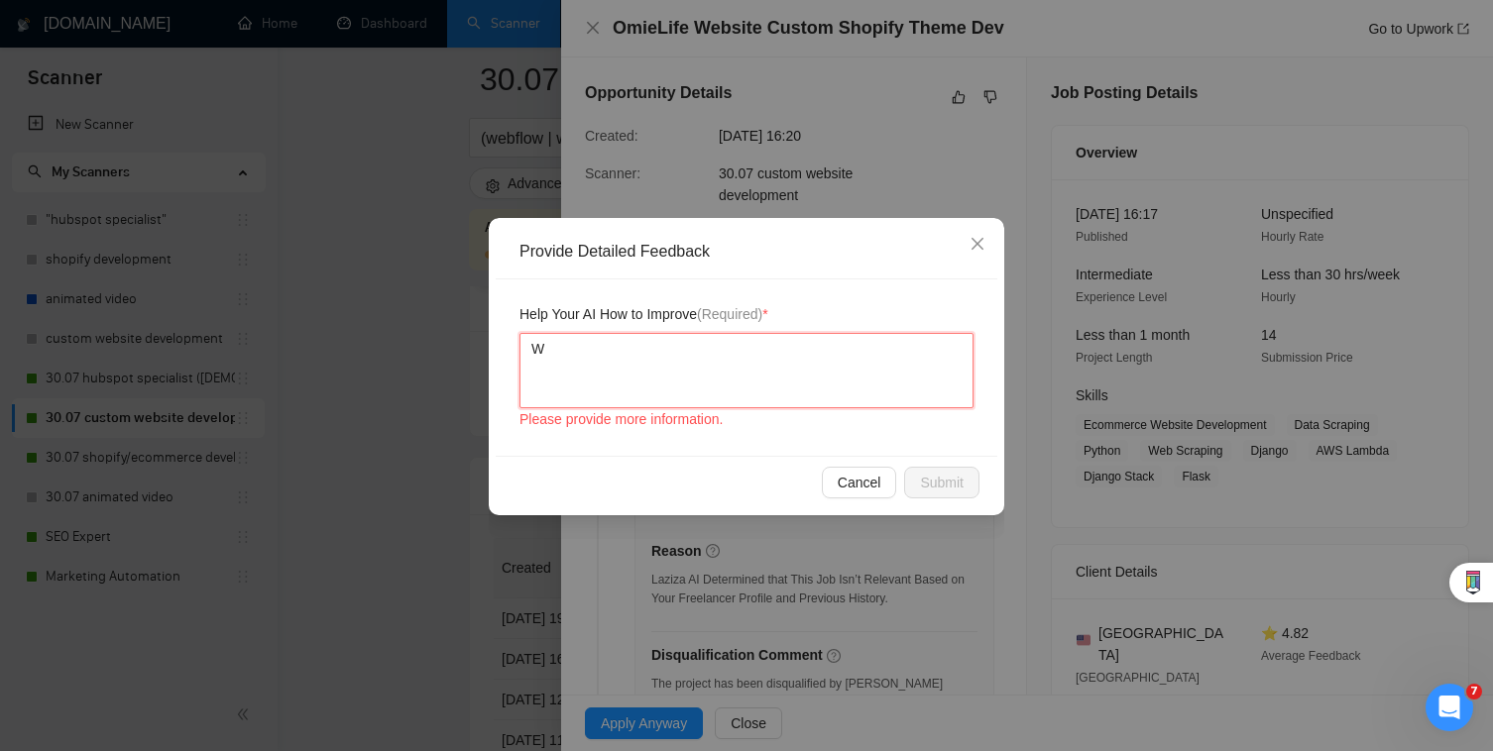
type textarea "We"
type textarea "We h"
type textarea "We ha"
type textarea "We hav"
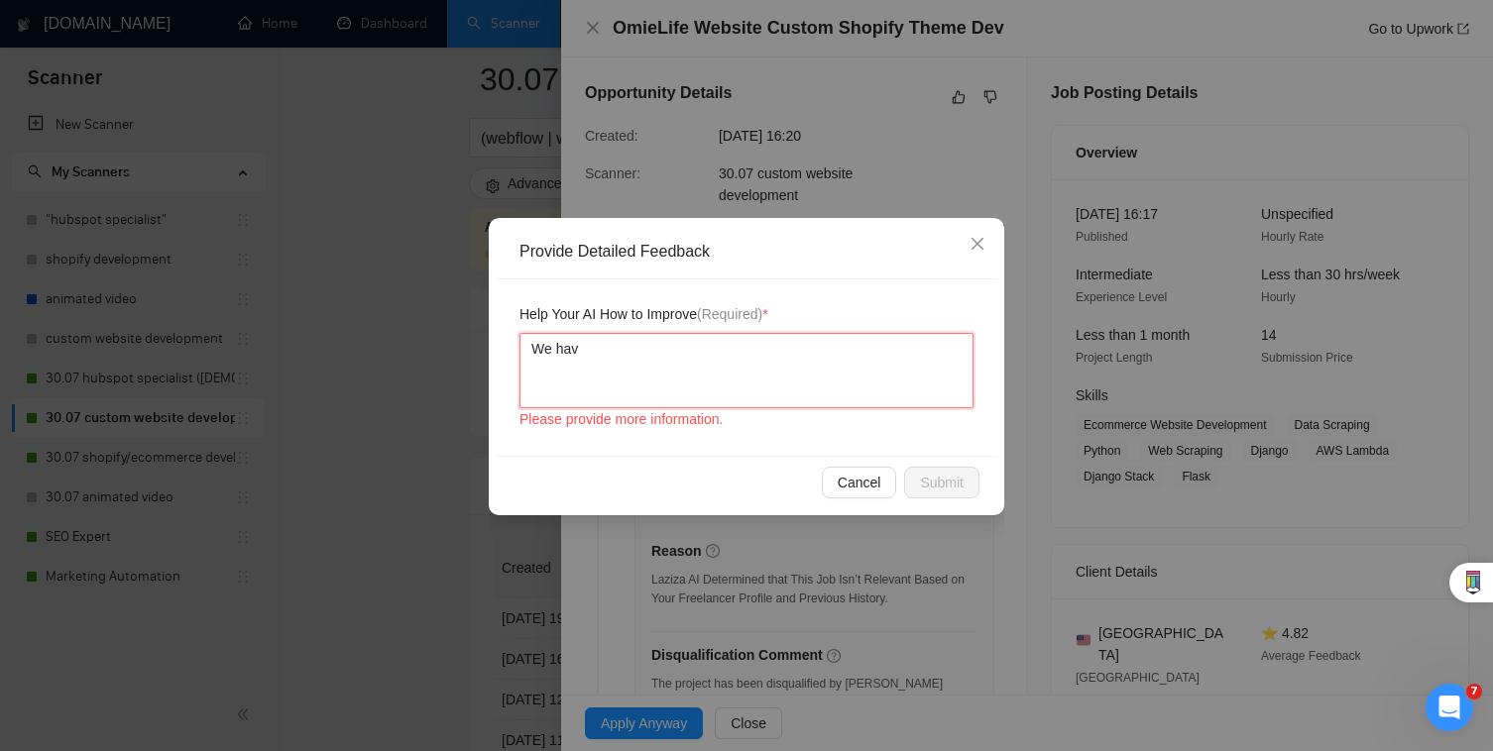
type textarea "We have"
type textarea "We have S"
type textarea "We have"
type textarea "We have s"
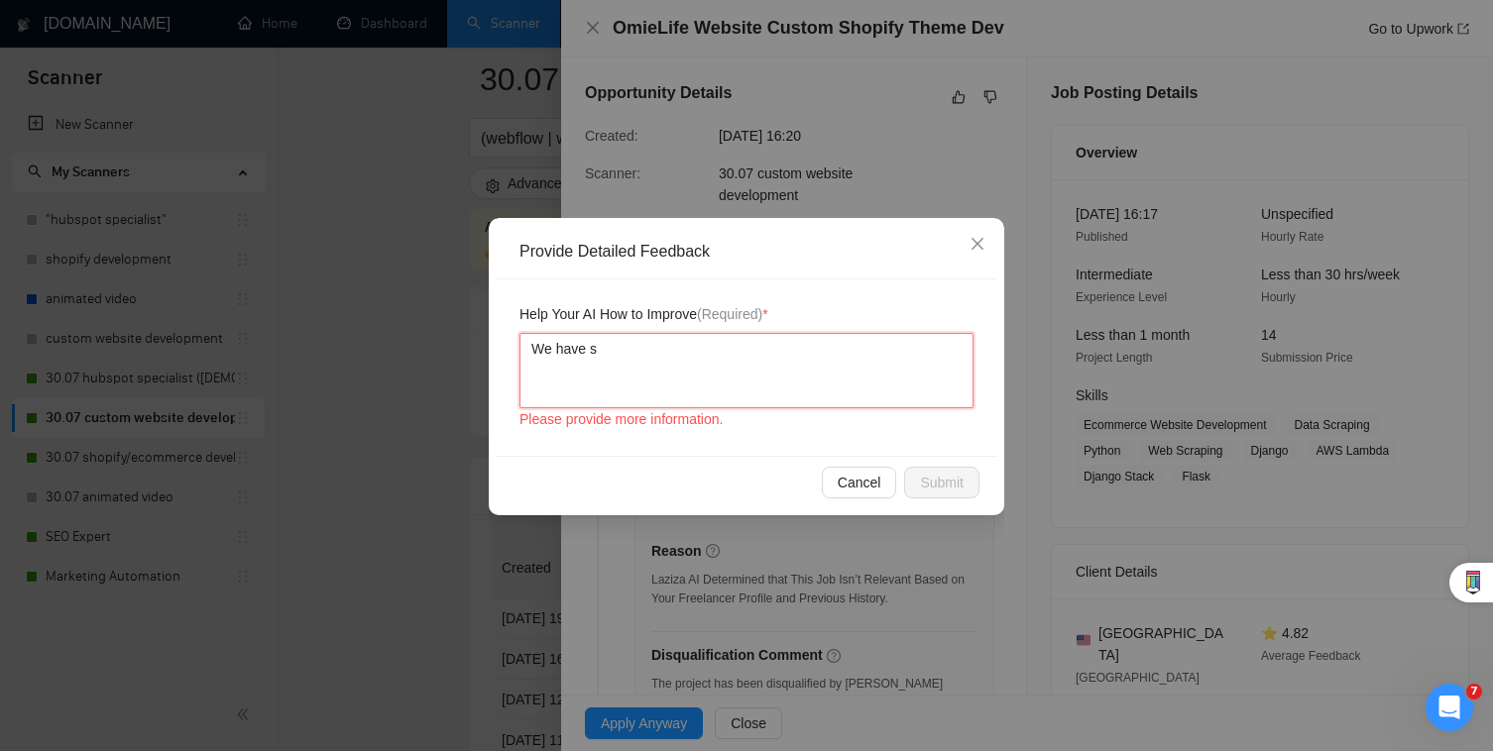
type textarea "We have st"
type textarea "We have str"
type textarea "We have stro"
type textarea "We have stron"
type textarea "We have strong"
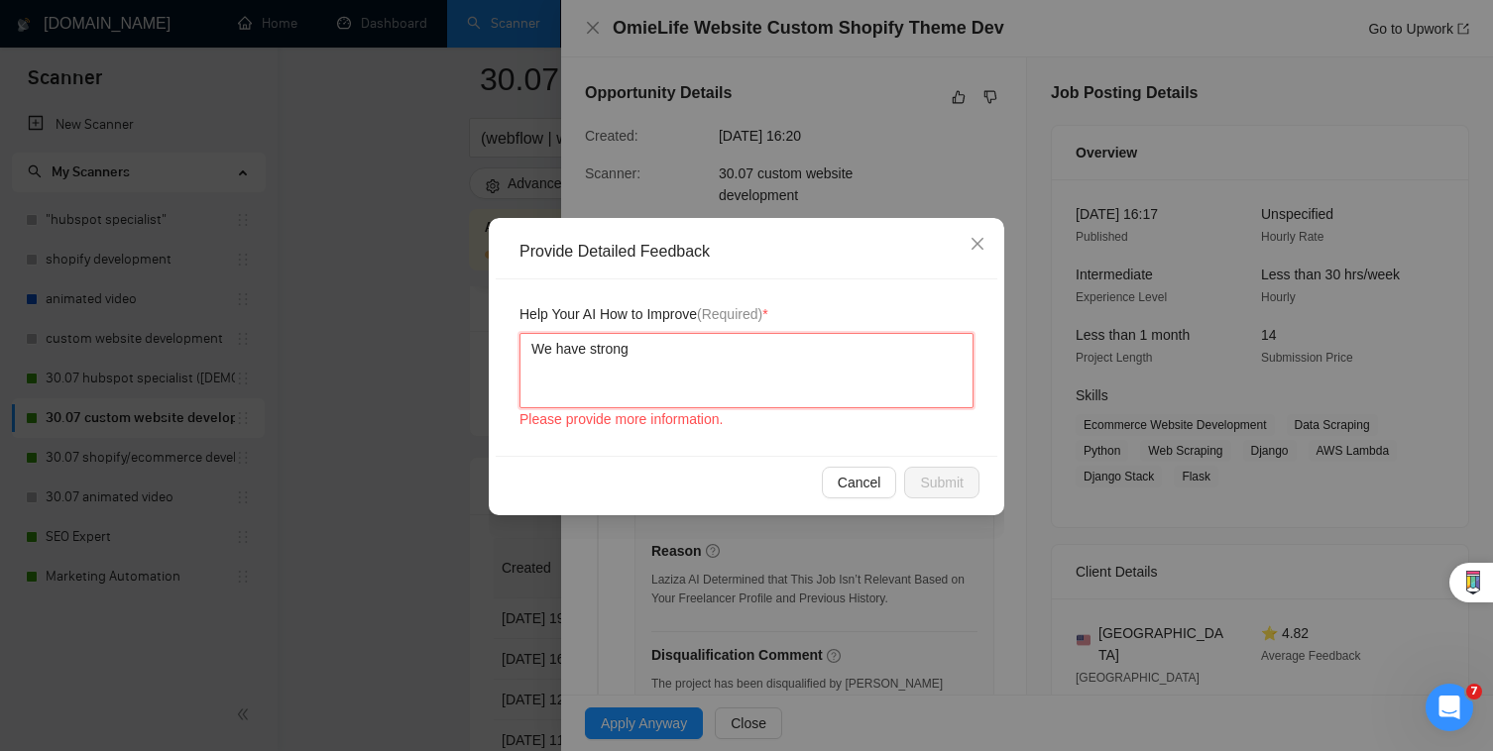
type textarea "We have strong"
type textarea "We have strong S"
type textarea "We have strong Sh"
type textarea "We have strong Sho"
type textarea "We have strong Shop"
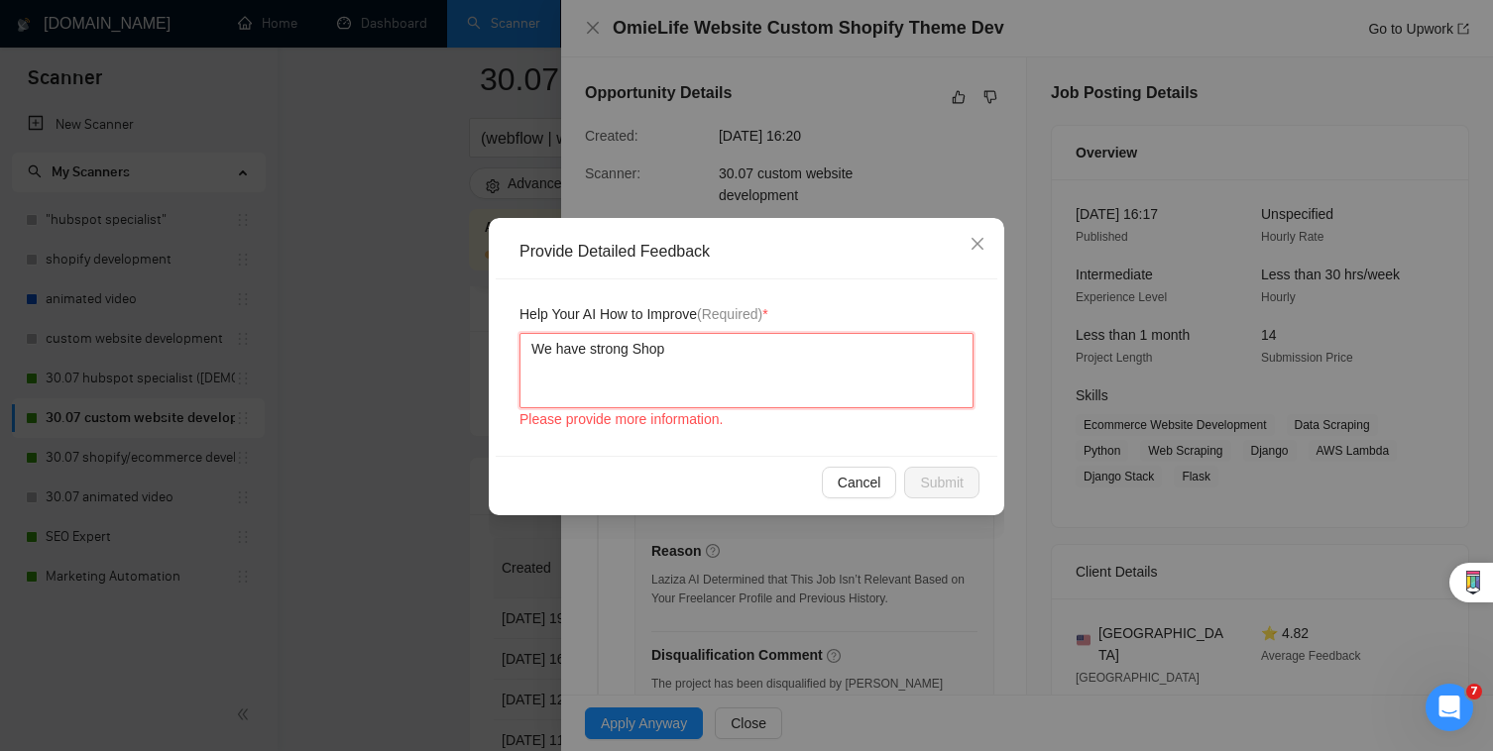
type textarea "We have strong Shopi"
type textarea "We have strong Shopif"
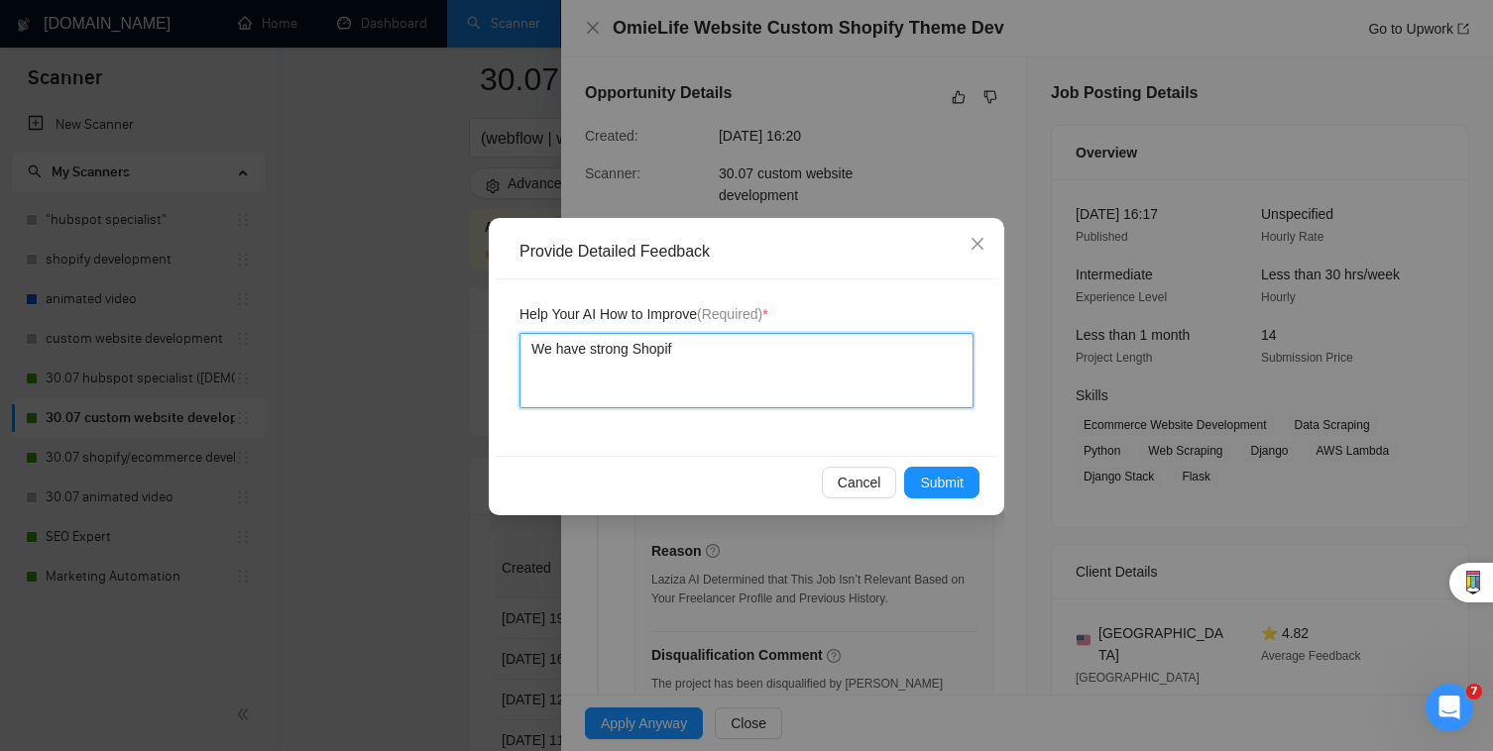
type textarea "We have strong Shopify"
type textarea "We have strong Shopify a"
type textarea "We have strong Shopify an"
type textarea "We have strong Shopify and"
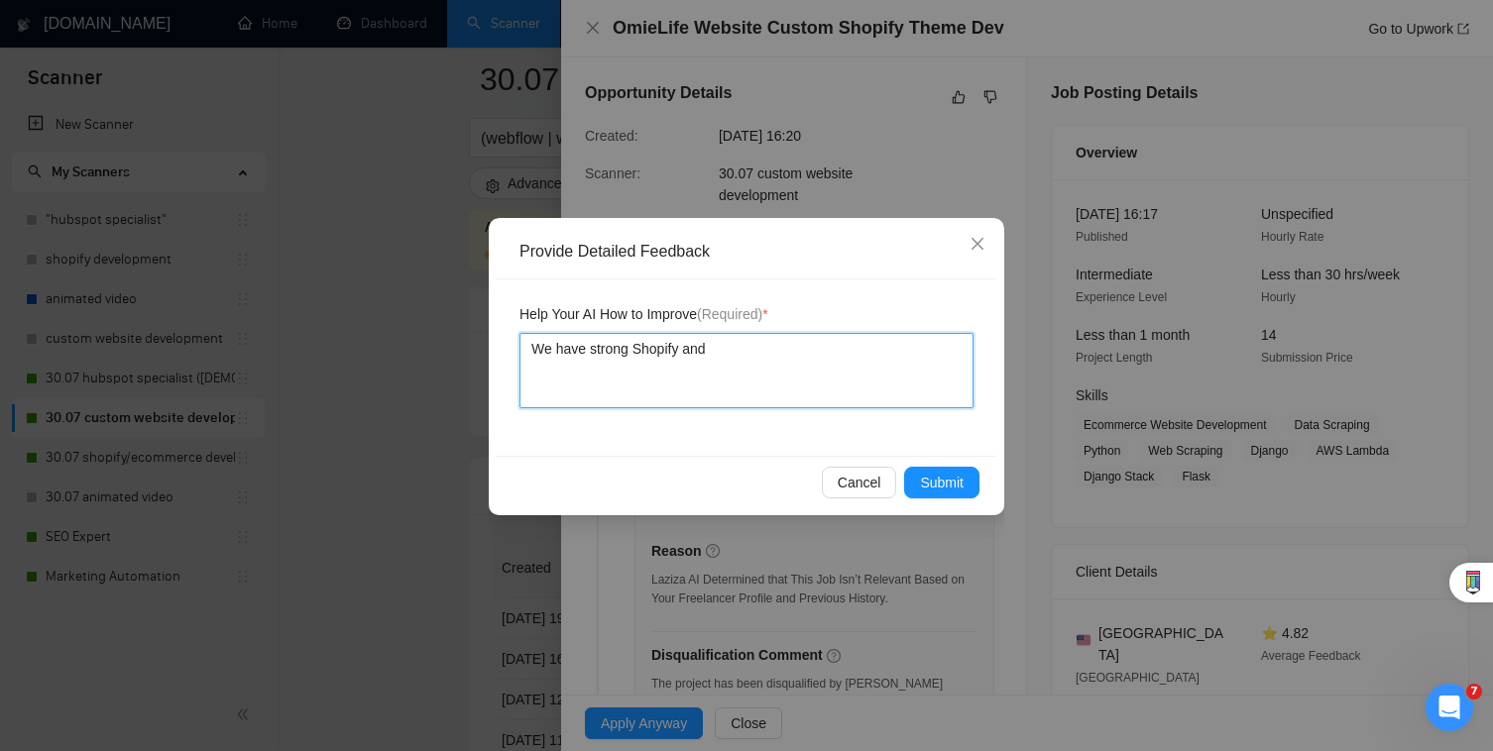
type textarea "We have strong Shopify and"
type textarea "We have strong Shopify and C"
type textarea "We have strong Shopify and CS"
type textarea "We have strong Shopify and CSS"
type textarea "We have strong Shopify and CSS s"
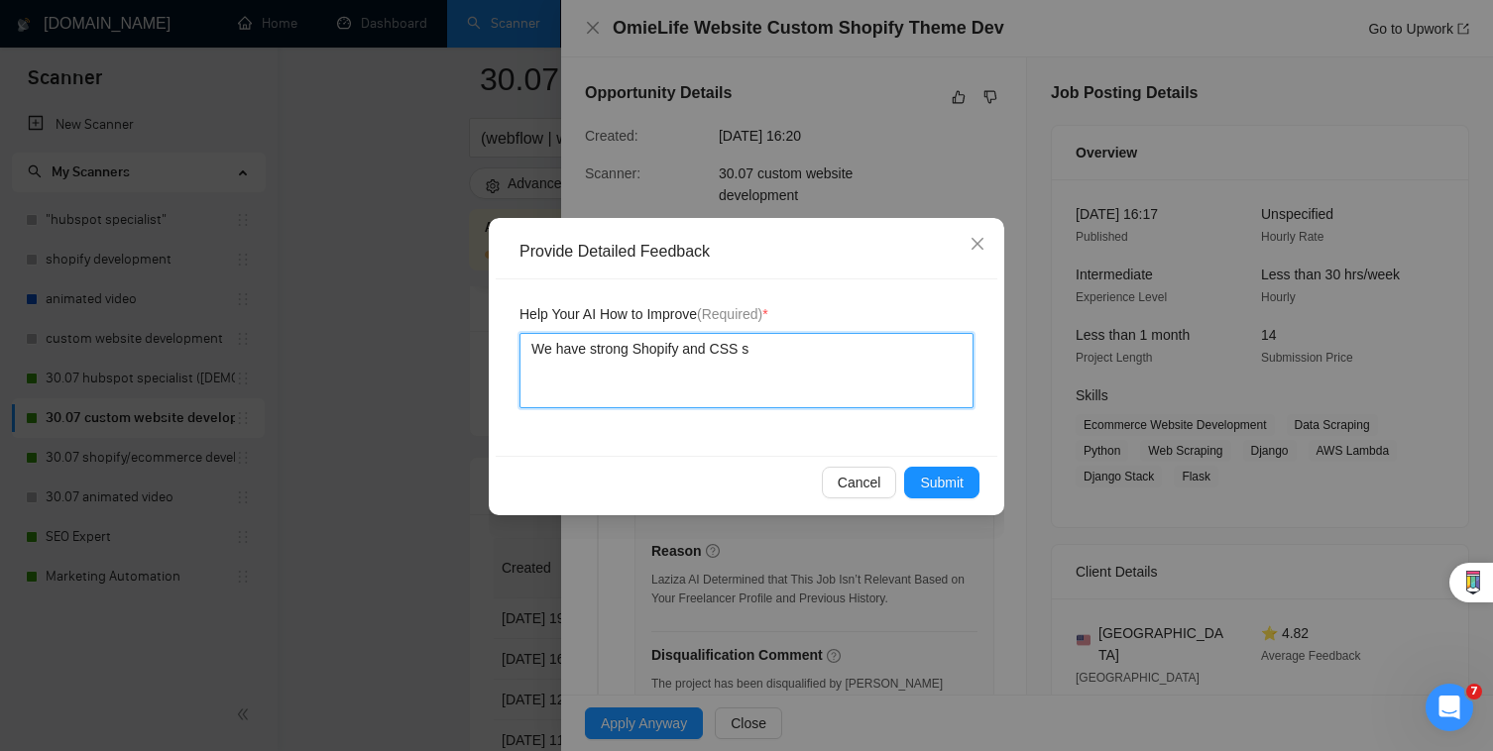
type textarea "We have strong Shopify and CSS"
type textarea "We have strong Shopify and CSS s"
type textarea "We have strong Shopify and CSS sk"
type textarea "We have strong Shopify and CSS ski"
type textarea "We have strong Shopify and CSS skil"
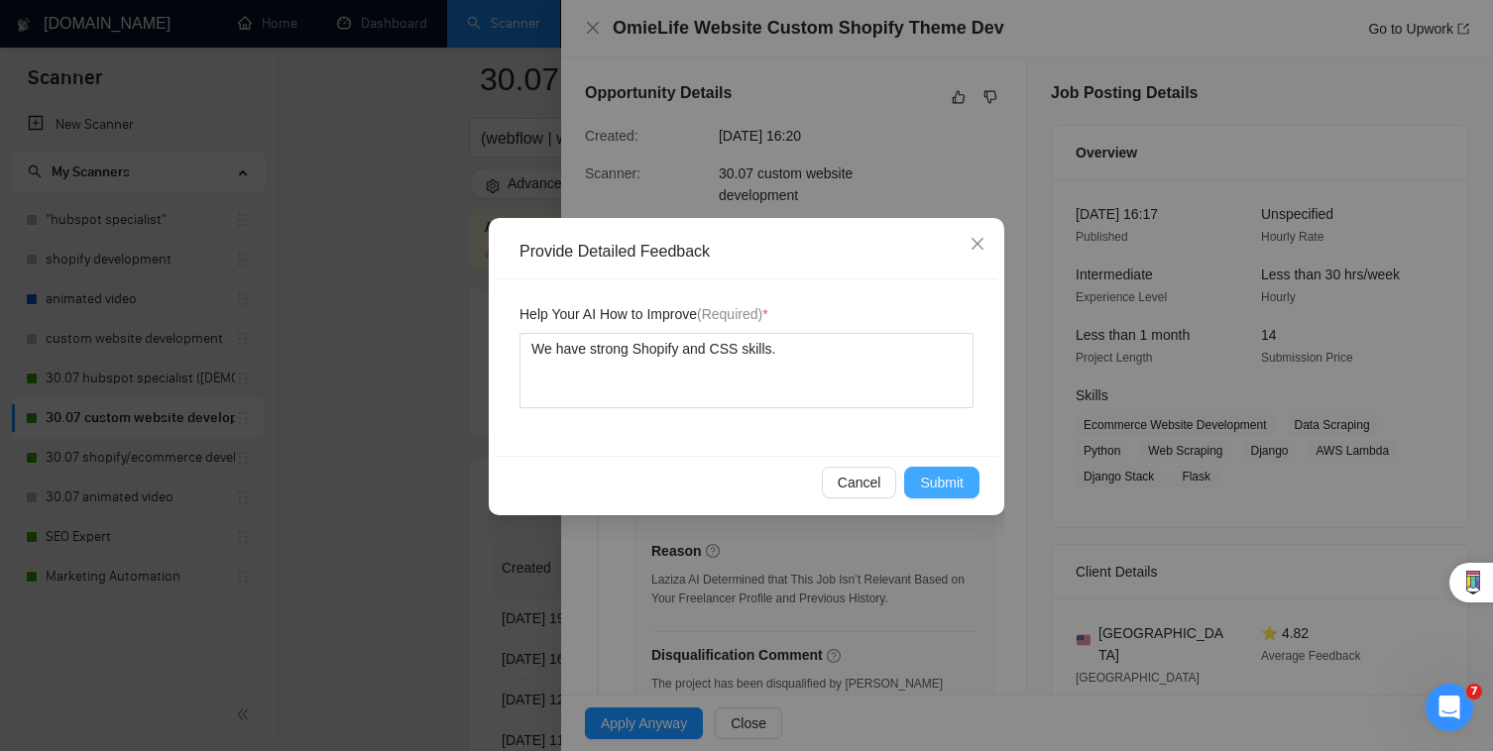
click at [931, 478] on span "Submit" at bounding box center [942, 483] width 44 height 22
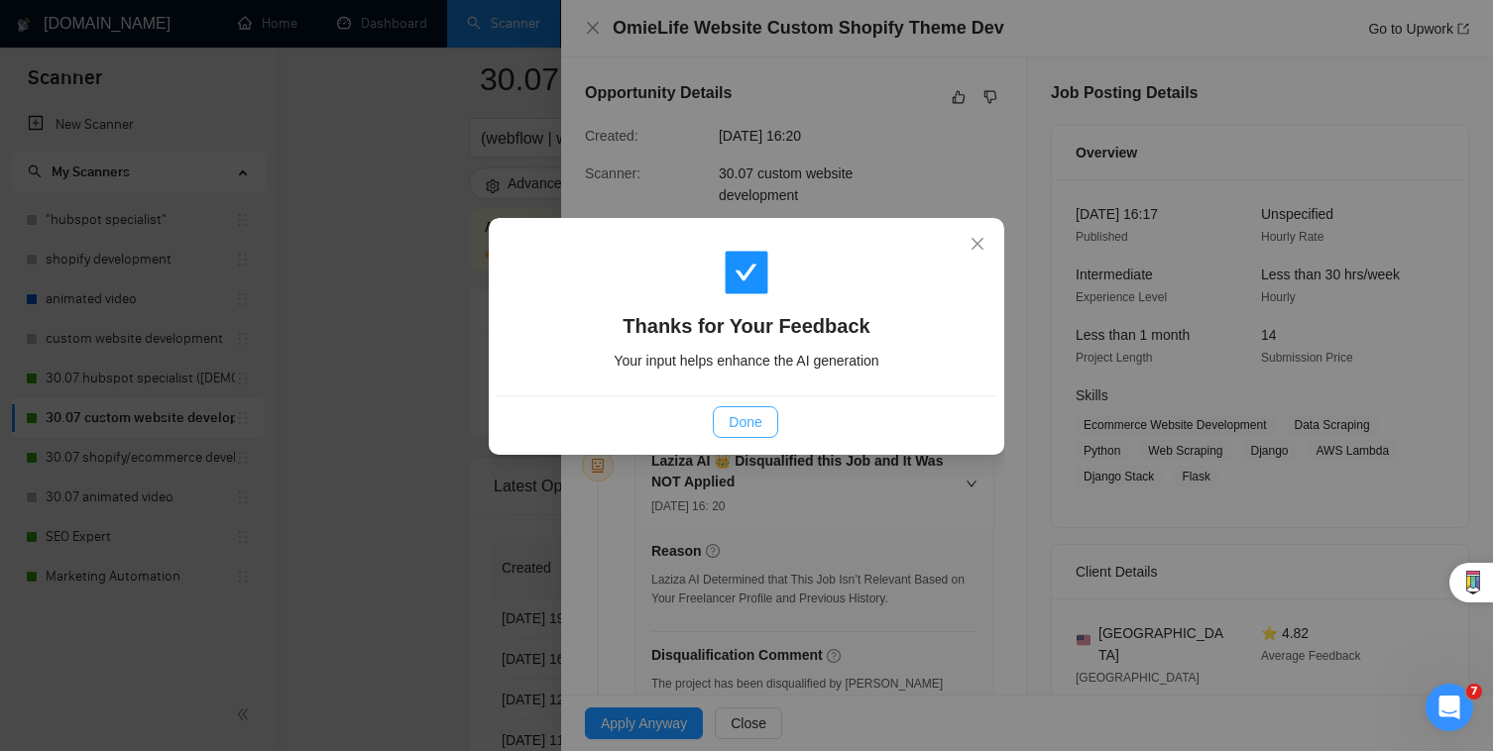
click at [750, 420] on span "Done" at bounding box center [744, 422] width 33 height 22
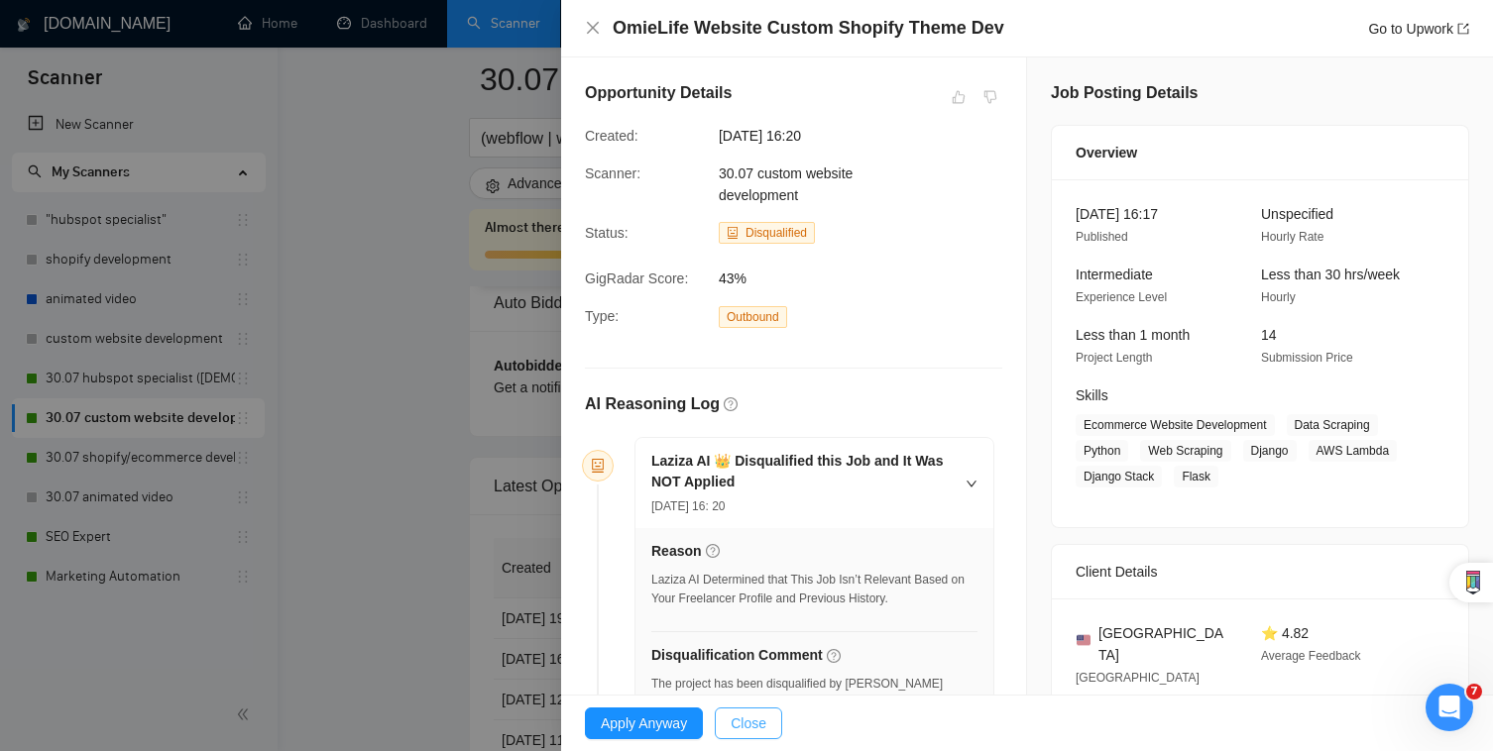
click at [762, 726] on span "Close" at bounding box center [748, 724] width 36 height 22
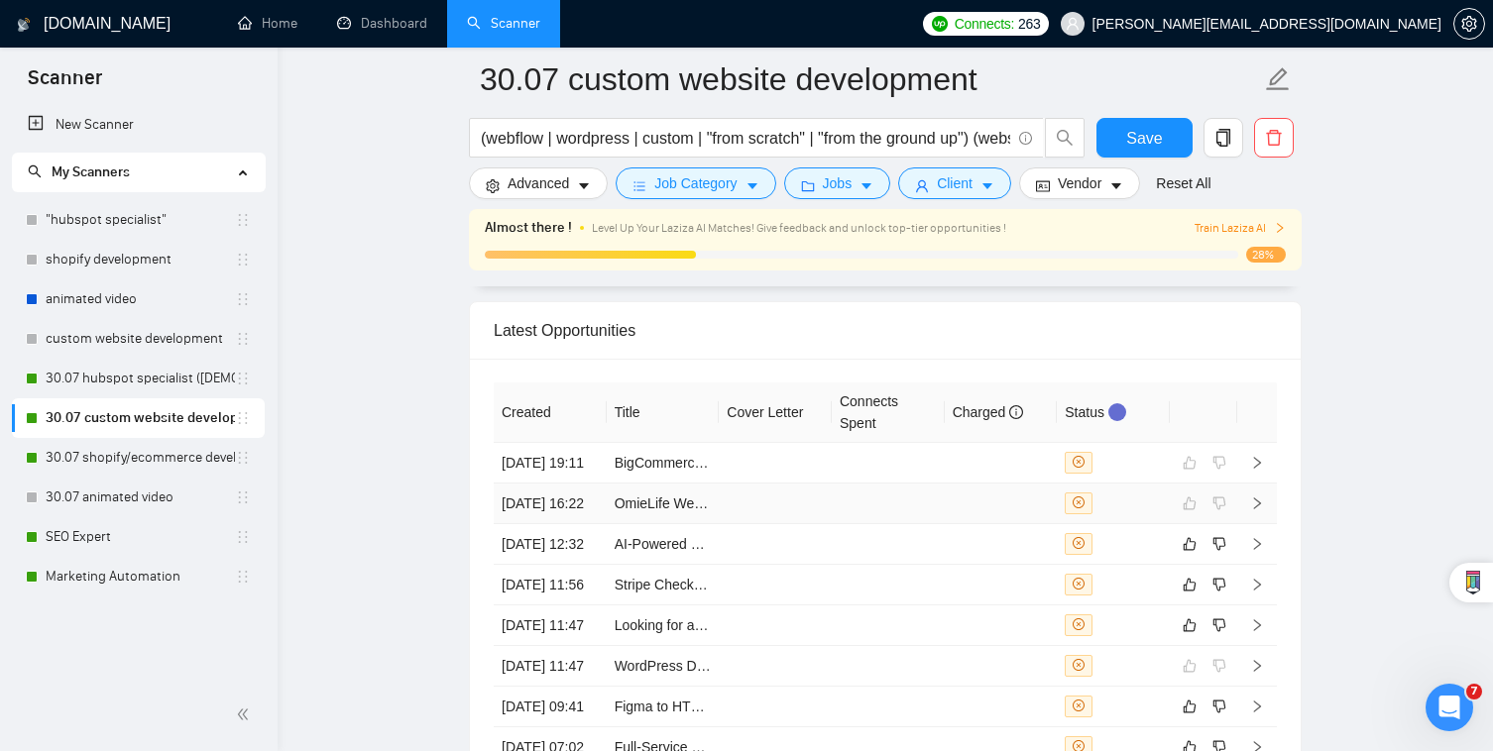
scroll to position [4969, 0]
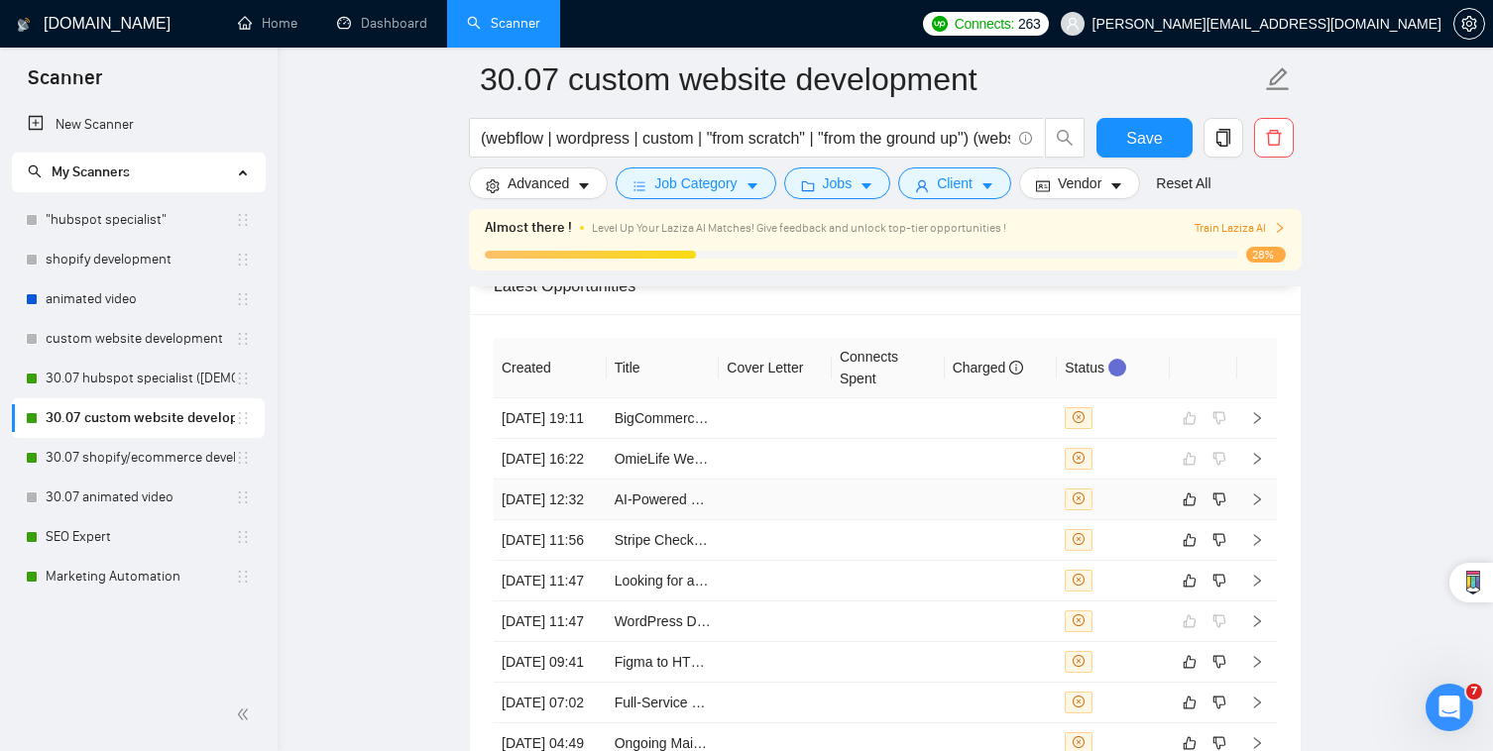
click at [667, 495] on td "AI-Powered Website Content Automation Pipeline Developer" at bounding box center [663, 500] width 113 height 41
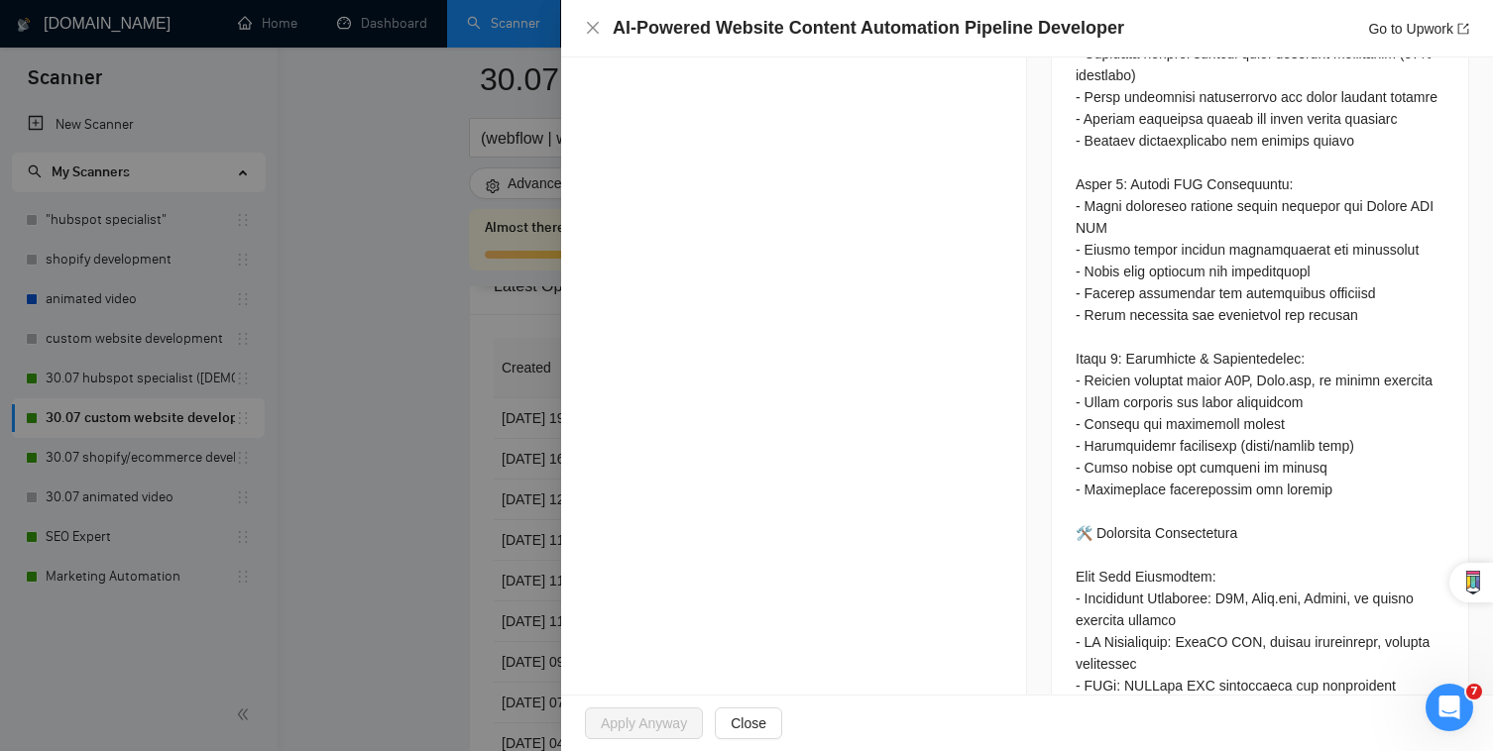
scroll to position [1775, 0]
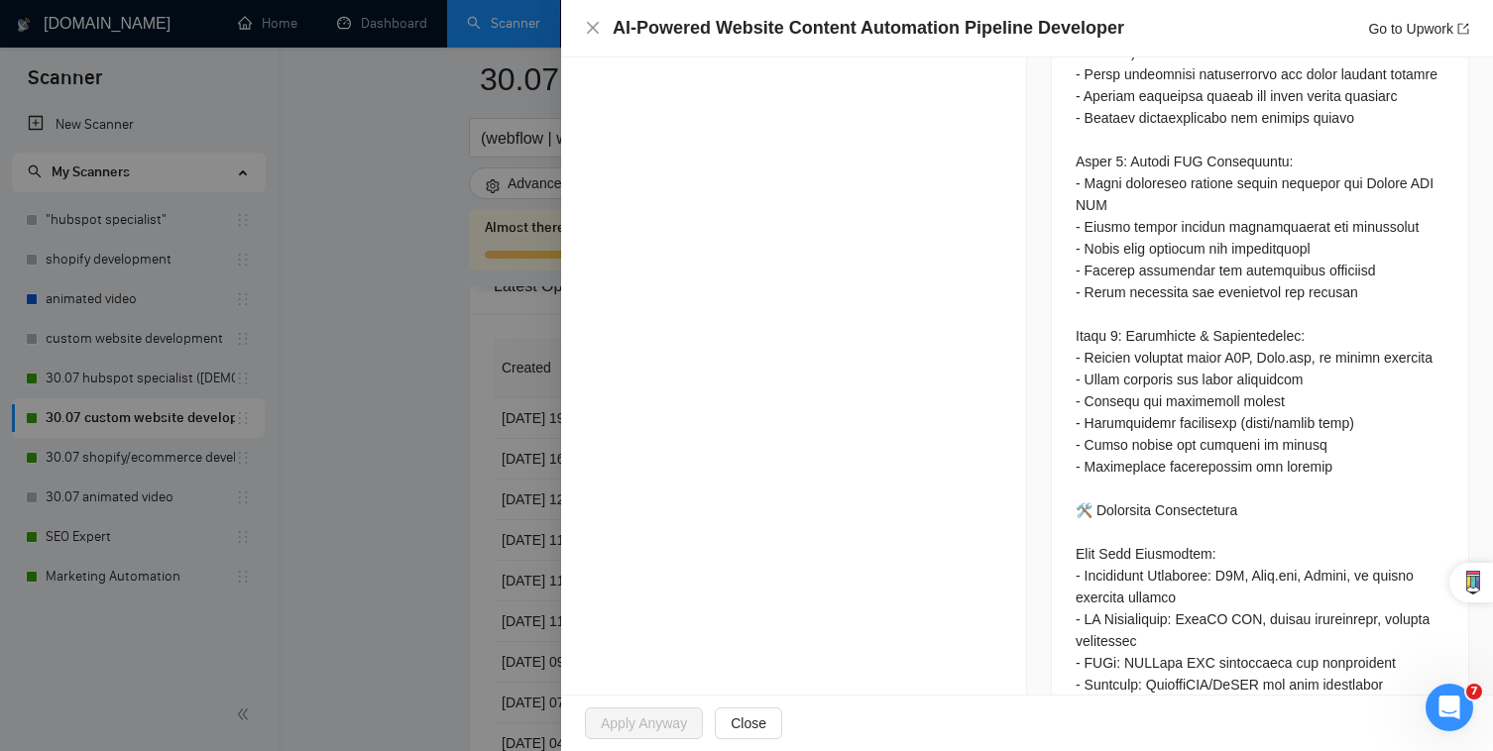
click at [388, 514] on div at bounding box center [746, 375] width 1493 height 751
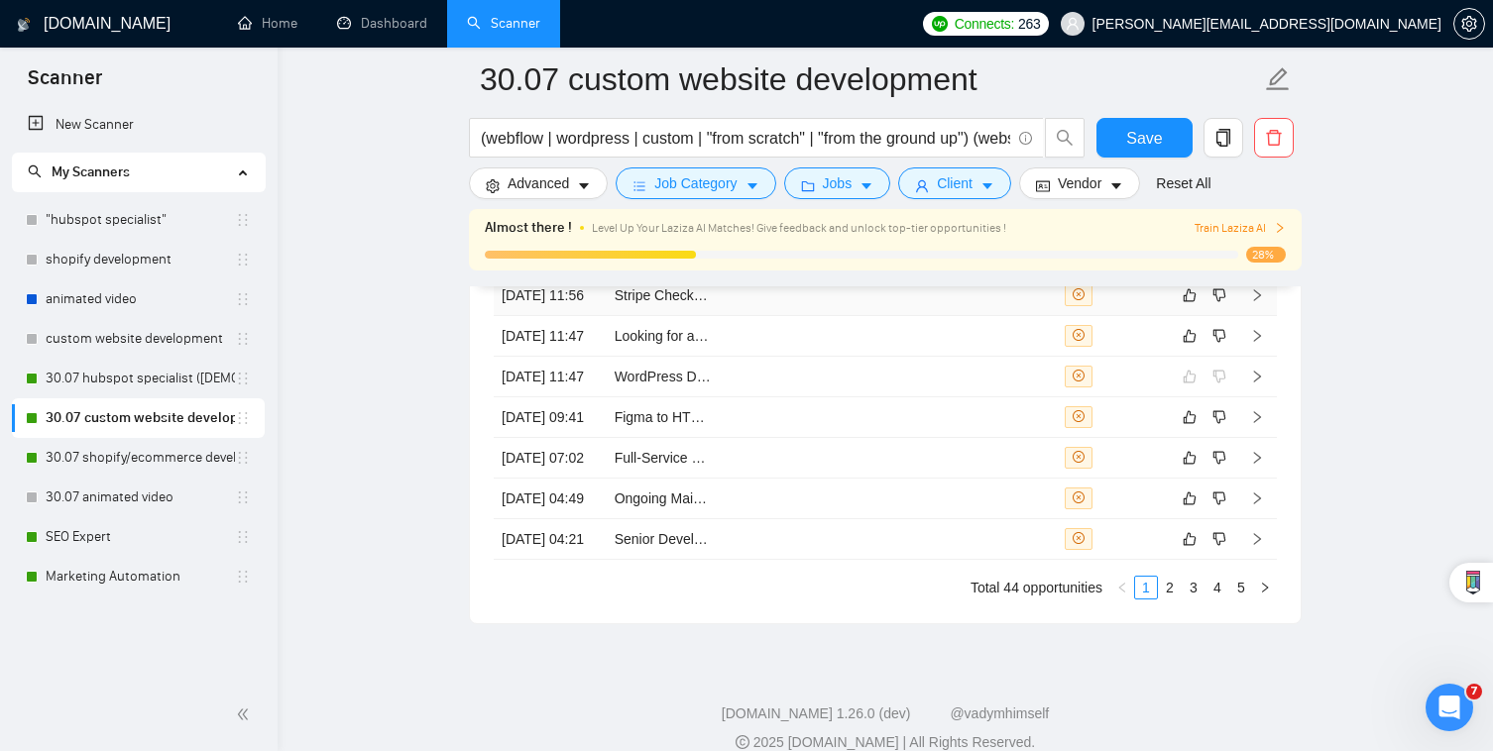
scroll to position [5393, 0]
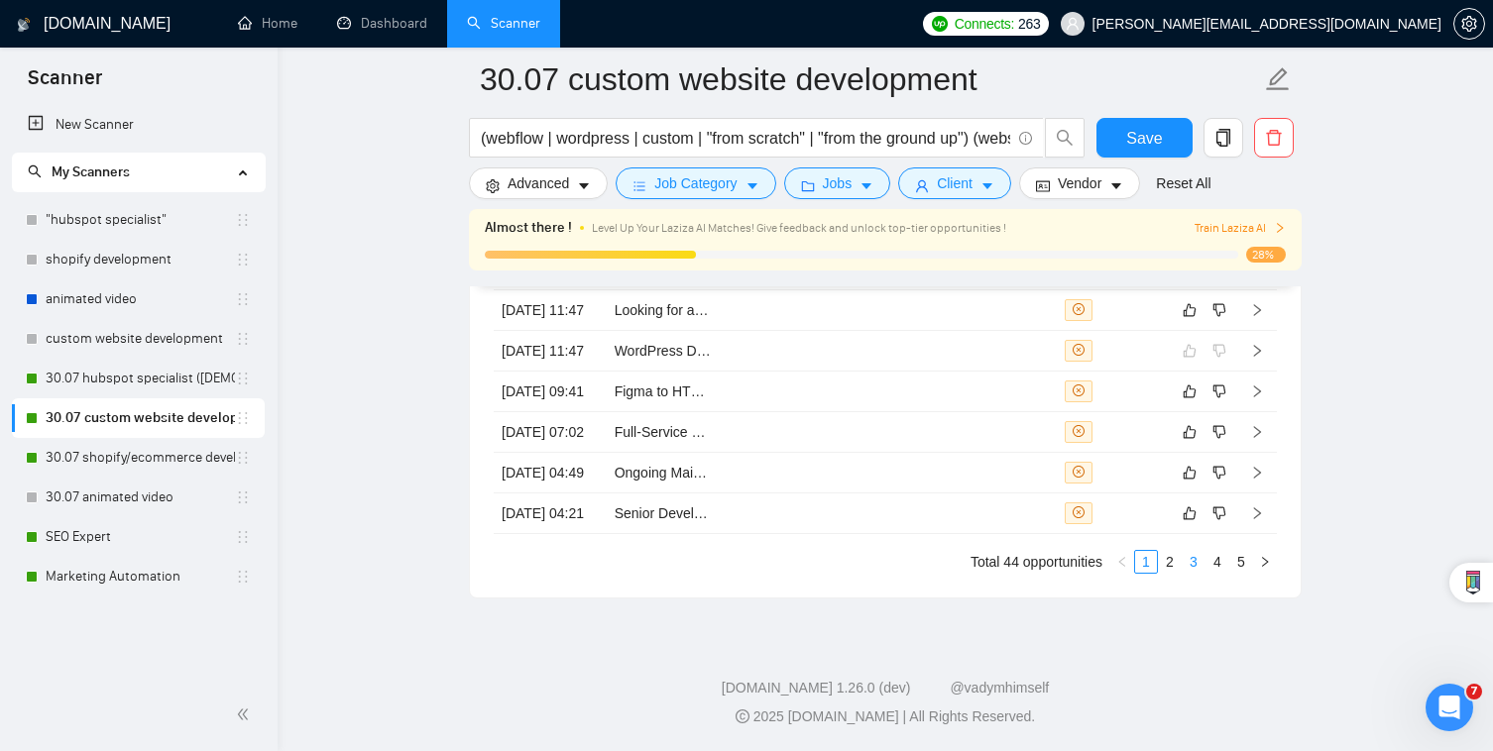
click at [1182, 559] on link "3" at bounding box center [1193, 562] width 22 height 22
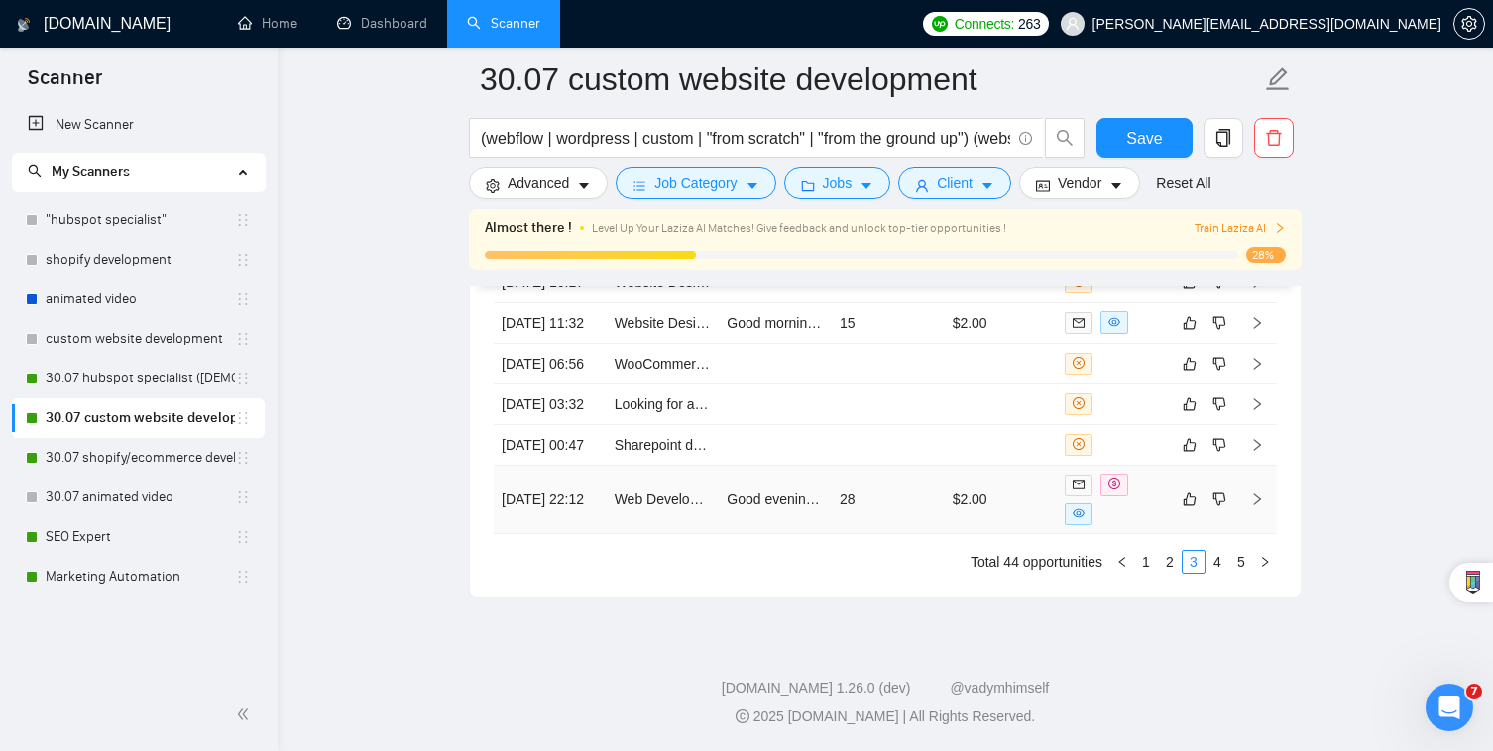
click at [980, 531] on td "$2.00" at bounding box center [1000, 500] width 113 height 68
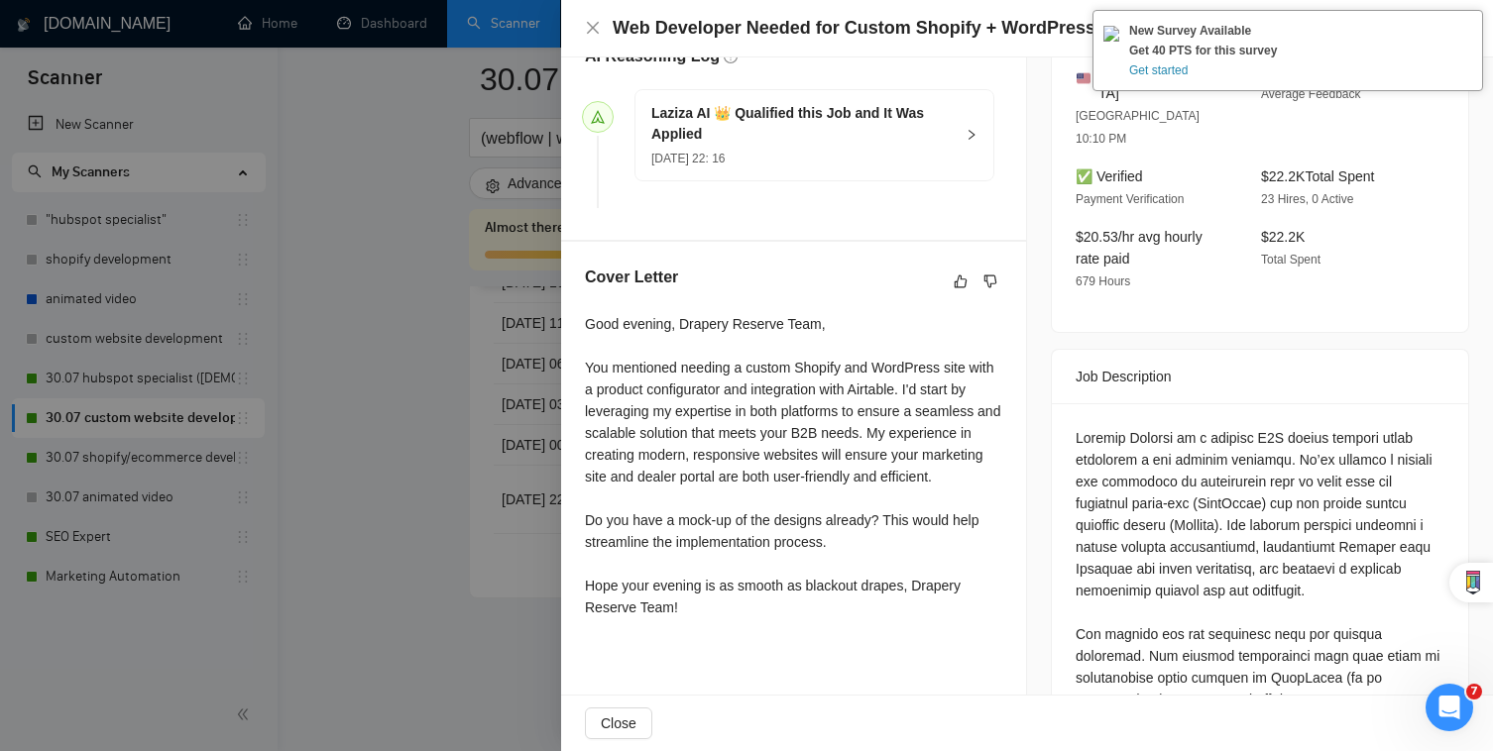
scroll to position [558, 0]
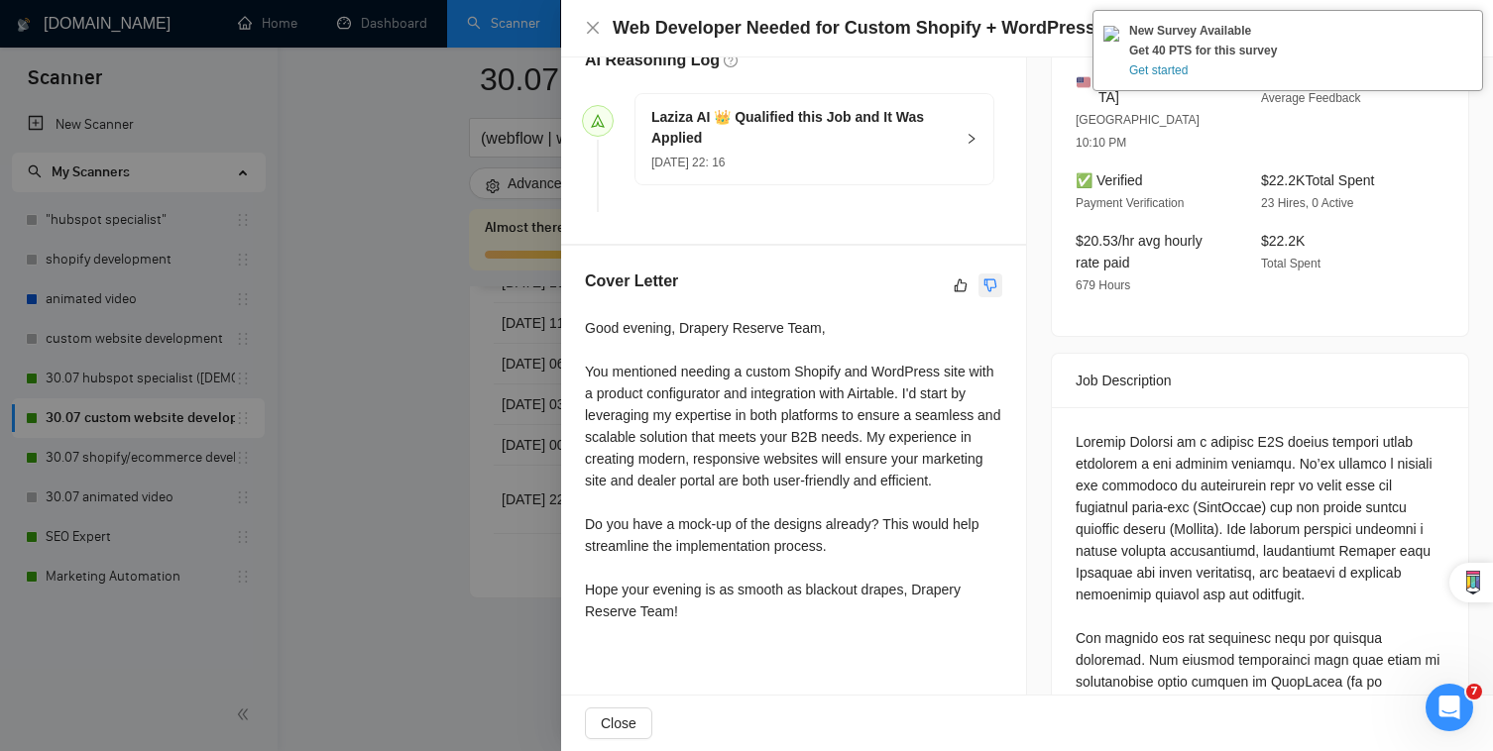
click at [988, 286] on icon "dislike" at bounding box center [990, 286] width 14 height 16
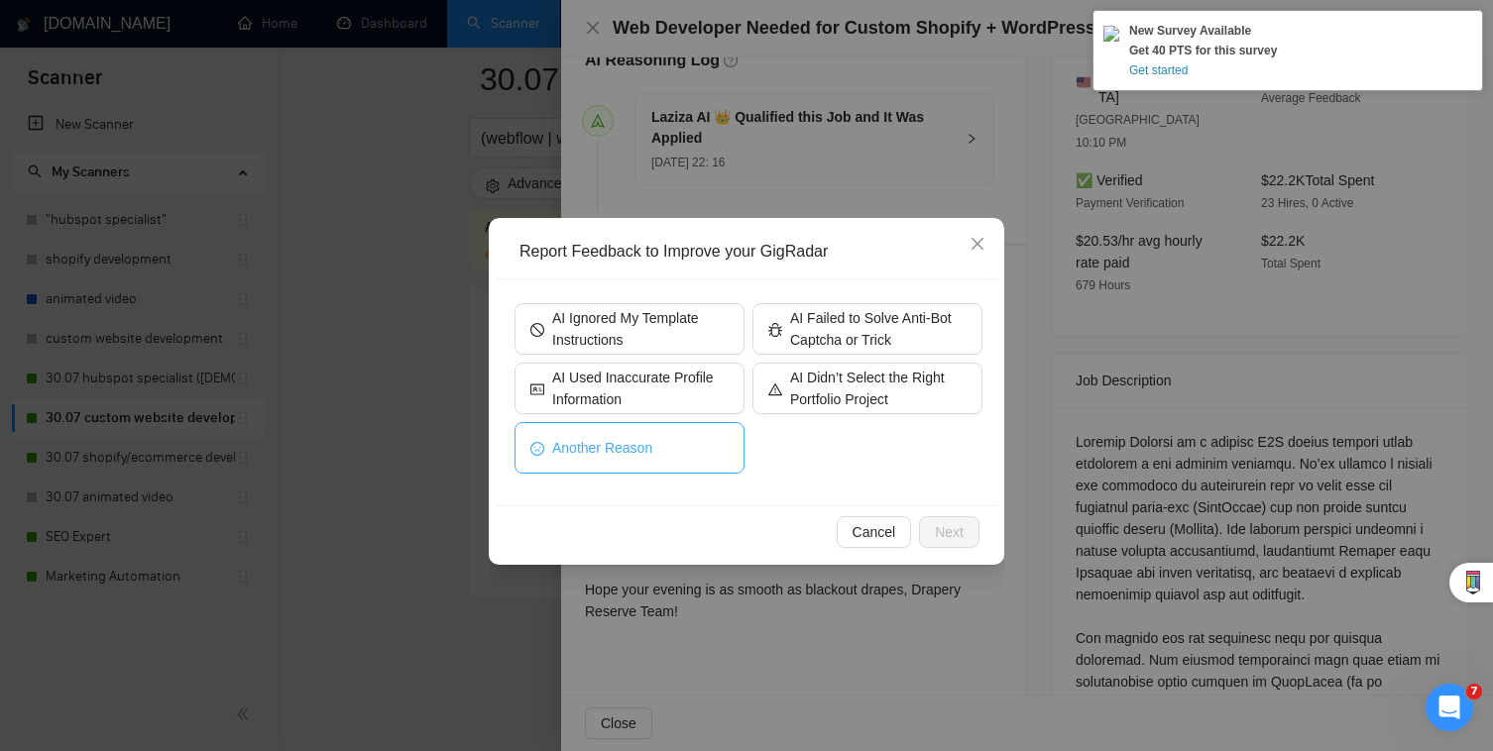
click at [725, 462] on button "Another Reason" at bounding box center [629, 448] width 230 height 52
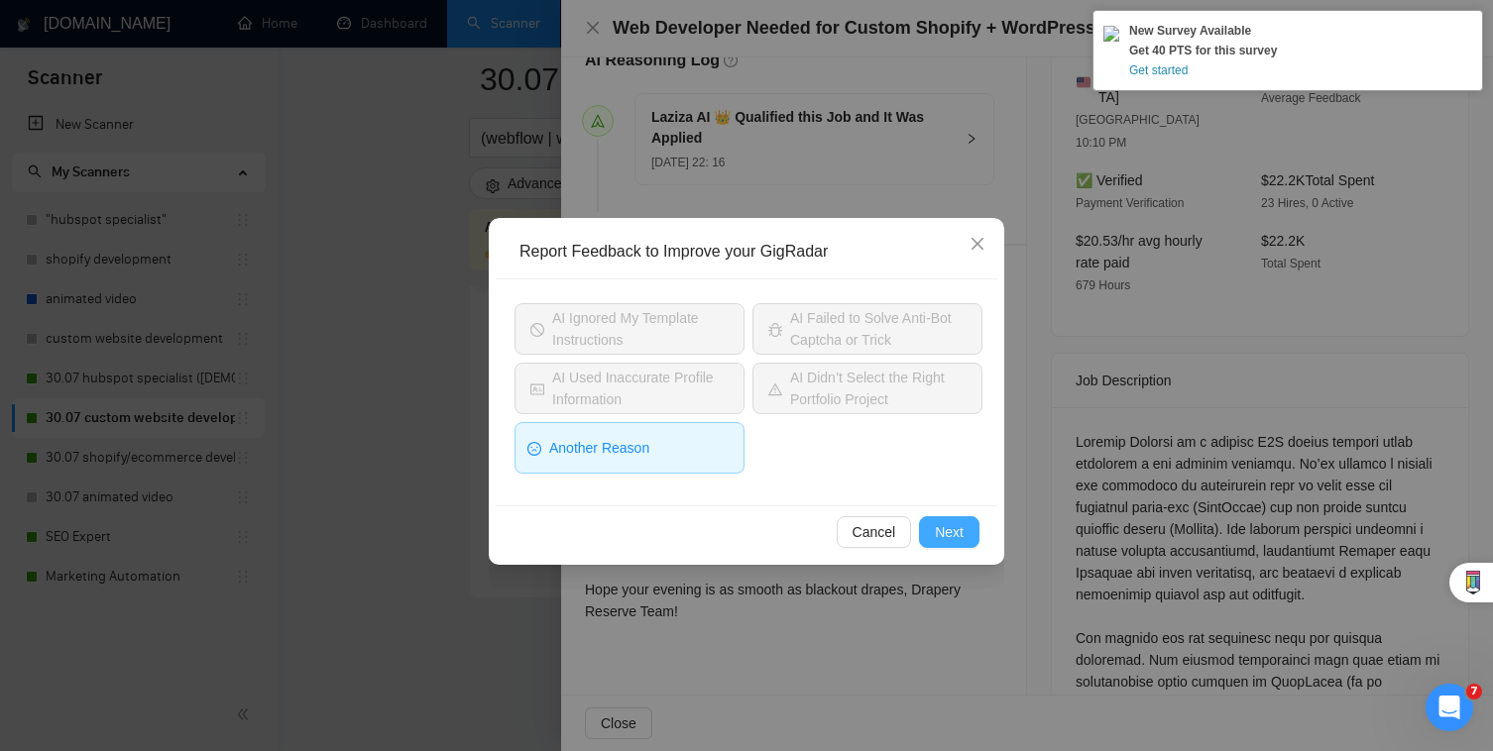
click at [962, 537] on span "Next" at bounding box center [949, 532] width 29 height 22
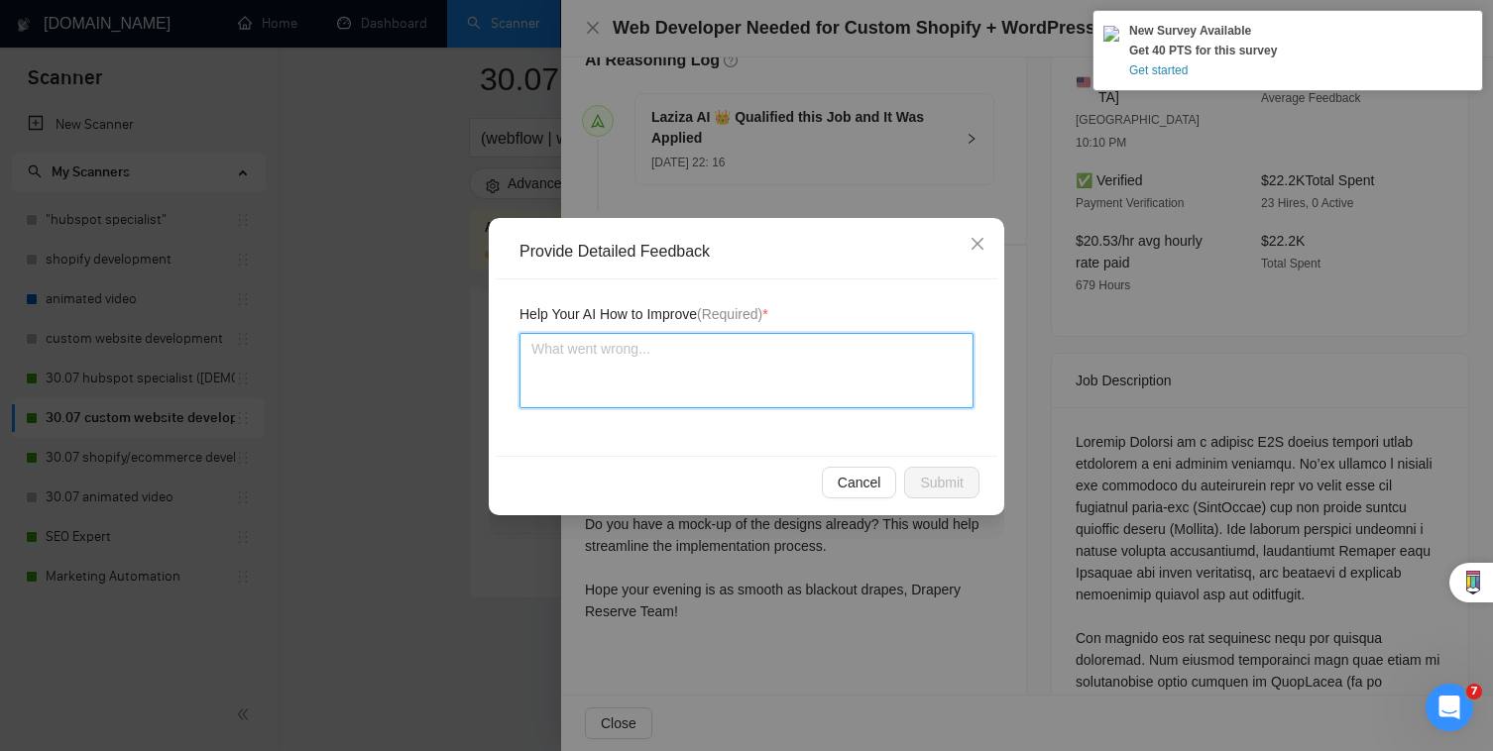
click at [744, 346] on textarea at bounding box center [746, 370] width 454 height 75
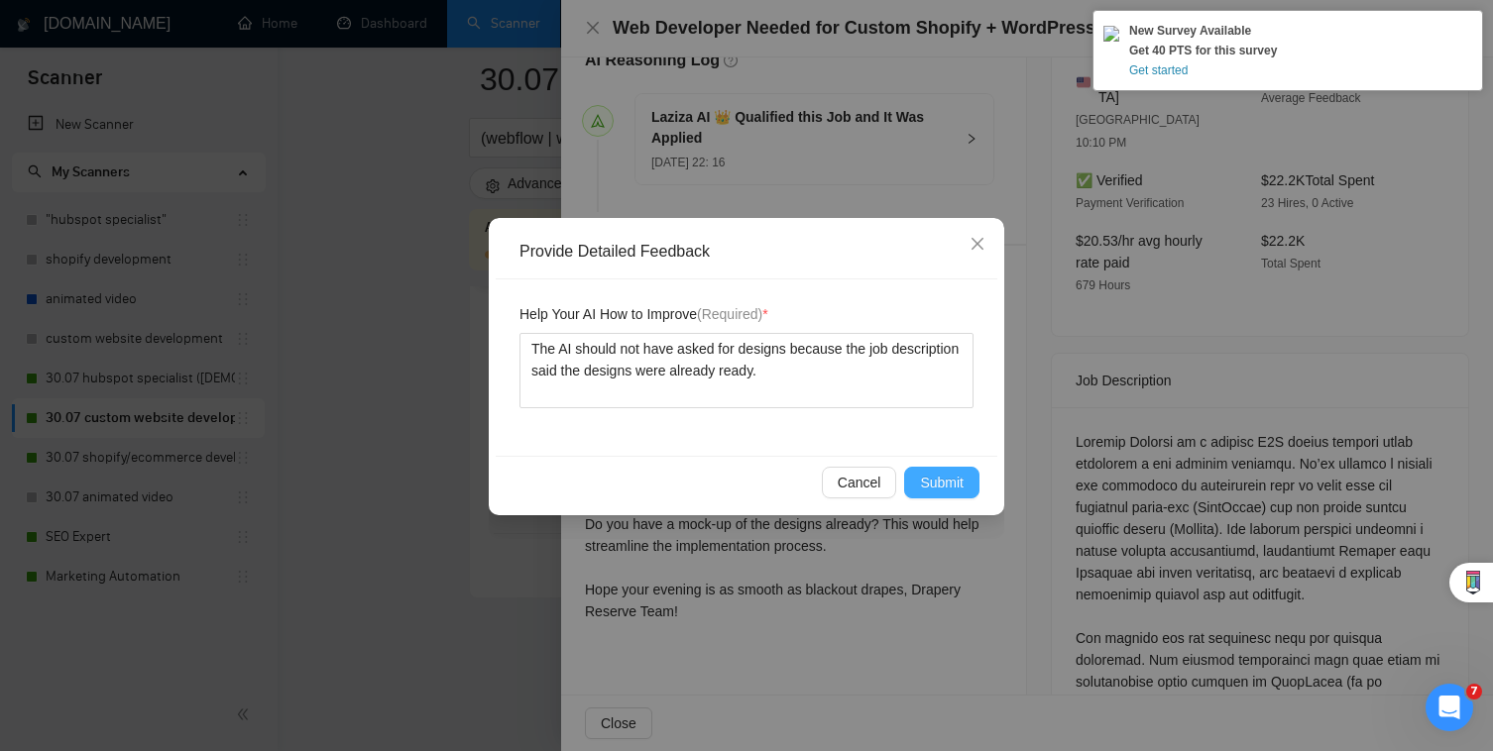
click at [942, 494] on button "Submit" at bounding box center [941, 483] width 75 height 32
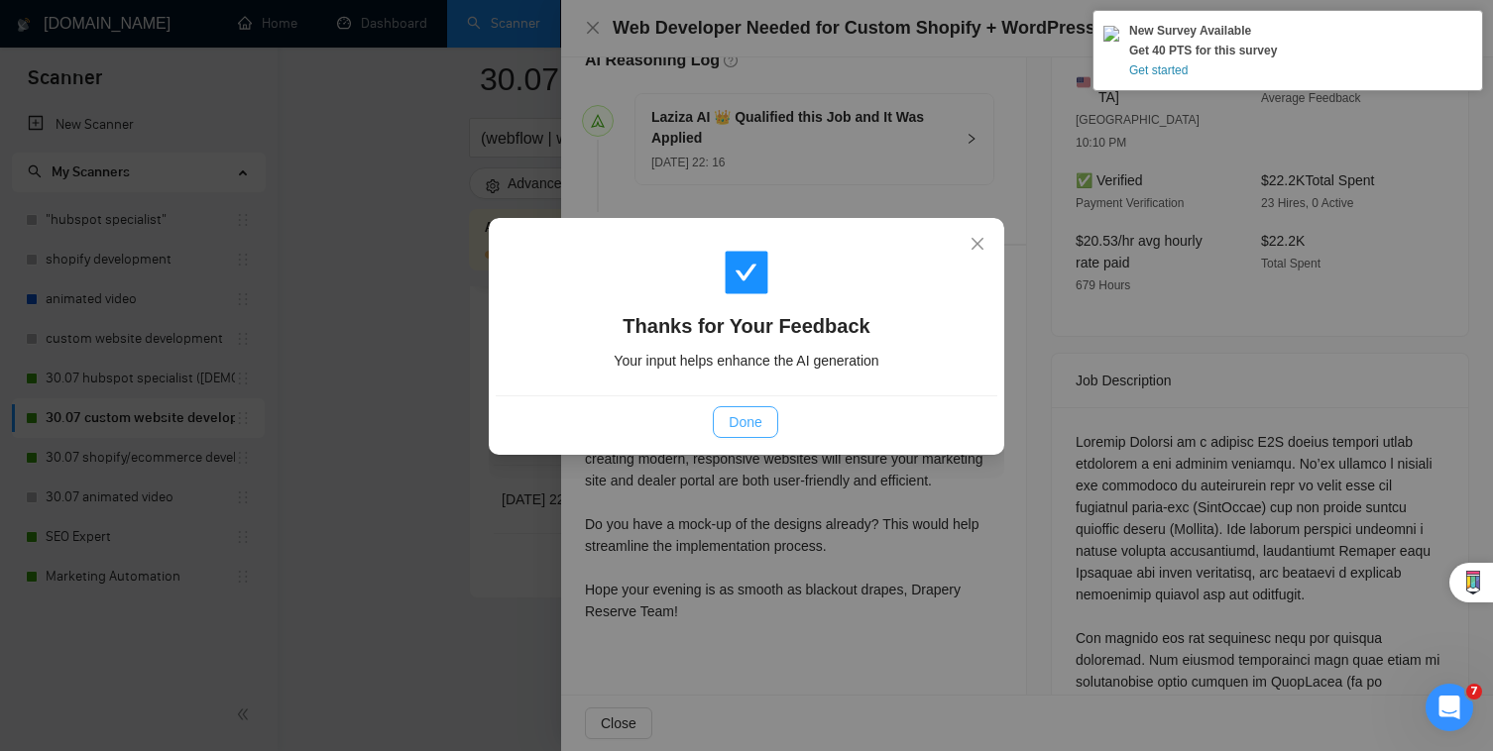
click at [718, 421] on button "Done" at bounding box center [745, 422] width 64 height 32
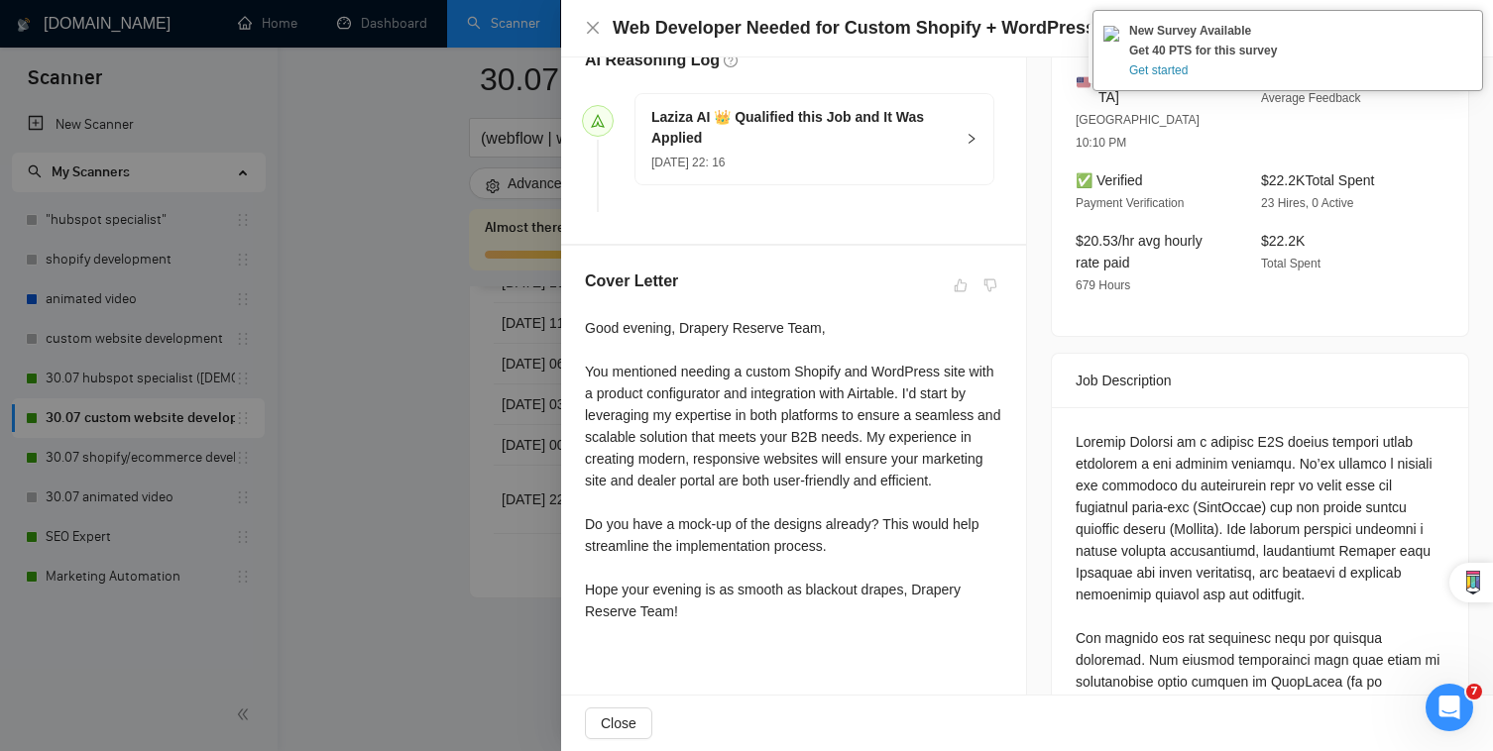
click at [581, 24] on div "Web Developer Needed for Custom Shopify + WordPress site (B2B Product Configura…" at bounding box center [1027, 28] width 932 height 57
click at [588, 33] on icon "close" at bounding box center [593, 28] width 12 height 12
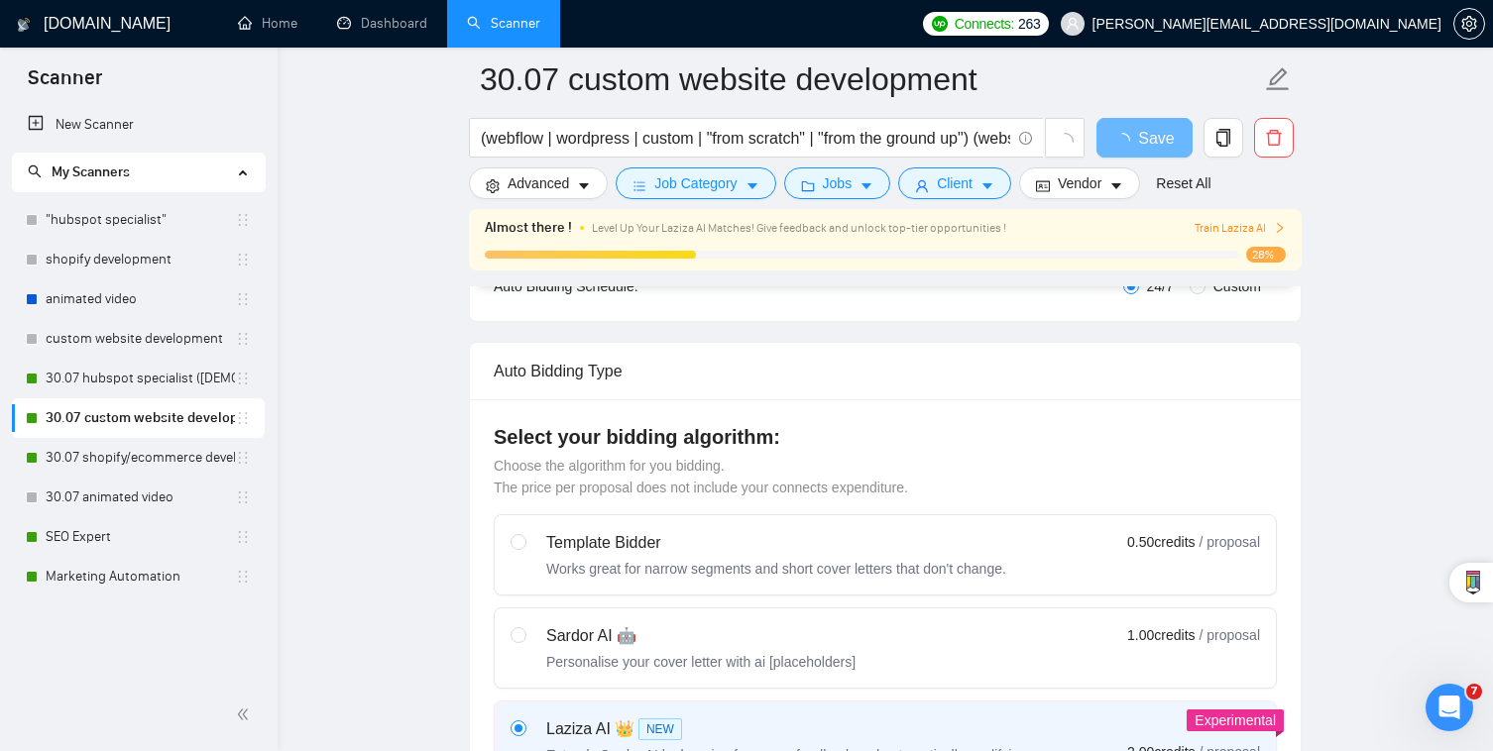
scroll to position [249, 0]
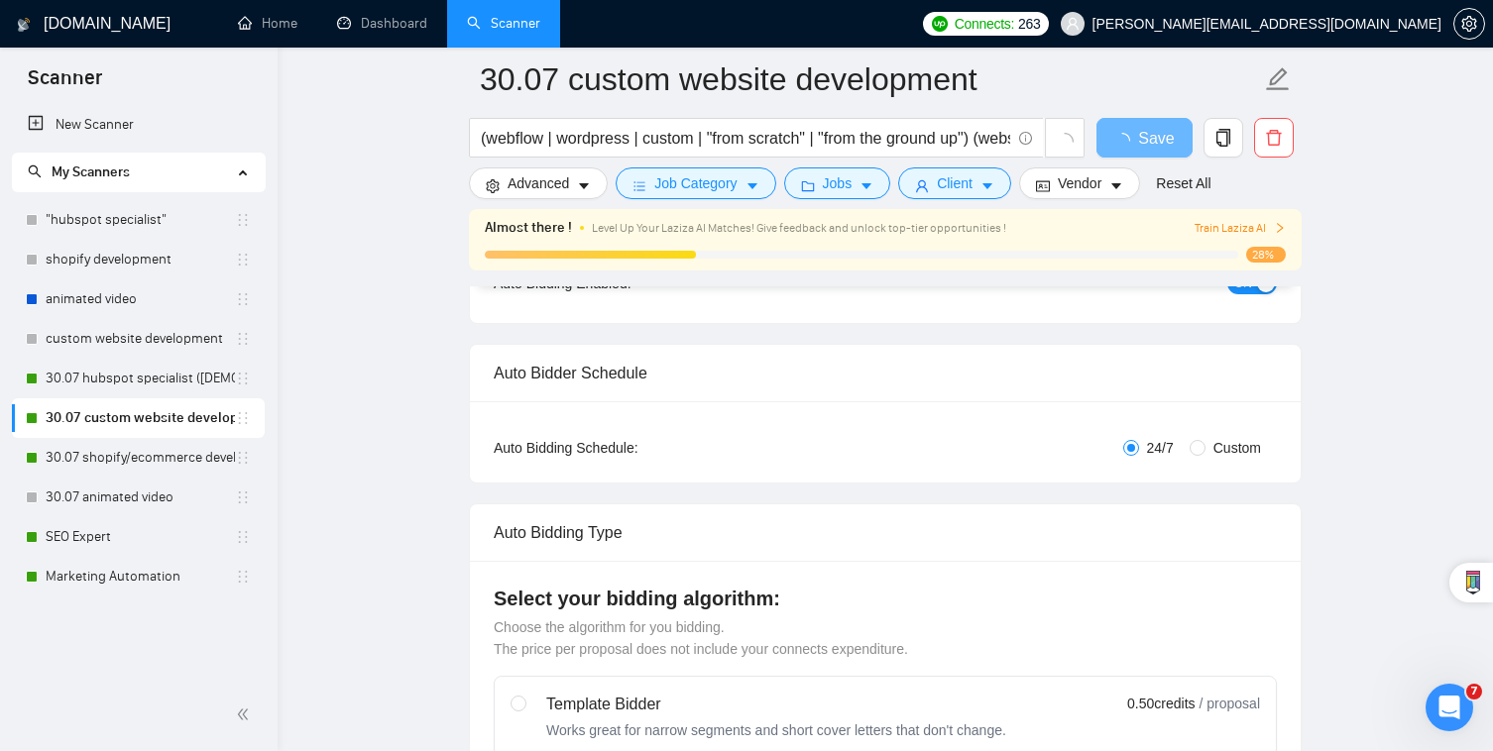
click at [1451, 692] on div "Open Intercom Messenger" at bounding box center [1448, 707] width 65 height 65
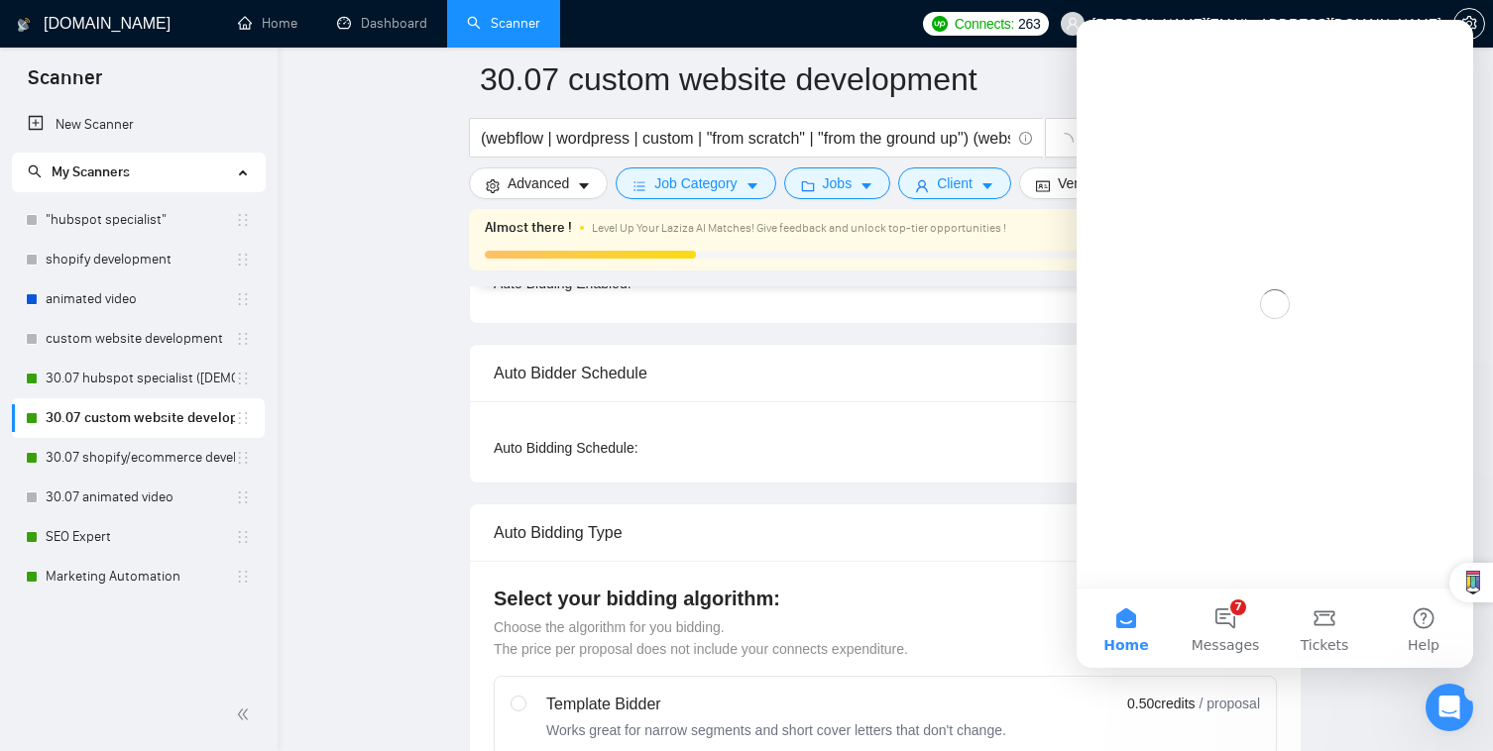
scroll to position [0, 0]
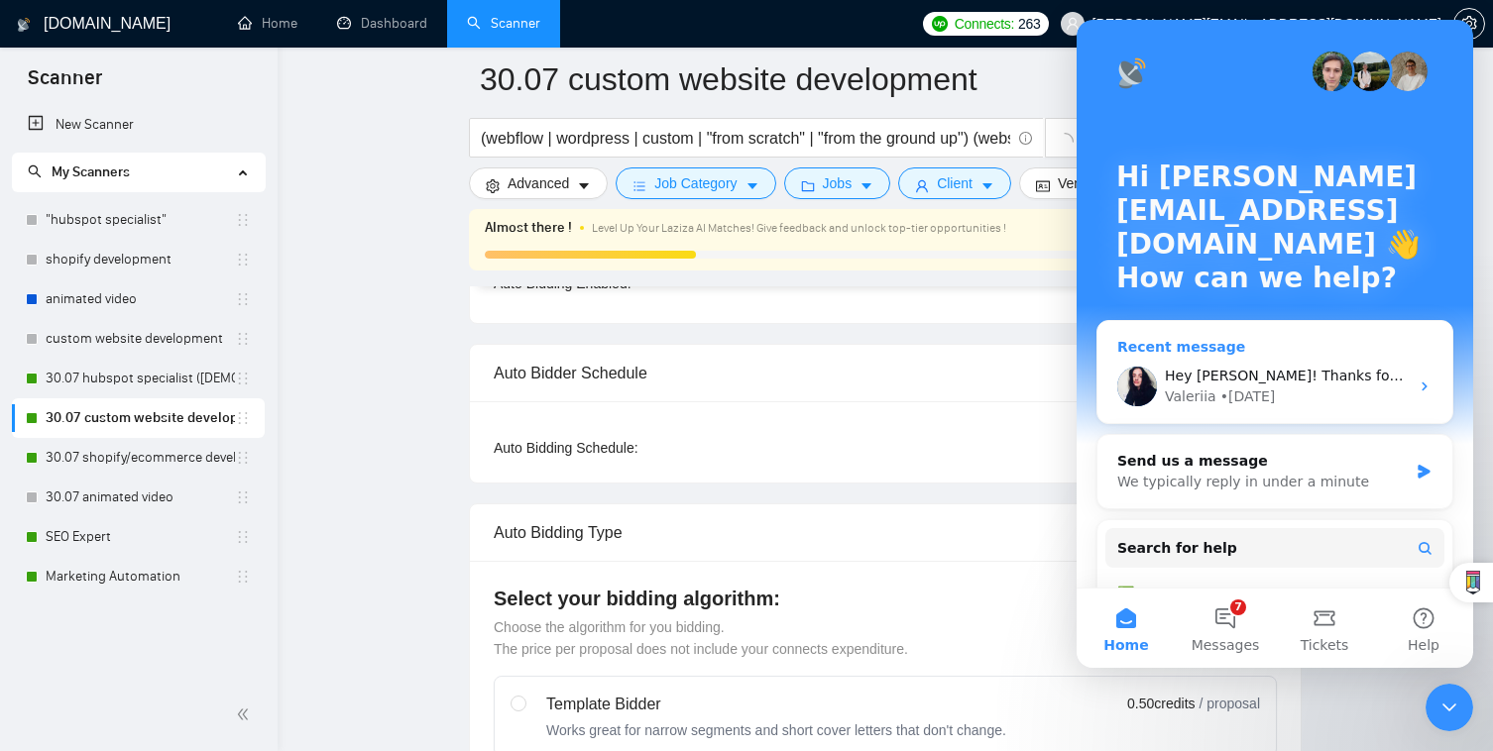
click at [1374, 396] on div "Valeriia • 1w ago" at bounding box center [1287, 397] width 244 height 21
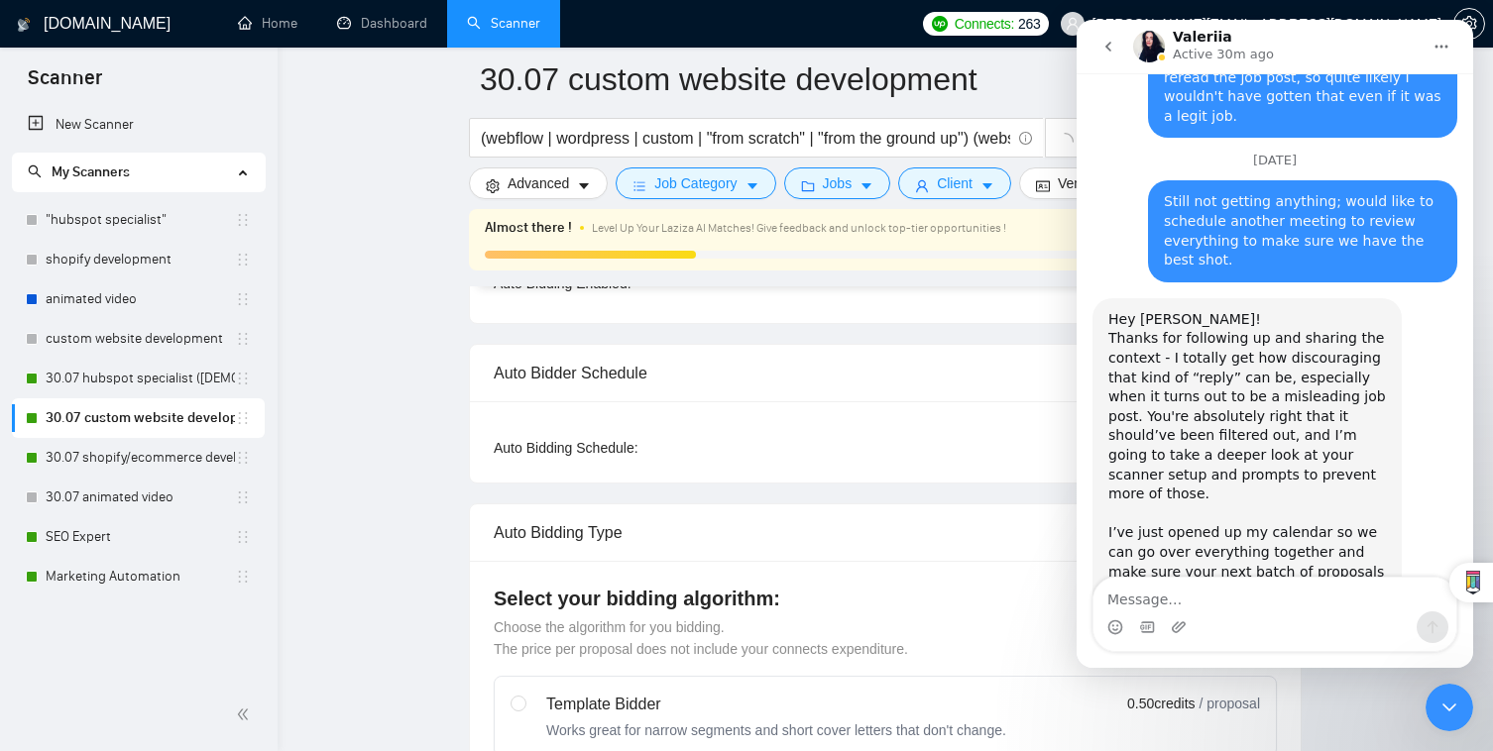
scroll to position [4943, 0]
click at [1295, 596] on textarea "Message…" at bounding box center [1274, 595] width 363 height 34
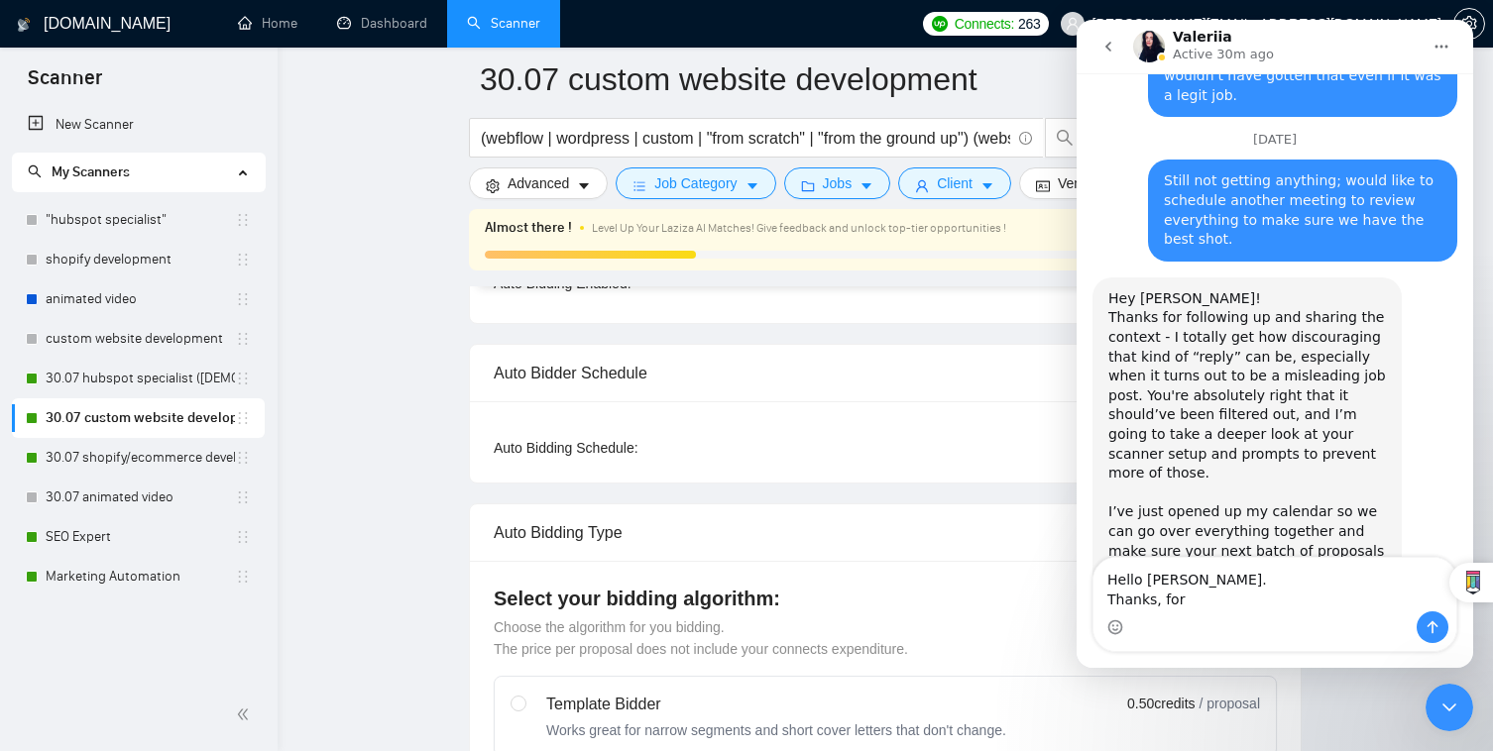
click at [1248, 584] on textarea "Hello Valeriia. Thanks, for" at bounding box center [1274, 585] width 363 height 54
click at [1233, 623] on div "Intercom messenger" at bounding box center [1274, 627] width 363 height 32
click at [1233, 608] on textarea "Hello Valeriia, Thanks, for" at bounding box center [1274, 585] width 363 height 54
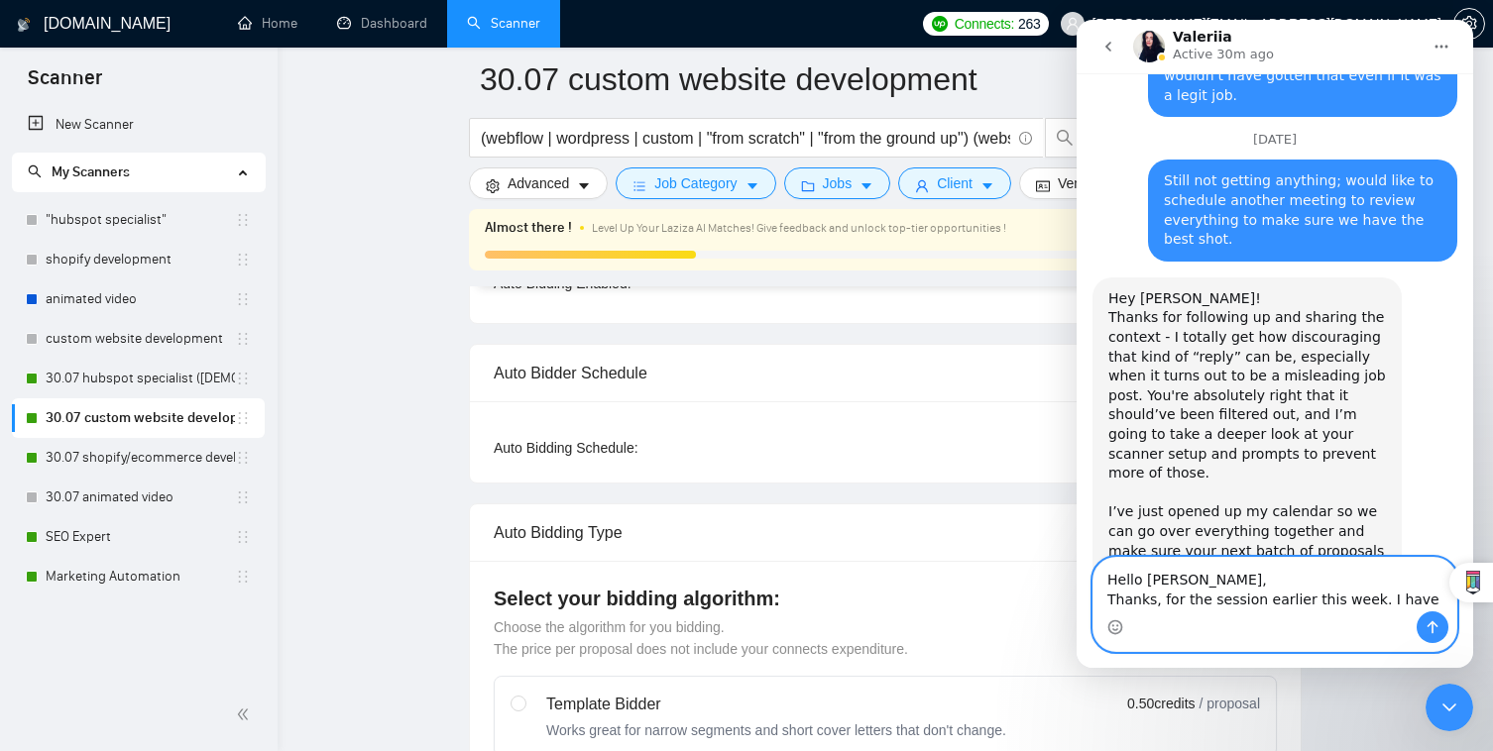
type textarea "Hello Valeriia, Thanks, for the session earlier this week. I have"
